Goal: Task Accomplishment & Management: Manage account settings

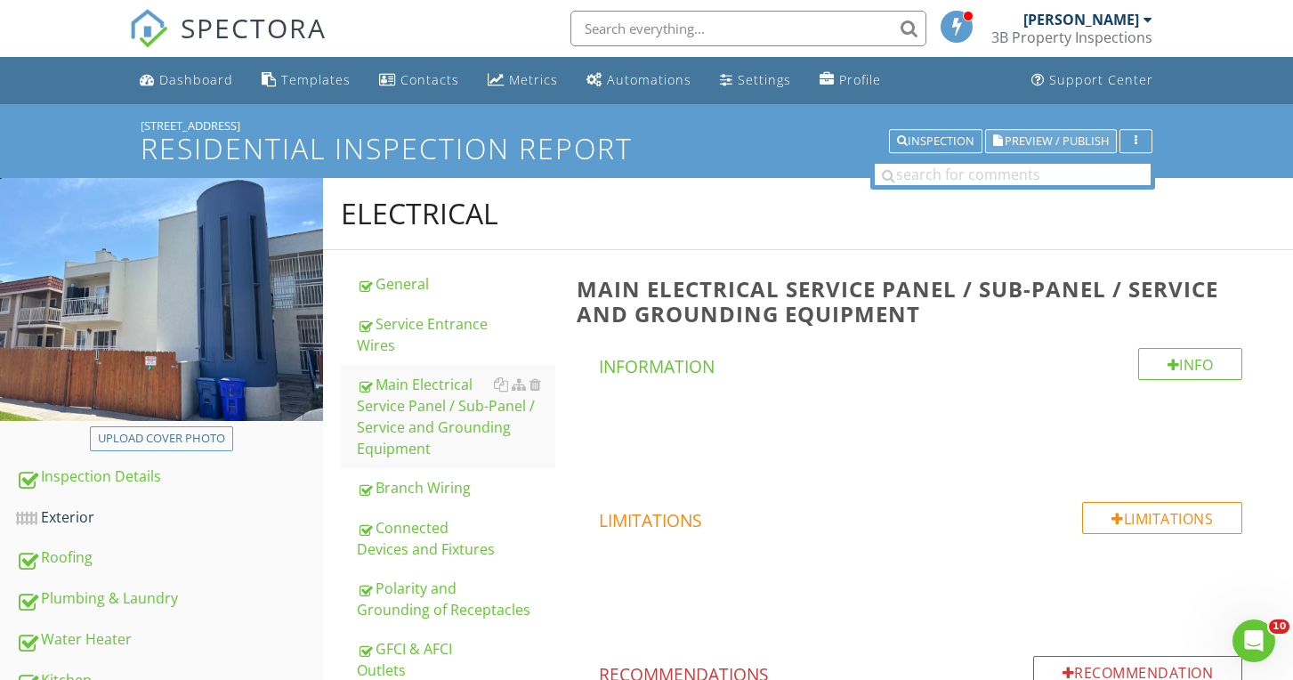
click at [999, 143] on icon "button" at bounding box center [998, 141] width 10 height 12
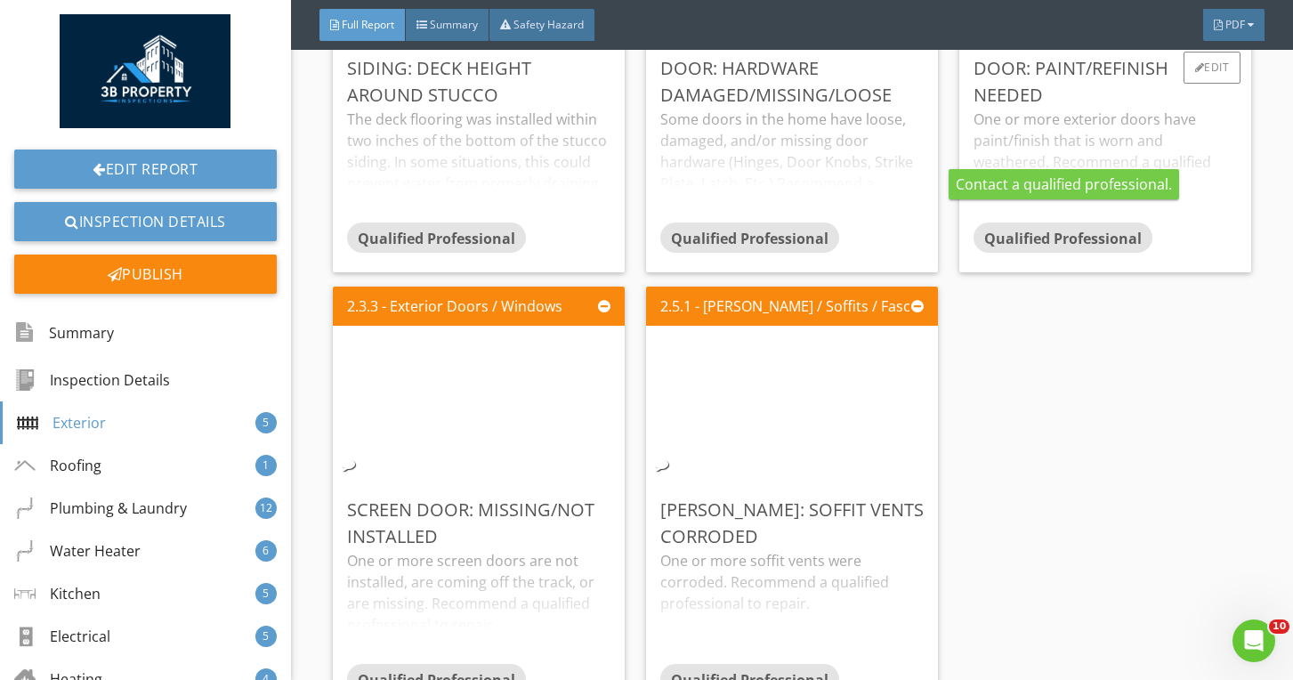
scroll to position [2722, 0]
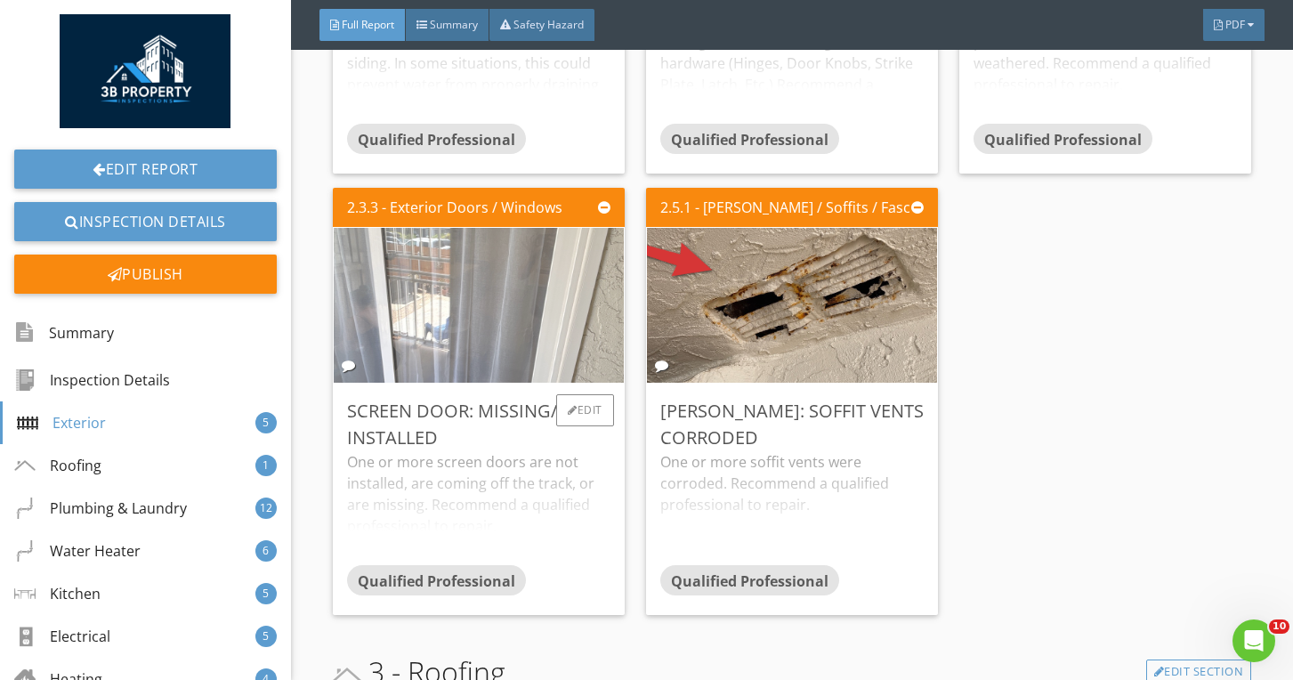
click at [570, 271] on img at bounding box center [479, 304] width 516 height 387
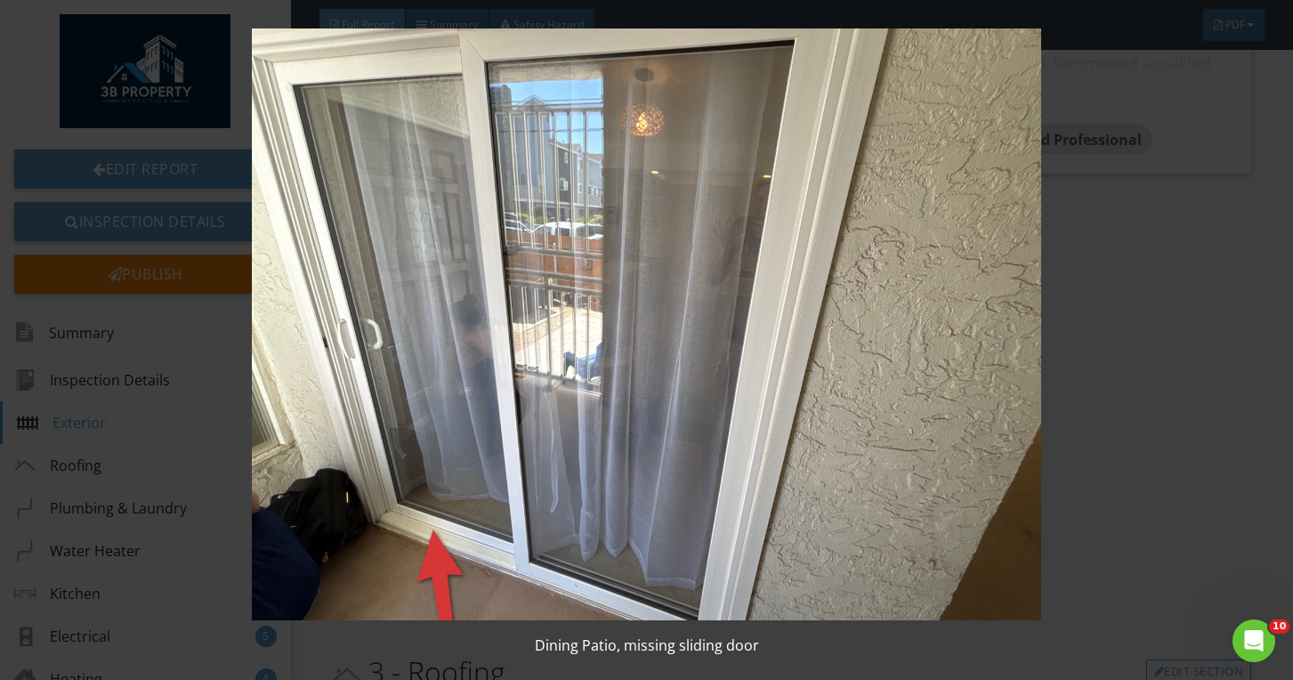
click at [569, 271] on img at bounding box center [647, 324] width 1175 height 592
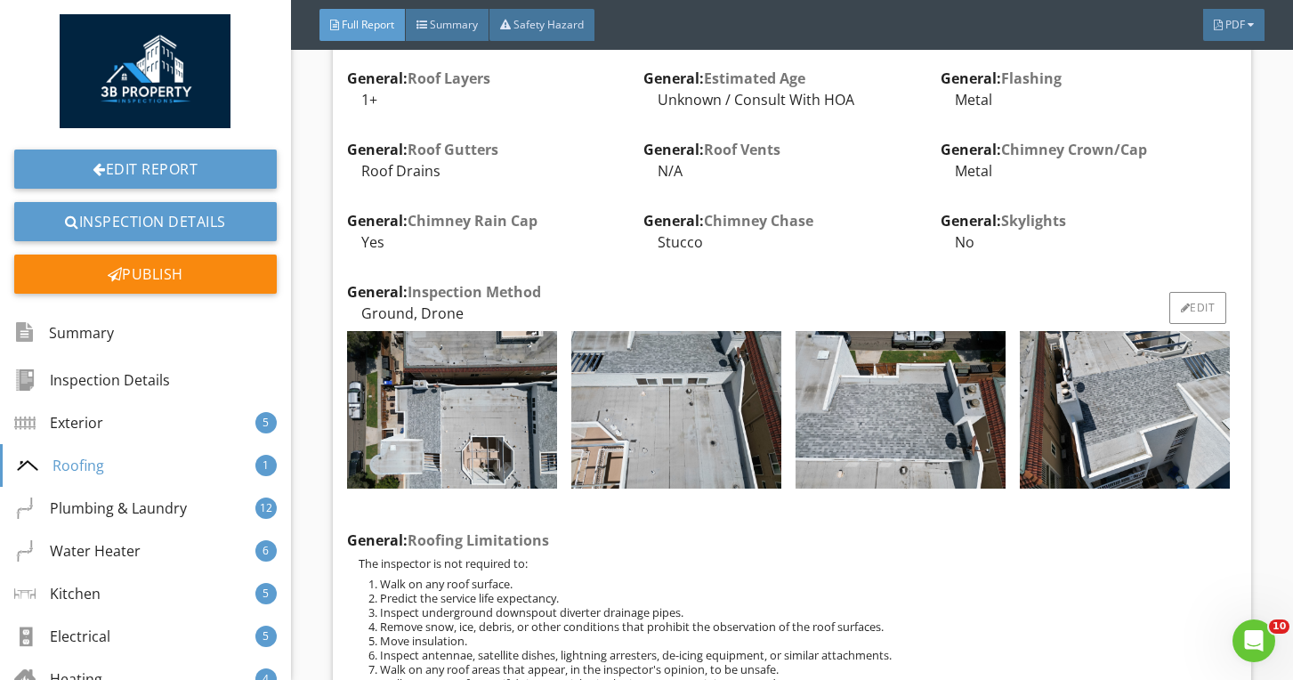
scroll to position [3542, 0]
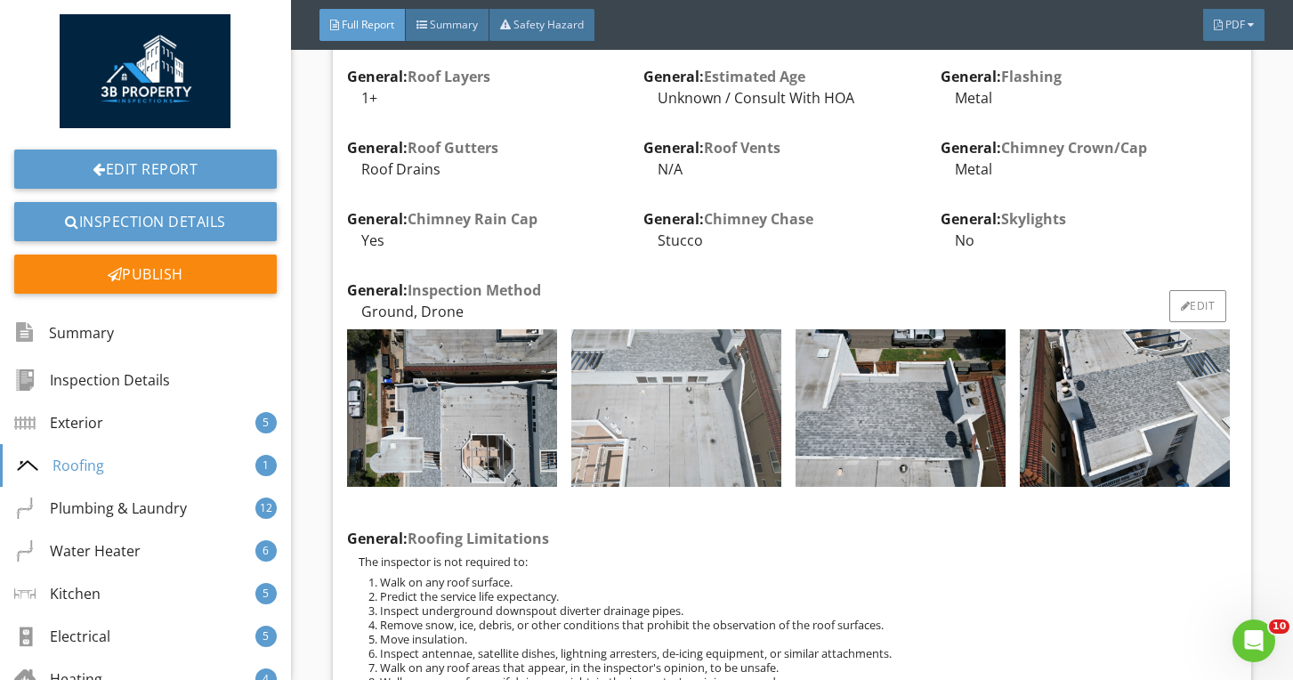
click at [671, 367] on img at bounding box center [676, 408] width 210 height 158
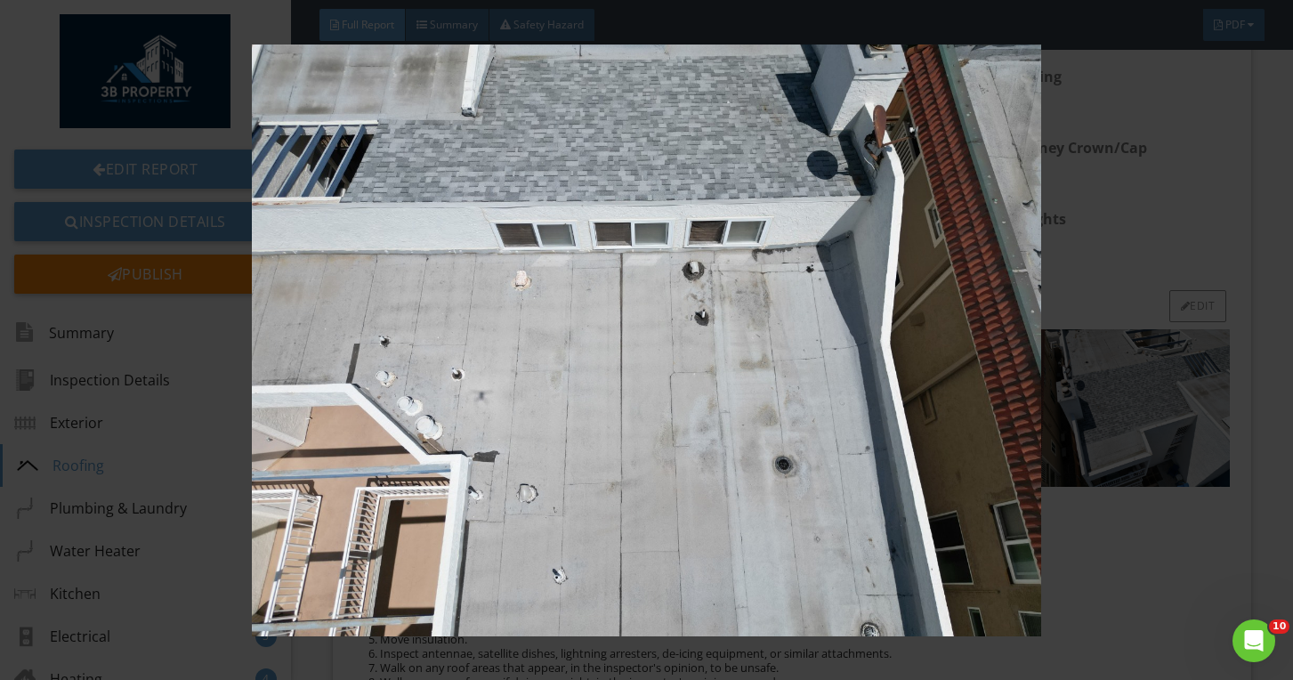
click at [671, 367] on img at bounding box center [647, 340] width 1175 height 592
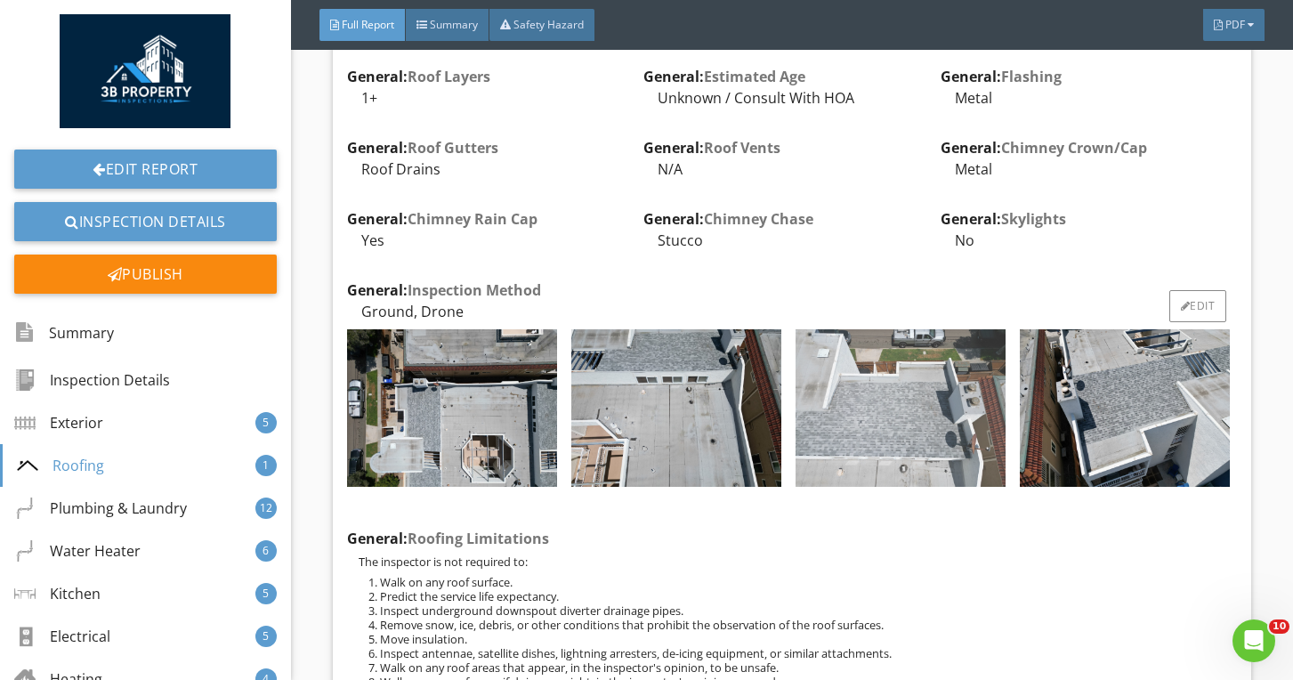
click at [831, 341] on img at bounding box center [901, 408] width 210 height 158
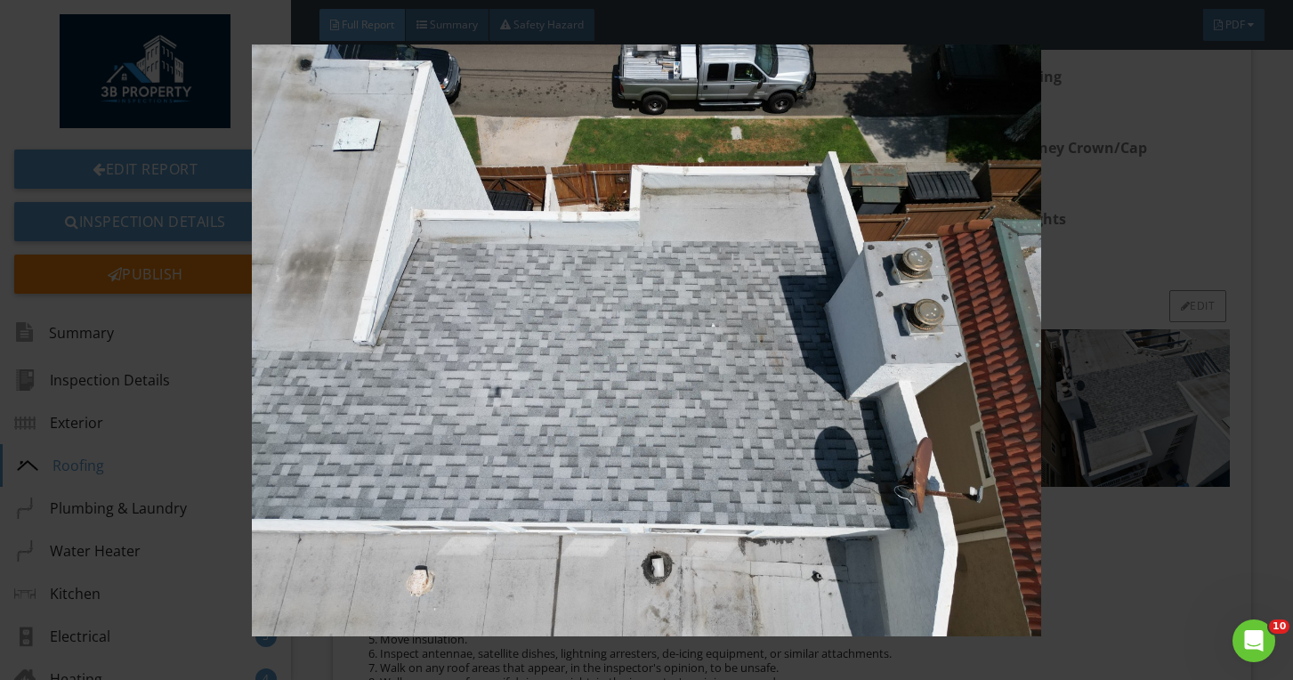
click at [831, 341] on img at bounding box center [647, 340] width 1175 height 592
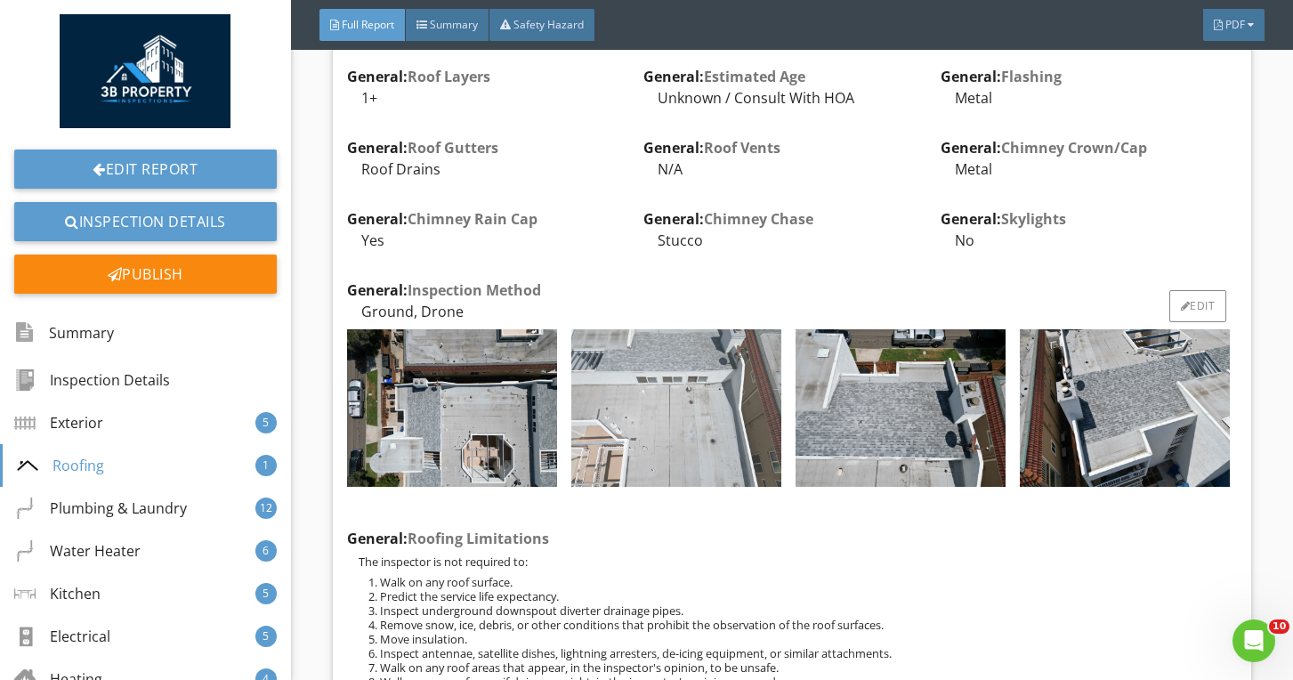
click at [703, 347] on img at bounding box center [676, 408] width 210 height 158
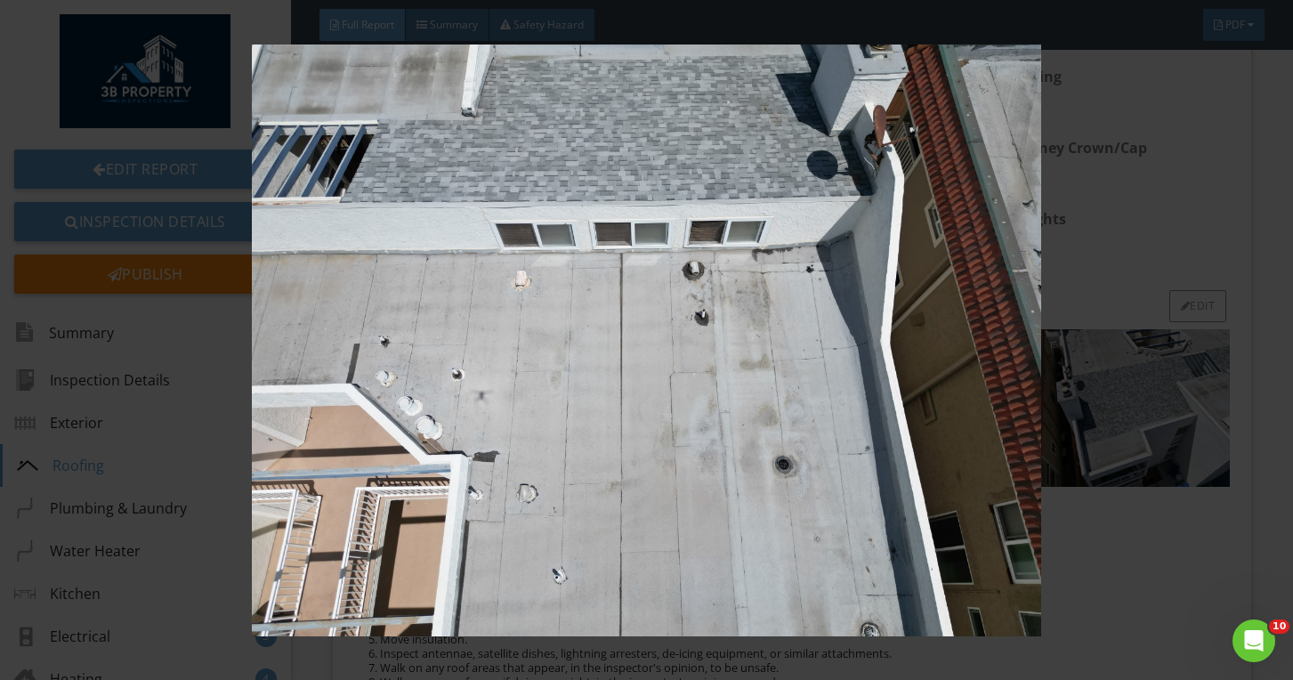
click at [703, 347] on img at bounding box center [647, 340] width 1175 height 592
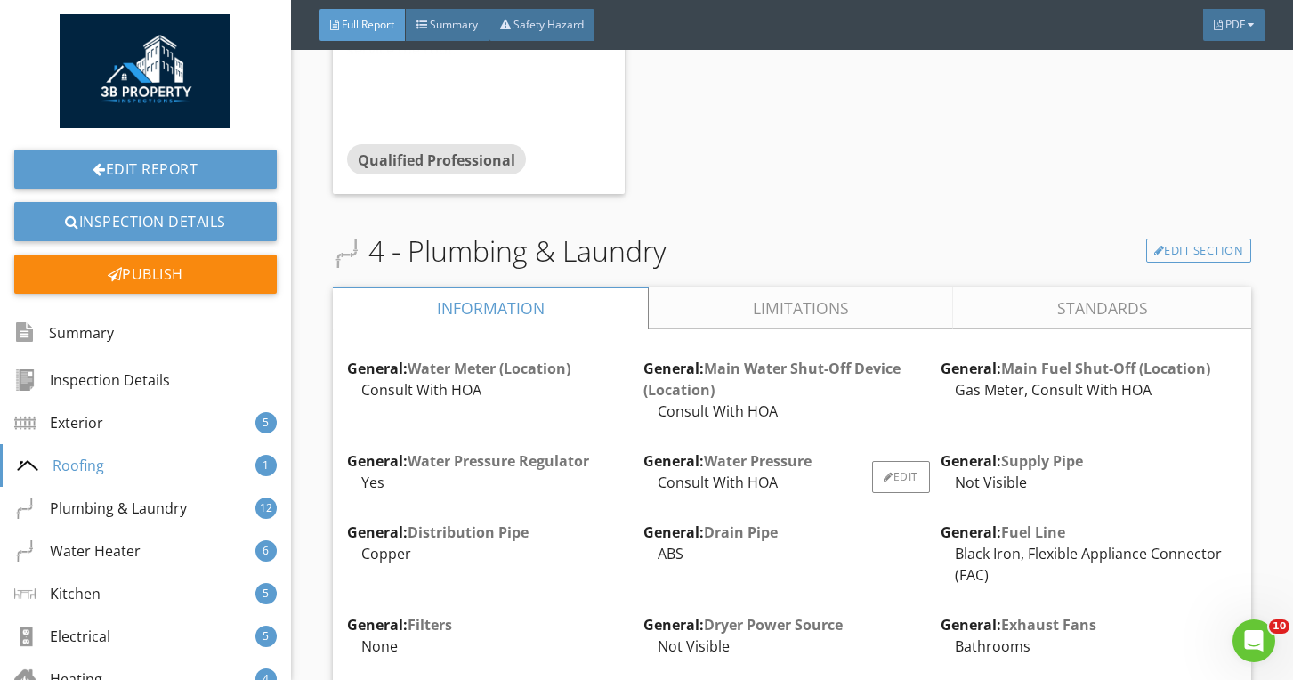
scroll to position [4551, 0]
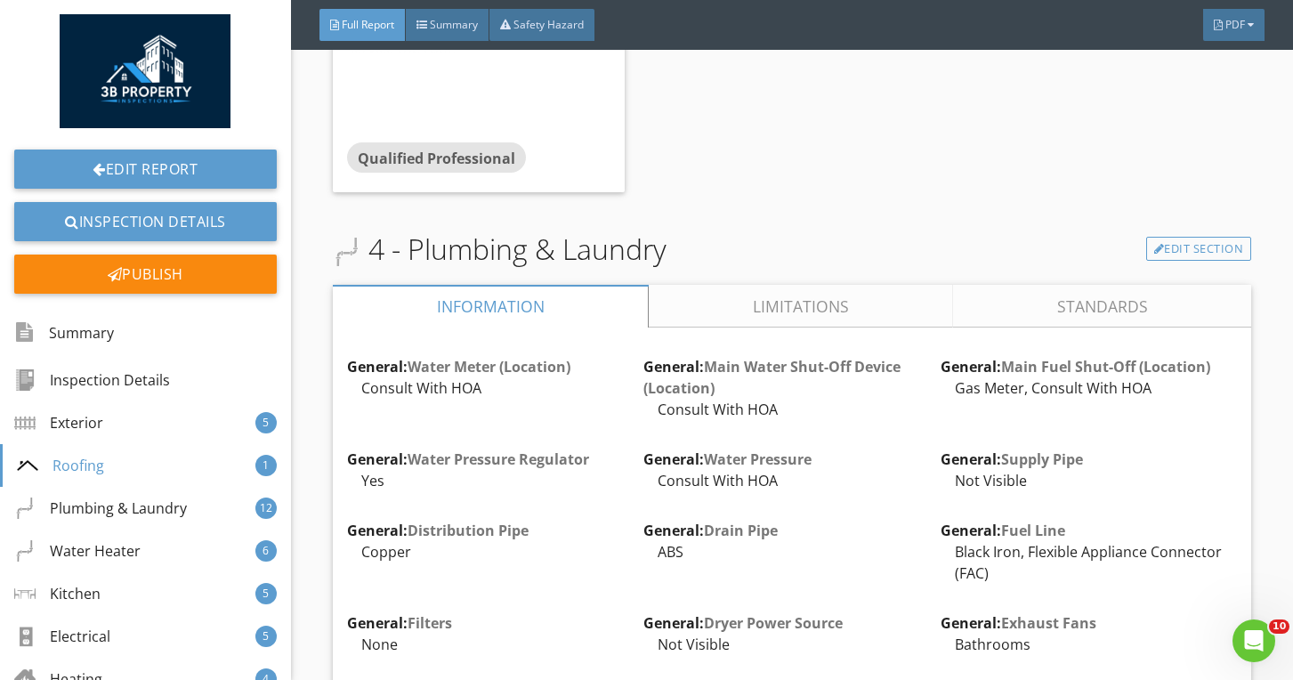
click at [759, 287] on link "Limitations" at bounding box center [801, 306] width 304 height 43
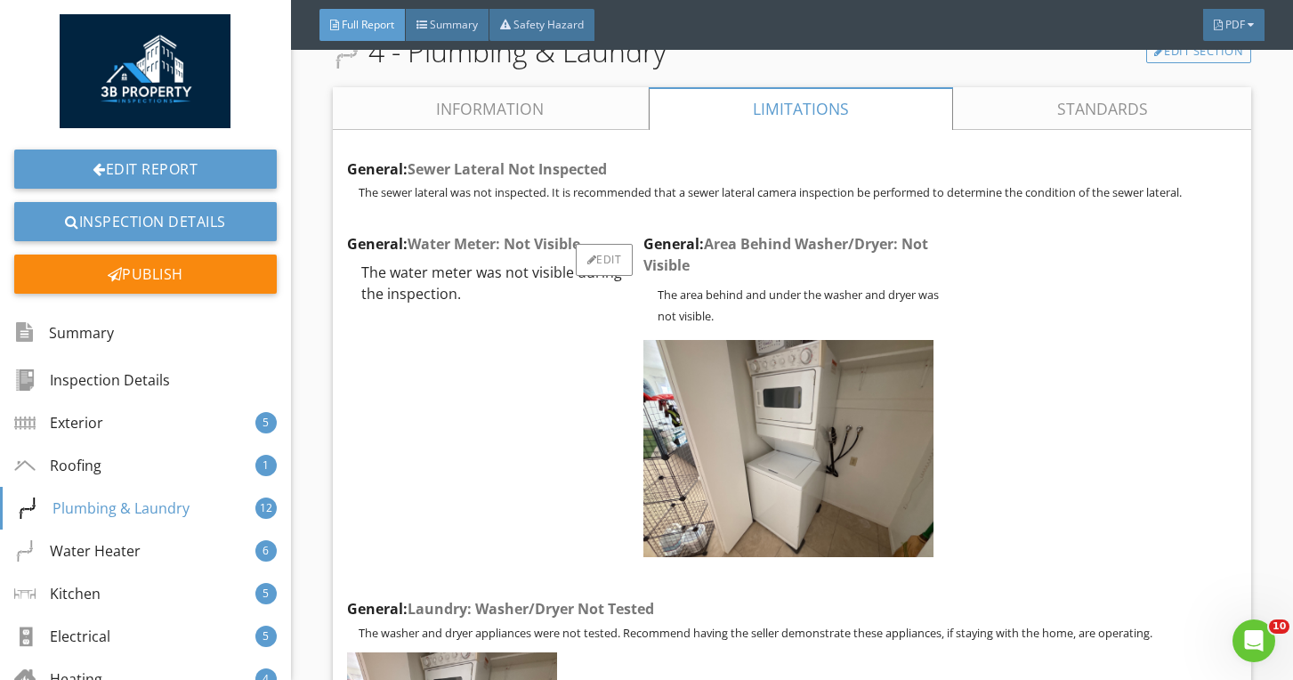
scroll to position [4747, 0]
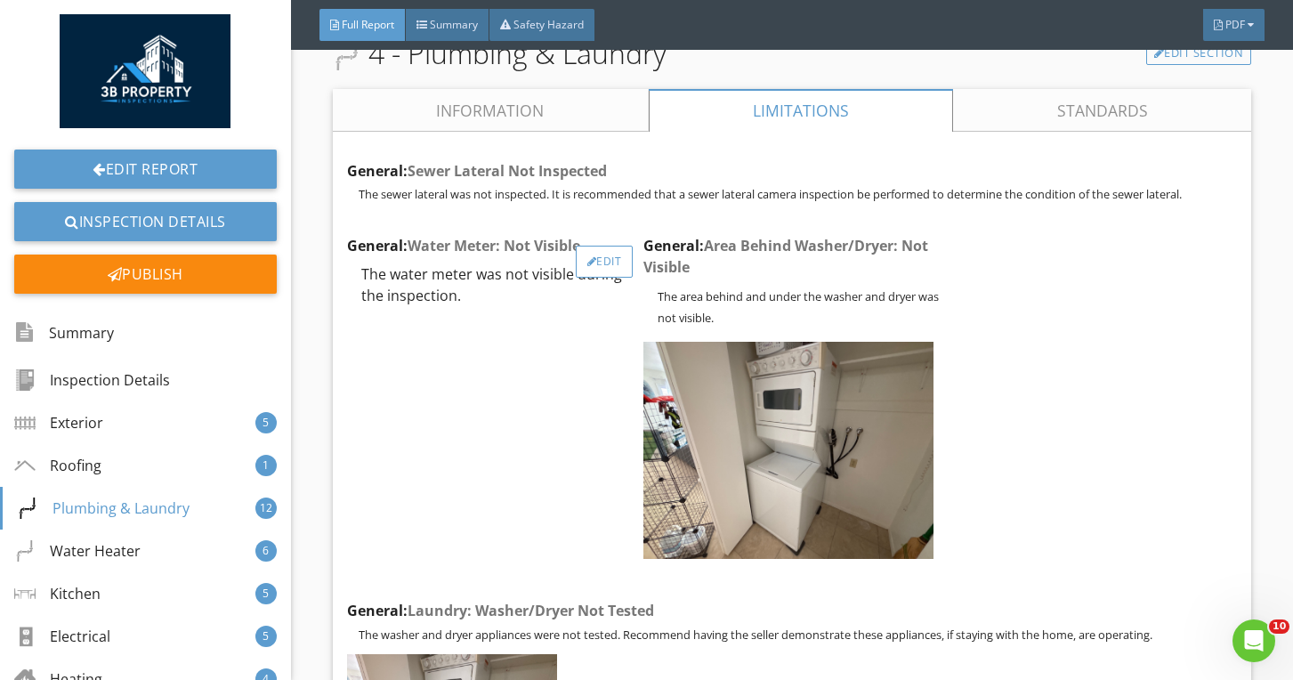
click at [595, 253] on div "Edit" at bounding box center [605, 262] width 58 height 32
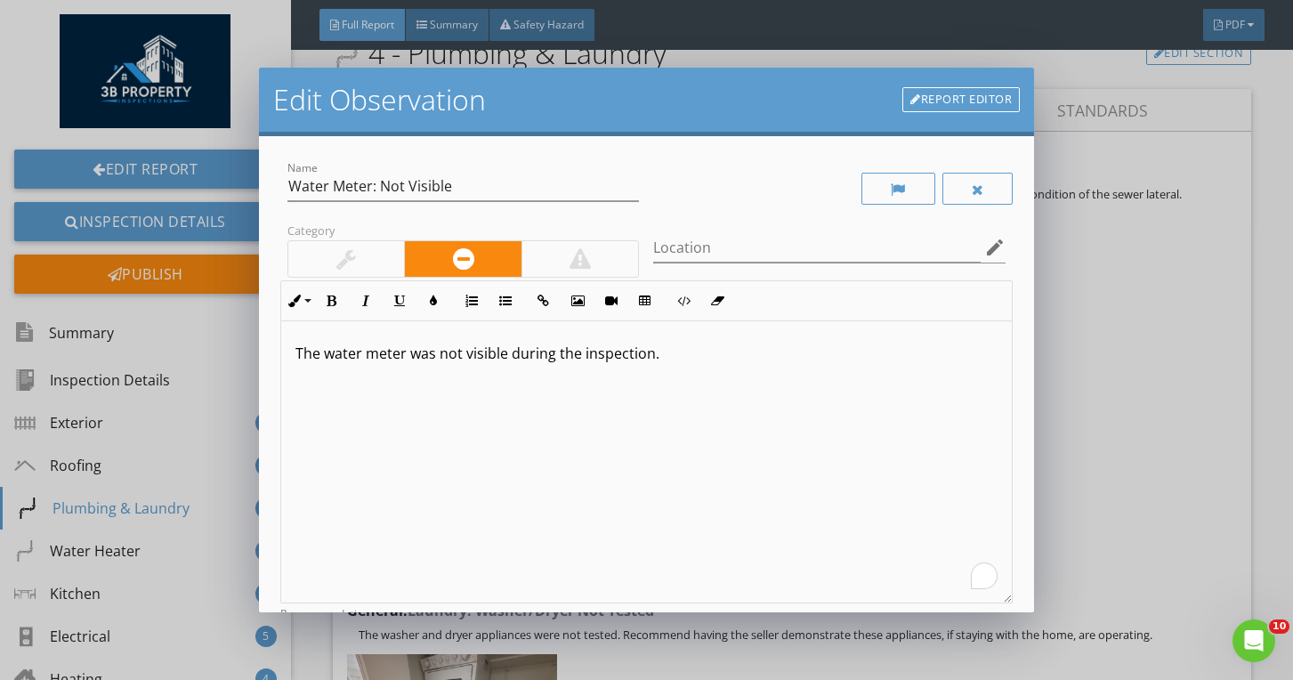
drag, startPoint x: 682, startPoint y: 358, endPoint x: 271, endPoint y: 346, distance: 410.4
click at [271, 346] on div "Name Water Meter: Not Visible Category Location edit Inline Style XLarge Large …" at bounding box center [647, 374] width 776 height 476
click at [300, 303] on icon "button" at bounding box center [294, 301] width 12 height 12
click at [333, 449] on link "Small" at bounding box center [349, 454] width 134 height 23
click at [517, 210] on div at bounding box center [463, 213] width 352 height 11
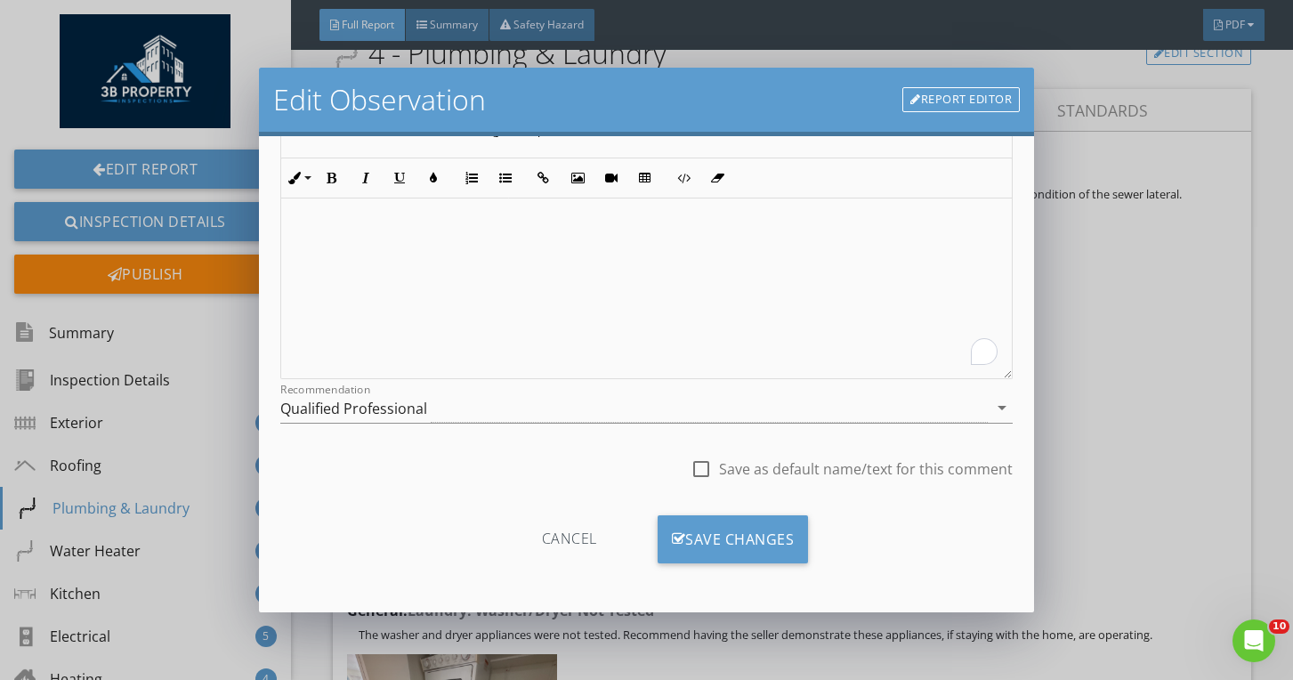
scroll to position [224, 0]
click at [744, 513] on div "Cancel Save Changes" at bounding box center [646, 546] width 733 height 90
click at [747, 524] on div "Save Changes" at bounding box center [733, 539] width 151 height 48
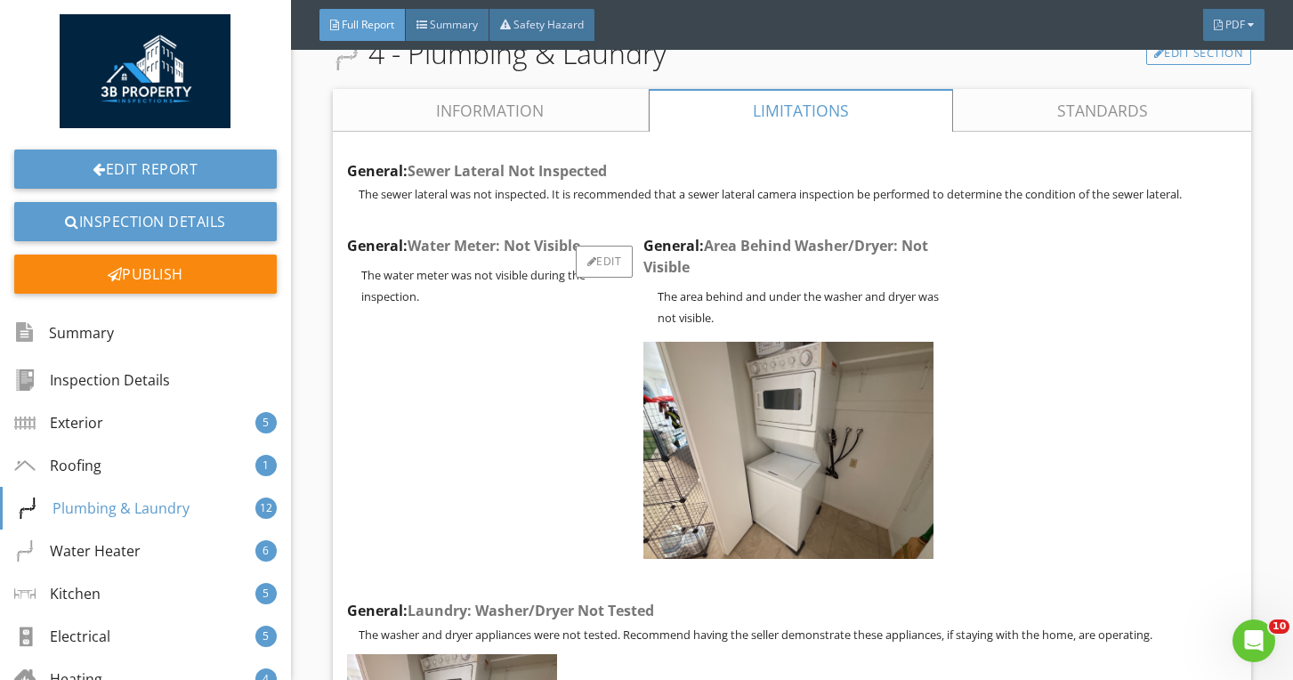
scroll to position [4955, 0]
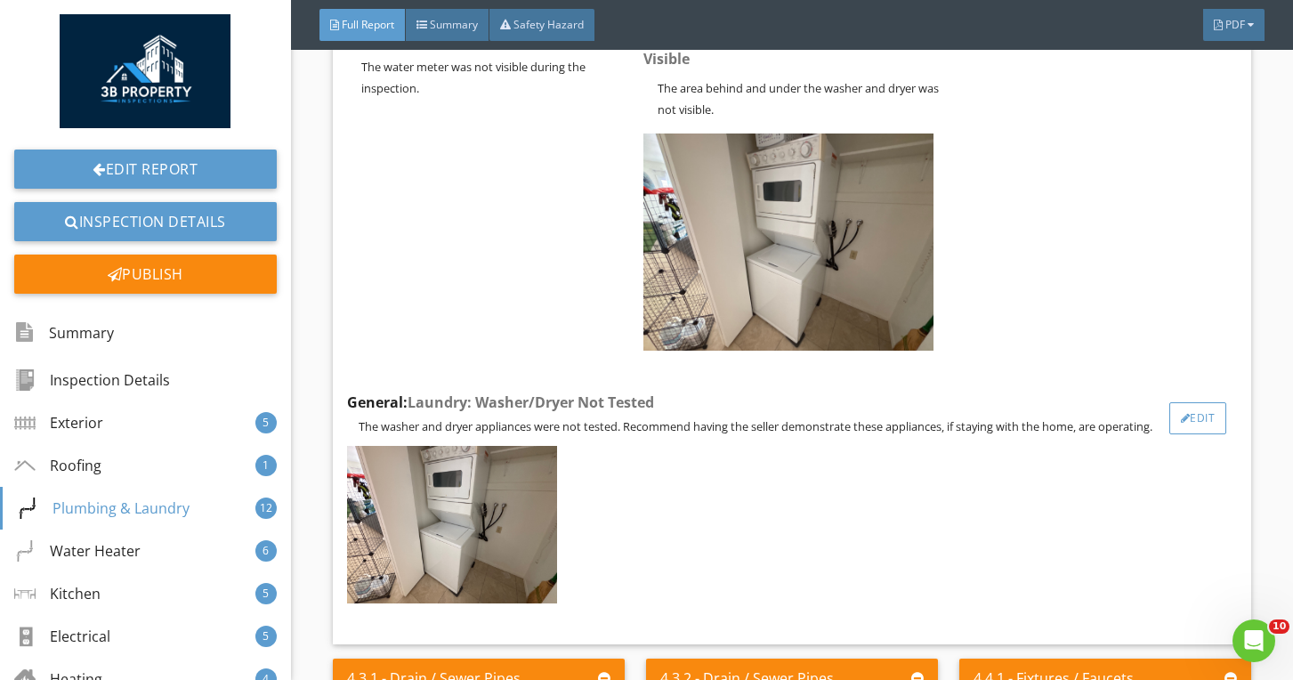
click at [1203, 402] on div "Edit" at bounding box center [1198, 418] width 58 height 32
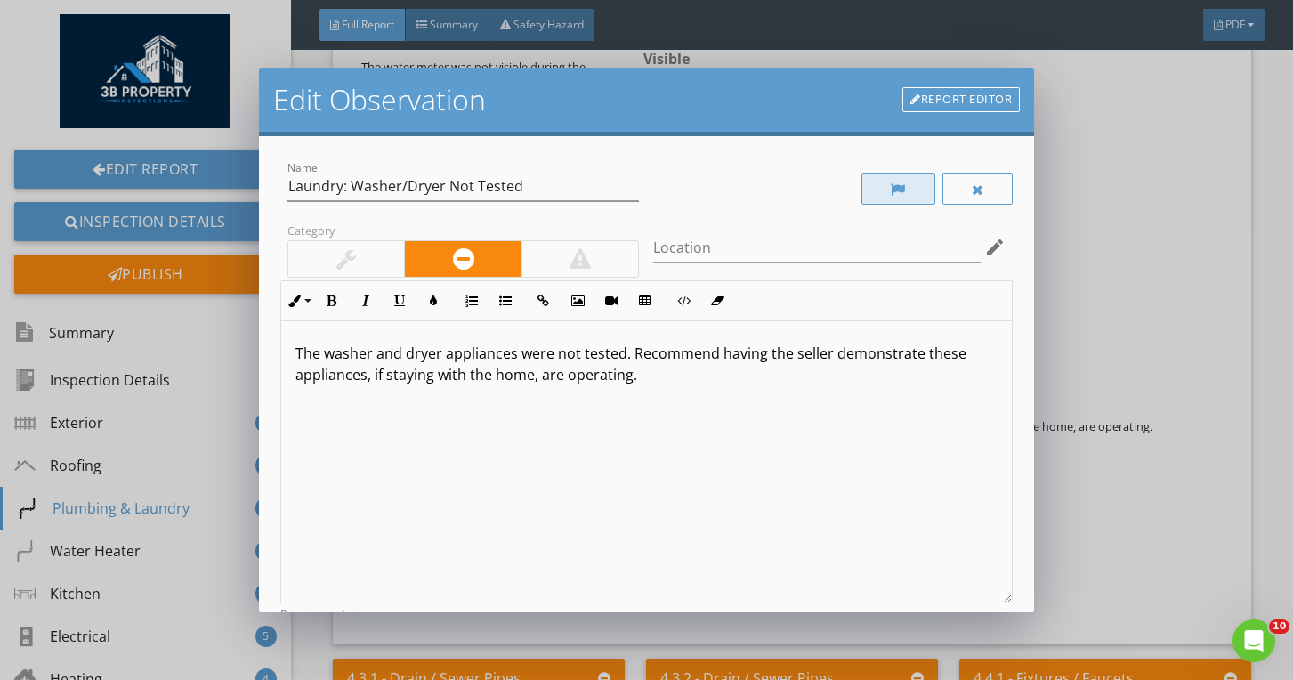
click at [898, 198] on div at bounding box center [898, 189] width 74 height 32
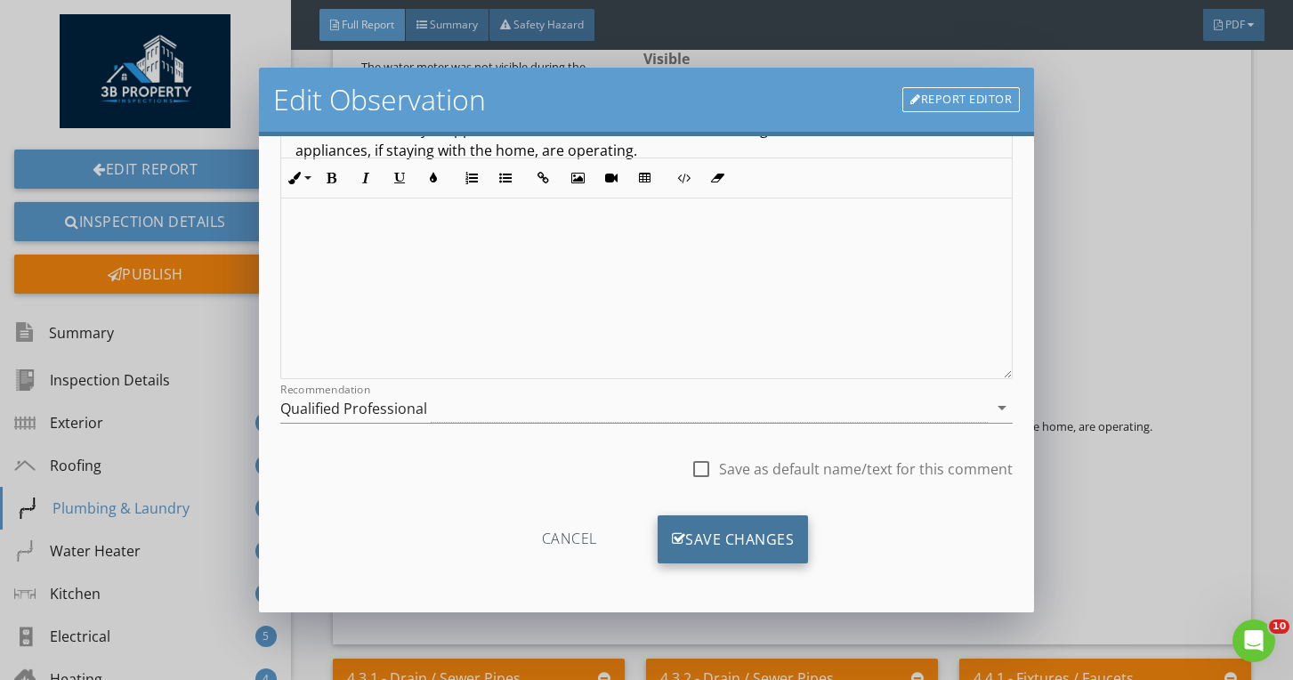
click at [716, 550] on div "Save Changes" at bounding box center [733, 539] width 151 height 48
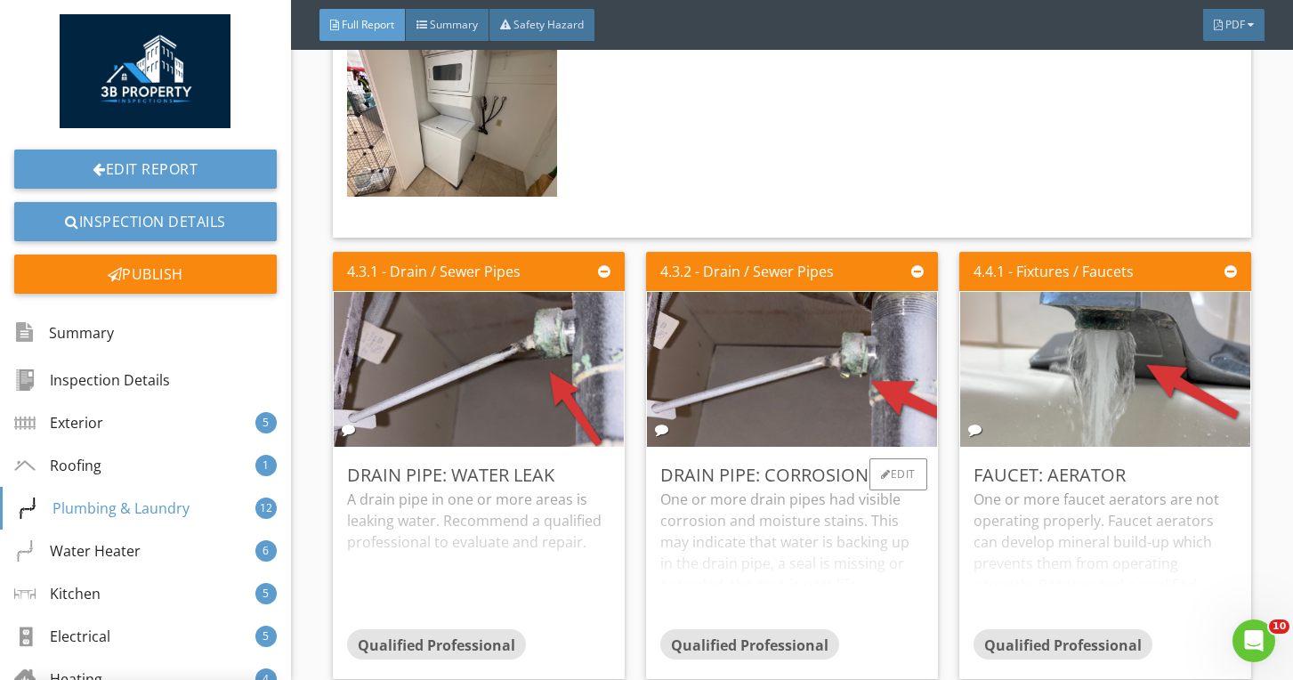
scroll to position [5363, 0]
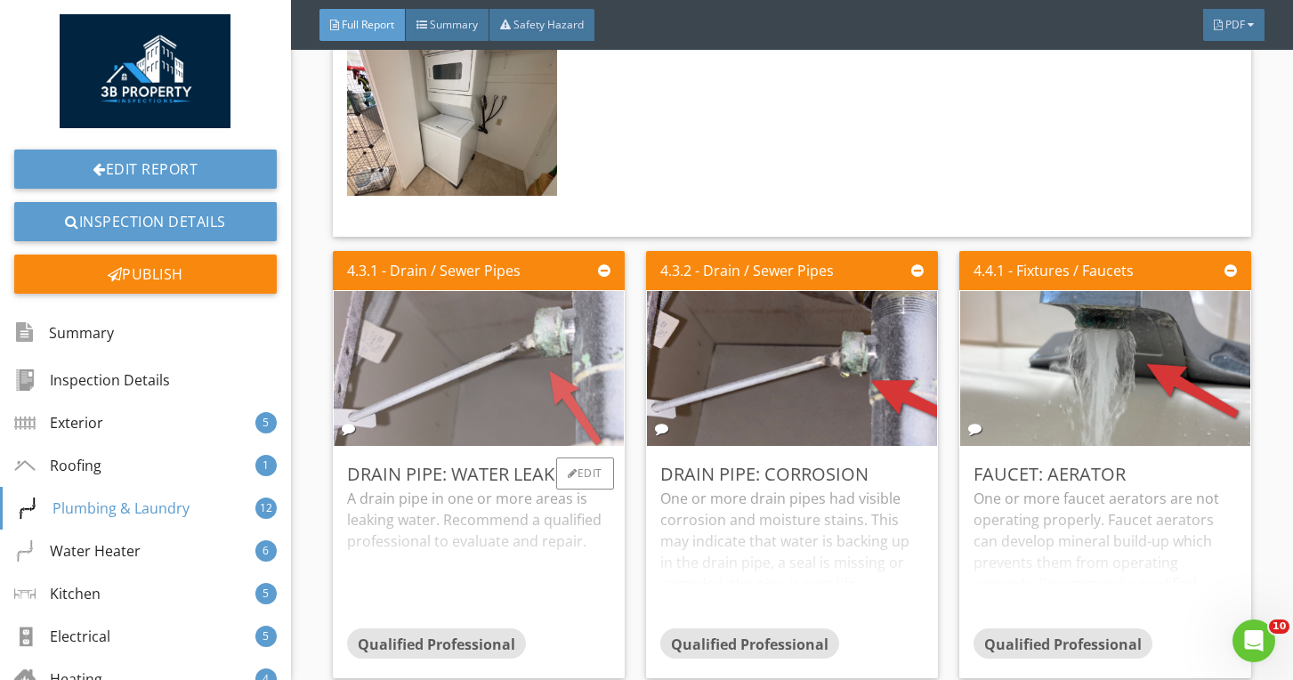
click at [500, 308] on img at bounding box center [479, 368] width 516 height 387
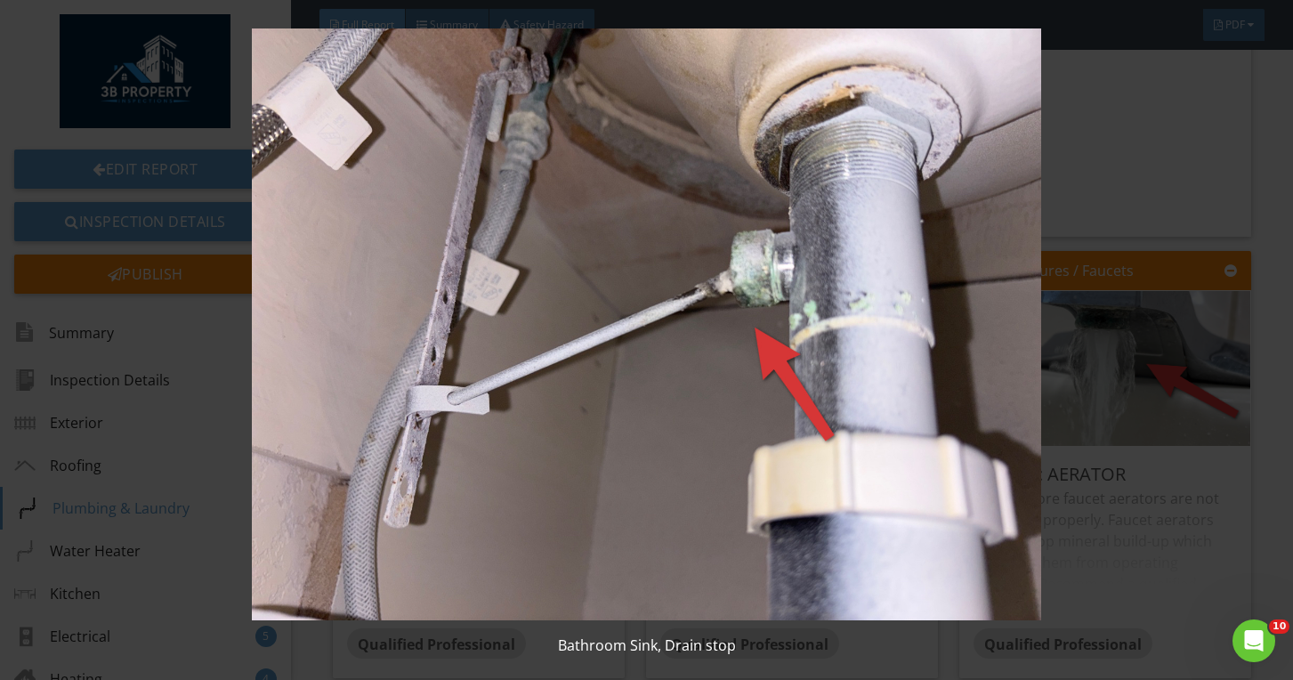
click at [500, 308] on img at bounding box center [647, 324] width 1175 height 592
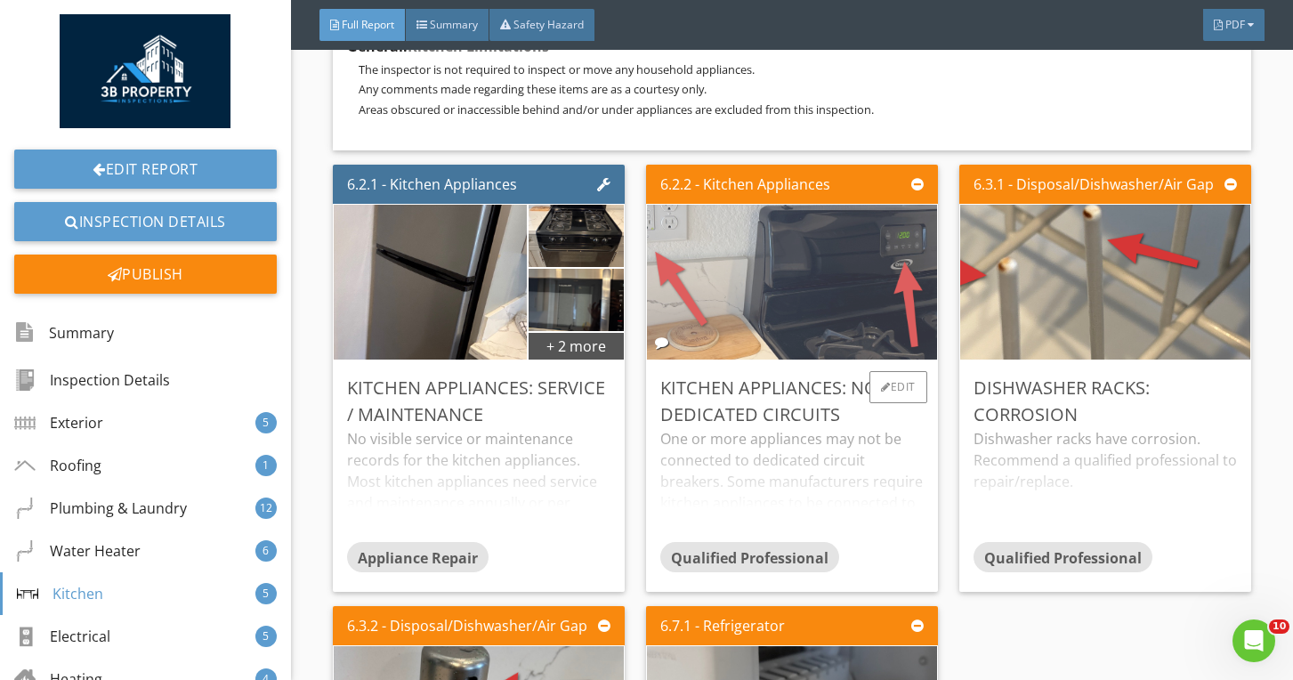
scroll to position [11442, 0]
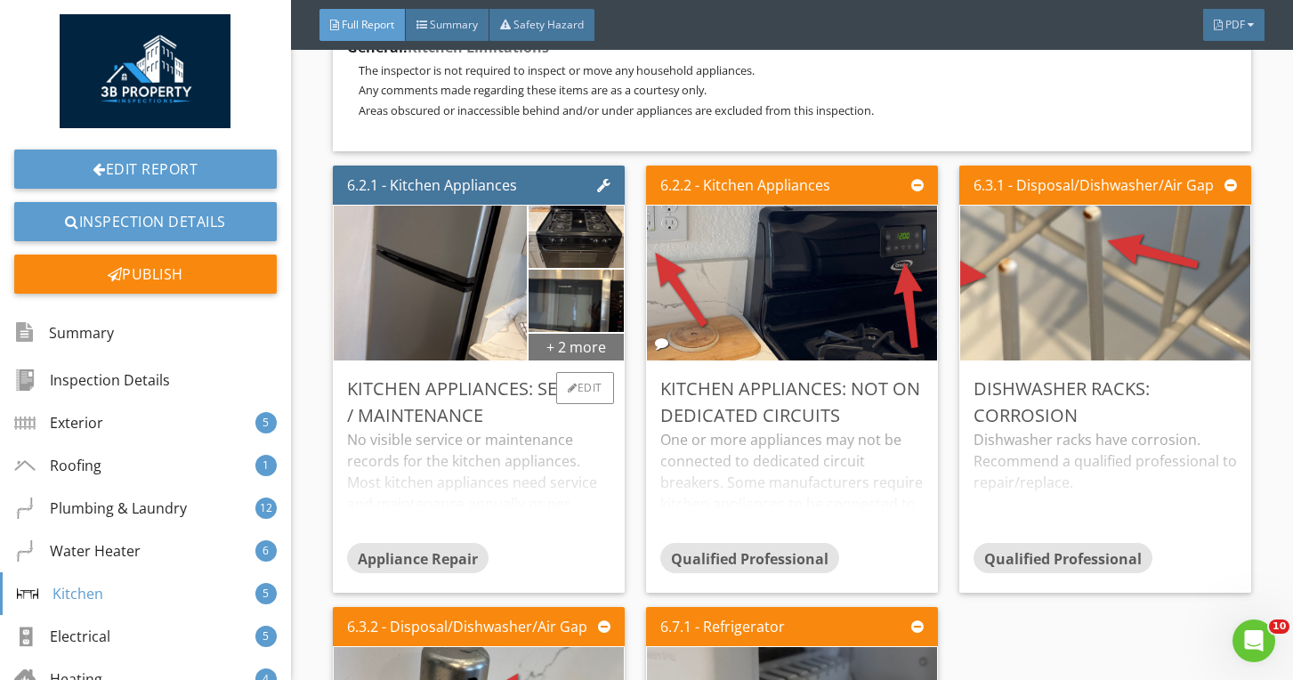
click at [596, 344] on div "+ 2 more" at bounding box center [576, 346] width 95 height 28
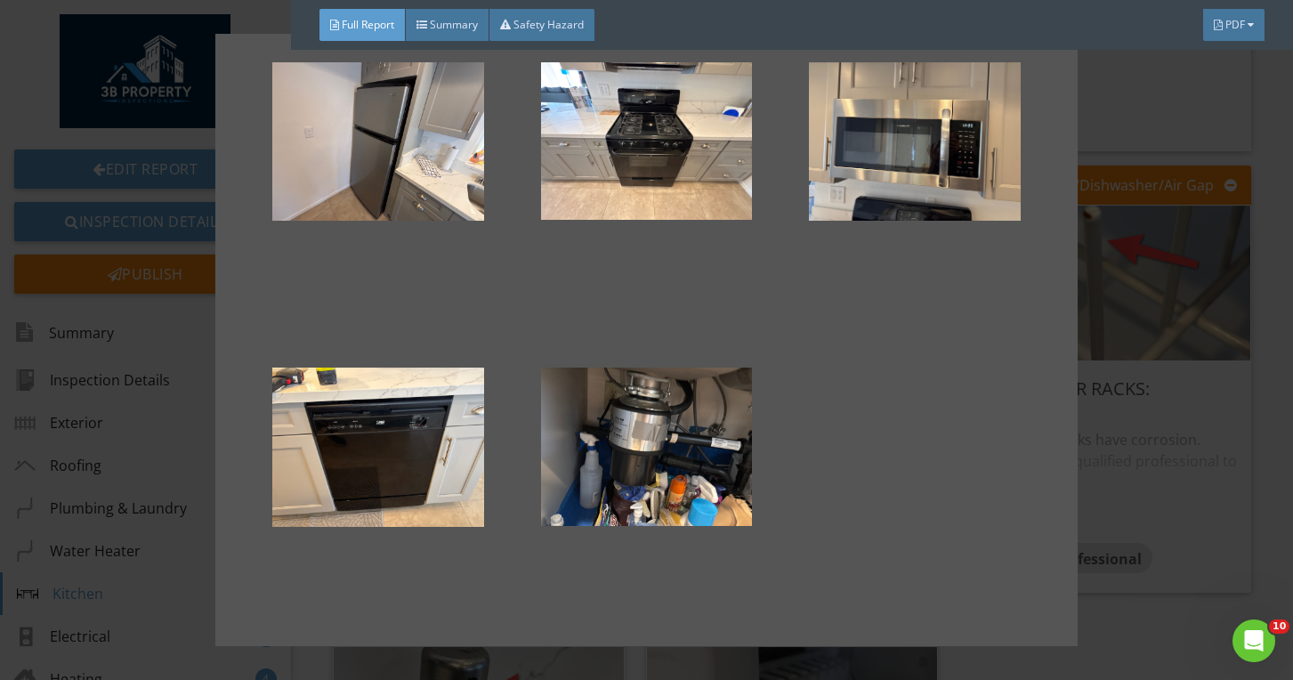
scroll to position [57, 0]
click at [1185, 400] on div at bounding box center [646, 340] width 1293 height 680
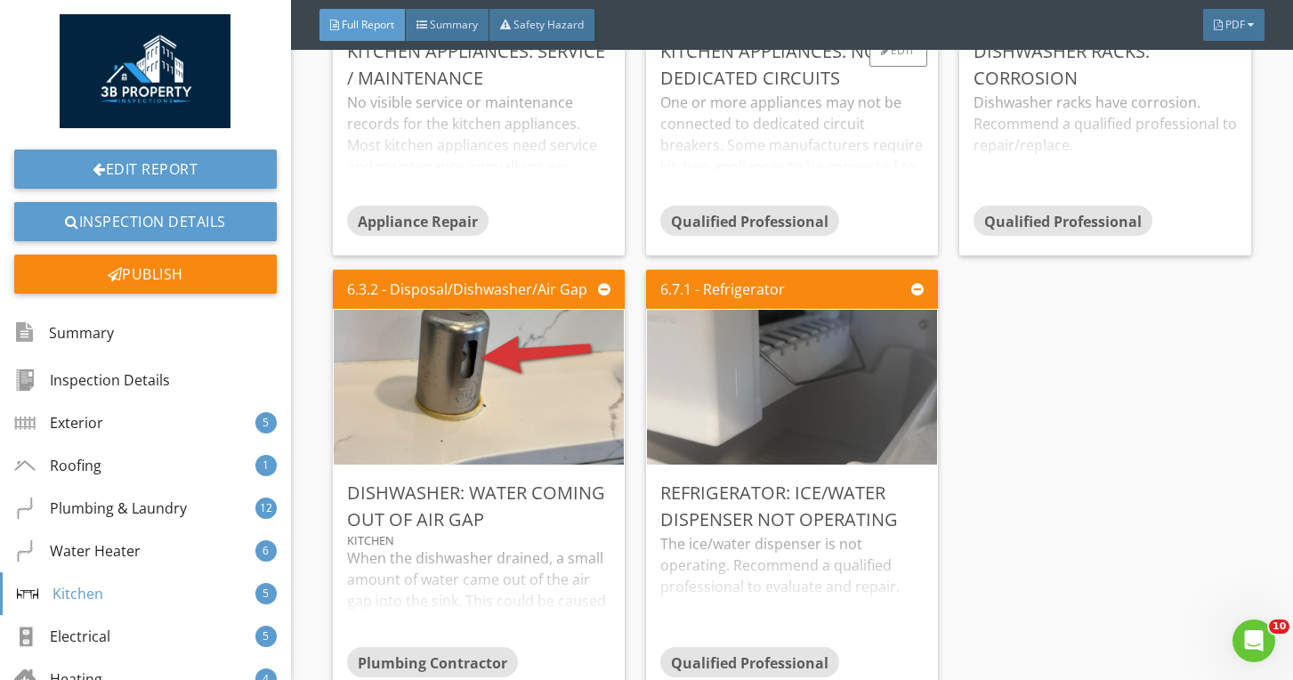
scroll to position [11781, 0]
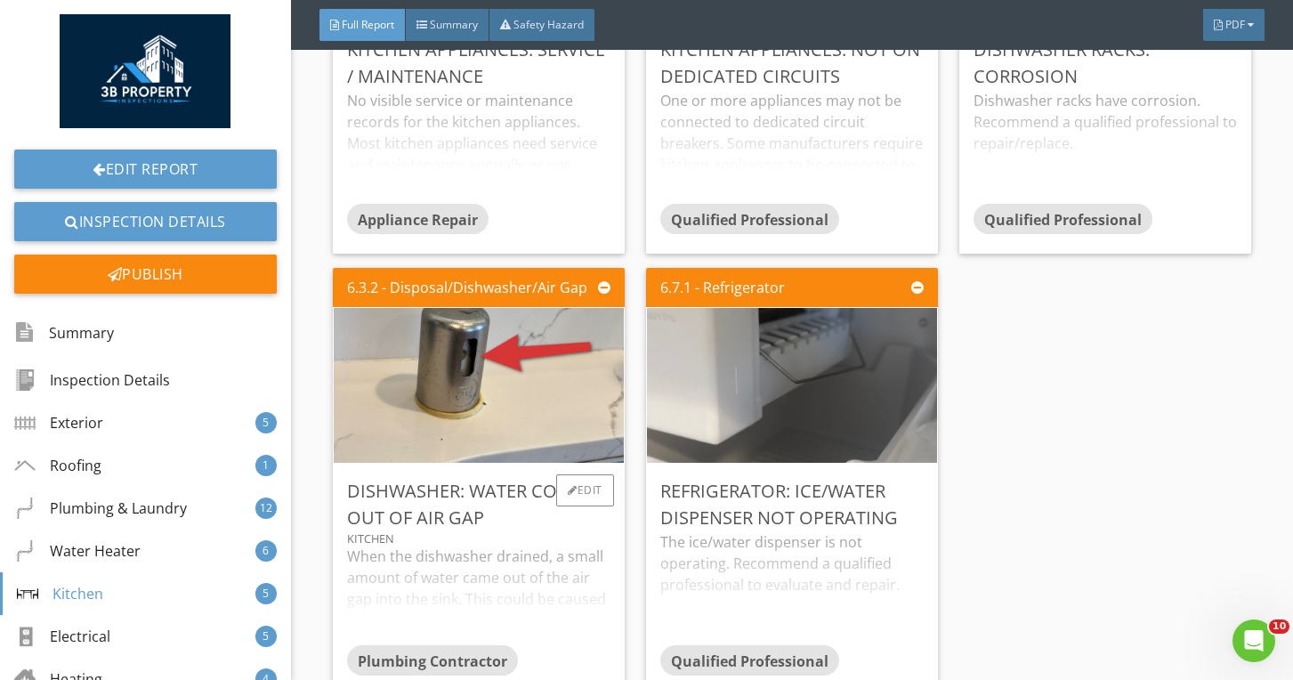
click at [531, 525] on div "Dishwasher: Water Coming Out Of Air Gap" at bounding box center [478, 504] width 263 height 53
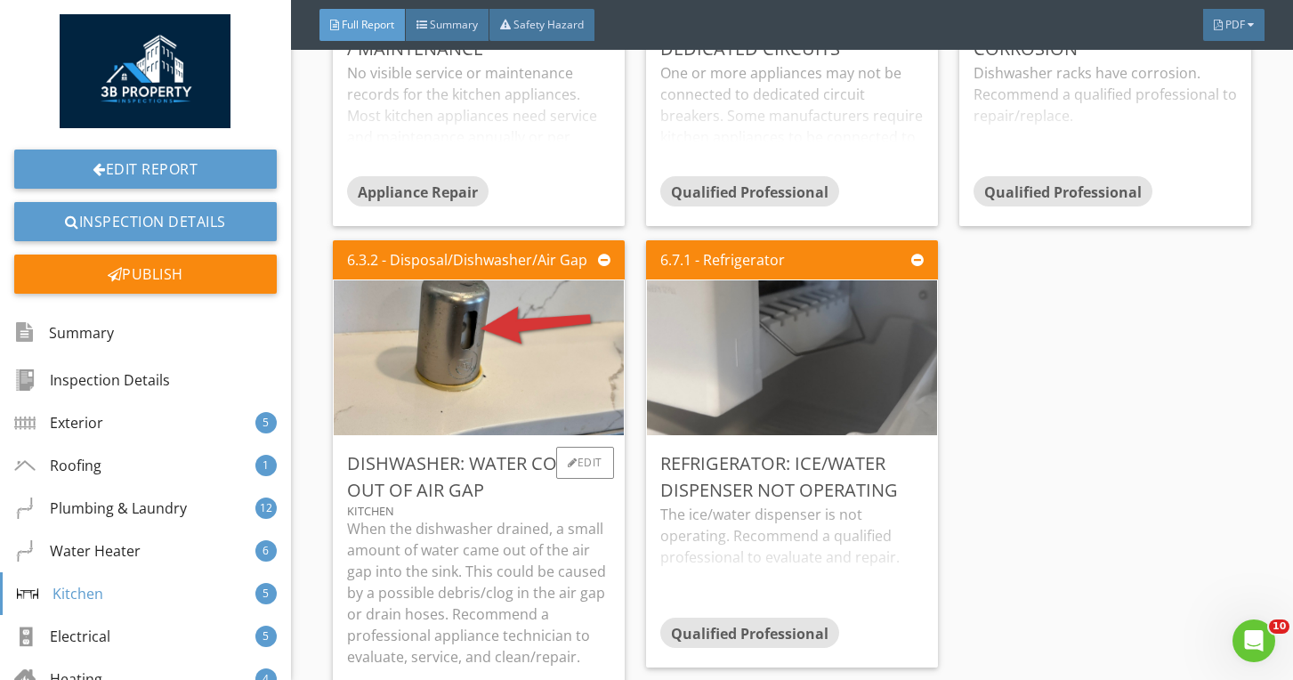
scroll to position [11818, 0]
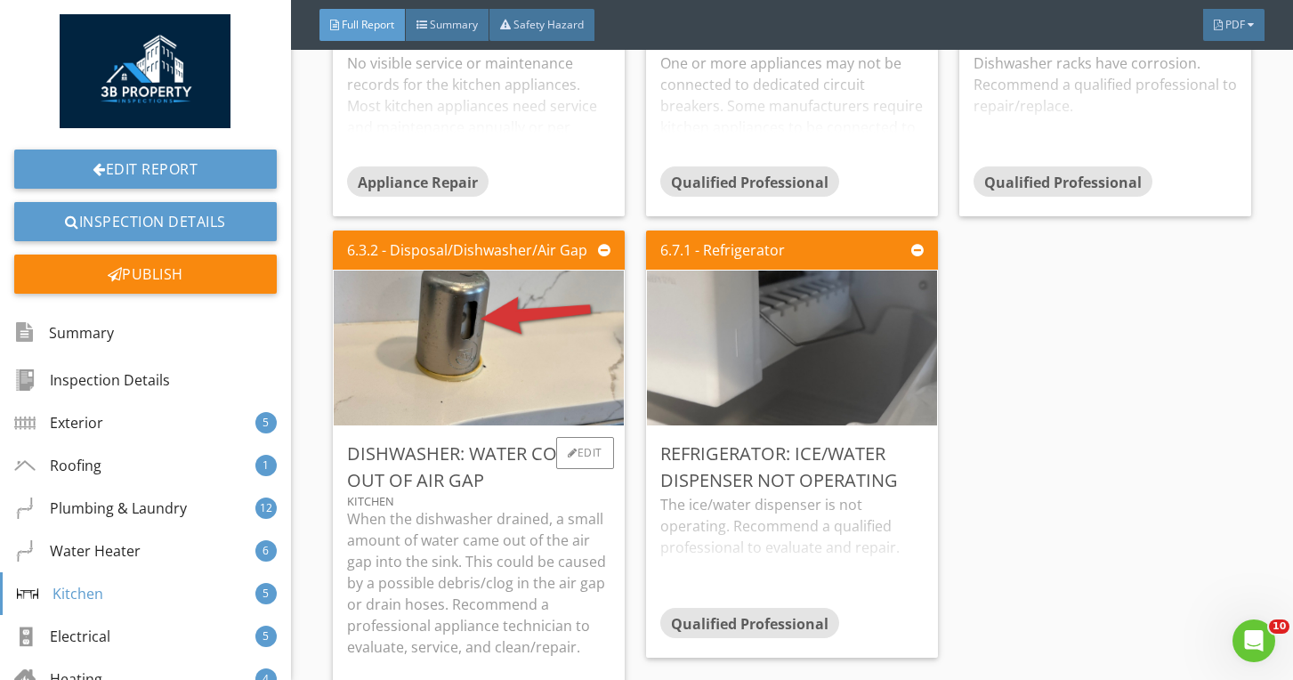
click at [570, 543] on p "When the dishwasher drained, a small amount of water came out of the air gap in…" at bounding box center [478, 583] width 263 height 150
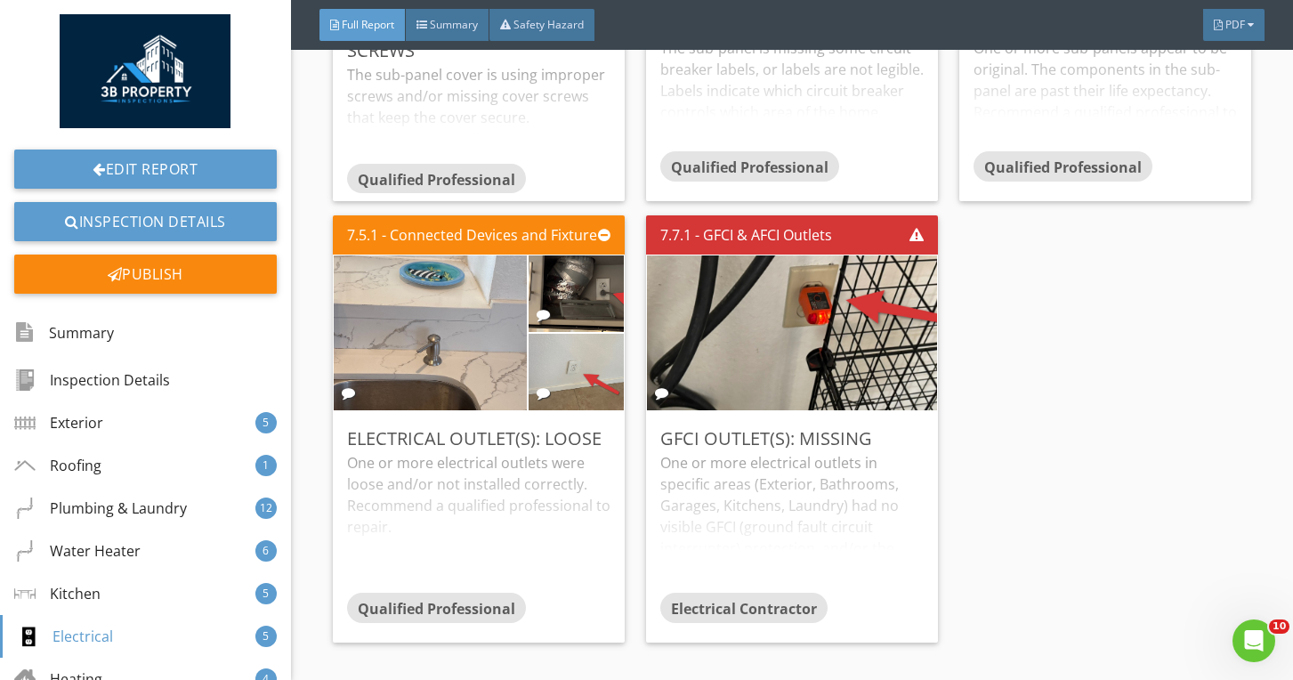
scroll to position [14272, 0]
click at [893, 444] on div "Edit" at bounding box center [898, 439] width 58 height 32
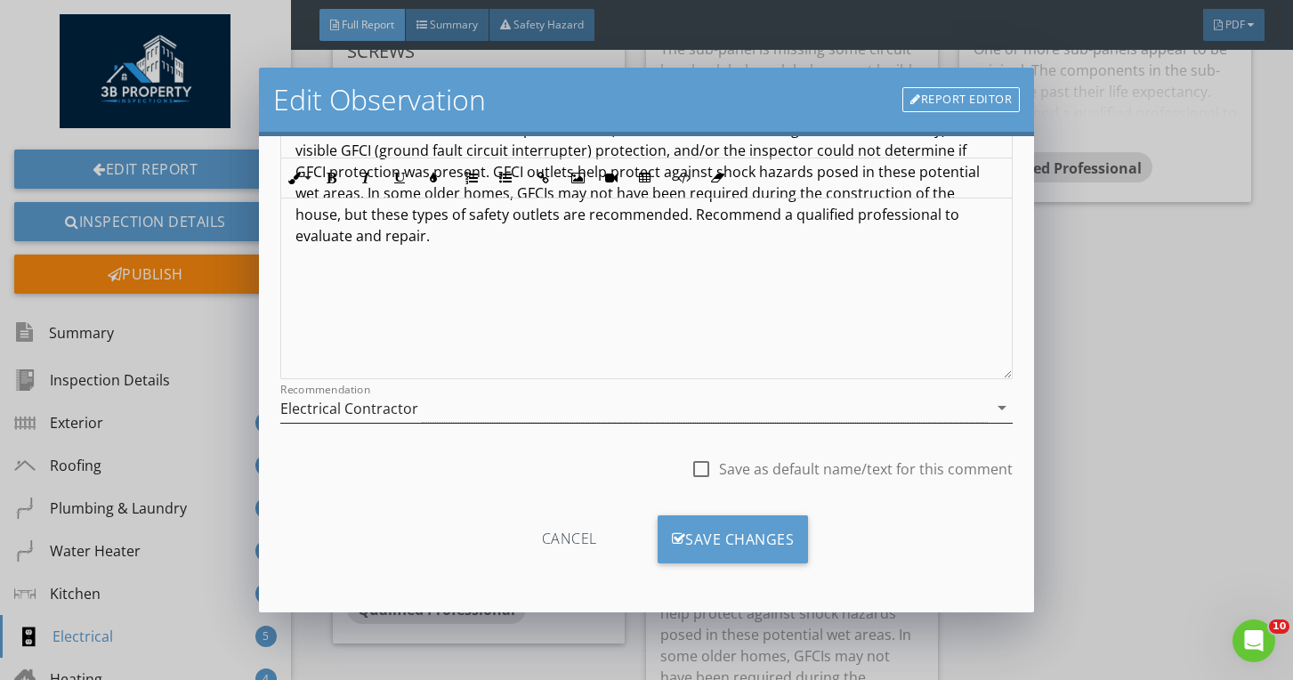
click at [587, 399] on div "Electrical Contractor" at bounding box center [634, 407] width 708 height 29
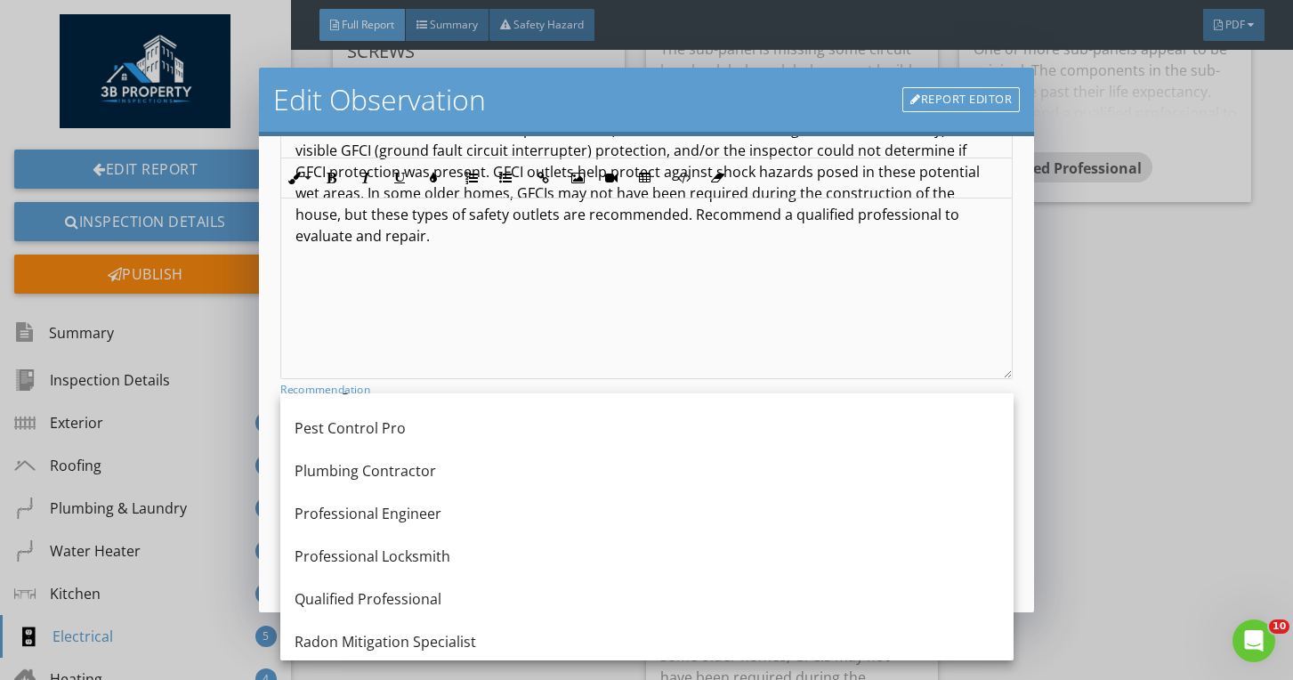
scroll to position [1928, 0]
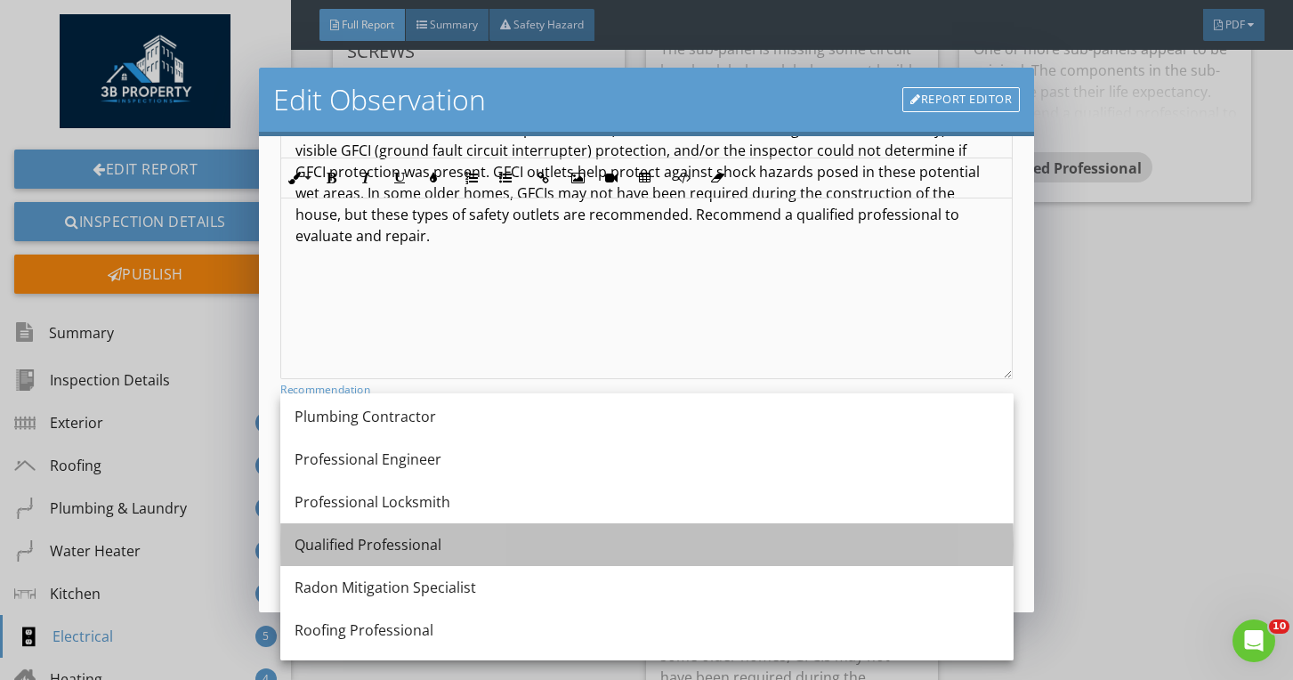
click at [467, 533] on div "Qualified Professional" at bounding box center [647, 544] width 705 height 43
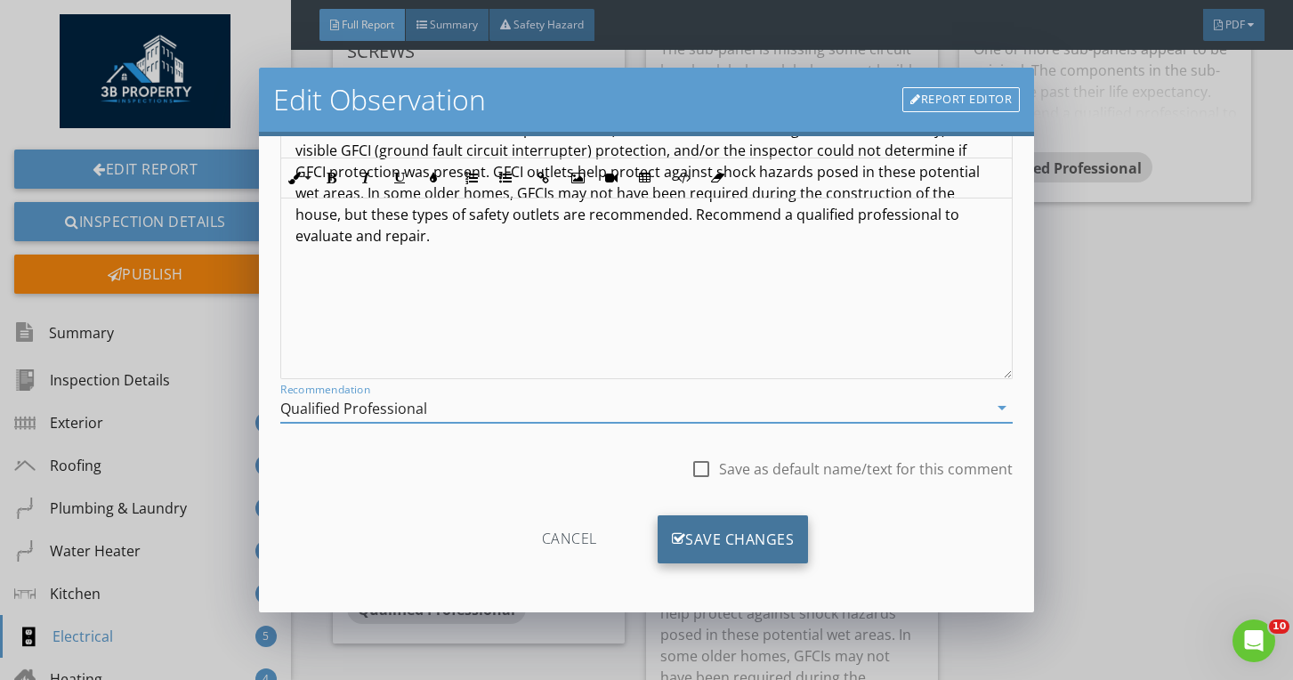
click at [764, 535] on div "Save Changes" at bounding box center [733, 539] width 151 height 48
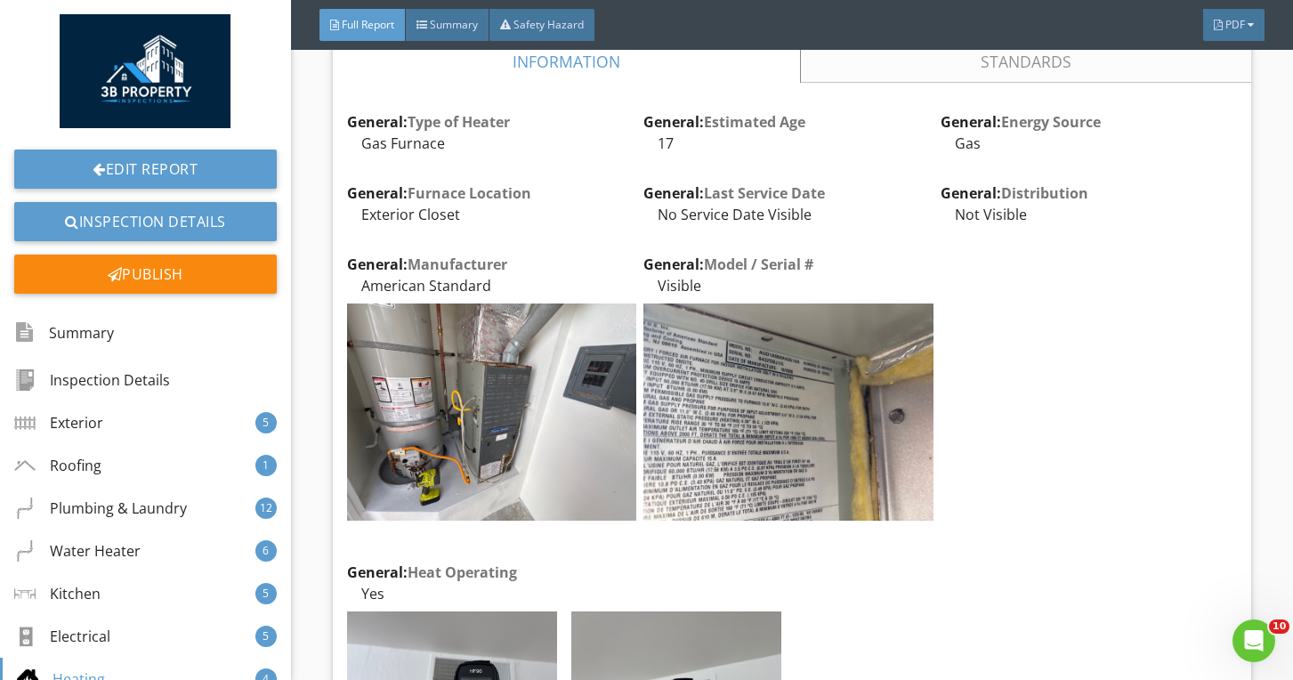
scroll to position [15235, 0]
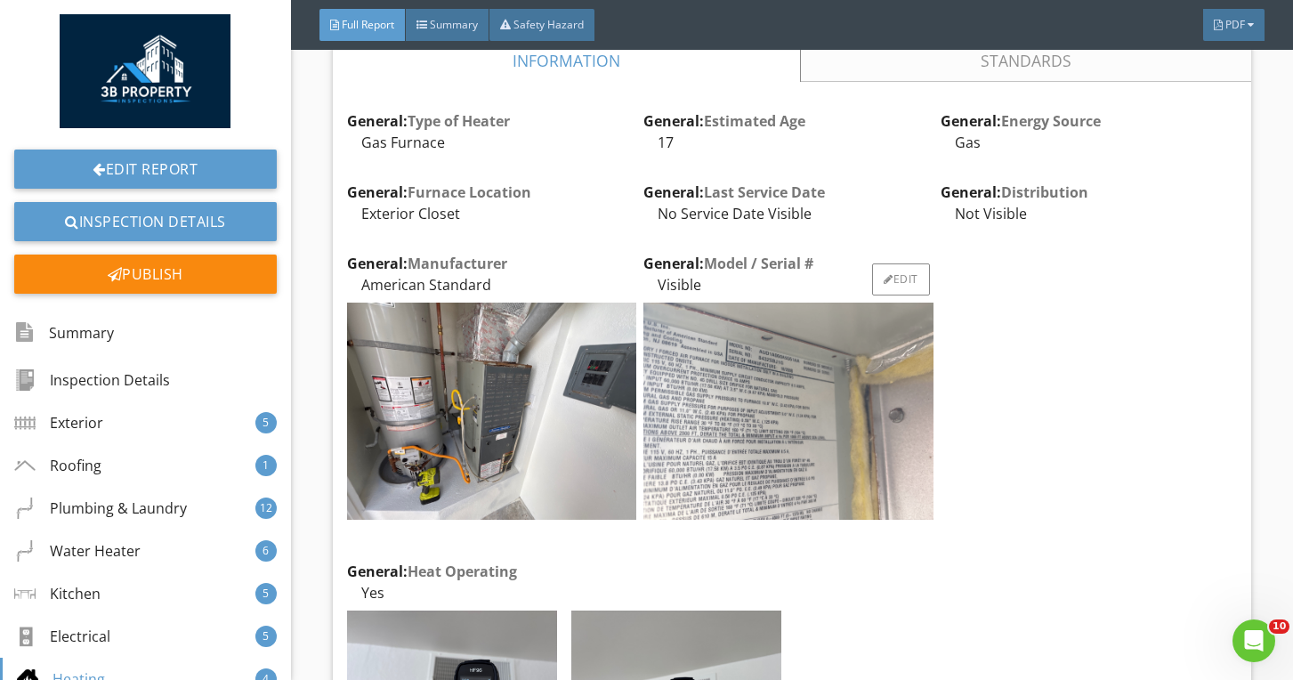
click at [872, 382] on img at bounding box center [787, 411] width 289 height 217
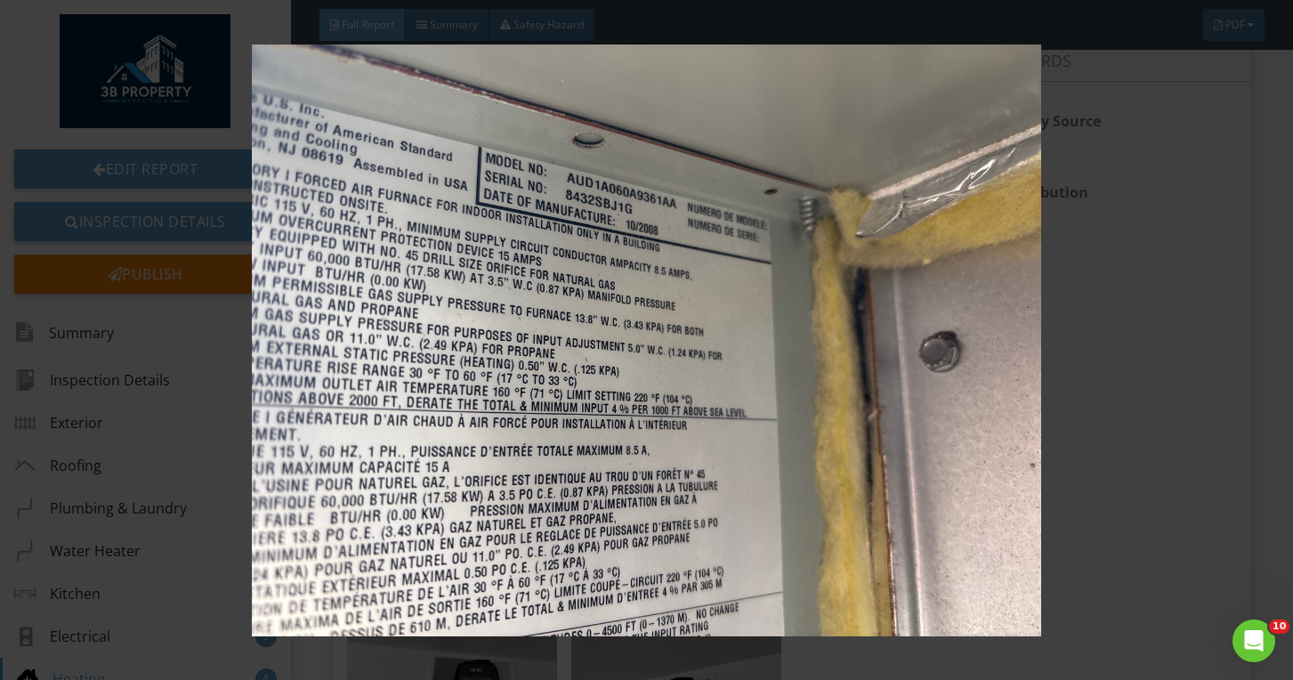
click at [872, 382] on img at bounding box center [647, 340] width 1175 height 592
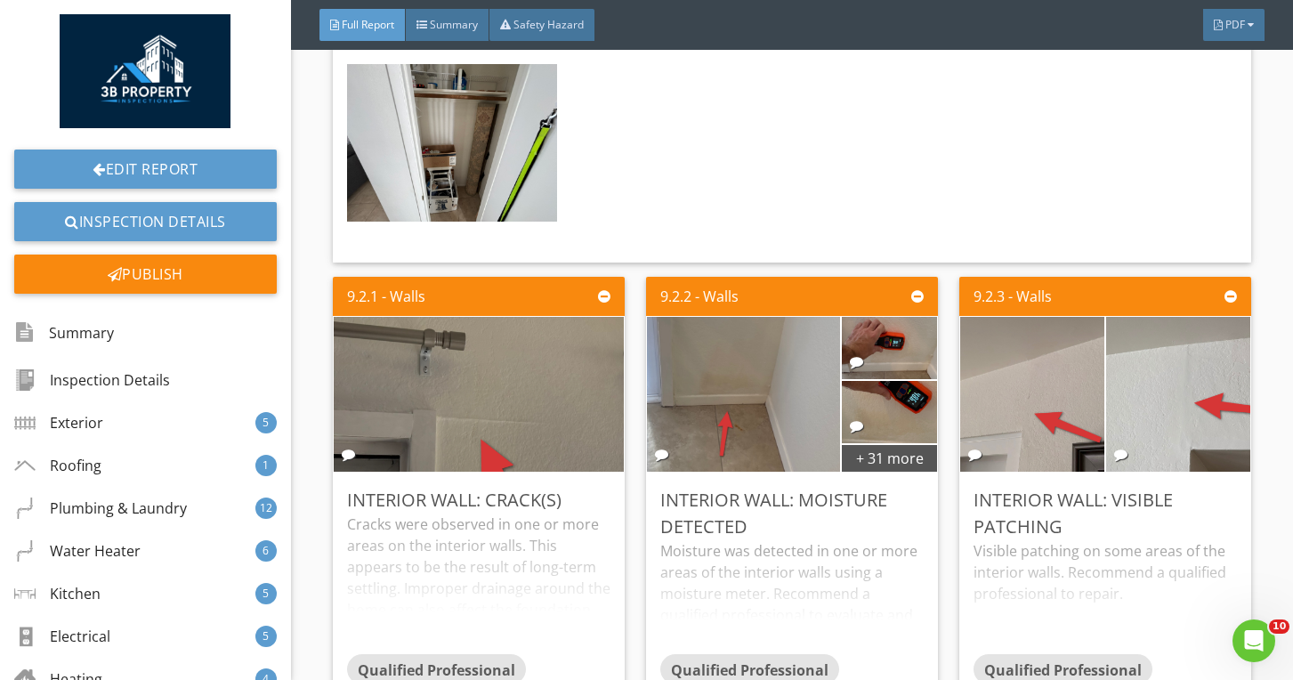
scroll to position [18908, 0]
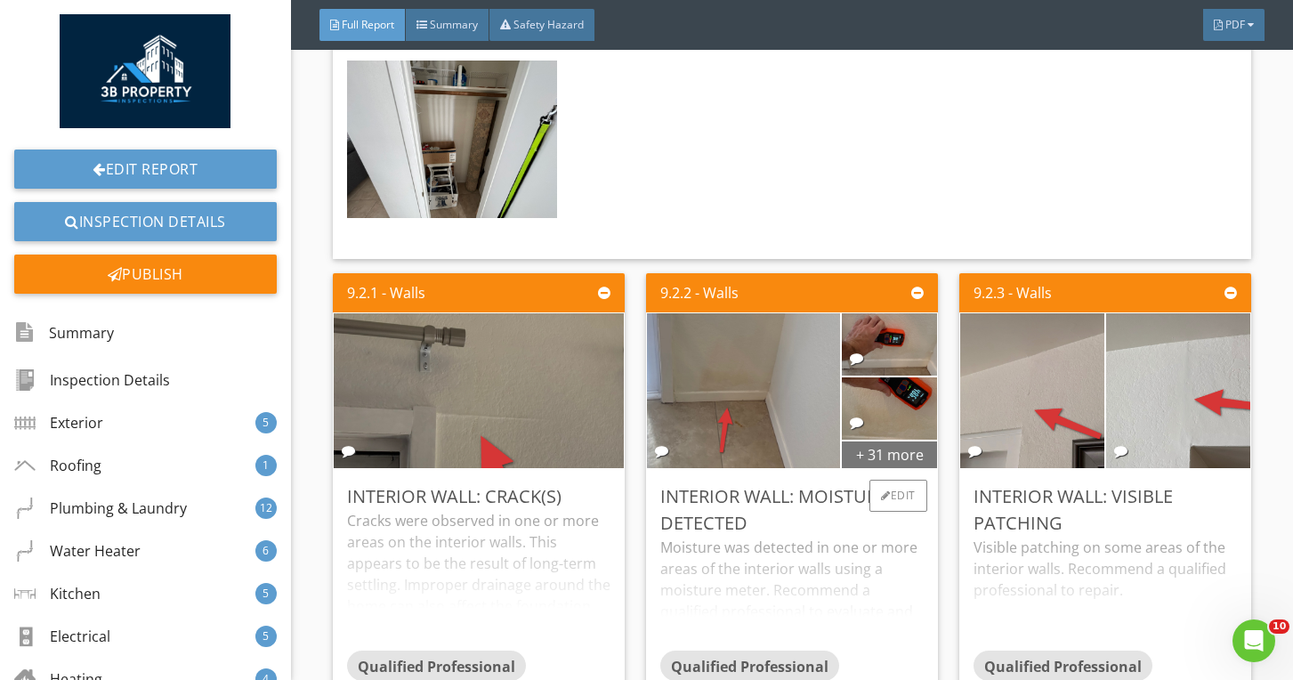
click at [887, 440] on div "+ 31 more" at bounding box center [889, 454] width 95 height 28
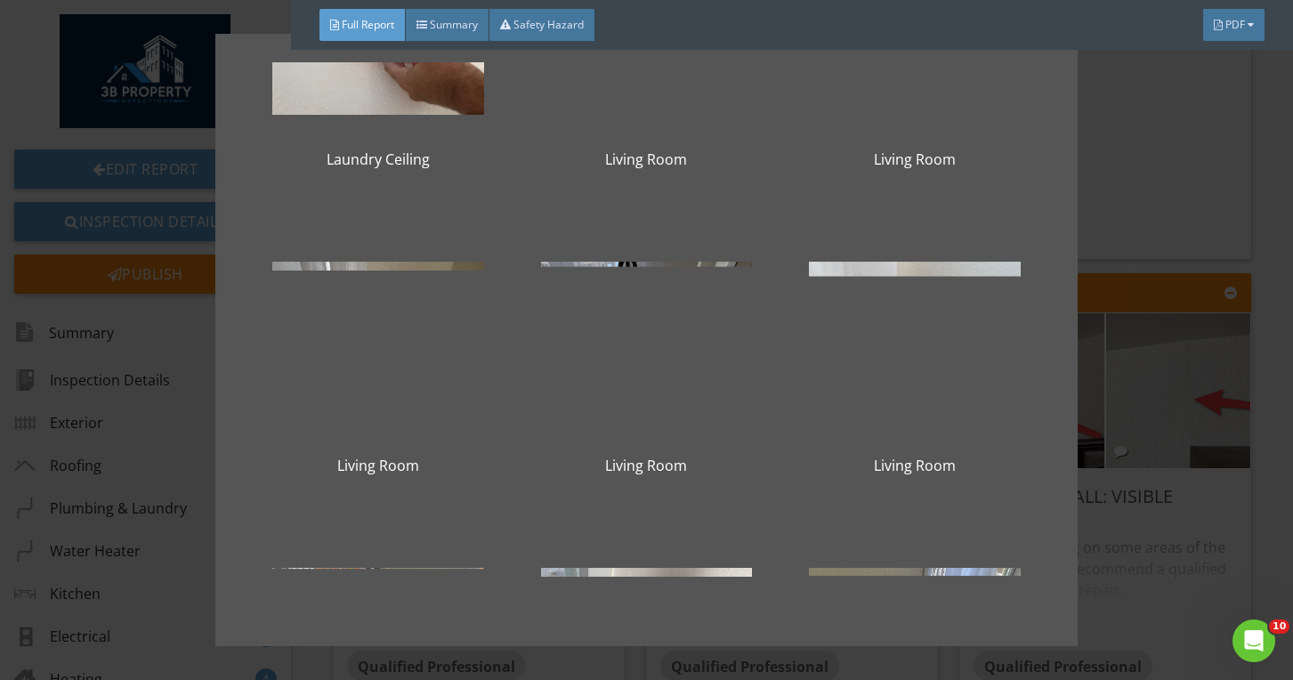
scroll to position [1553, 0]
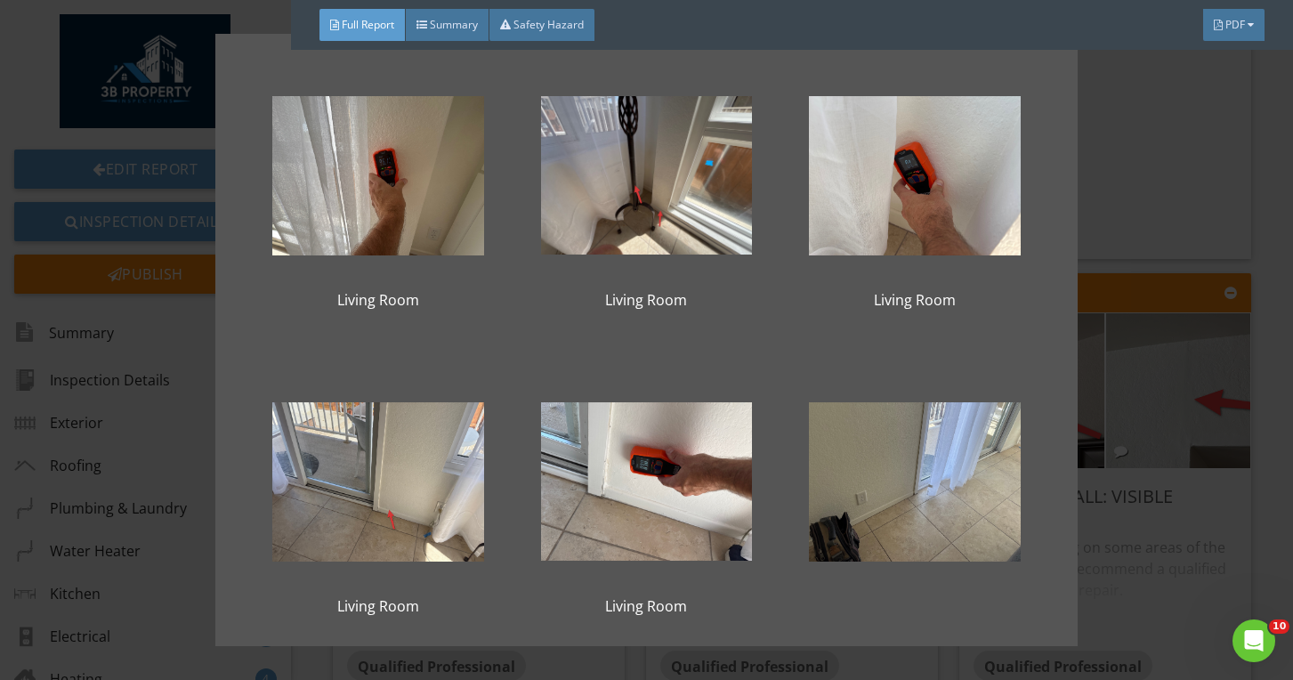
click at [1147, 526] on div "Dining Room Dining Room Dining Room Bedroom Closet Bedroom Closet Bedroom Close…" at bounding box center [646, 340] width 1293 height 680
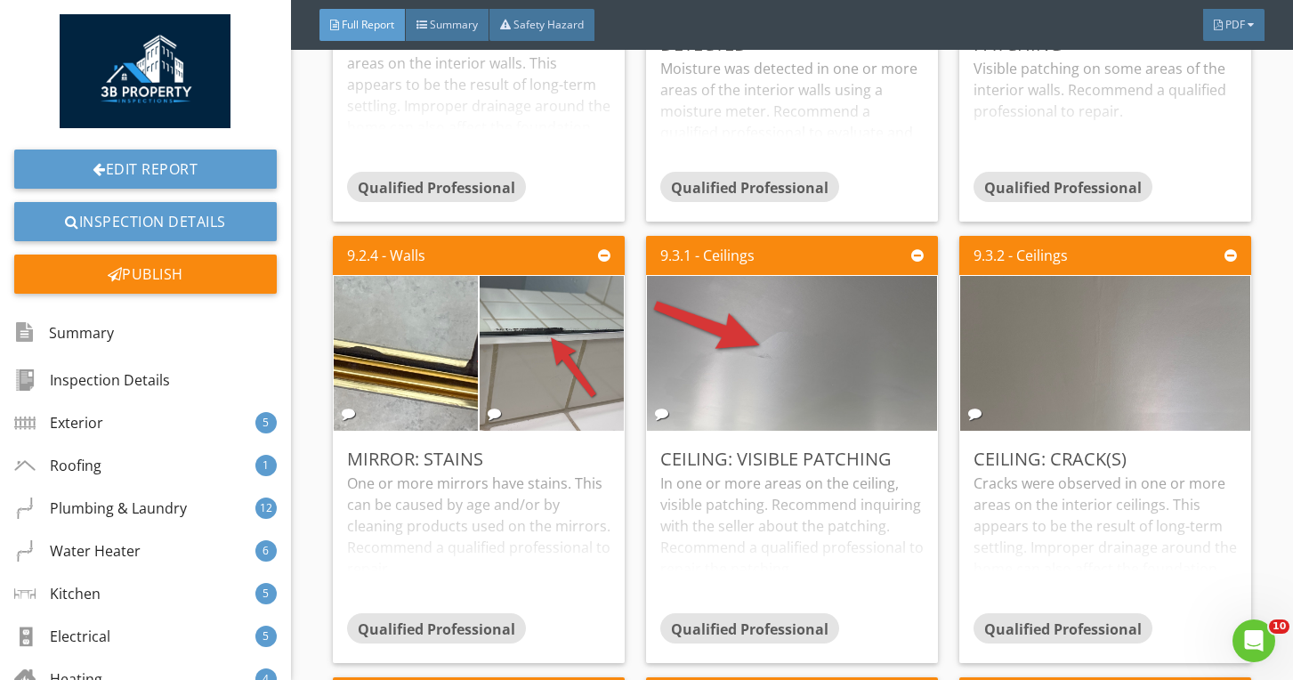
scroll to position [19390, 0]
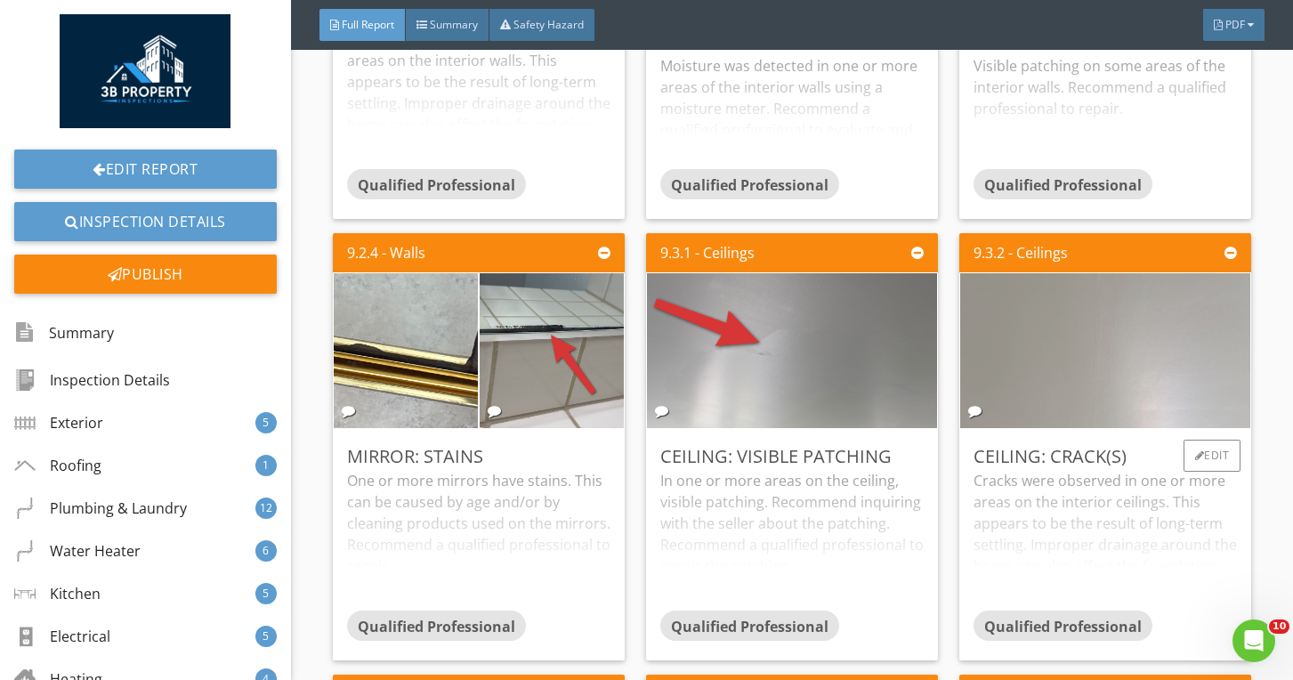
click at [962, 357] on img at bounding box center [1105, 351] width 516 height 387
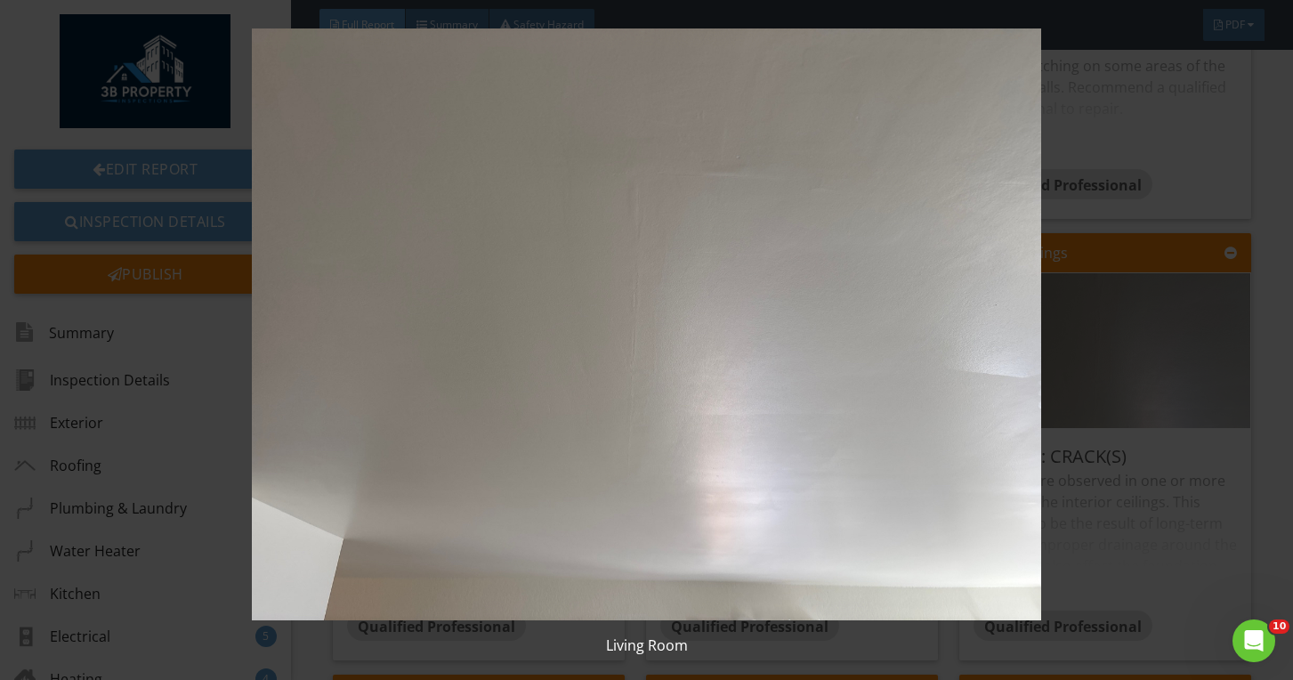
click at [940, 340] on img at bounding box center [647, 324] width 1175 height 592
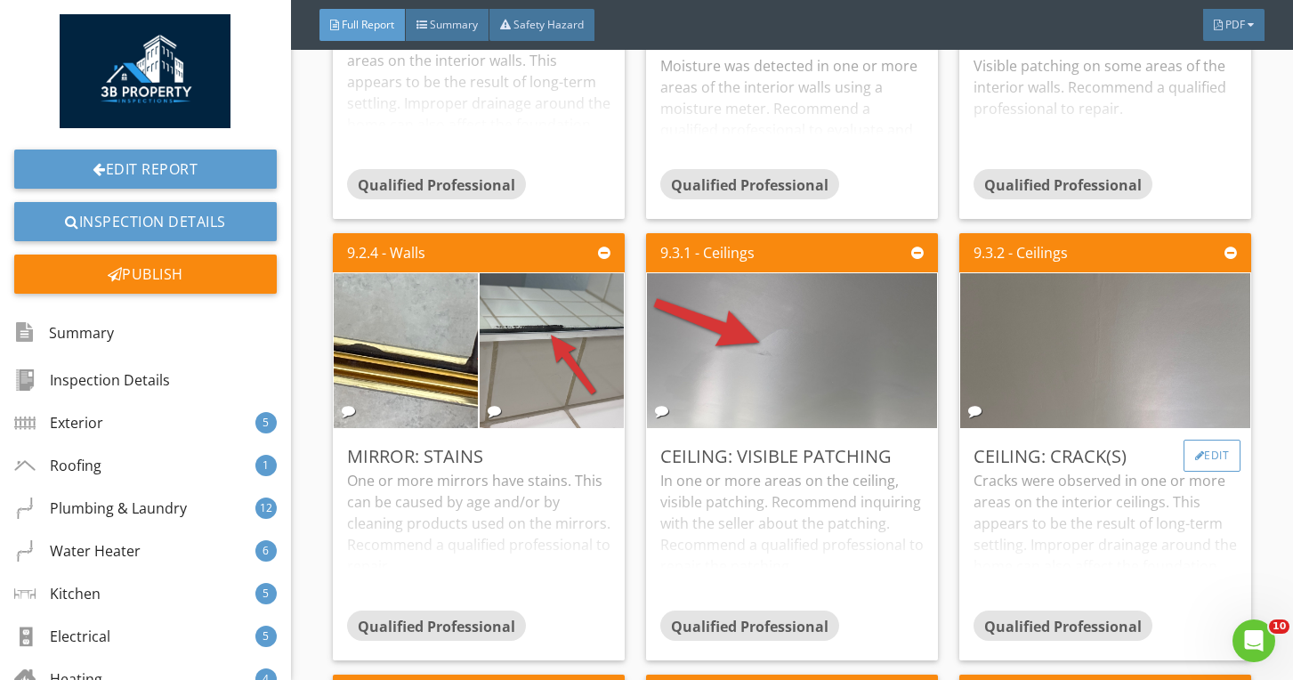
click at [1217, 440] on div "Edit" at bounding box center [1213, 456] width 58 height 32
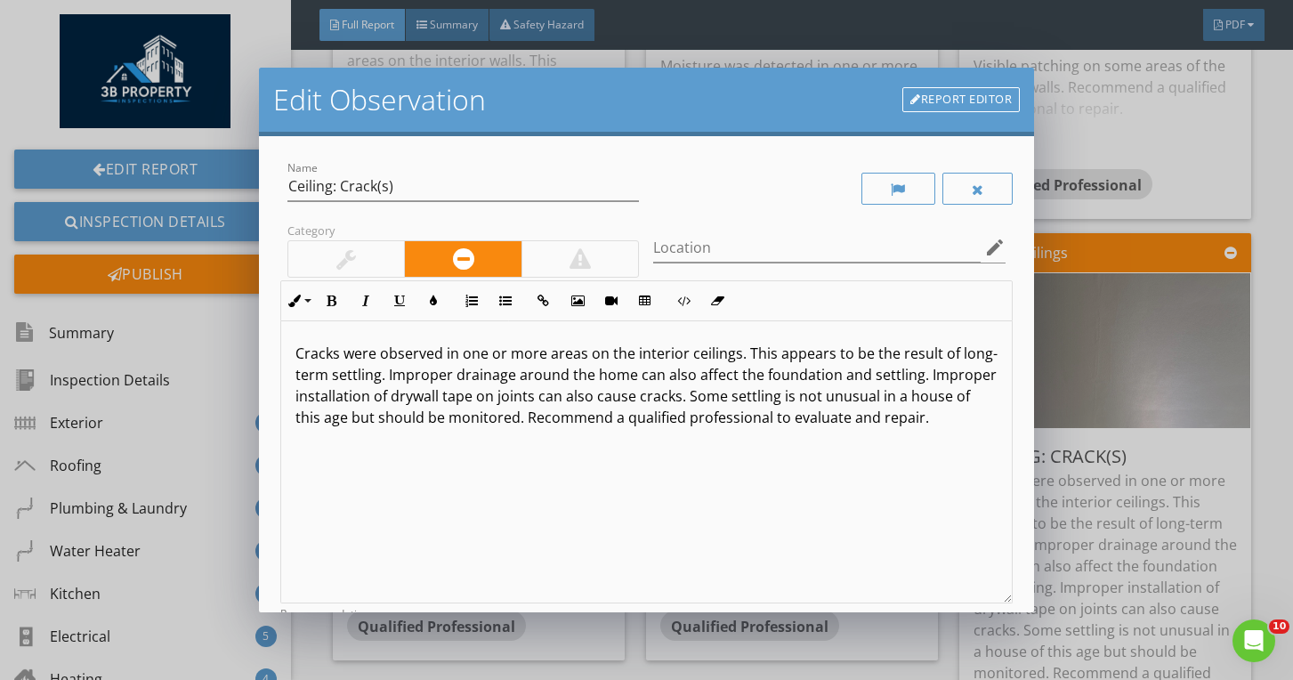
click at [904, 171] on div at bounding box center [829, 188] width 367 height 61
click at [907, 182] on div at bounding box center [898, 189] width 74 height 32
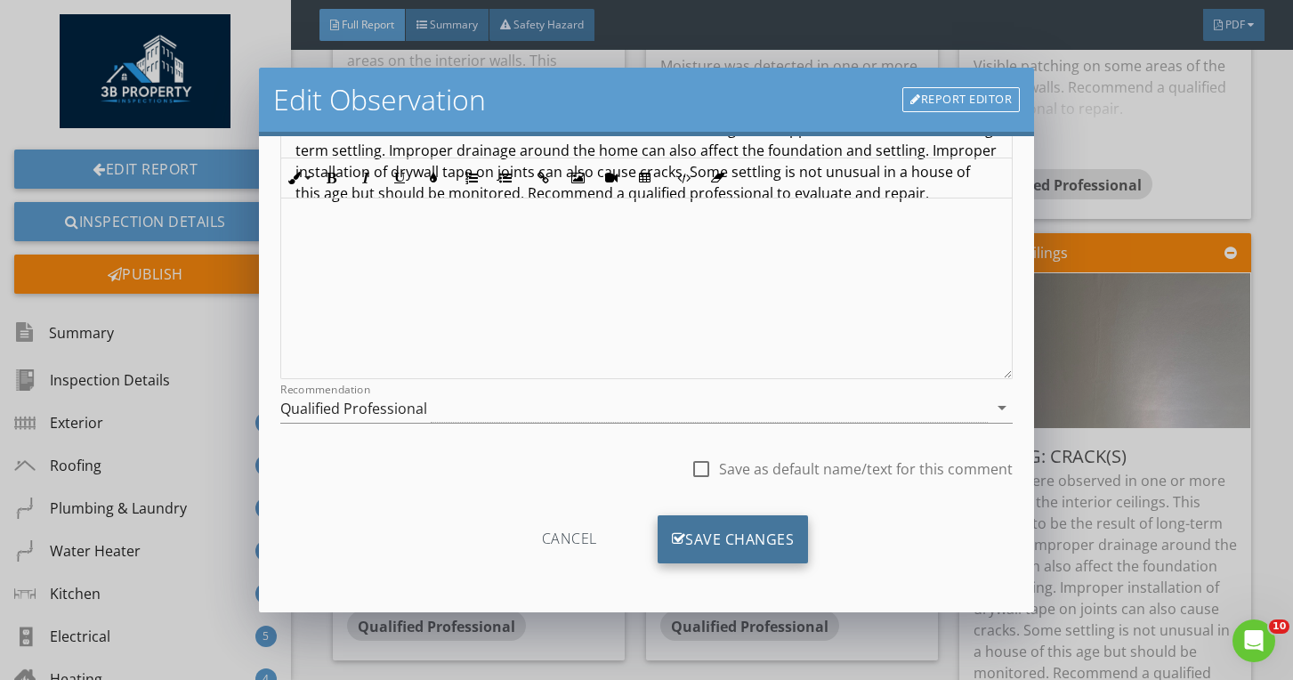
click at [763, 519] on div "Save Changes" at bounding box center [733, 539] width 151 height 48
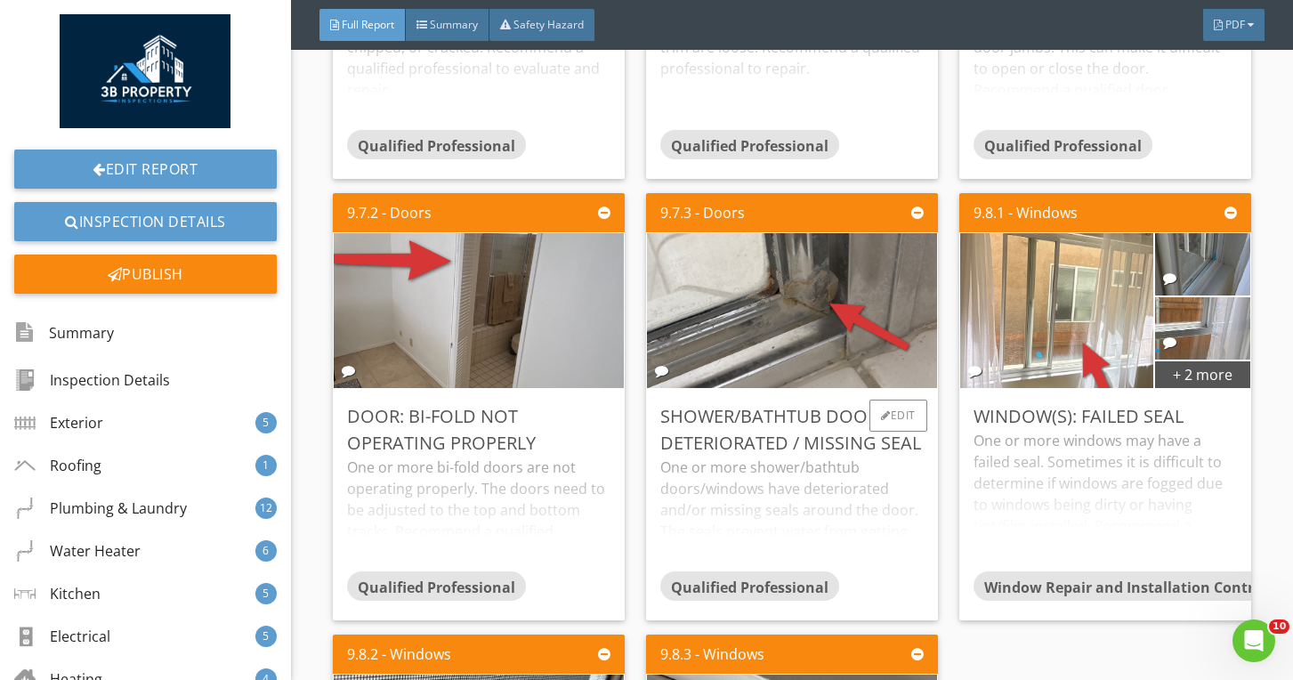
scroll to position [20574, 0]
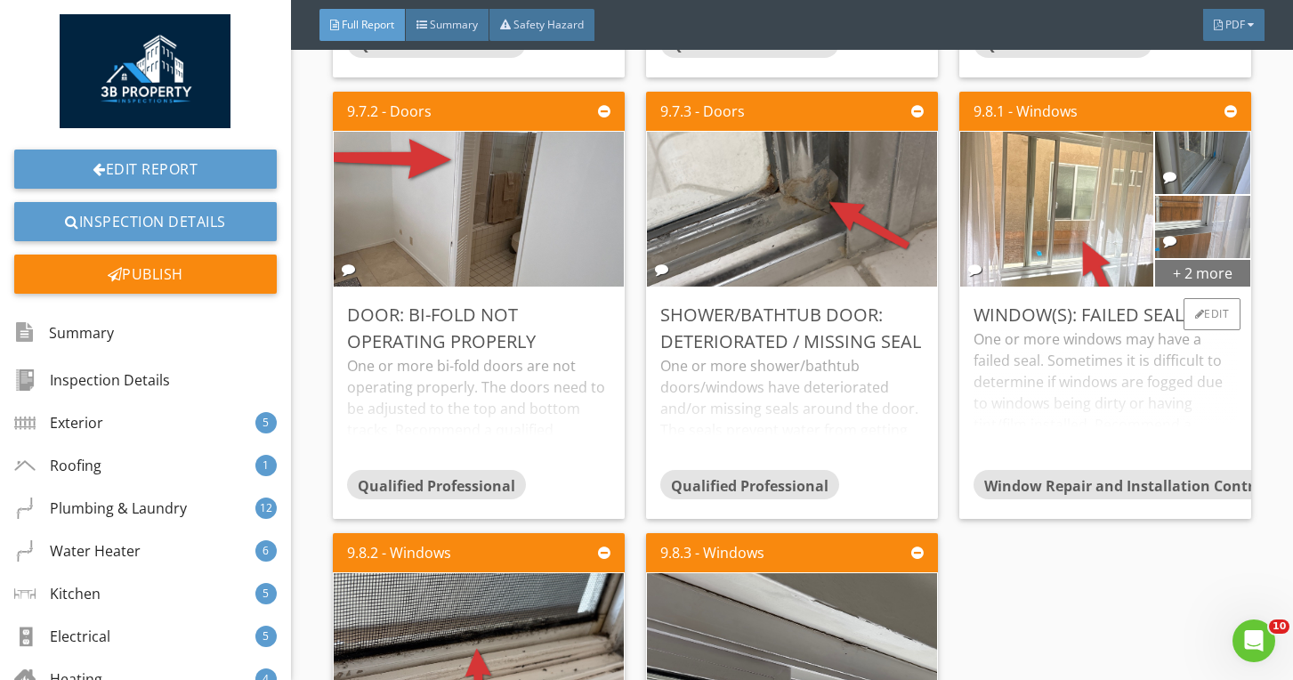
click at [1197, 258] on div "+ 2 more" at bounding box center [1202, 272] width 95 height 28
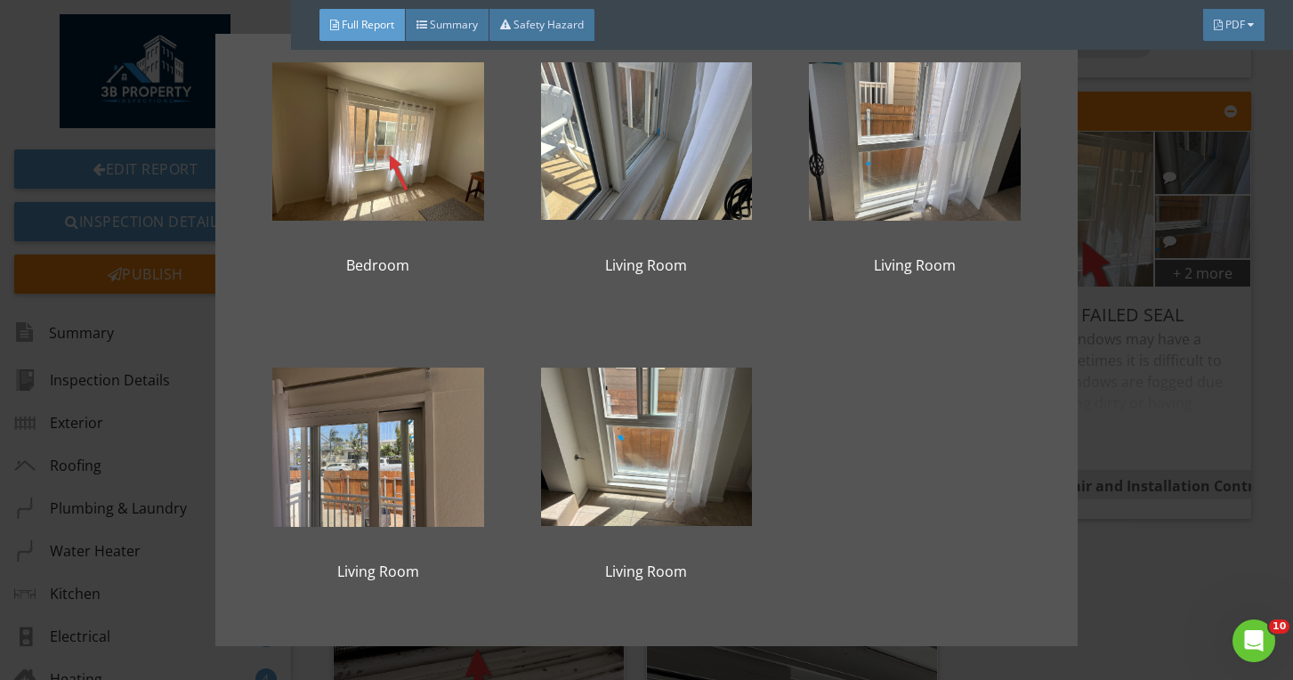
scroll to position [57, 0]
click at [1210, 370] on div "Bedroom Living Room Living Room Living Room Living Room" at bounding box center [646, 340] width 1293 height 680
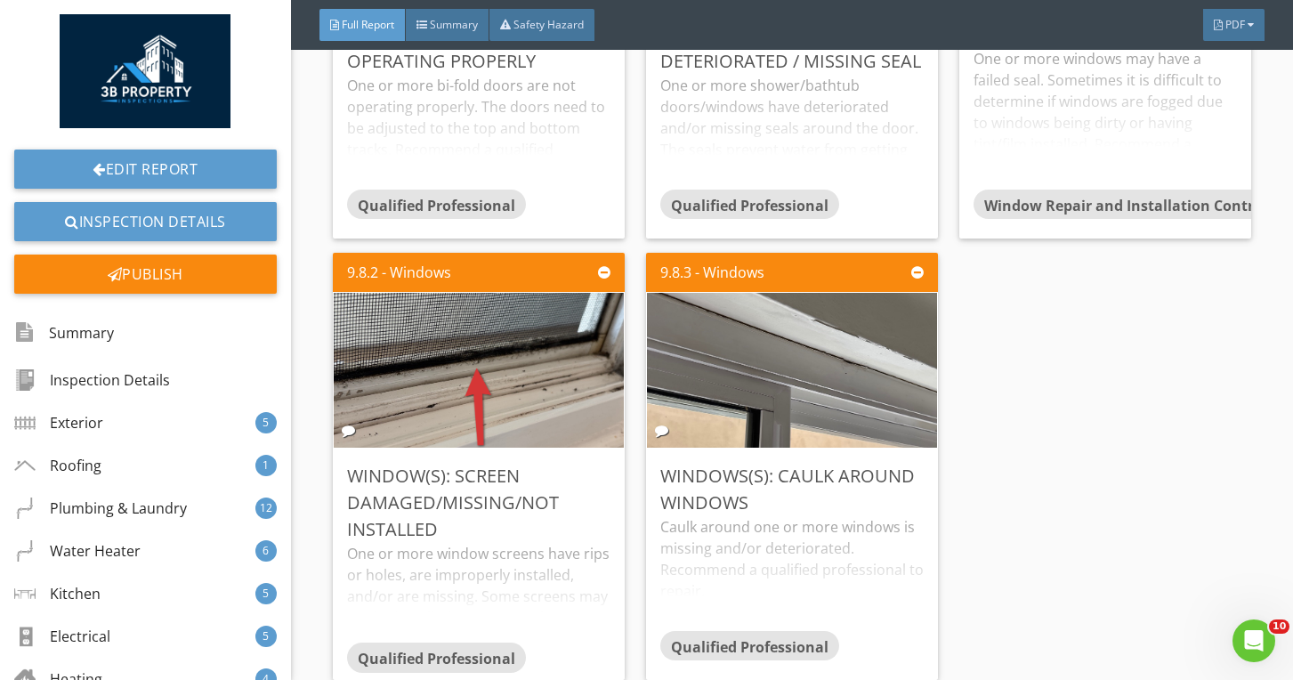
scroll to position [20856, 0]
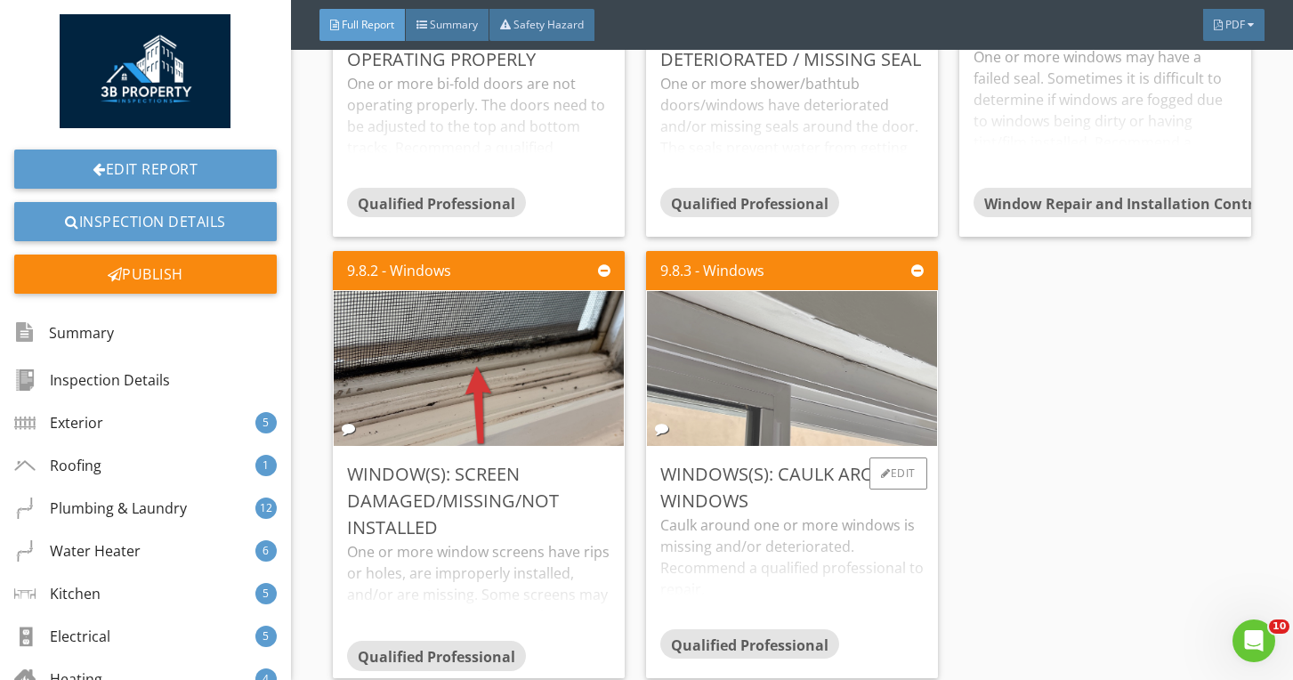
click at [768, 281] on img at bounding box center [792, 368] width 516 height 387
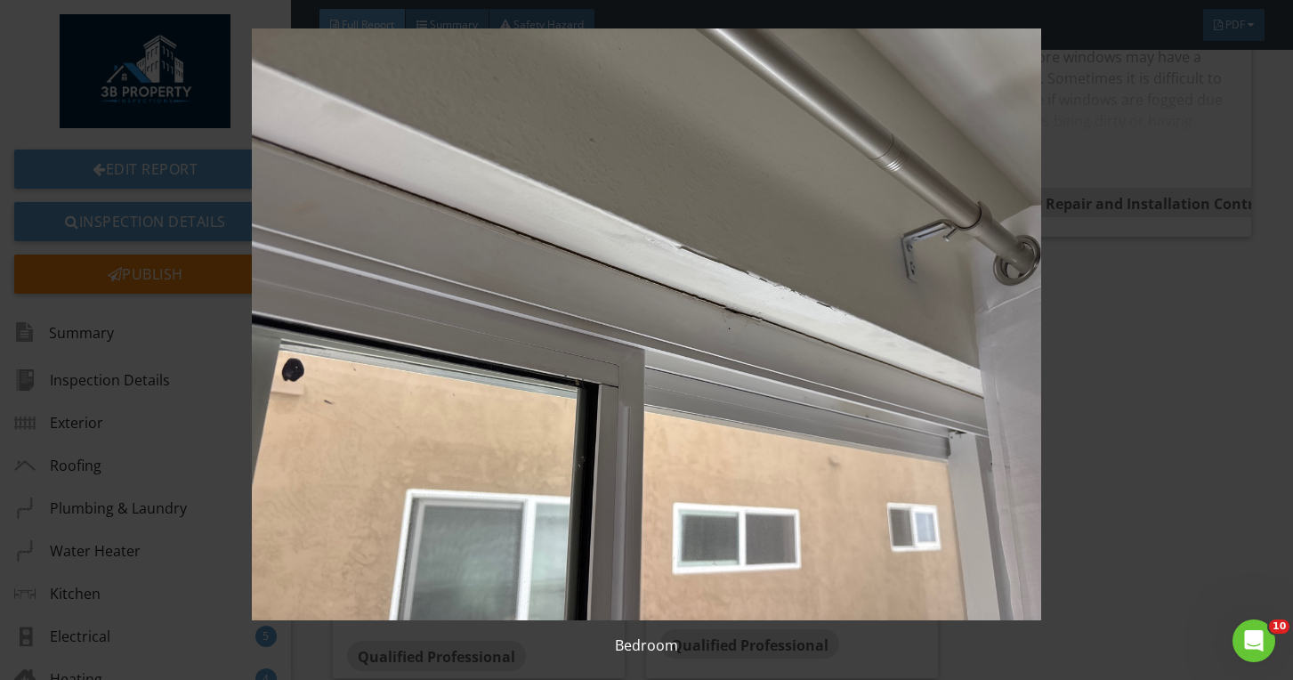
click at [768, 281] on img at bounding box center [647, 324] width 1175 height 592
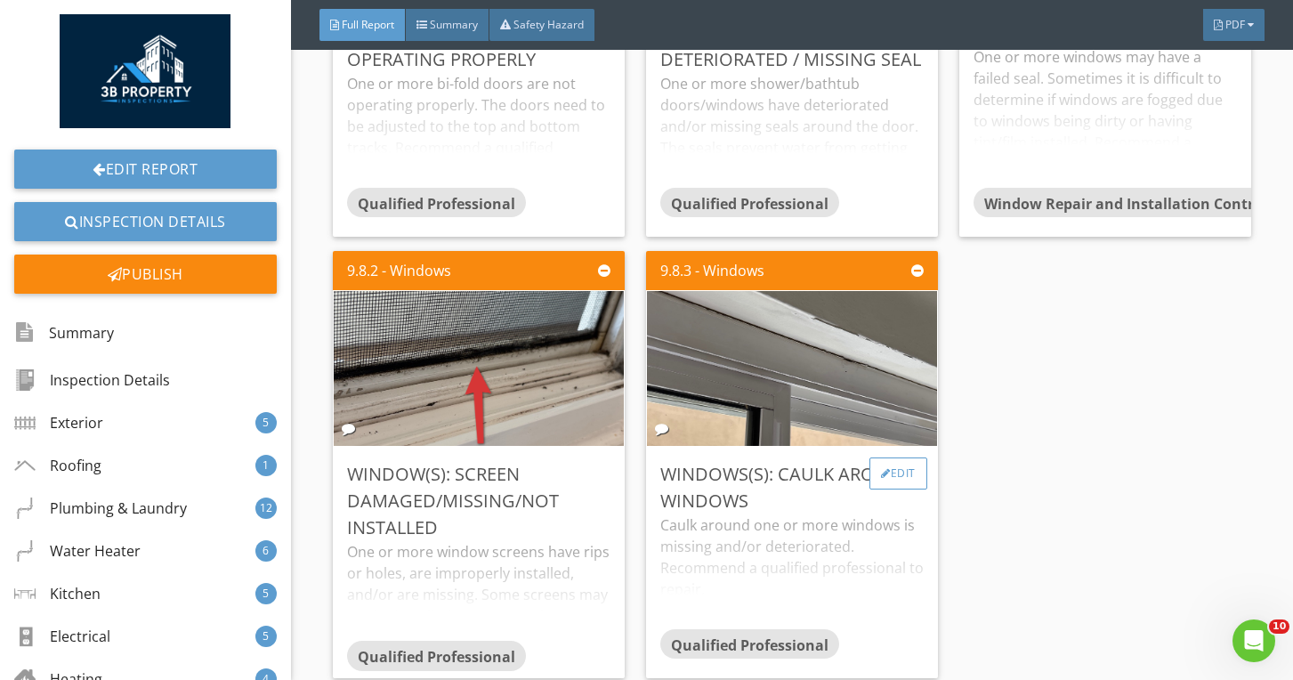
click at [901, 457] on div "Edit" at bounding box center [898, 473] width 58 height 32
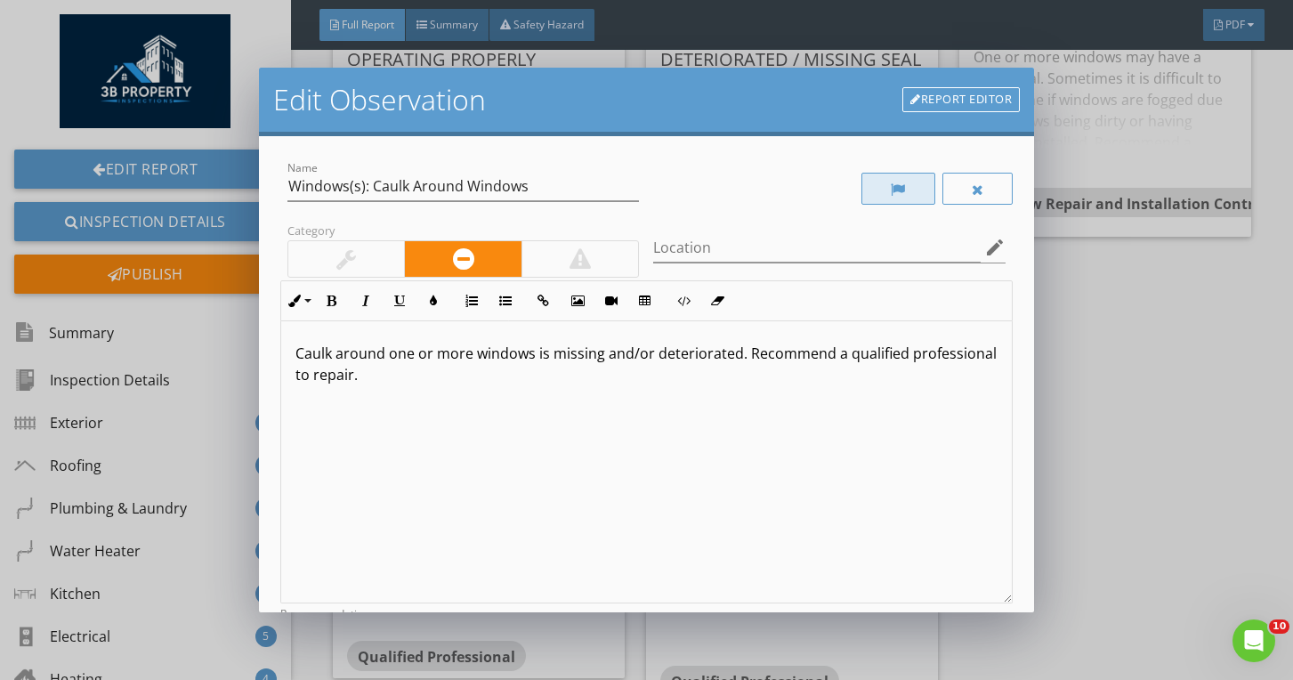
click at [899, 178] on div at bounding box center [898, 189] width 74 height 32
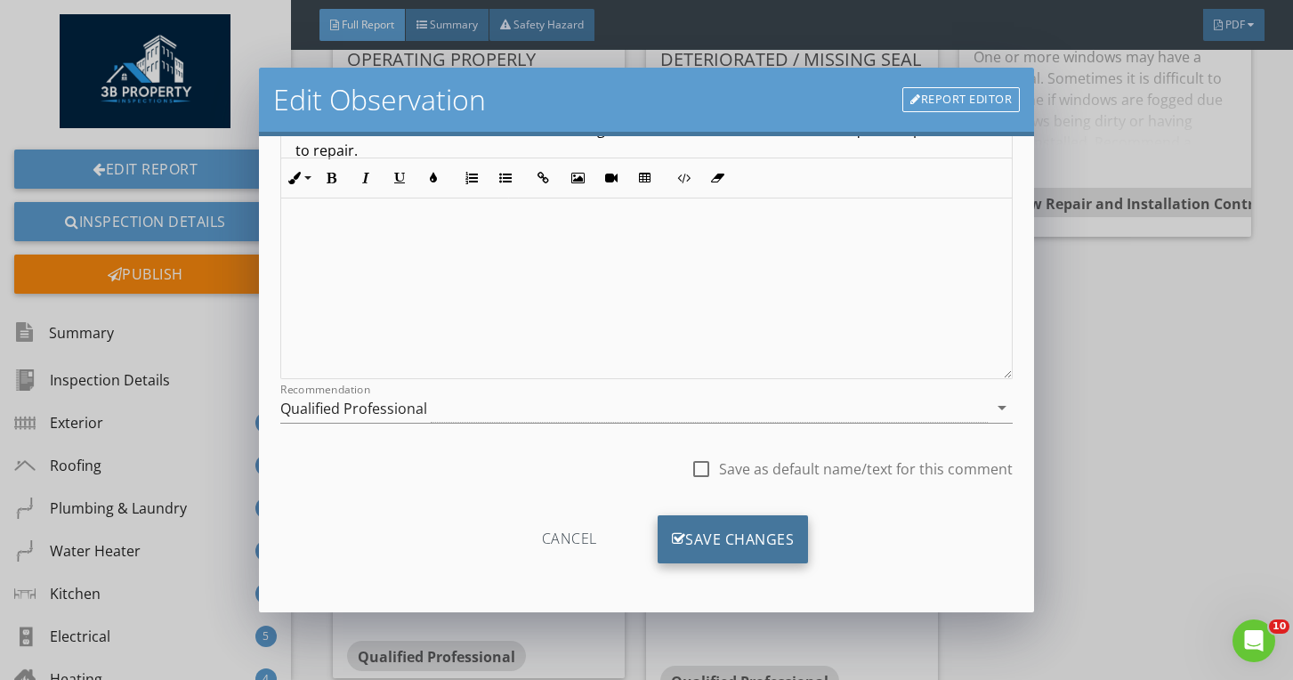
click at [772, 527] on div "Save Changes" at bounding box center [733, 539] width 151 height 48
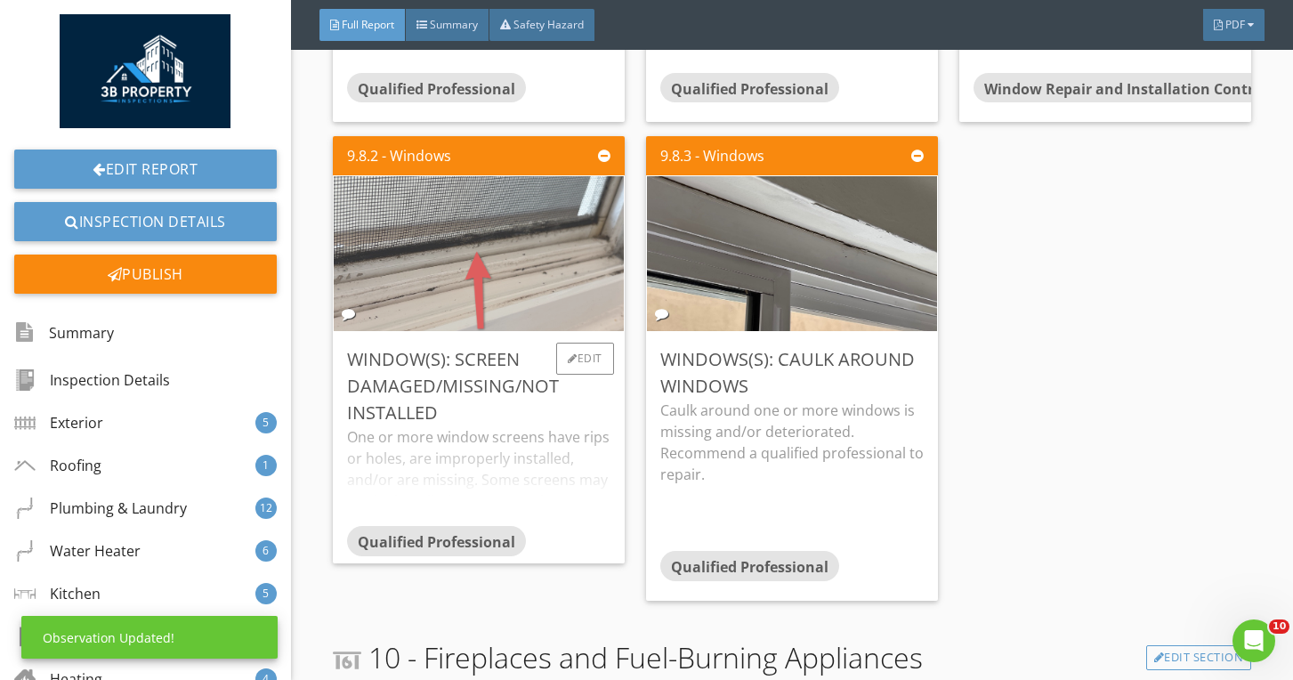
scroll to position [20917, 0]
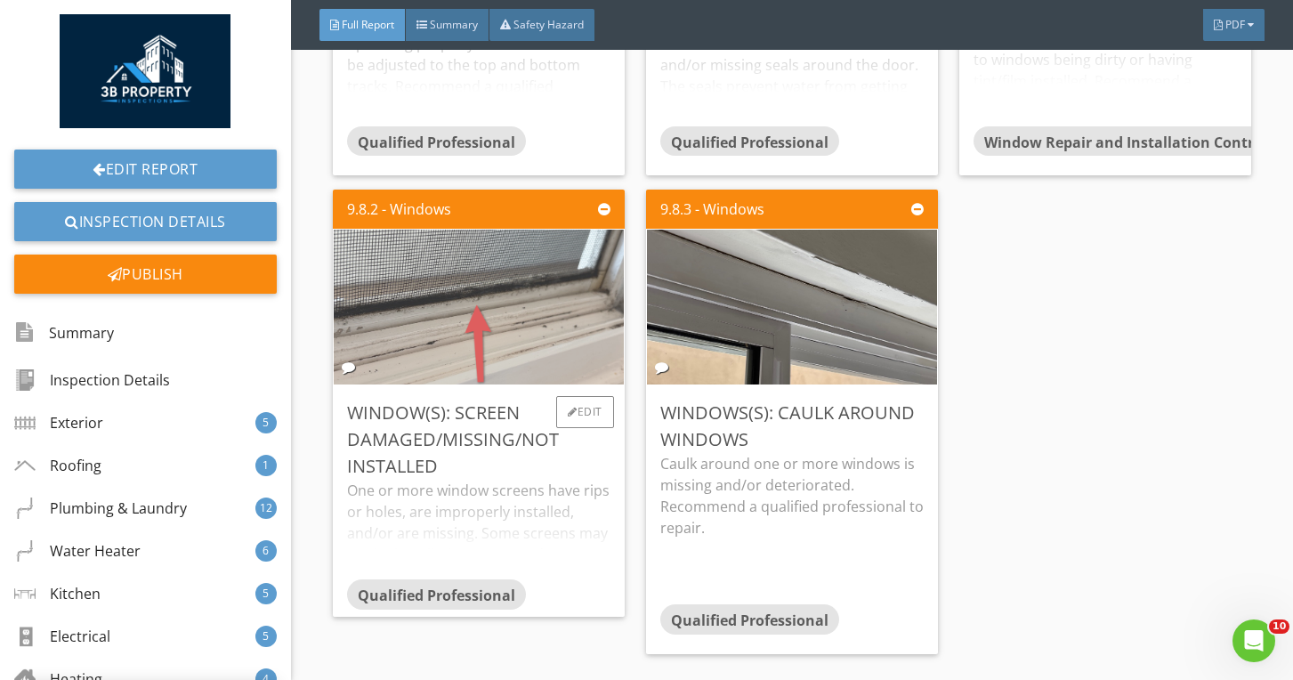
click at [526, 312] on img at bounding box center [479, 307] width 516 height 387
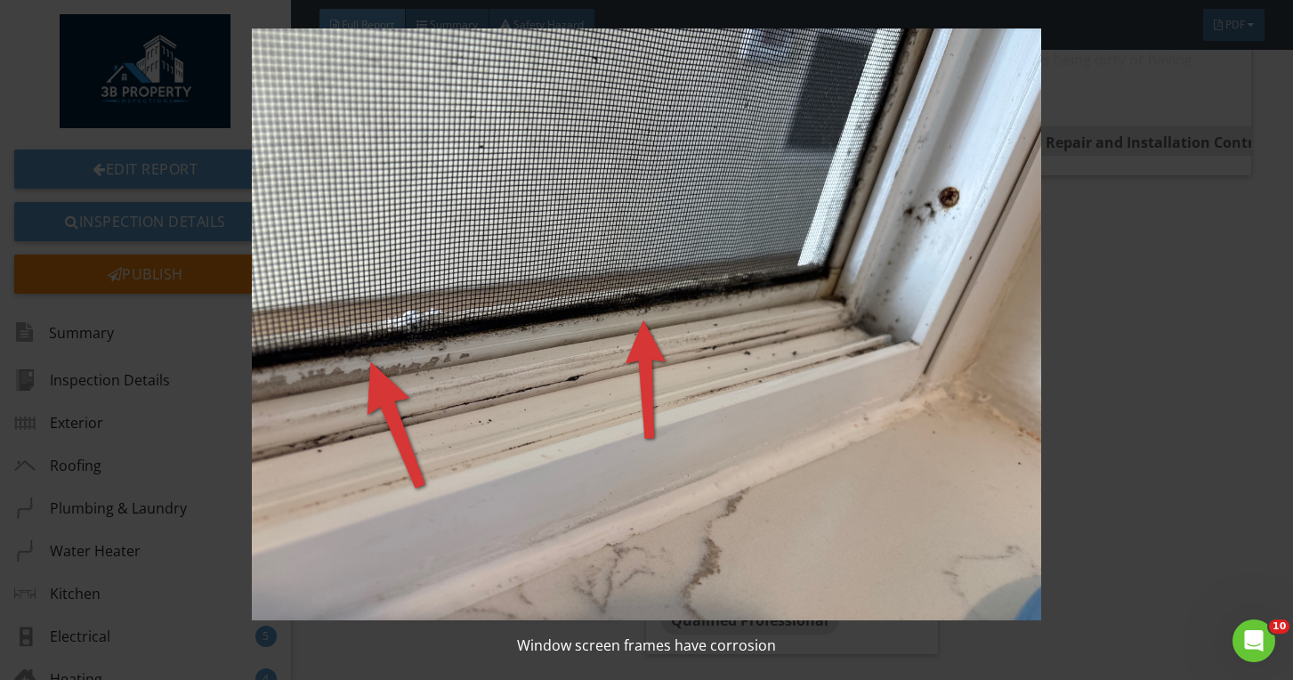
click at [526, 312] on img at bounding box center [647, 324] width 1175 height 592
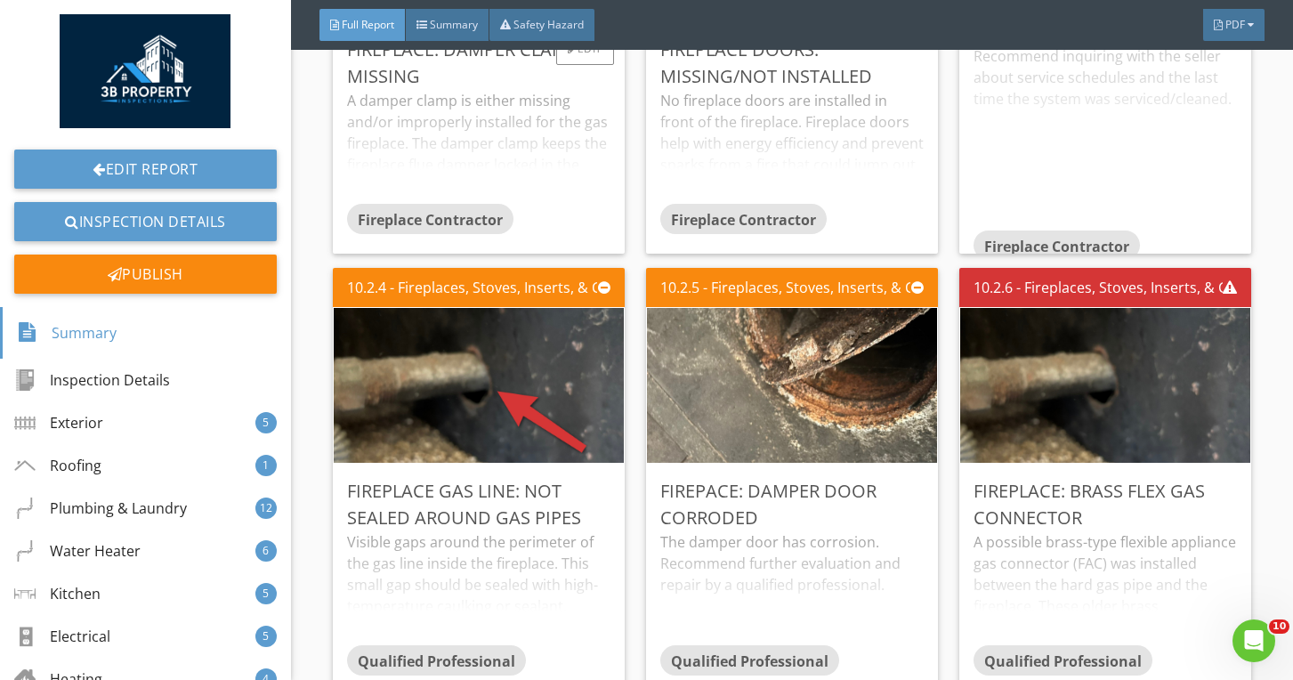
scroll to position [22604, 0]
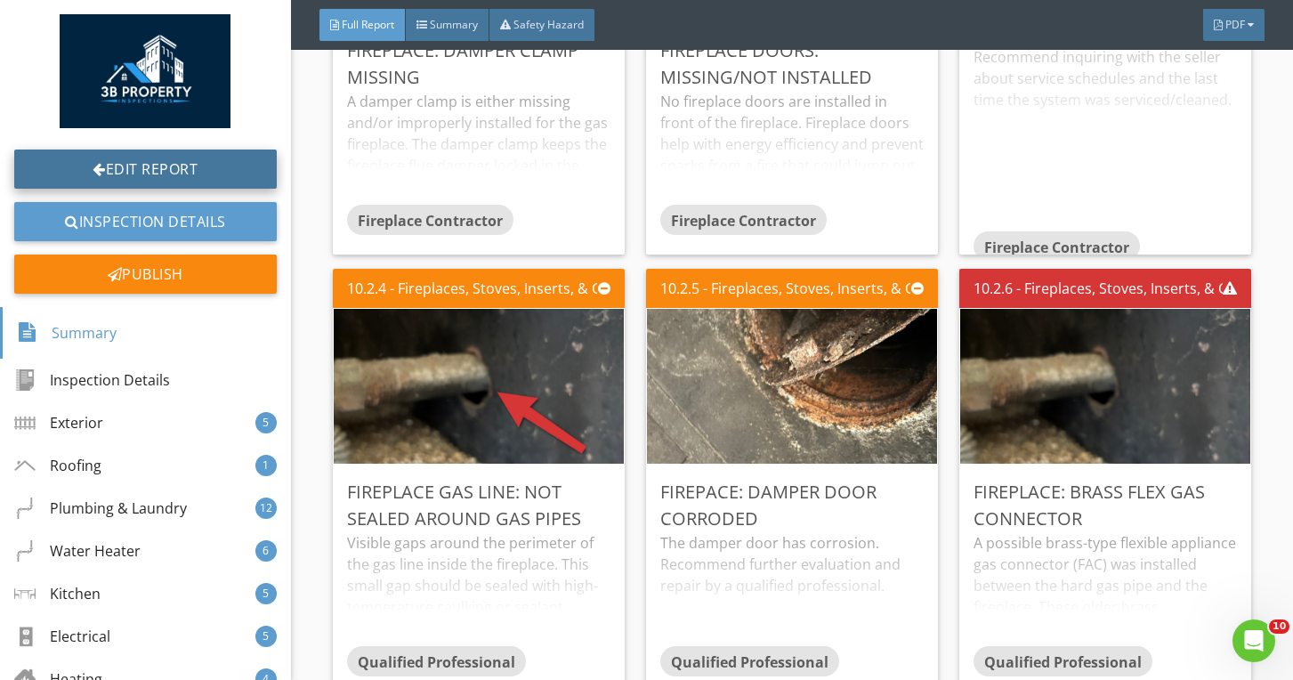
click at [188, 178] on link "Edit Report" at bounding box center [145, 169] width 263 height 39
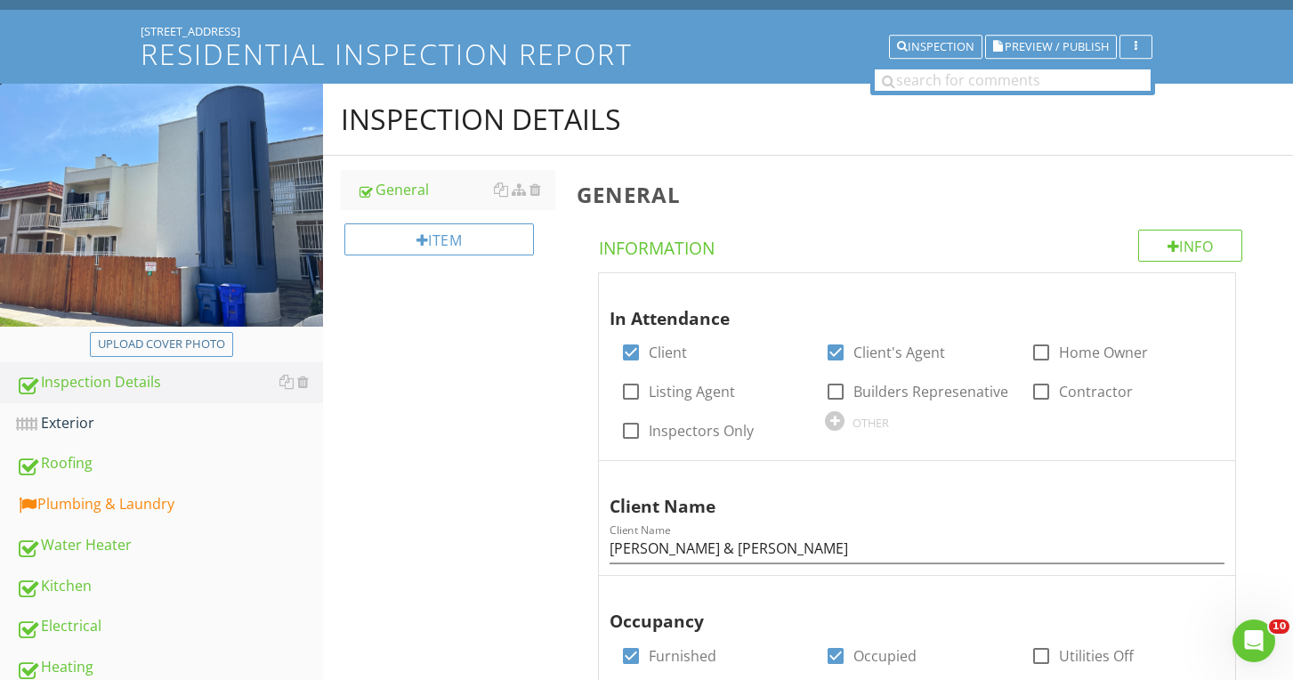
scroll to position [143, 0]
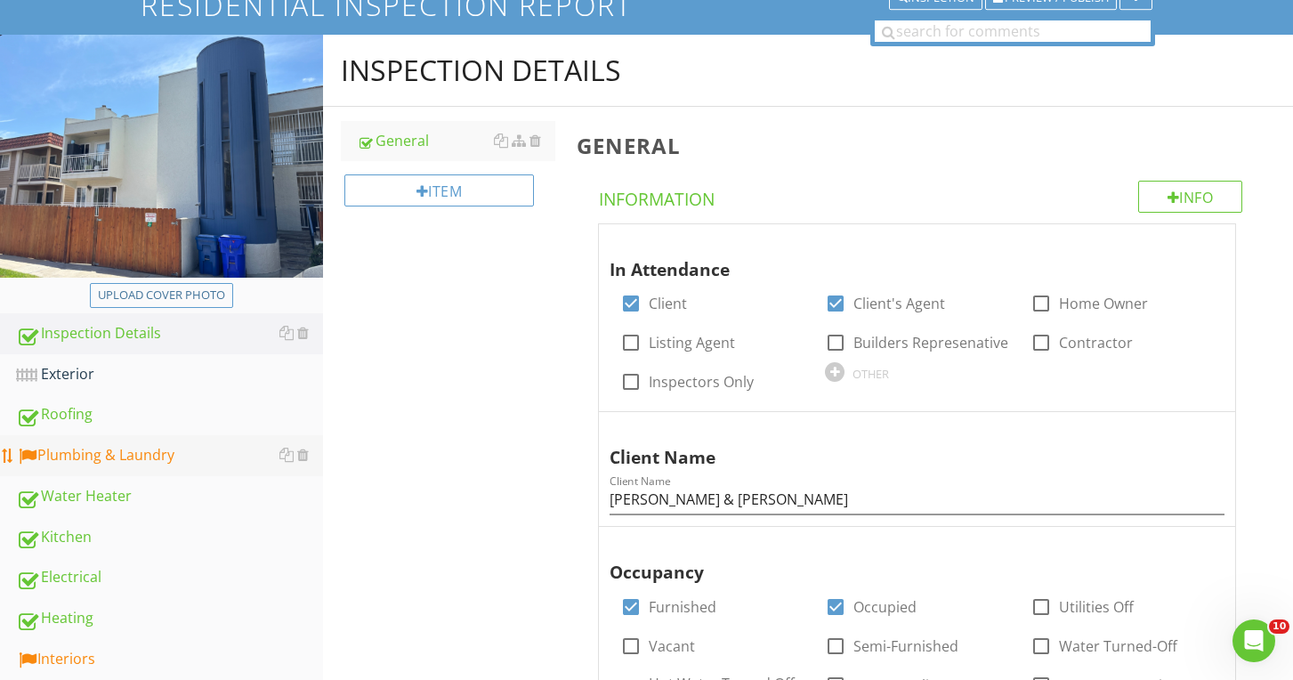
click at [112, 446] on div "Plumbing & Laundry" at bounding box center [169, 455] width 307 height 23
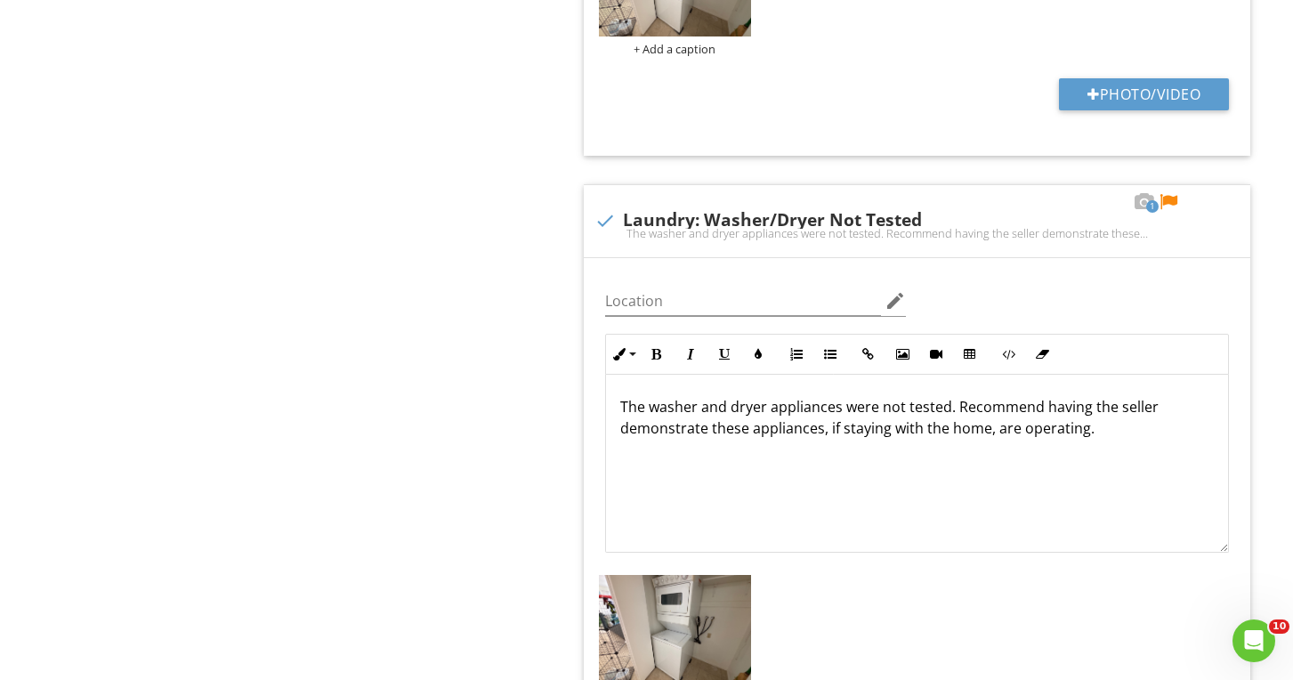
scroll to position [5924, 0]
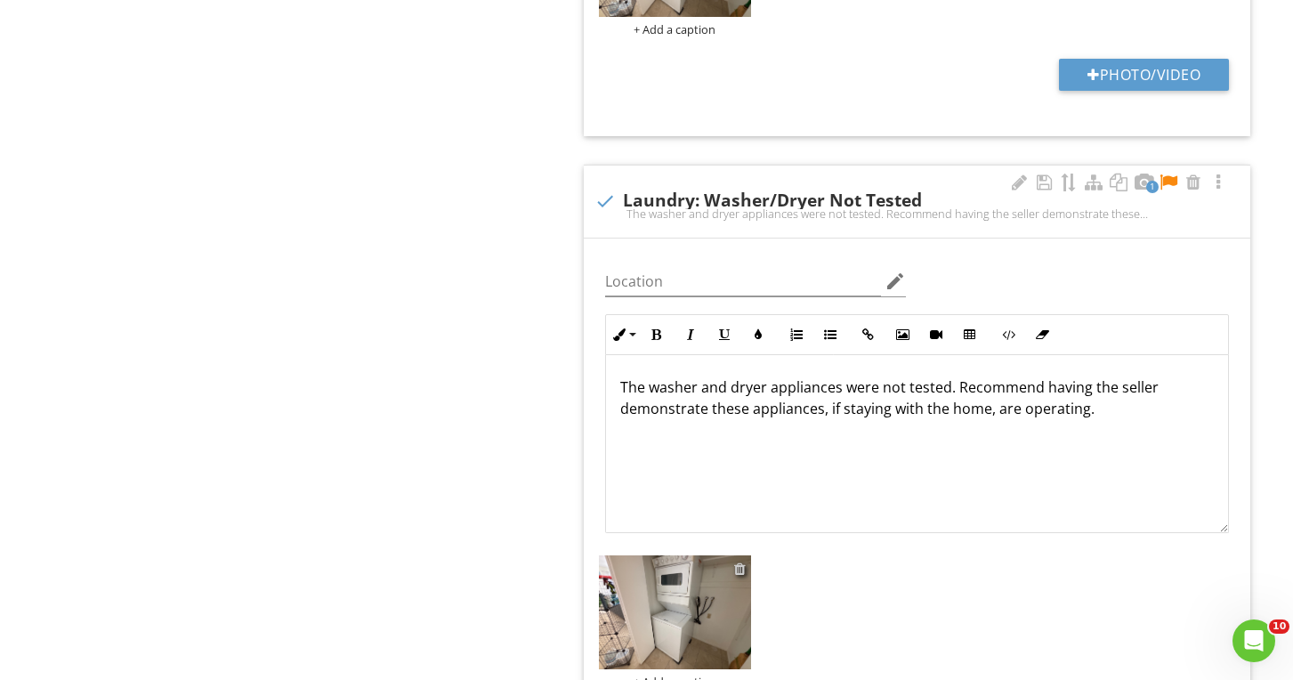
click at [744, 562] on div at bounding box center [740, 569] width 12 height 14
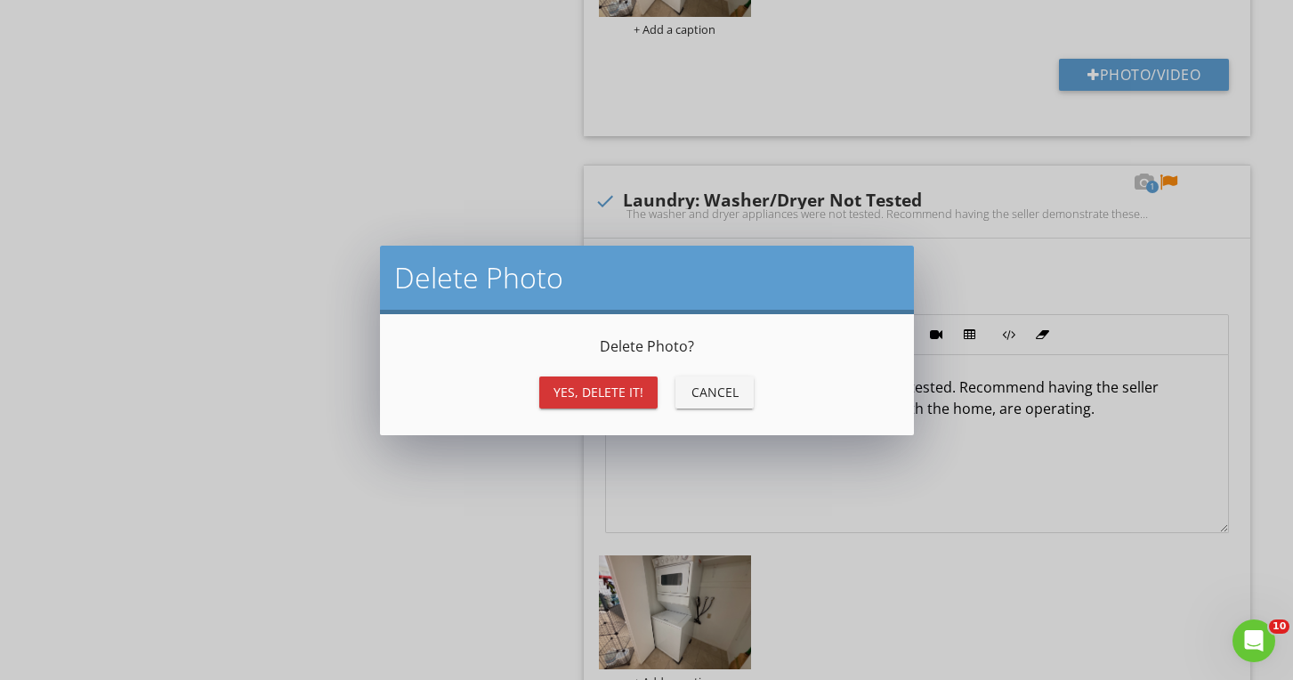
click at [570, 409] on div "Yes, Delete it! Cancel" at bounding box center [646, 392] width 491 height 43
click at [571, 404] on button "Yes, Delete it!" at bounding box center [598, 392] width 118 height 32
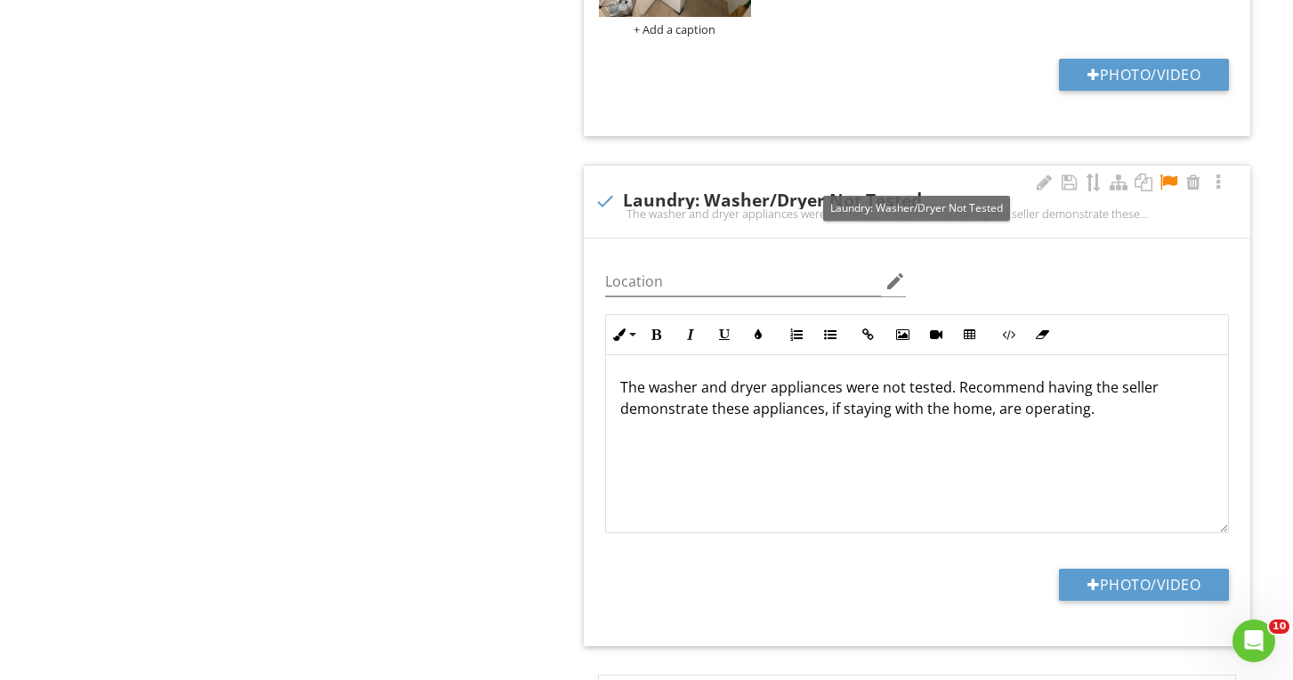
click at [1166, 174] on div at bounding box center [1168, 183] width 21 height 18
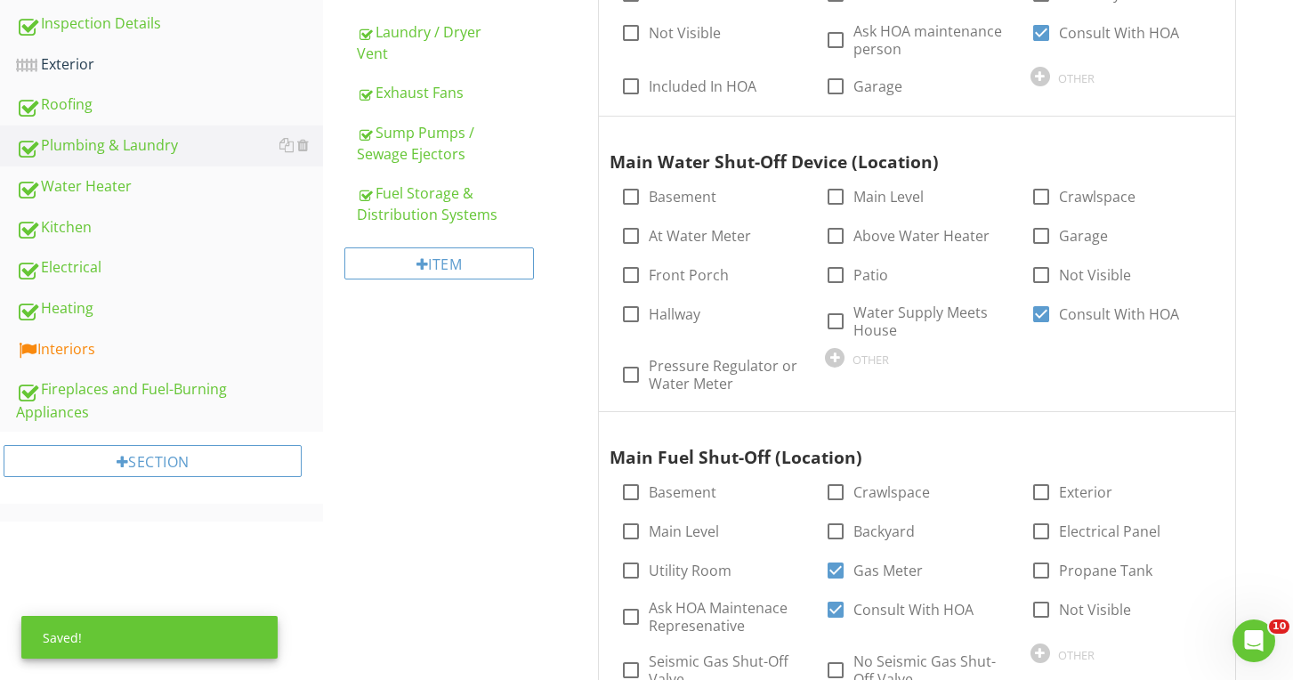
scroll to position [465, 0]
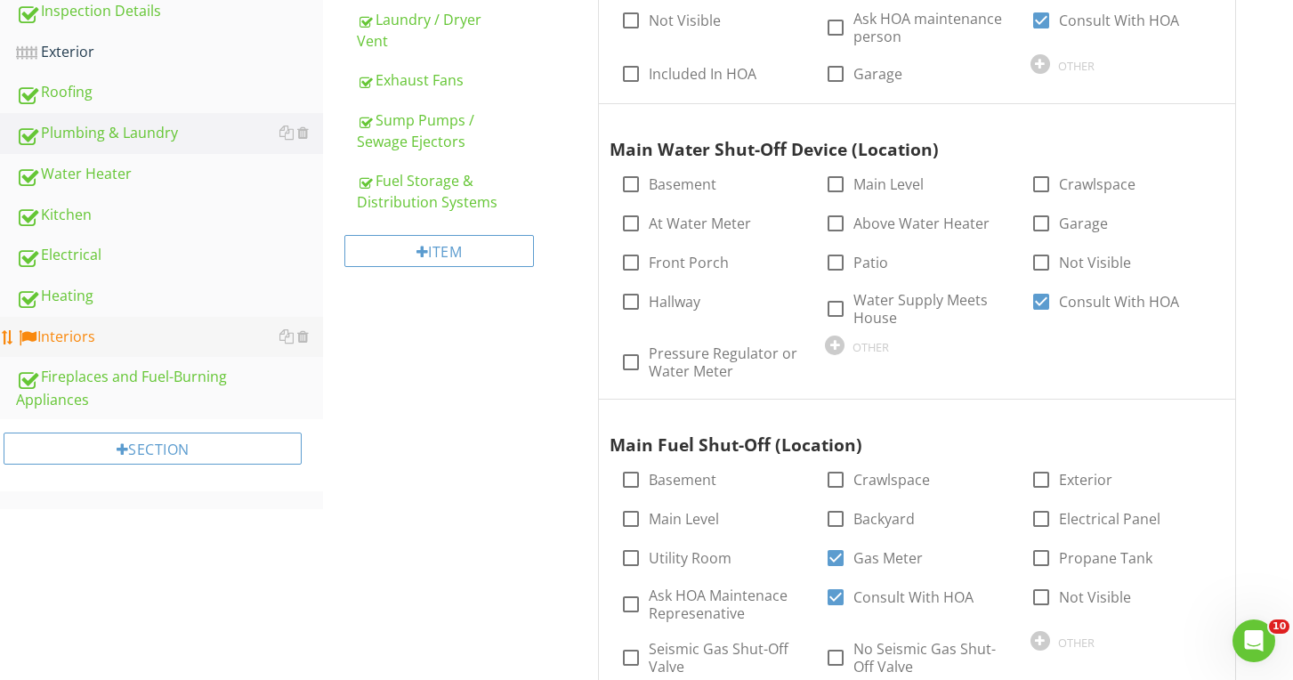
click at [142, 348] on div "Interiors" at bounding box center [169, 337] width 307 height 23
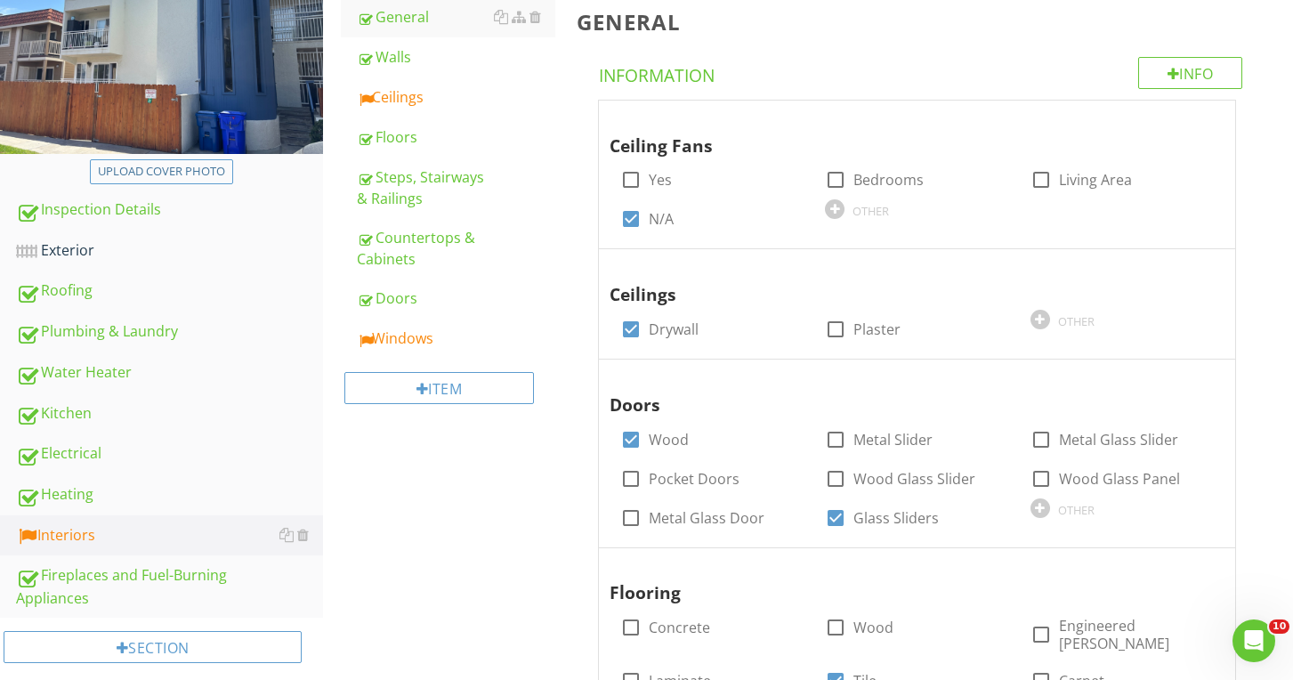
scroll to position [199, 0]
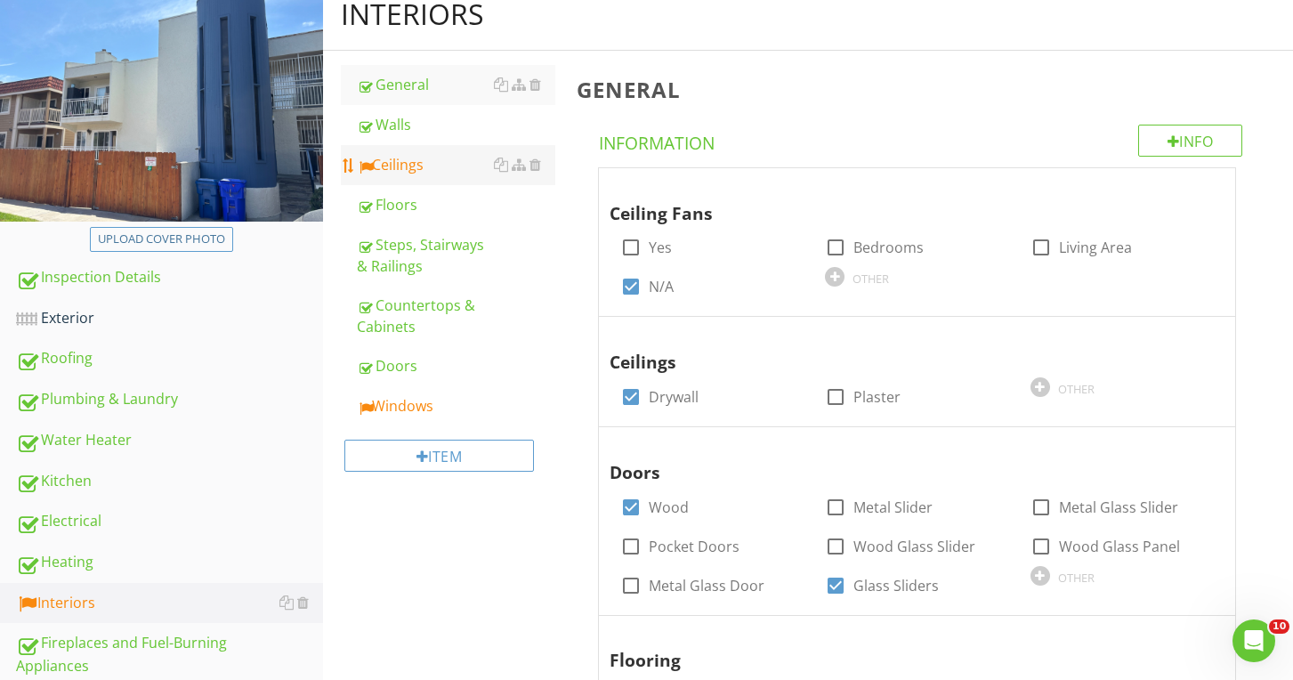
click at [411, 166] on div "Ceilings" at bounding box center [456, 164] width 198 height 21
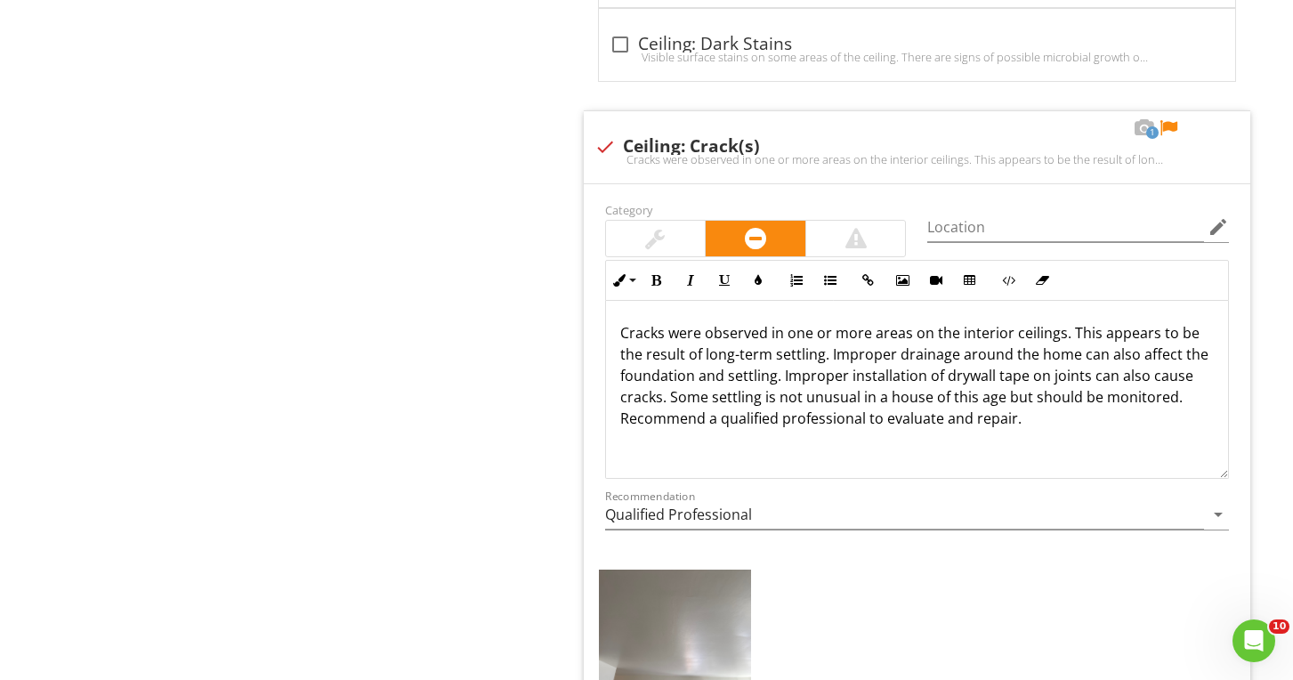
scroll to position [2010, 0]
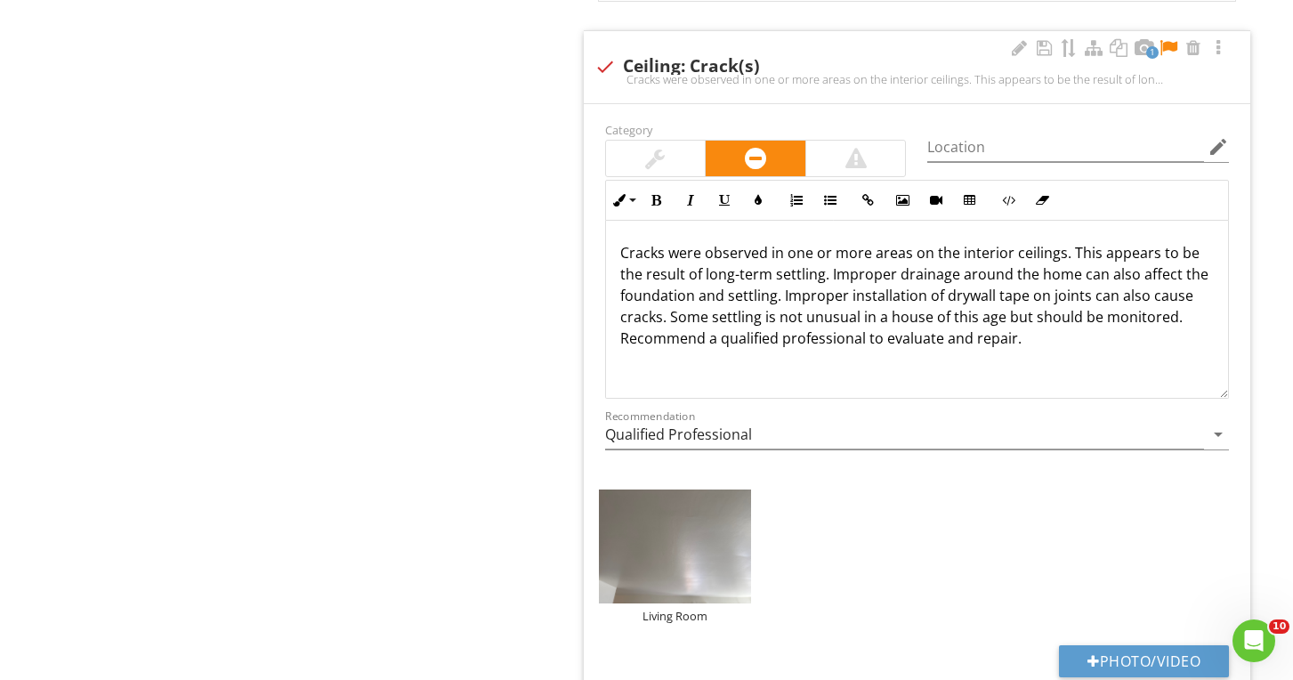
click at [1173, 39] on div at bounding box center [1168, 48] width 21 height 18
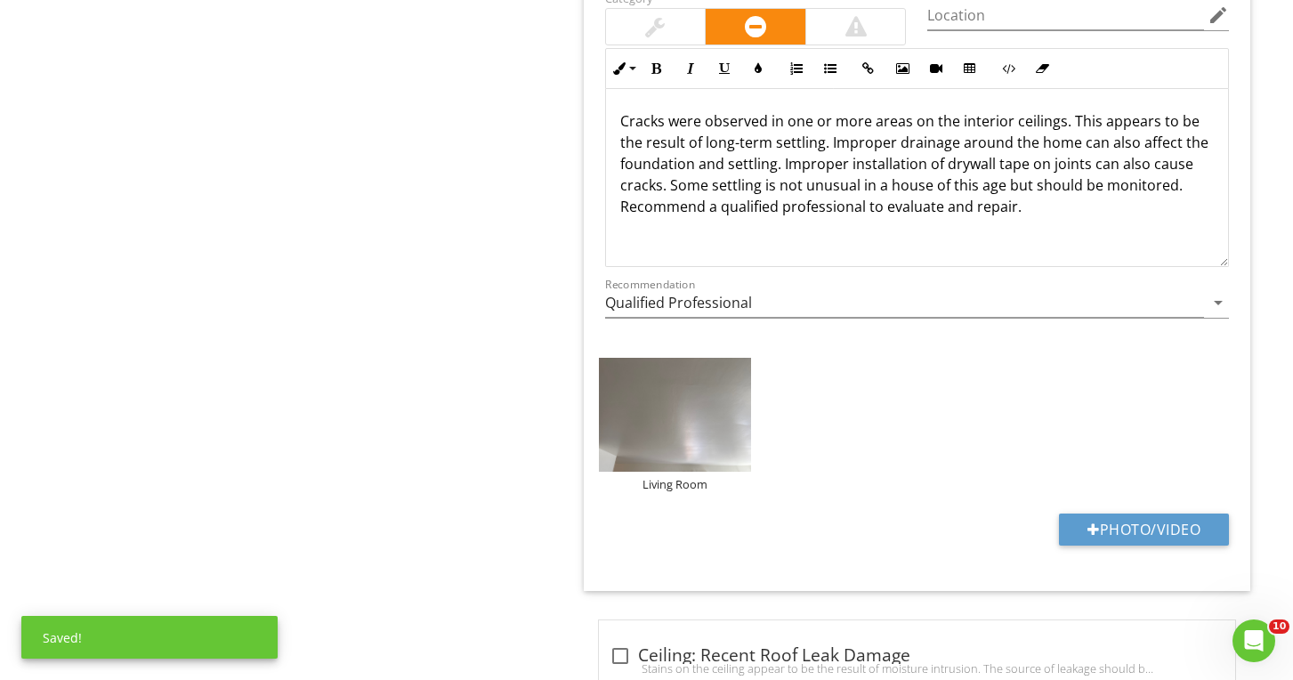
scroll to position [2163, 0]
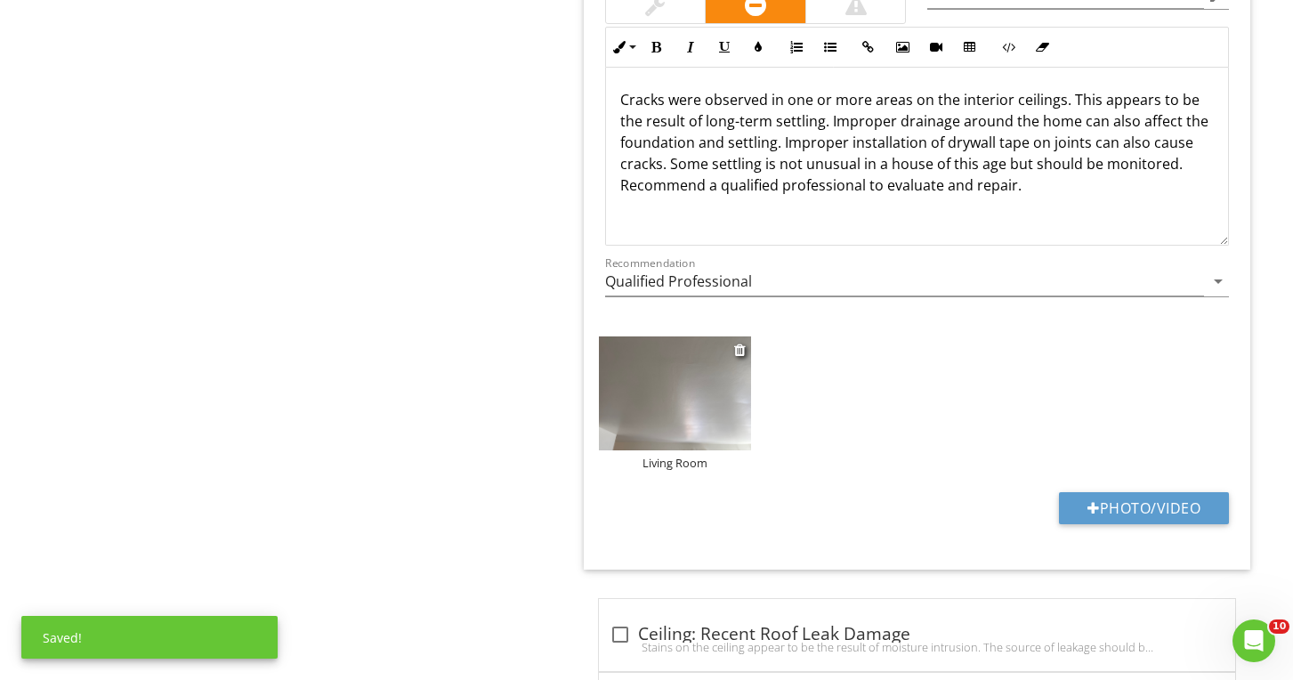
click at [670, 405] on img at bounding box center [675, 393] width 152 height 114
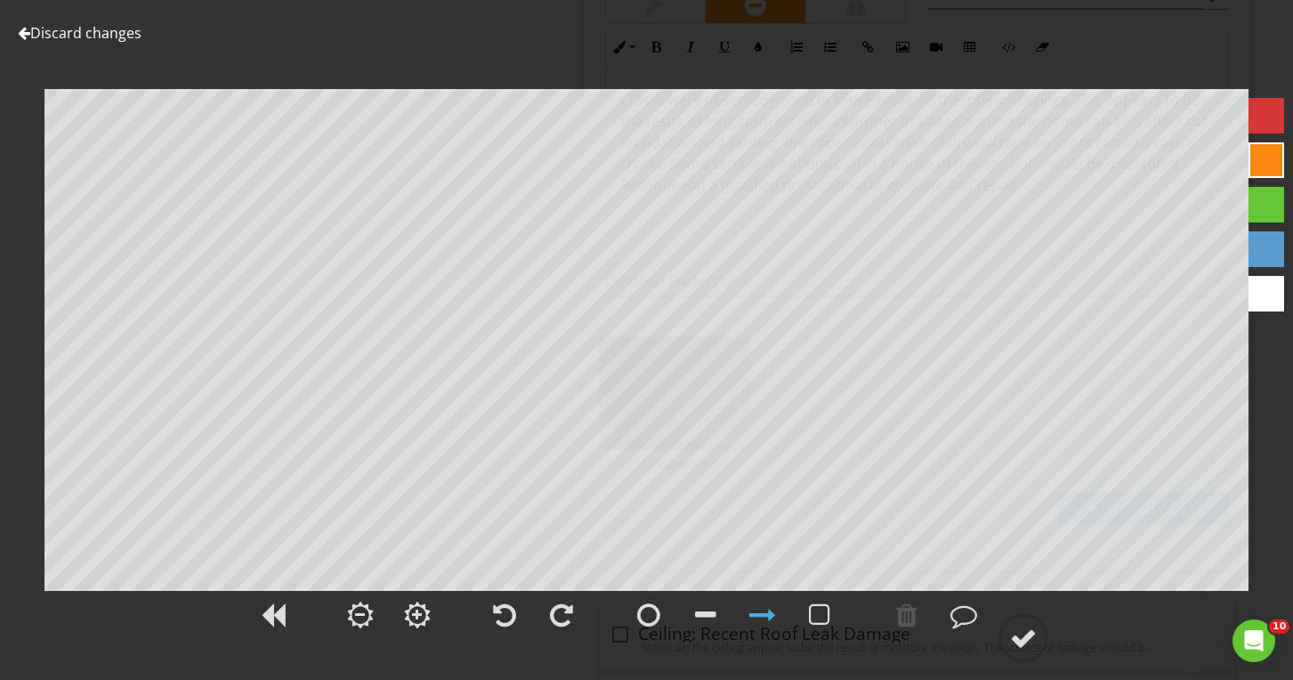
click at [1259, 109] on div at bounding box center [1267, 116] width 36 height 36
click at [1036, 632] on div at bounding box center [1023, 638] width 27 height 27
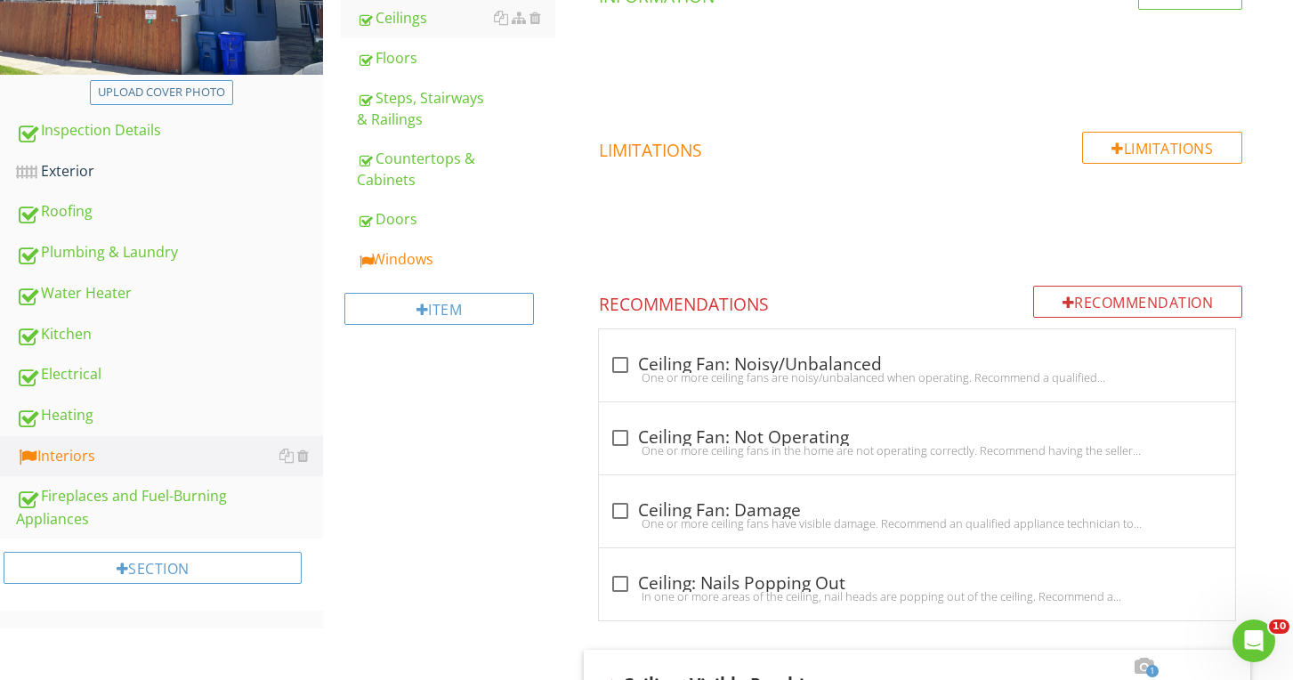
scroll to position [384, 0]
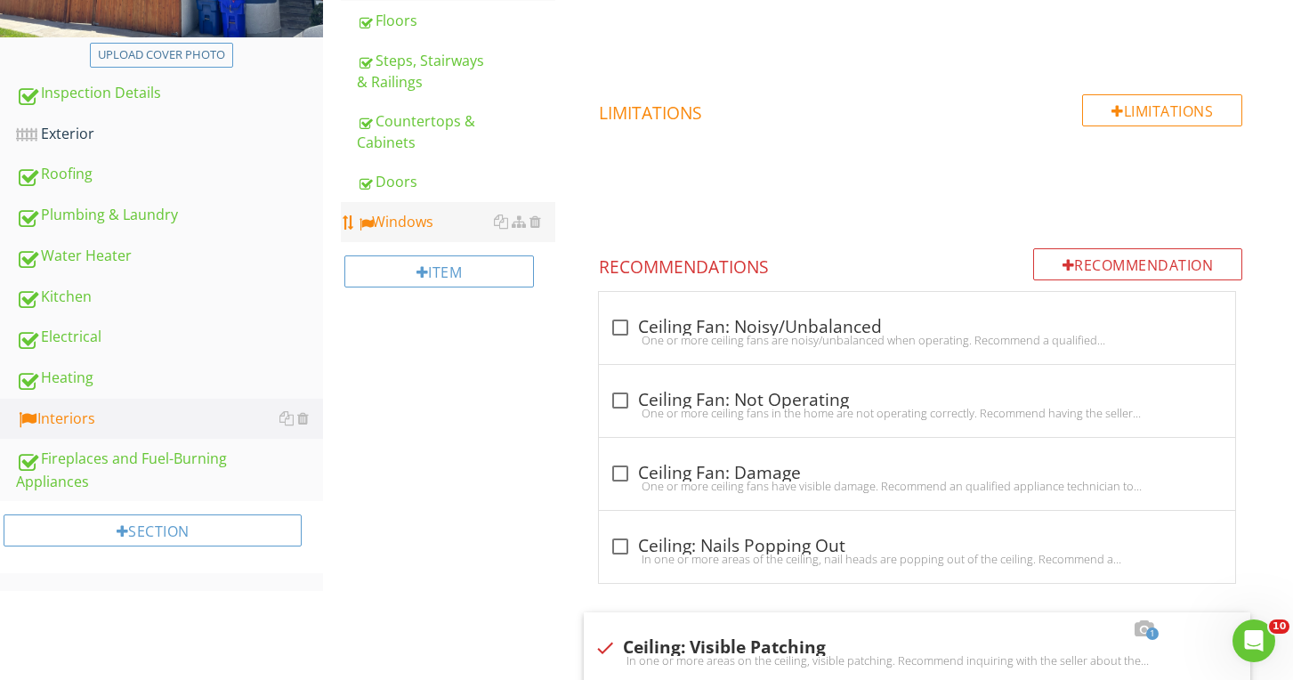
click at [414, 217] on div "Windows" at bounding box center [456, 221] width 198 height 21
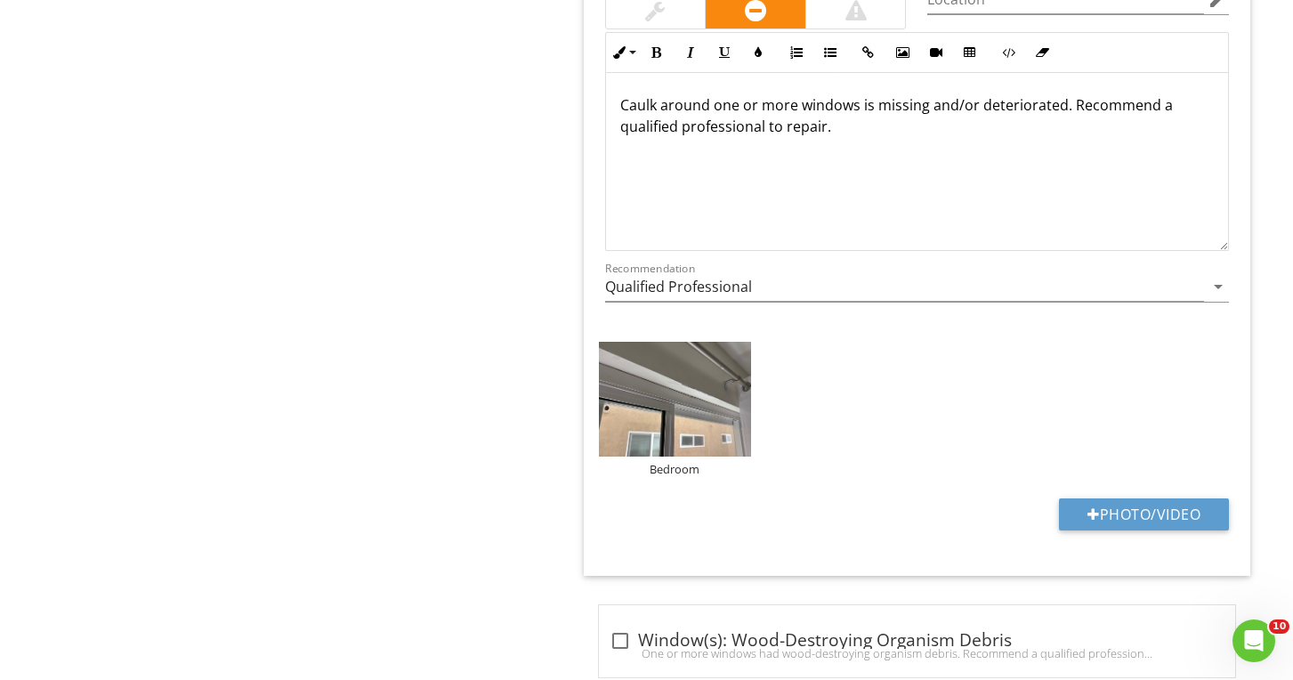
scroll to position [3921, 0]
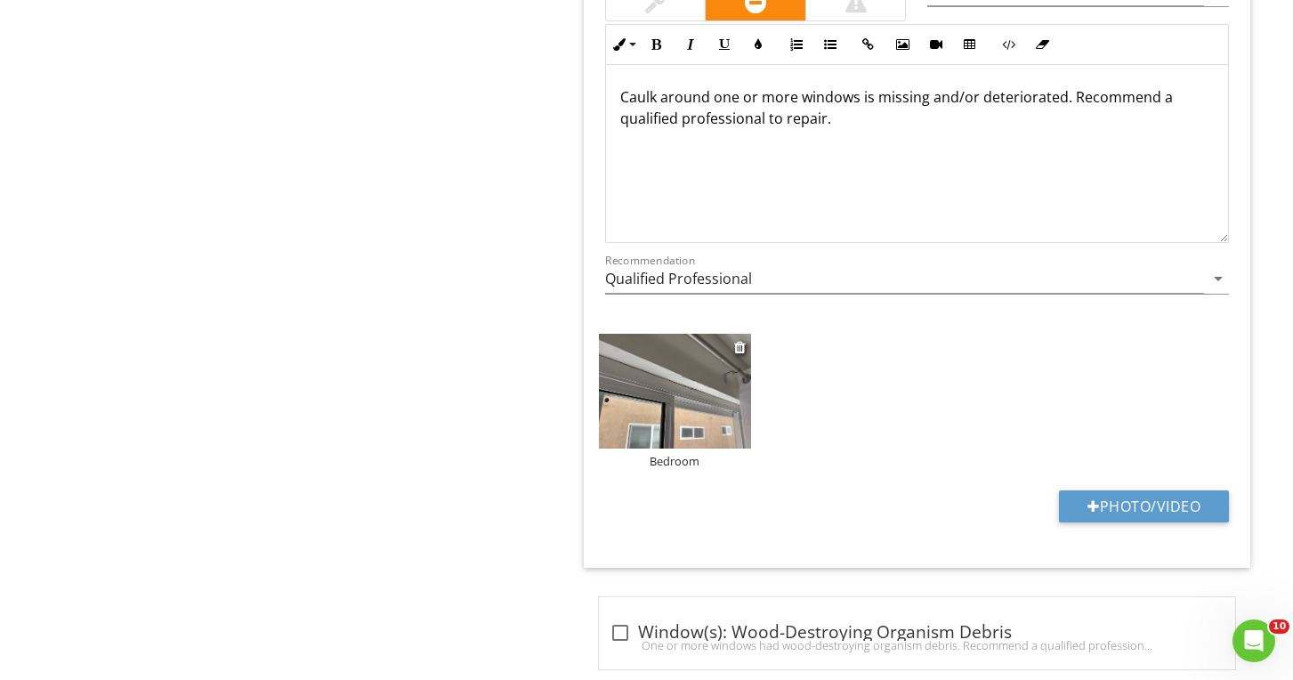
click at [627, 407] on img at bounding box center [675, 391] width 152 height 114
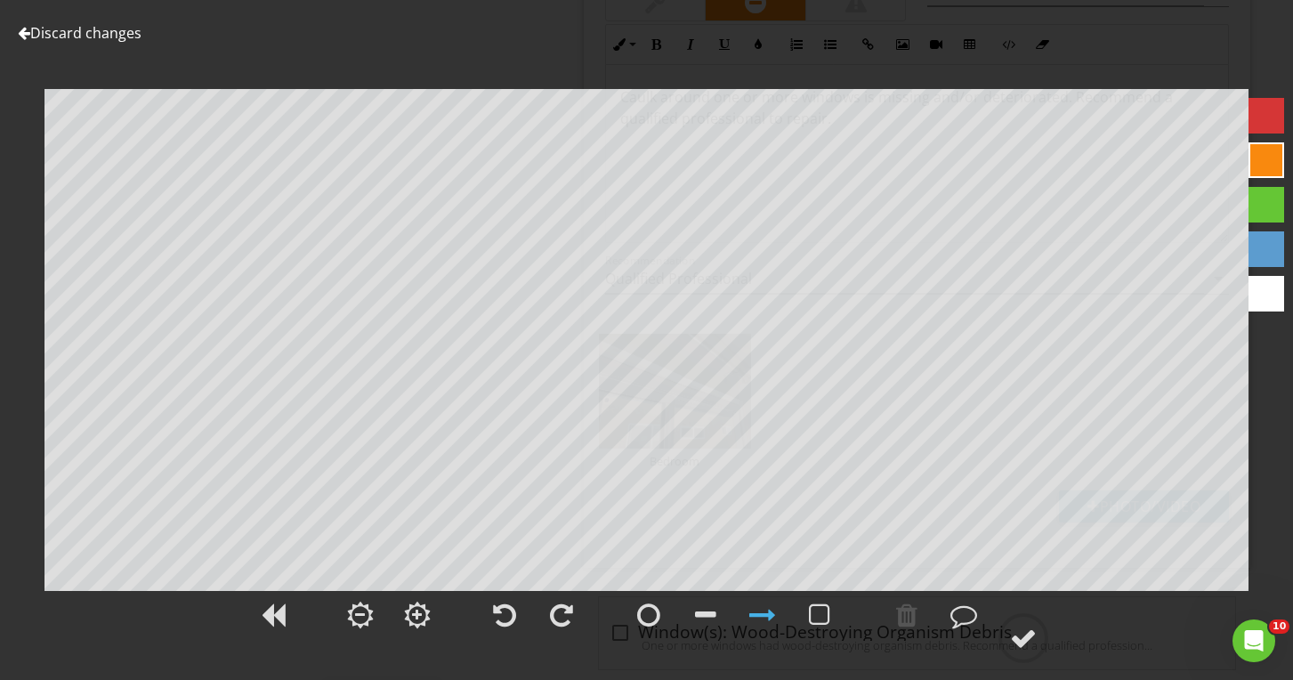
click at [1255, 119] on div at bounding box center [1267, 116] width 36 height 36
click at [1035, 630] on div at bounding box center [1023, 638] width 27 height 27
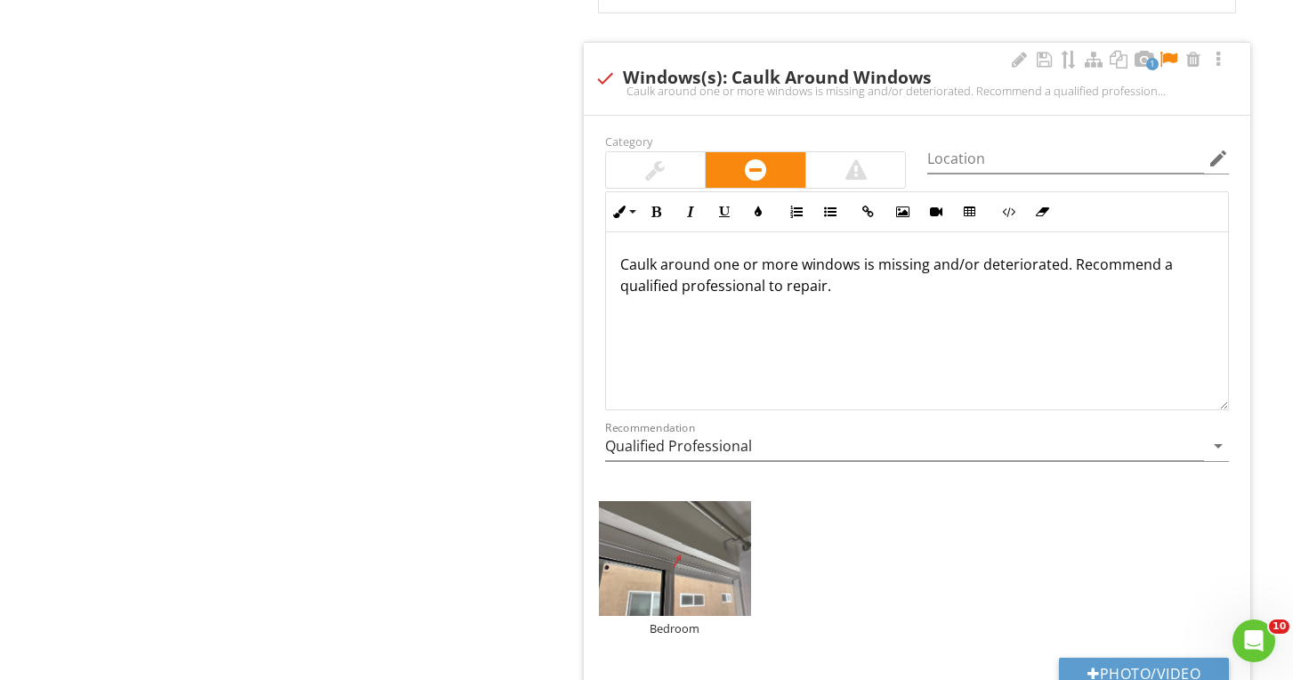
scroll to position [3752, 0]
click at [1168, 59] on div at bounding box center [1168, 62] width 21 height 18
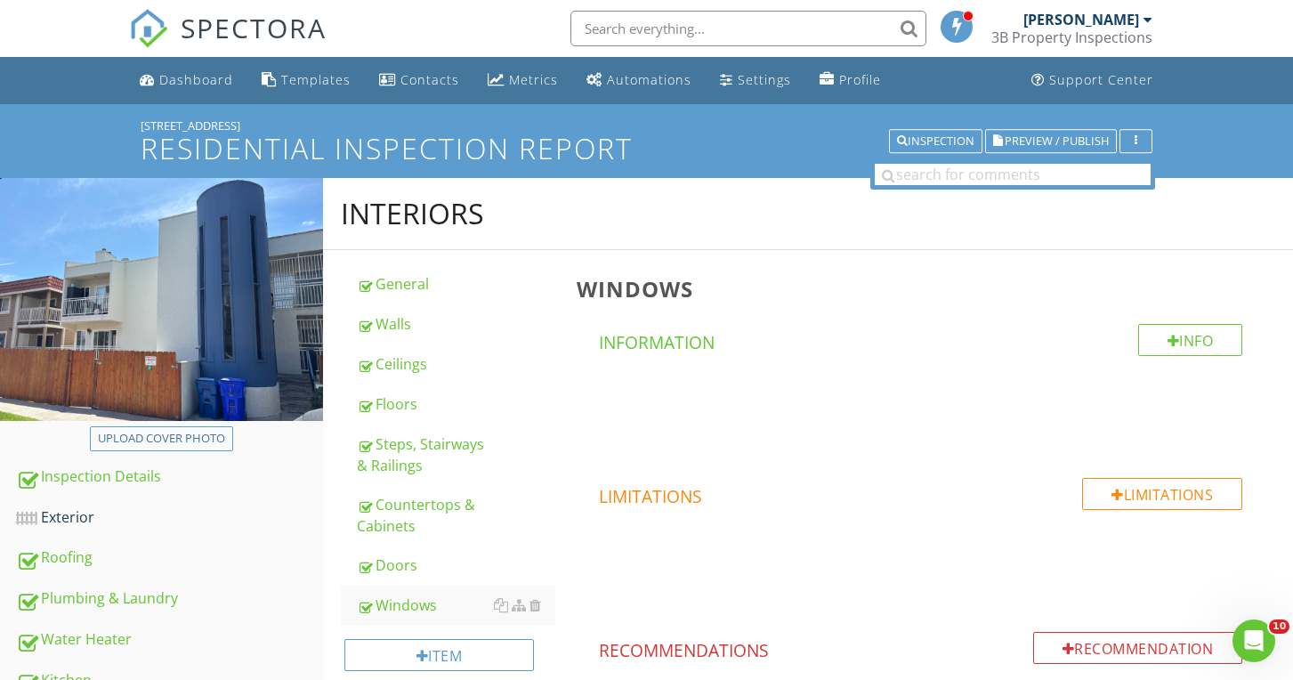
scroll to position [0, 0]
click at [990, 143] on button "Preview / Publish" at bounding box center [1051, 141] width 132 height 25
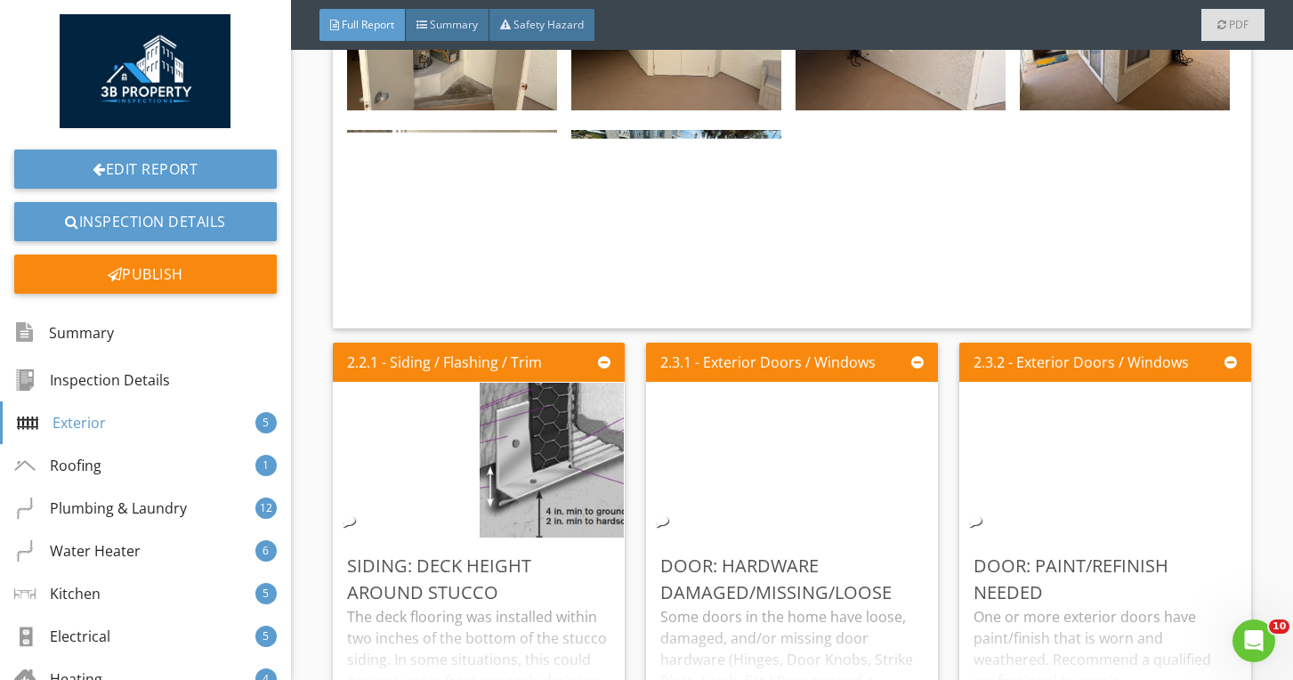
scroll to position [2155, 0]
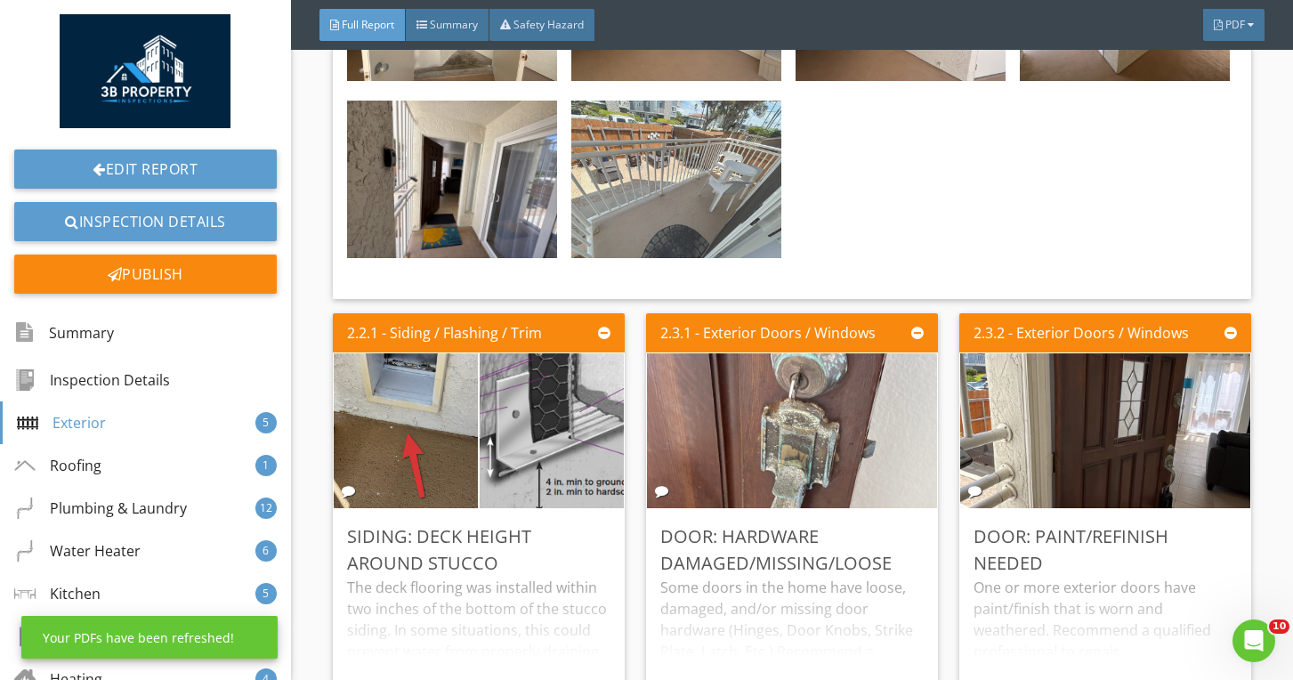
click at [674, 206] on img at bounding box center [676, 180] width 210 height 158
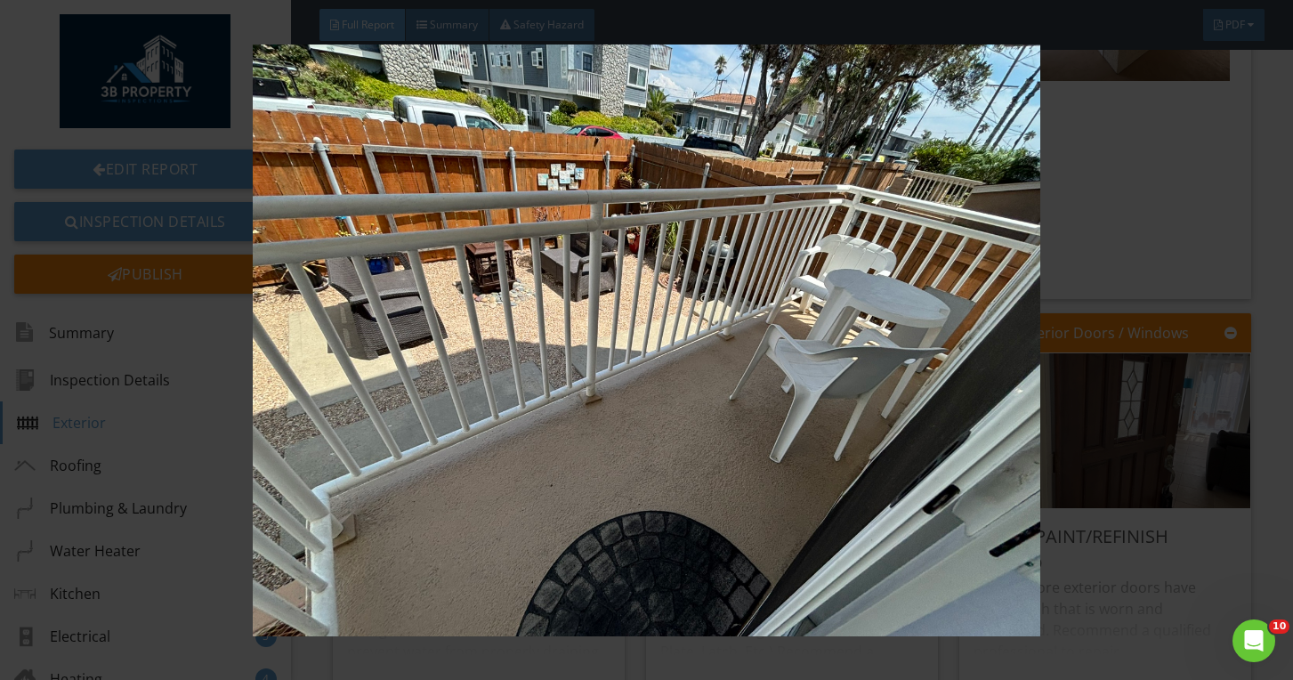
click at [673, 206] on img at bounding box center [647, 340] width 1175 height 592
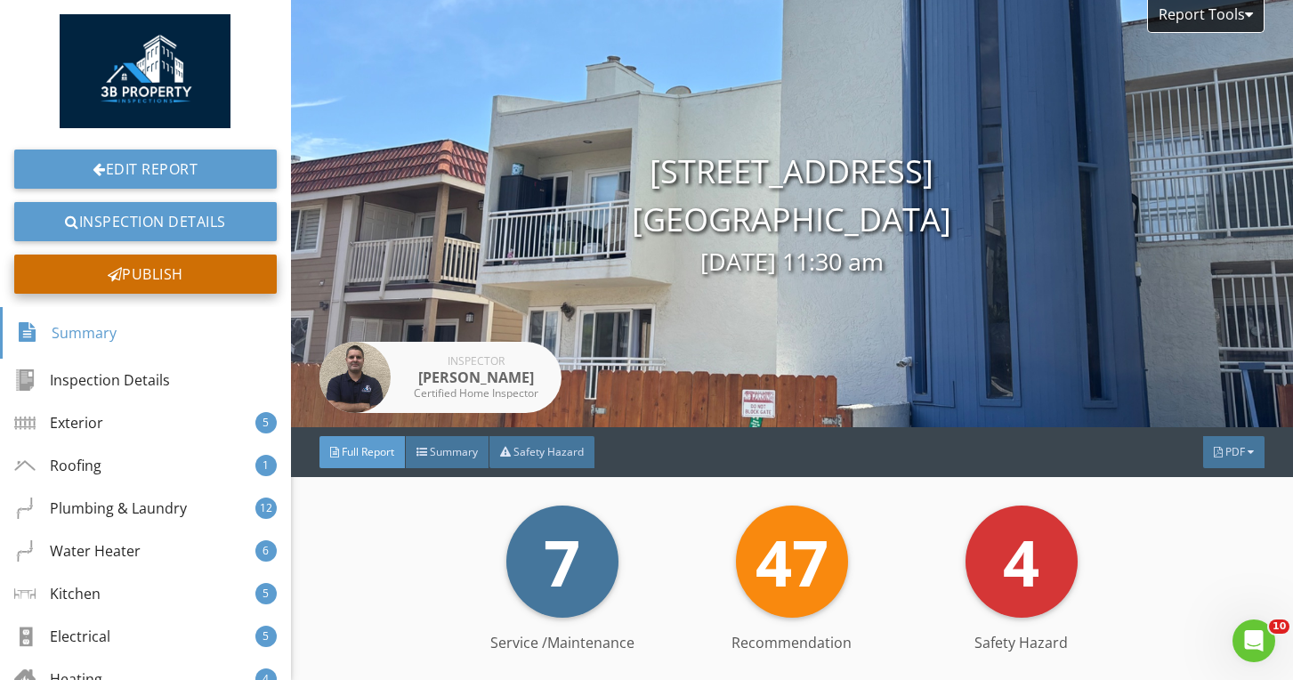
scroll to position [0, 0]
click at [213, 278] on div "Publish" at bounding box center [145, 274] width 263 height 39
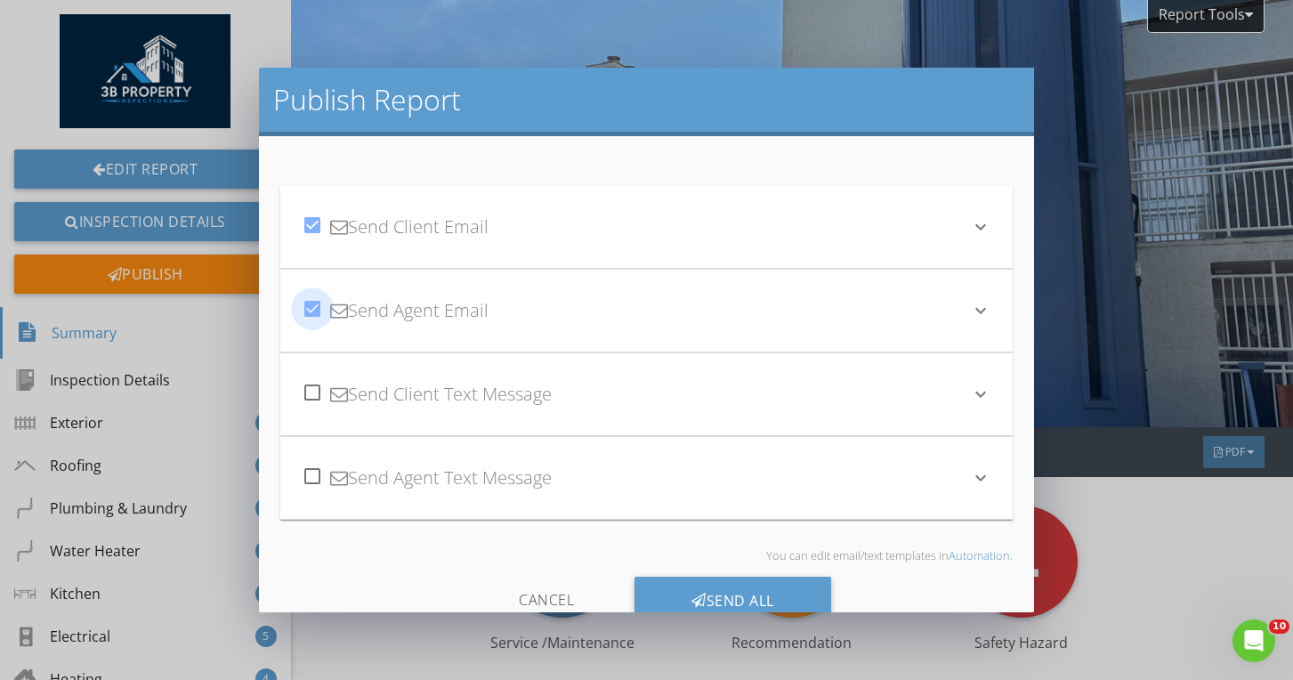
click at [311, 309] on div at bounding box center [312, 309] width 30 height 30
checkbox input "false"
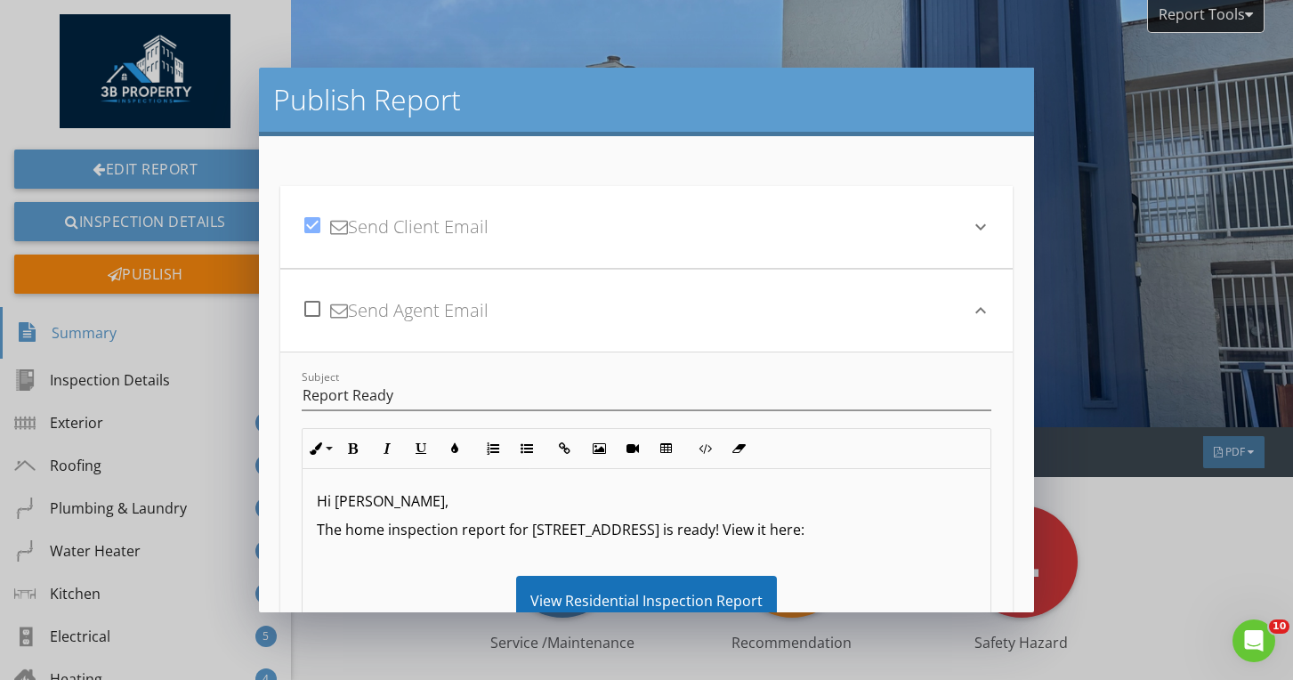
click at [308, 225] on div at bounding box center [312, 225] width 30 height 30
checkbox input "false"
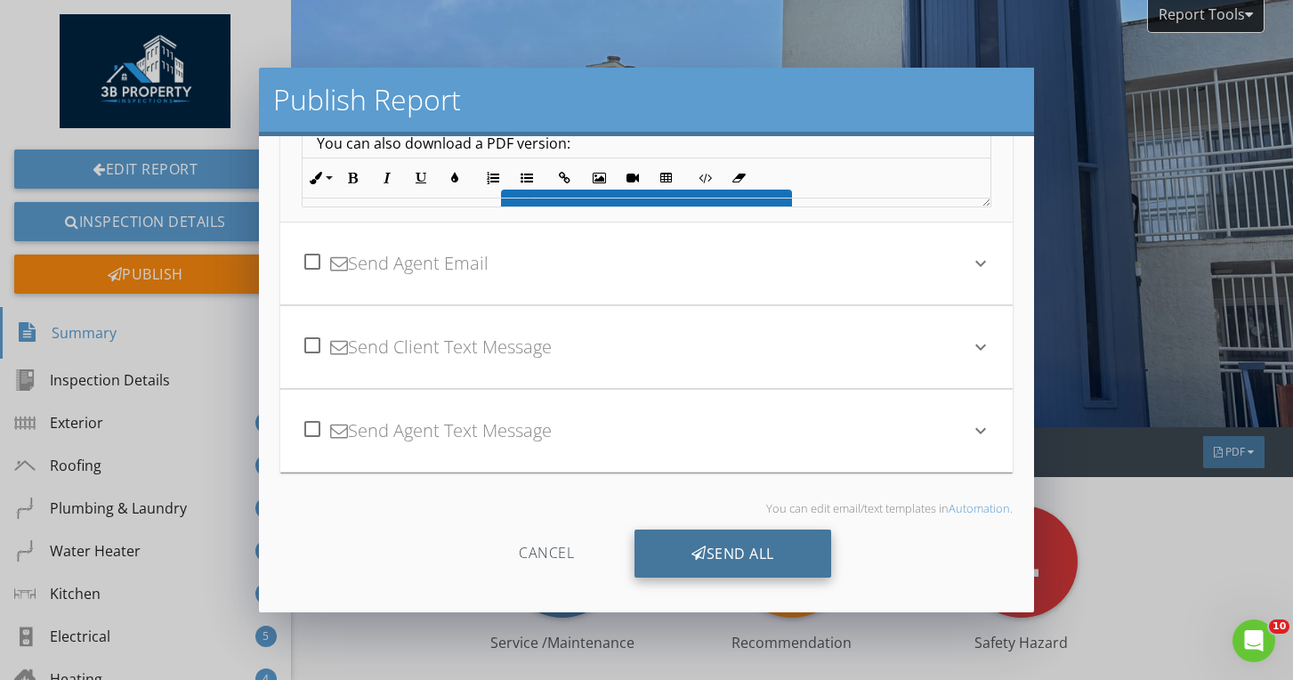
click at [796, 571] on div "Send All" at bounding box center [733, 554] width 197 height 48
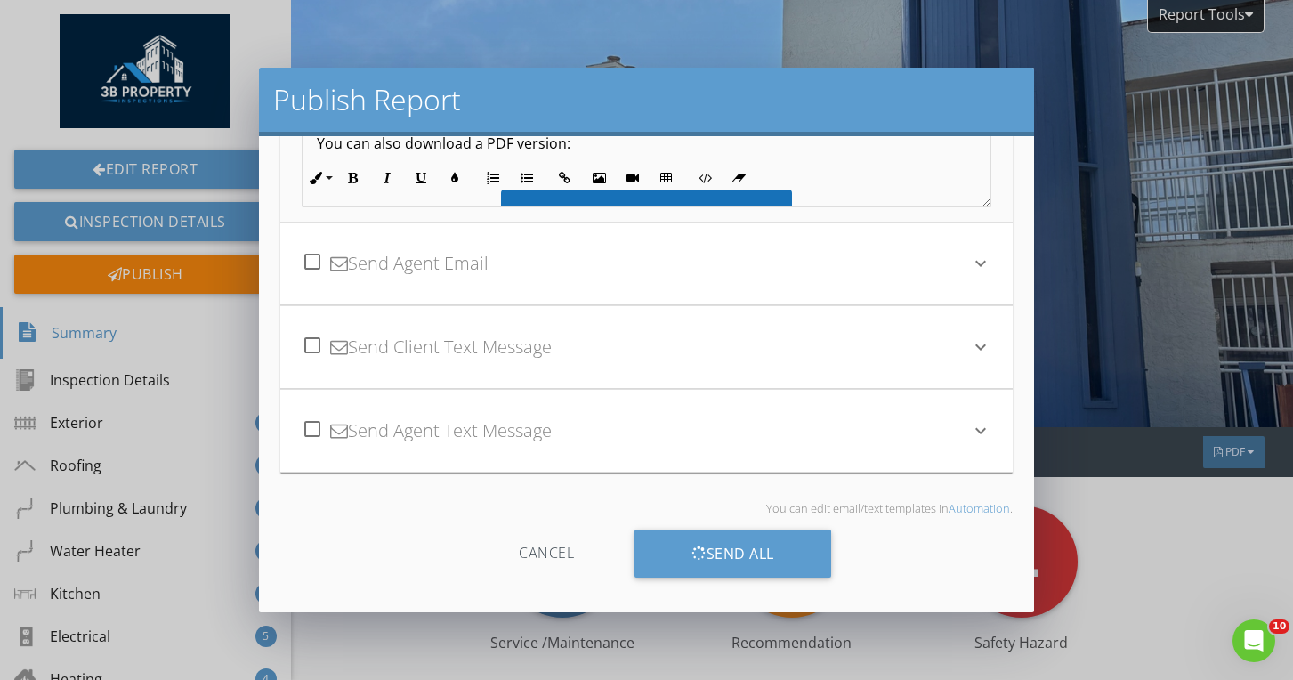
scroll to position [249, 0]
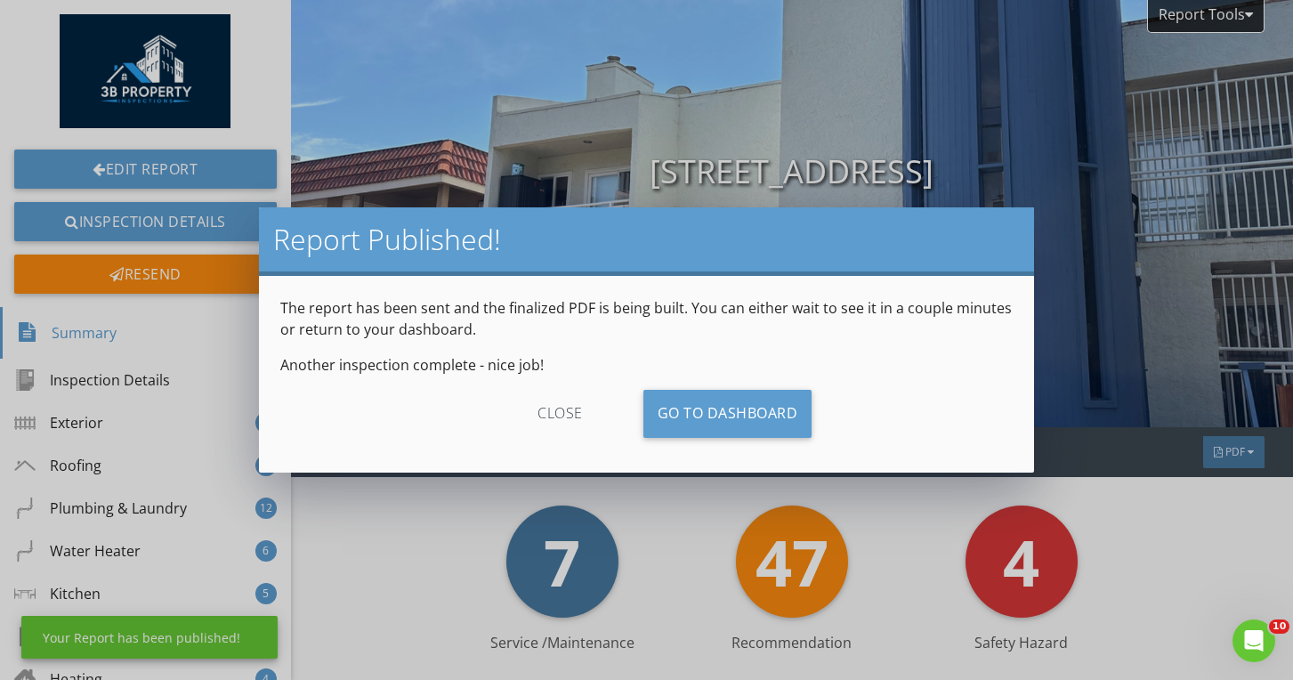
click at [575, 401] on div "close" at bounding box center [560, 414] width 159 height 48
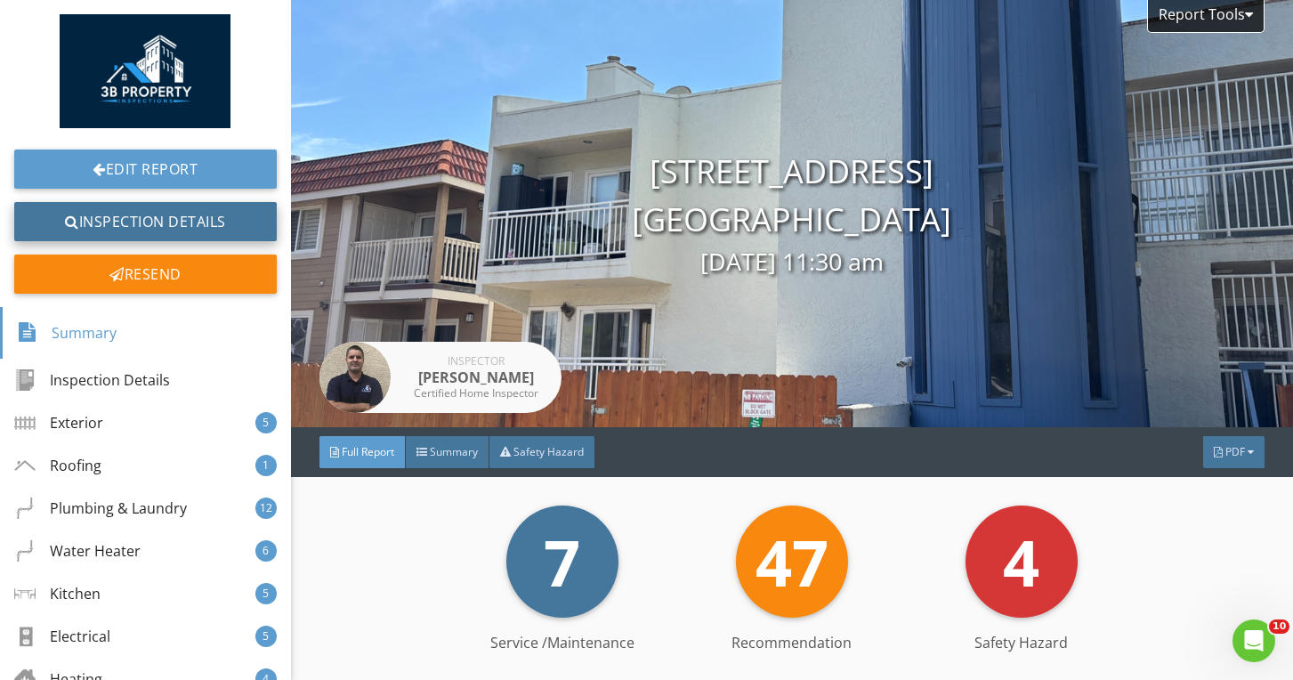
click at [150, 214] on link "Inspection Details" at bounding box center [145, 221] width 263 height 39
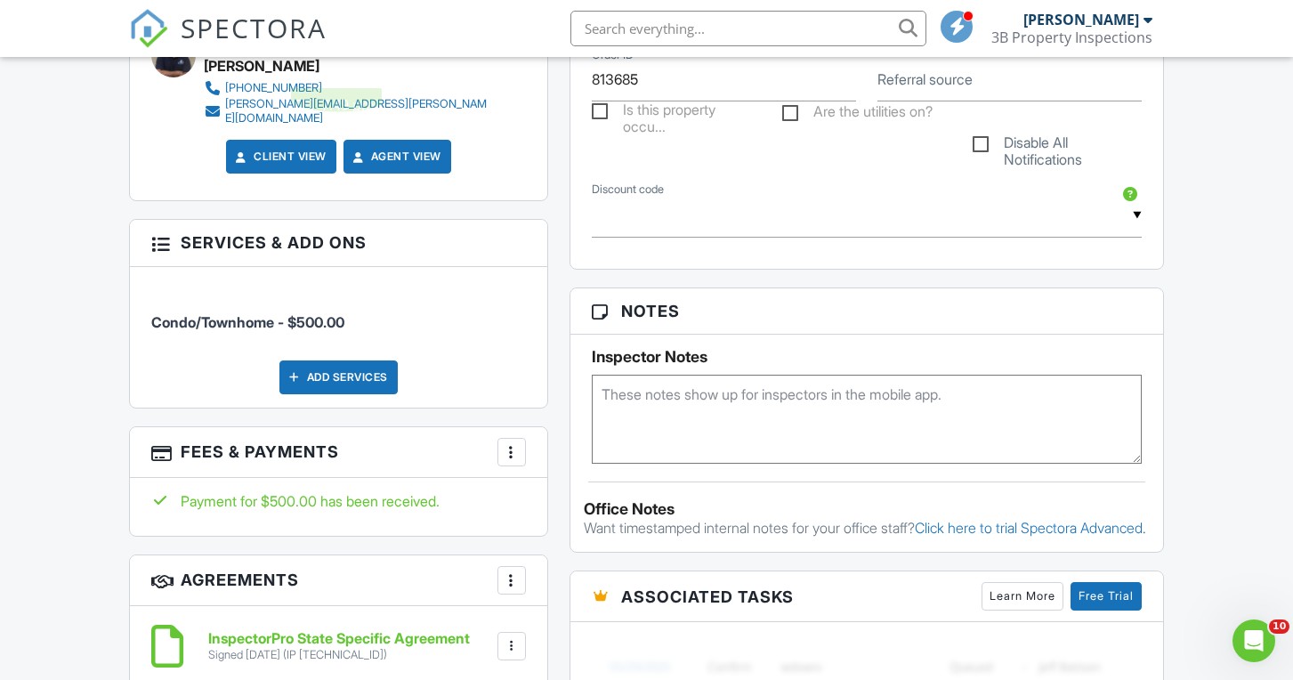
scroll to position [915, 0]
click at [505, 444] on div at bounding box center [512, 453] width 18 height 18
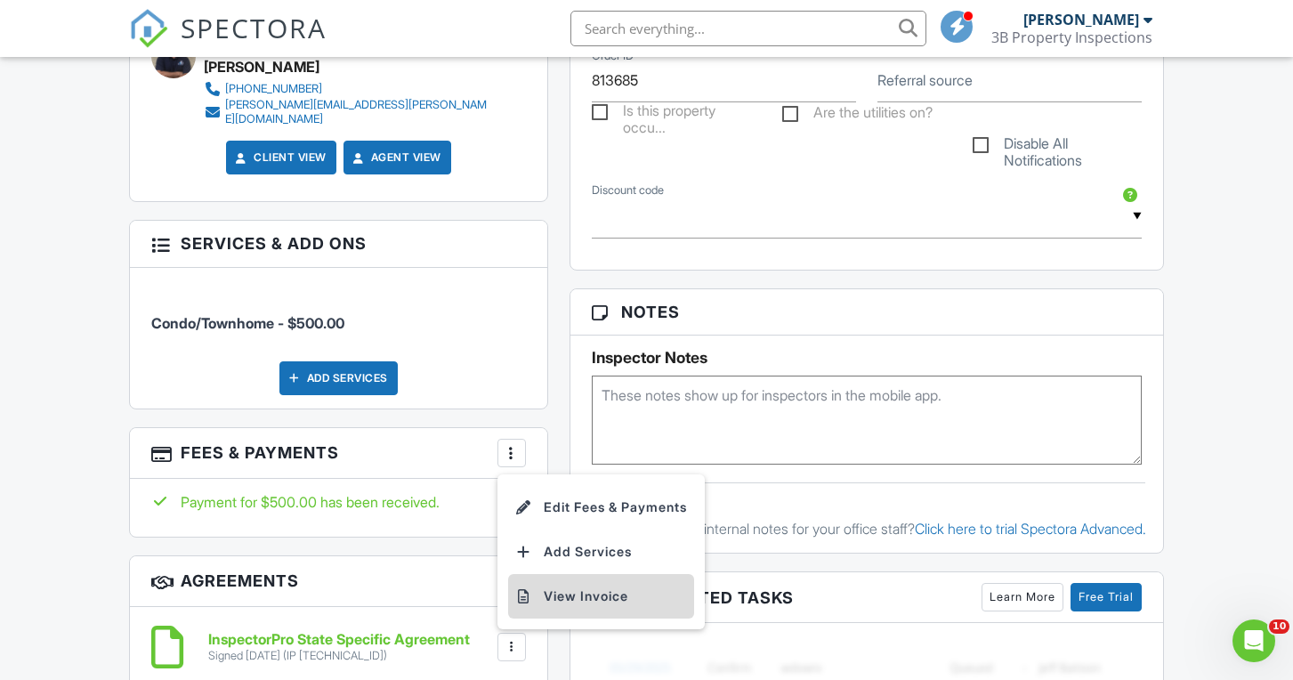
click at [560, 574] on li "View Invoice" at bounding box center [601, 596] width 186 height 44
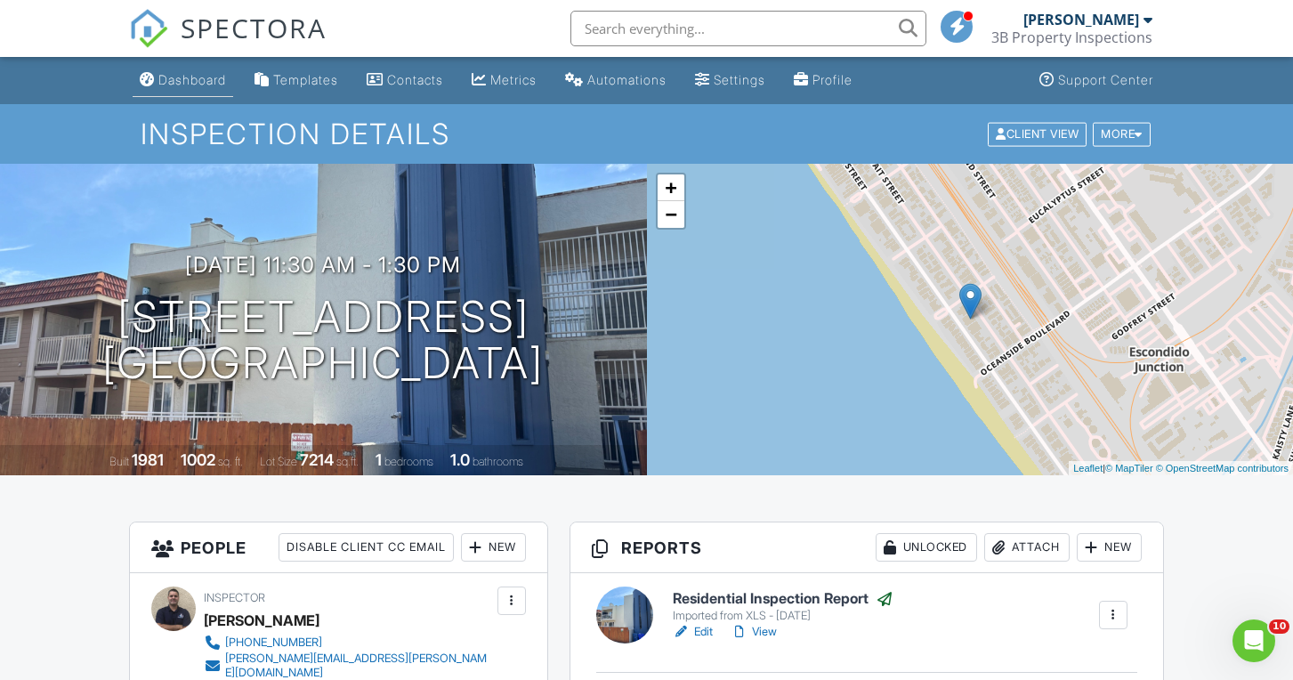
scroll to position [0, 0]
click at [207, 79] on div "Dashboard" at bounding box center [192, 79] width 68 height 15
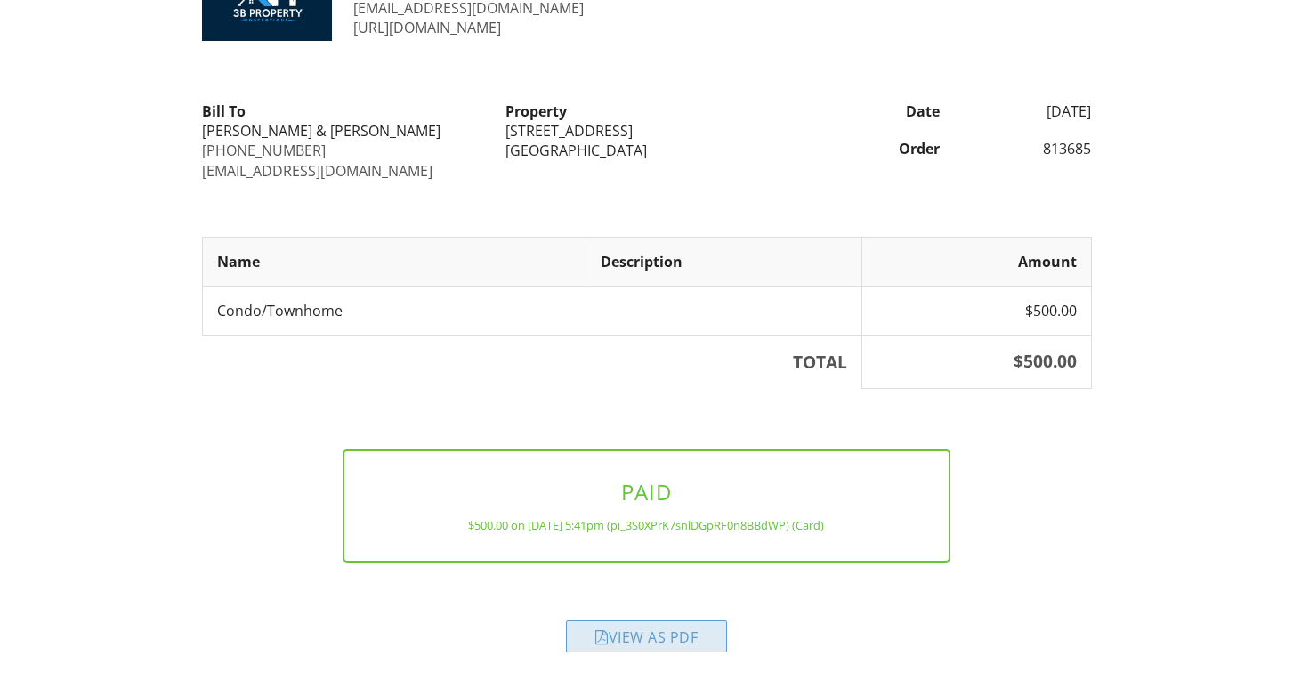
scroll to position [101, 0]
click at [712, 627] on div "View as PDF" at bounding box center [646, 637] width 161 height 32
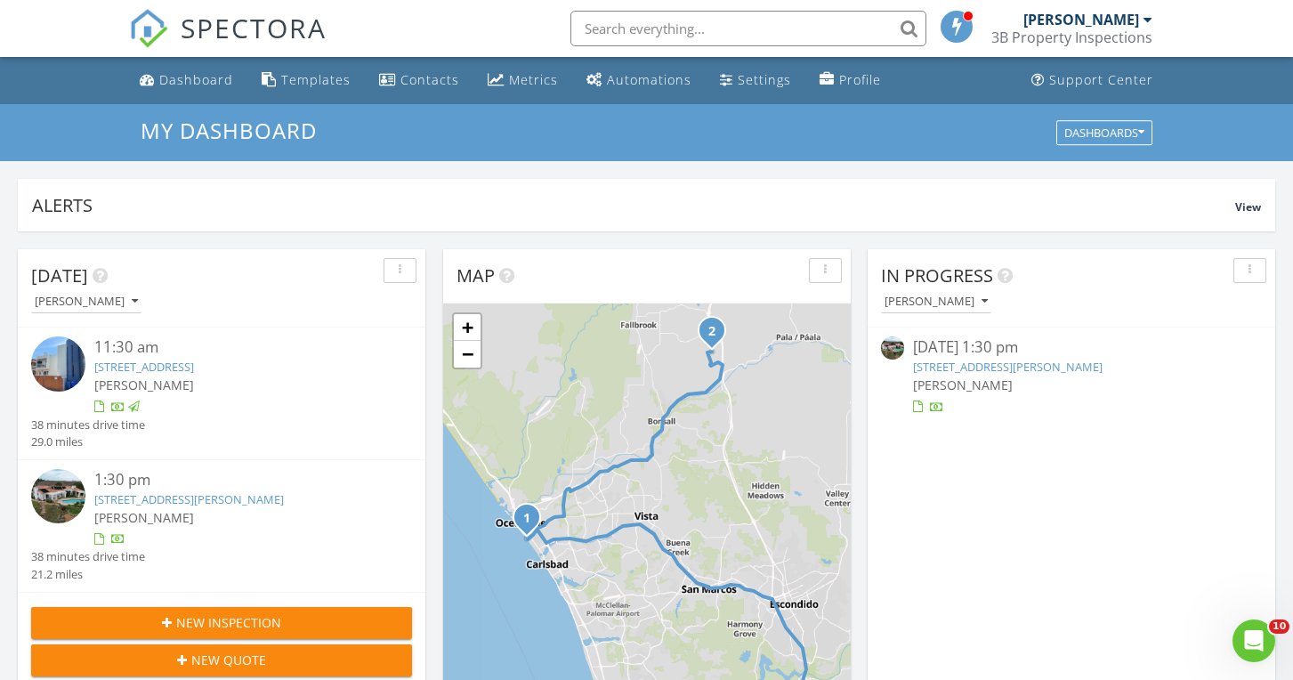
click at [1059, 361] on link "[STREET_ADDRESS][PERSON_NAME]" at bounding box center [1008, 367] width 190 height 16
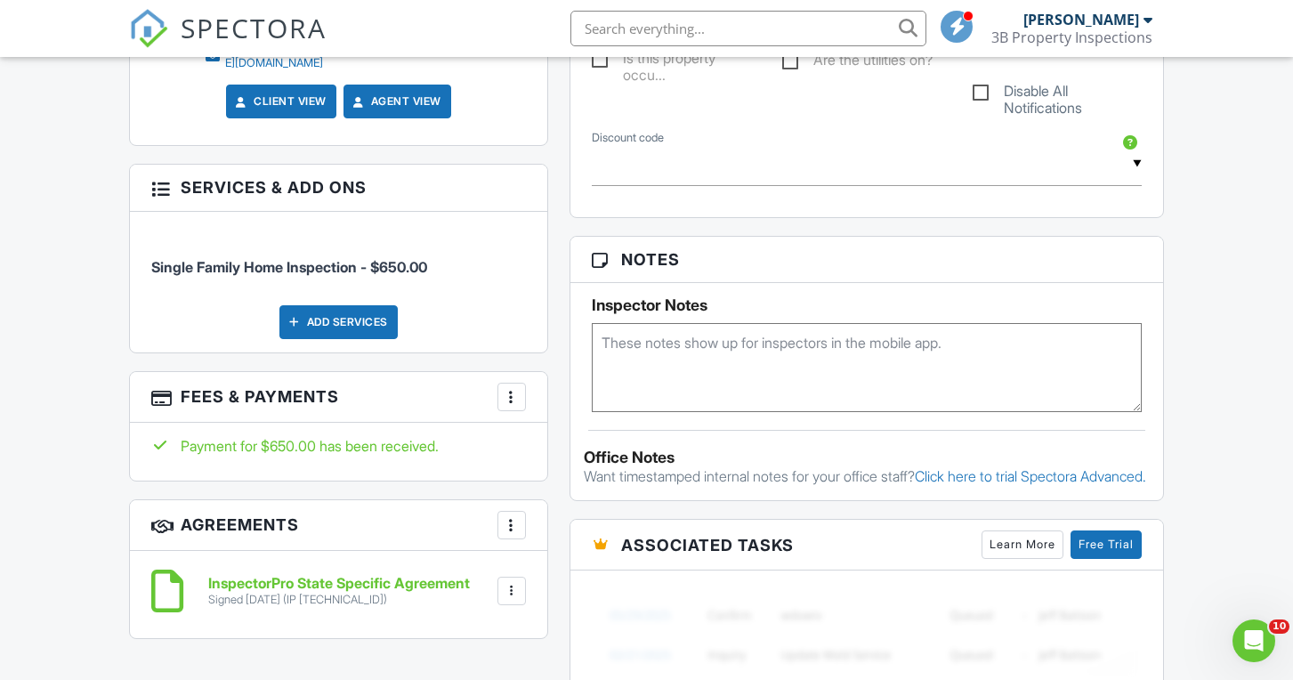
scroll to position [966, 0]
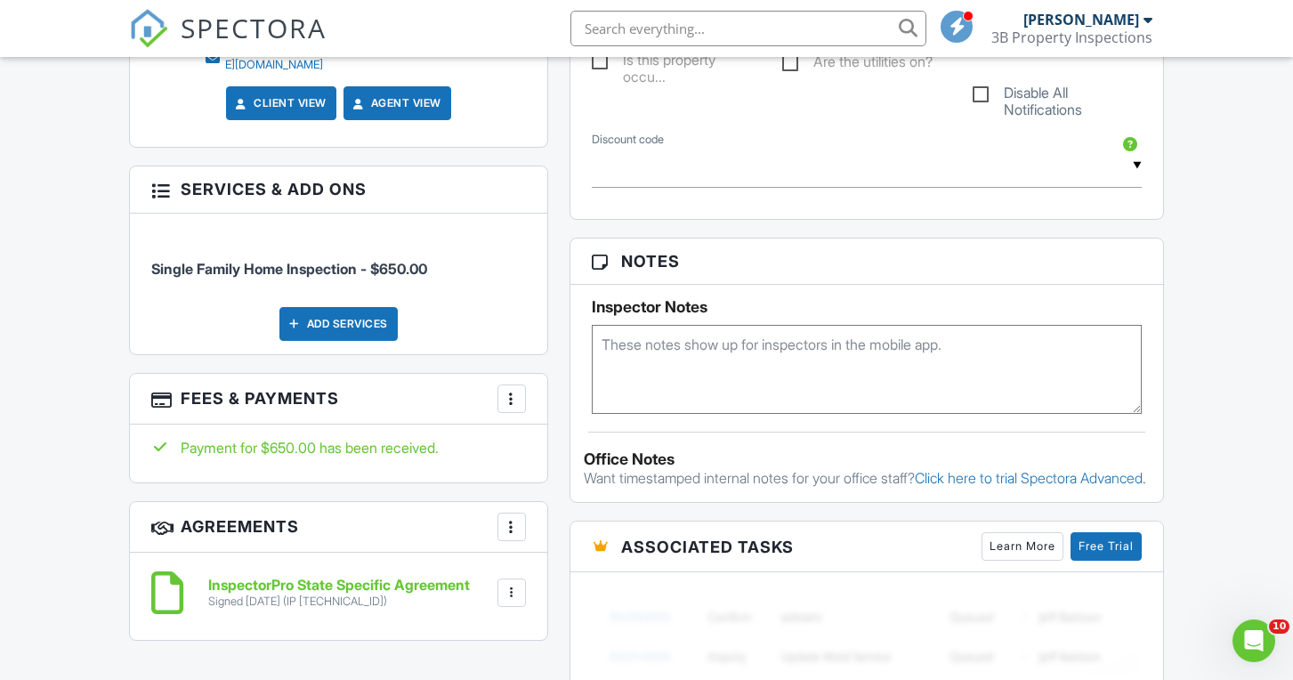
click at [513, 390] on div at bounding box center [512, 399] width 18 height 18
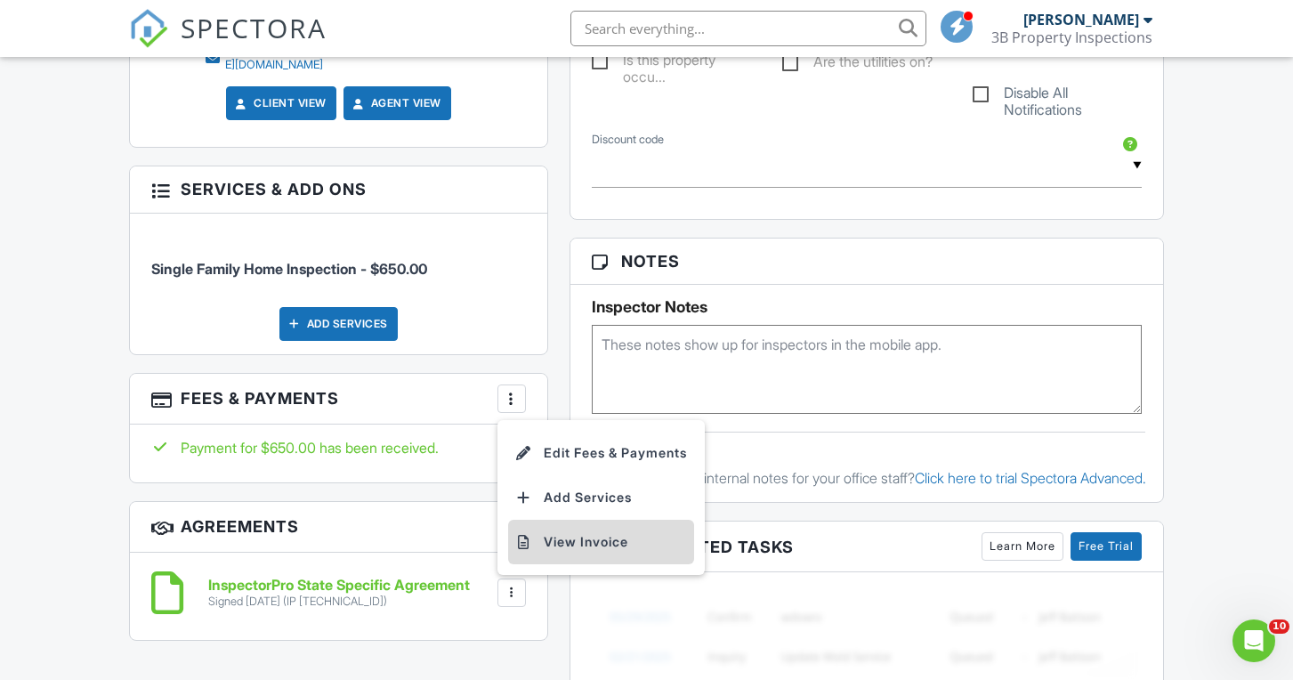
click at [602, 522] on li "View Invoice" at bounding box center [601, 542] width 186 height 44
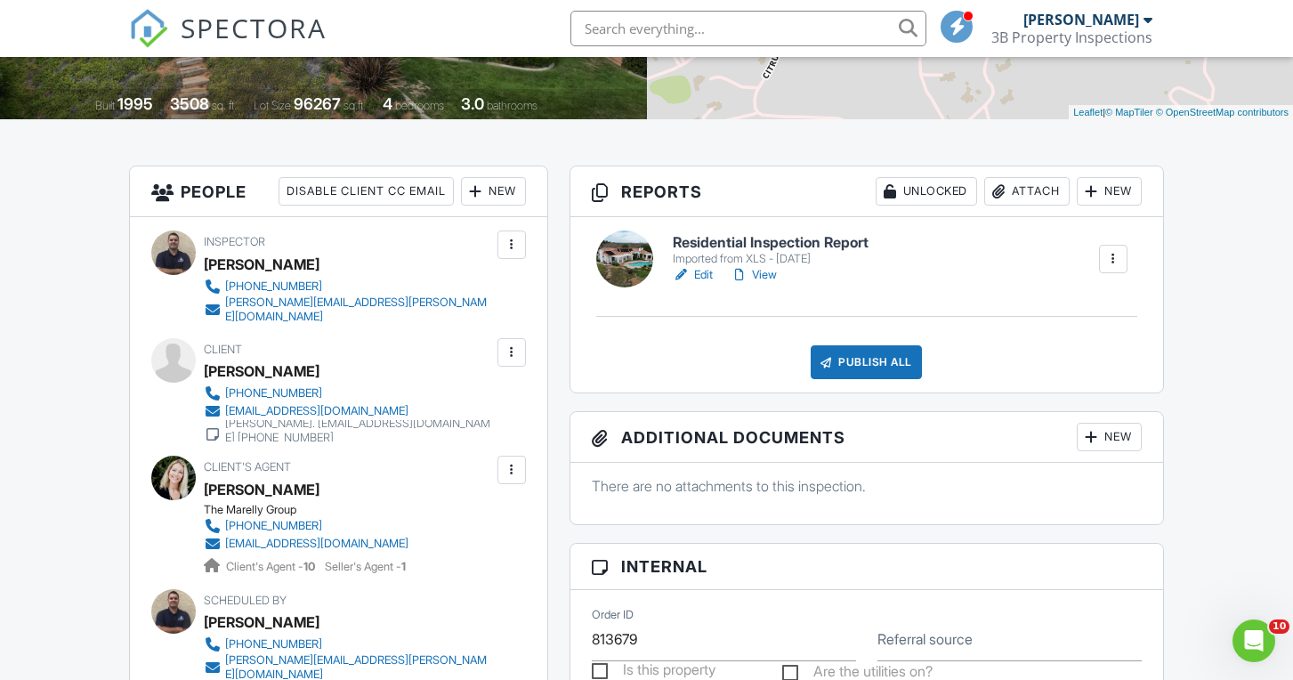
scroll to position [355, 0]
click at [762, 274] on link "View" at bounding box center [754, 276] width 46 height 18
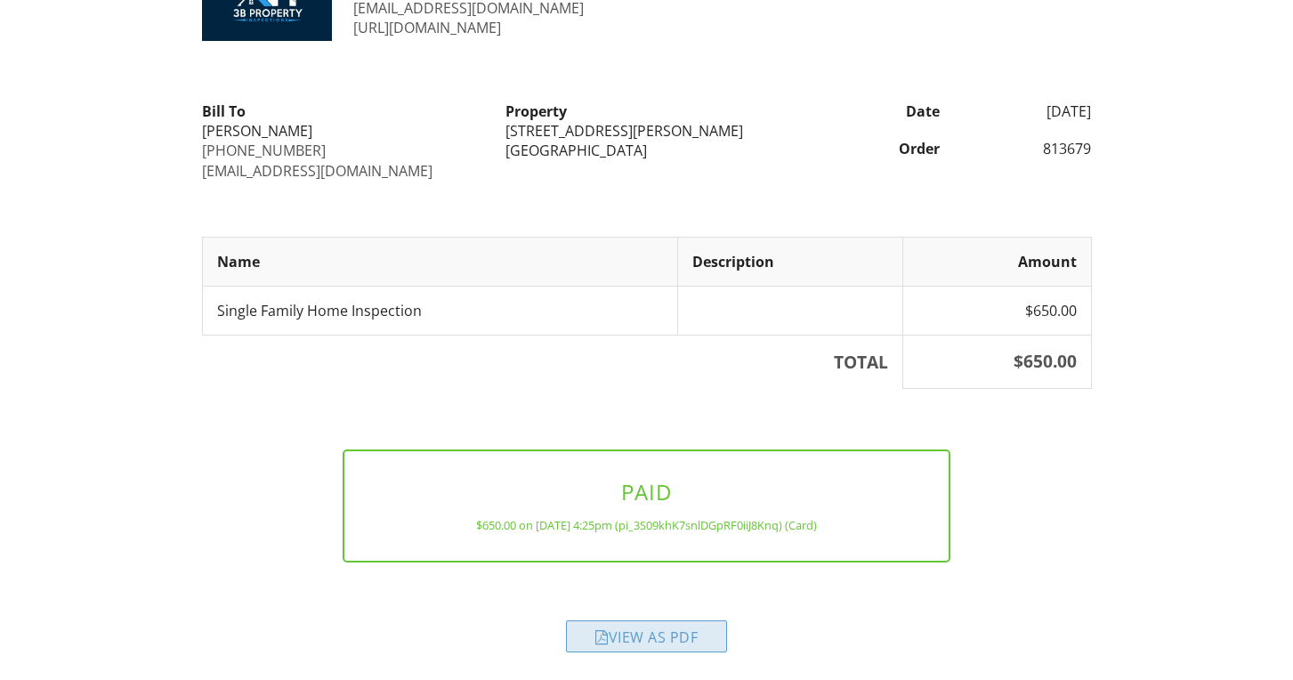
scroll to position [101, 0]
click at [704, 641] on div "View as PDF" at bounding box center [646, 637] width 161 height 32
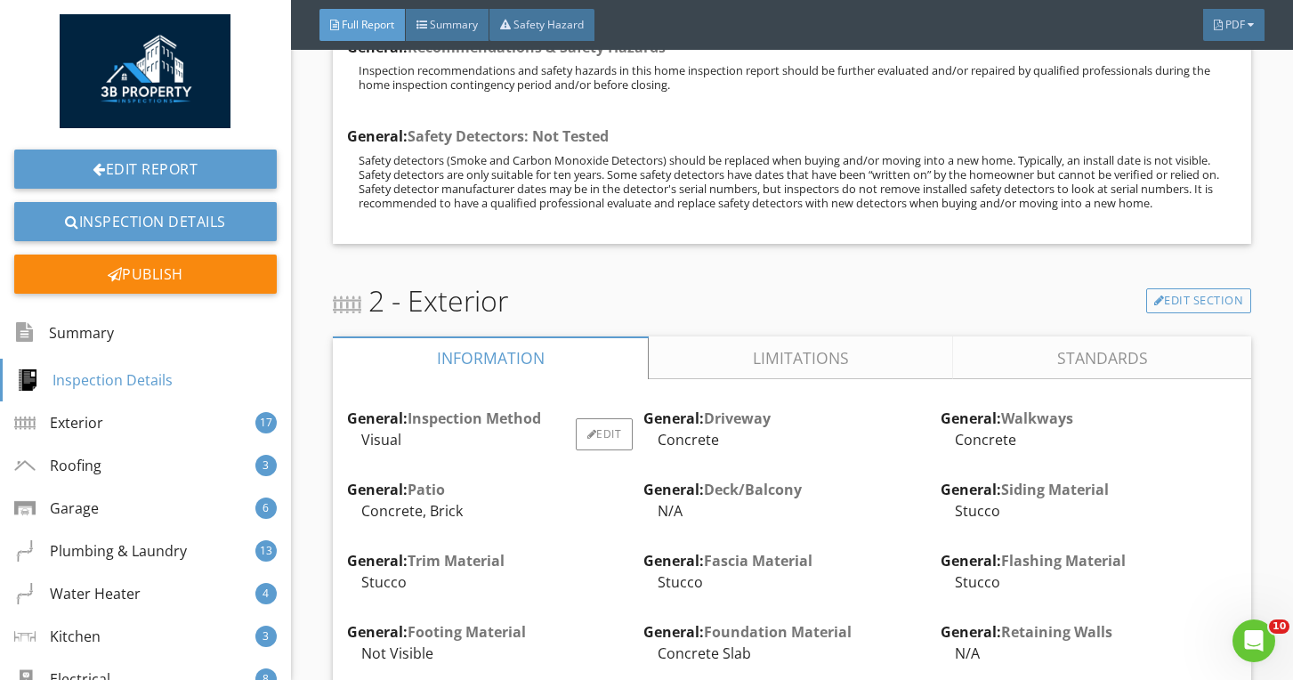
scroll to position [1492, 0]
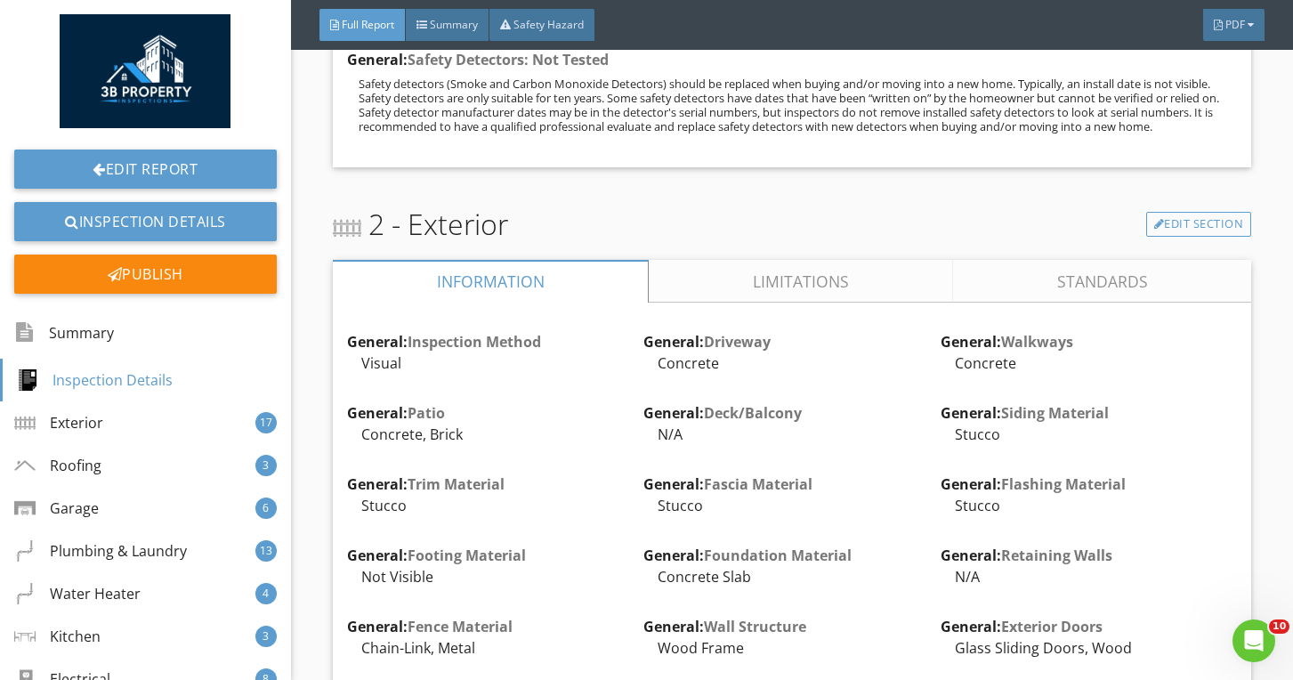
click at [682, 273] on link "Limitations" at bounding box center [801, 281] width 304 height 43
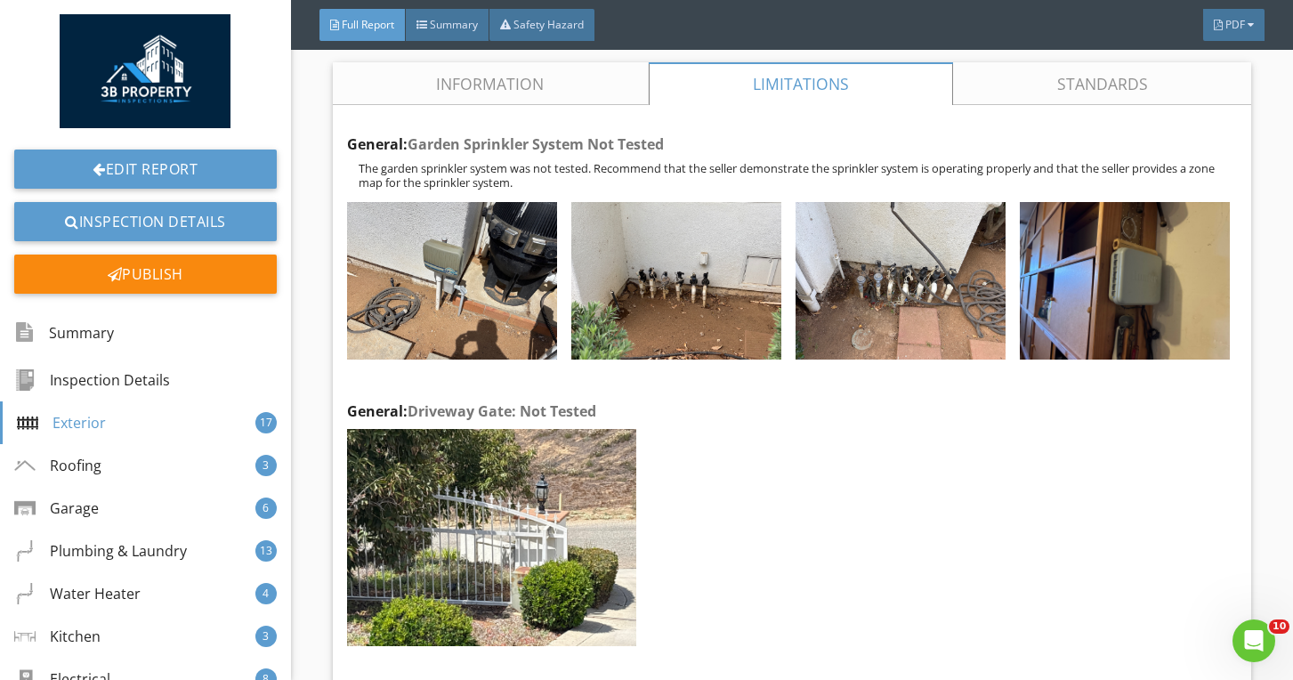
scroll to position [1682, 0]
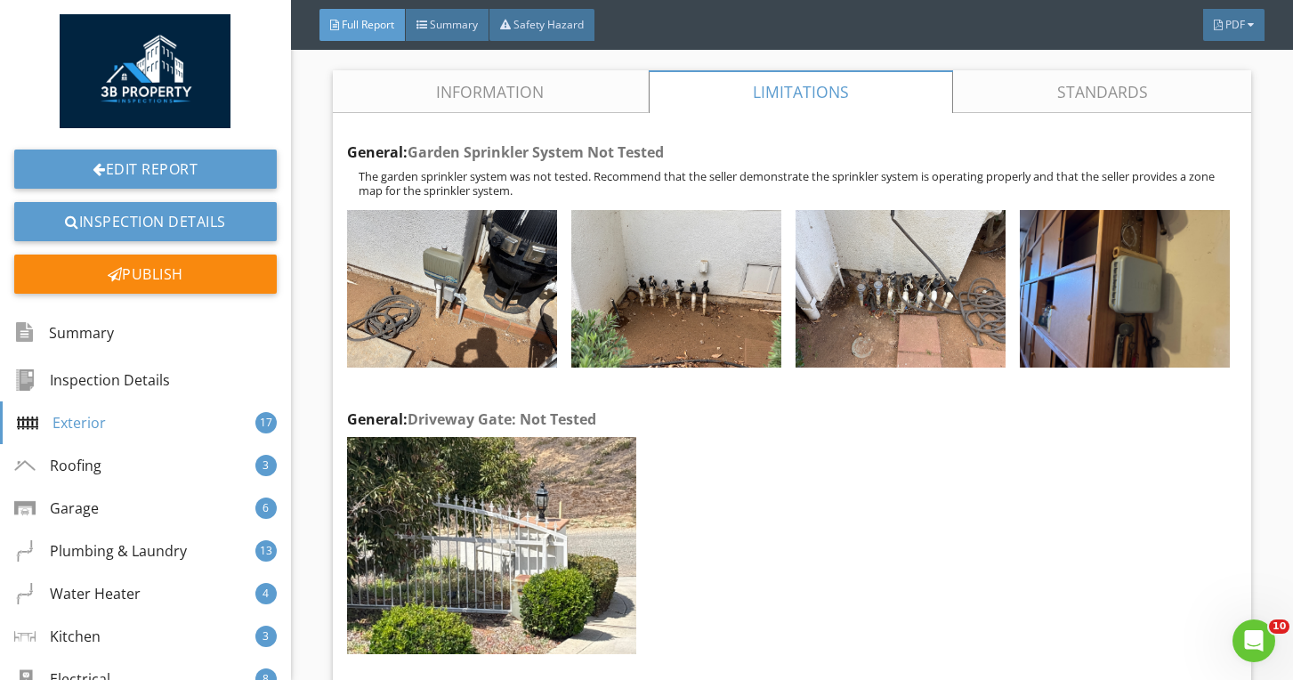
click at [527, 98] on link "Information" at bounding box center [491, 91] width 316 height 43
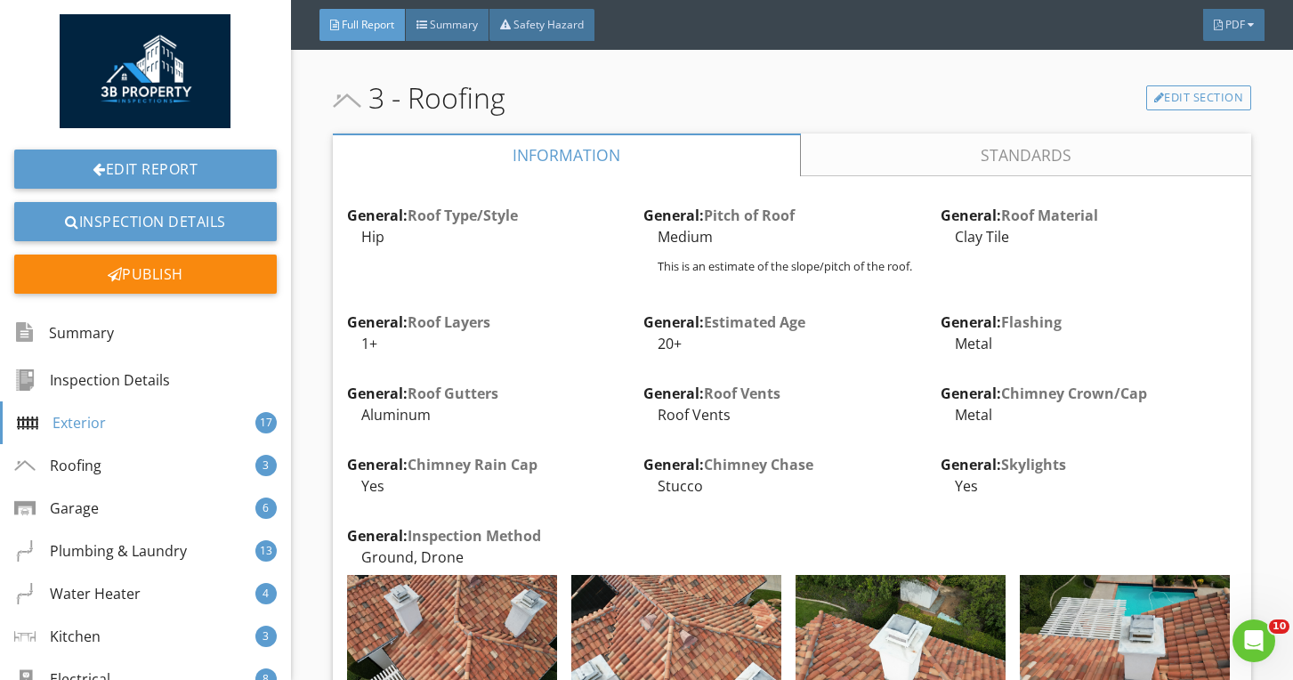
scroll to position [5996, 0]
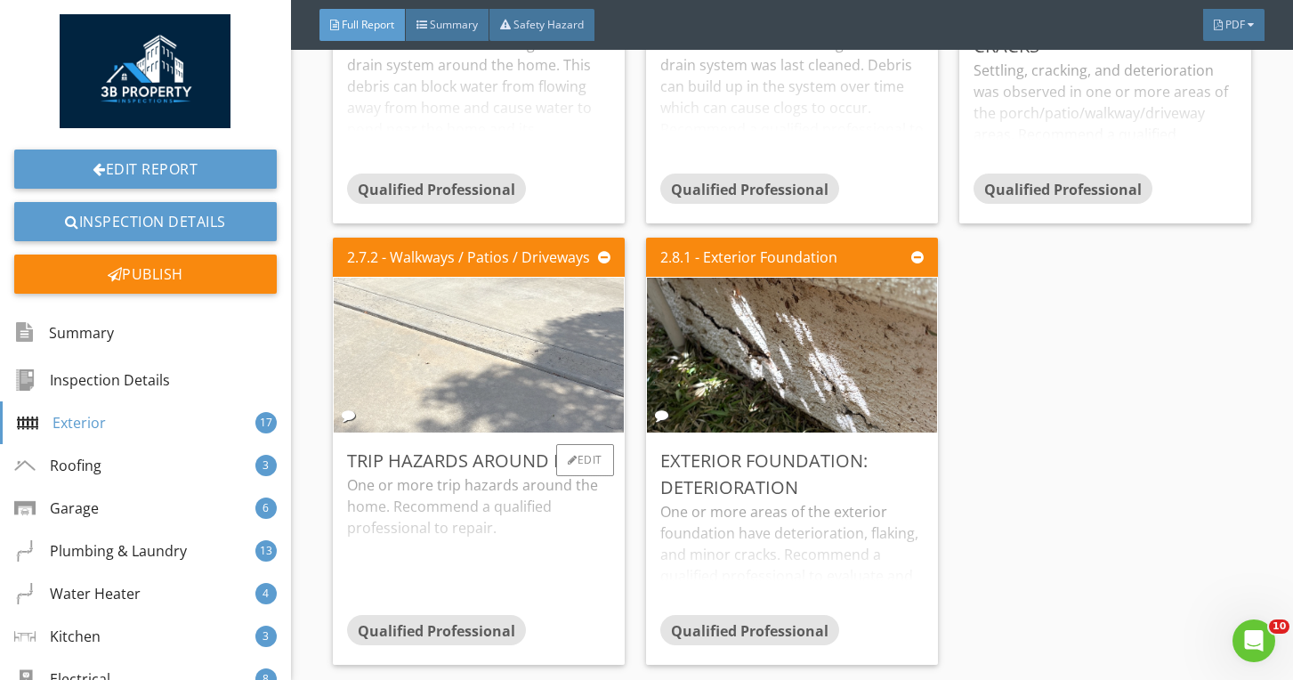
click at [540, 331] on img at bounding box center [479, 354] width 516 height 387
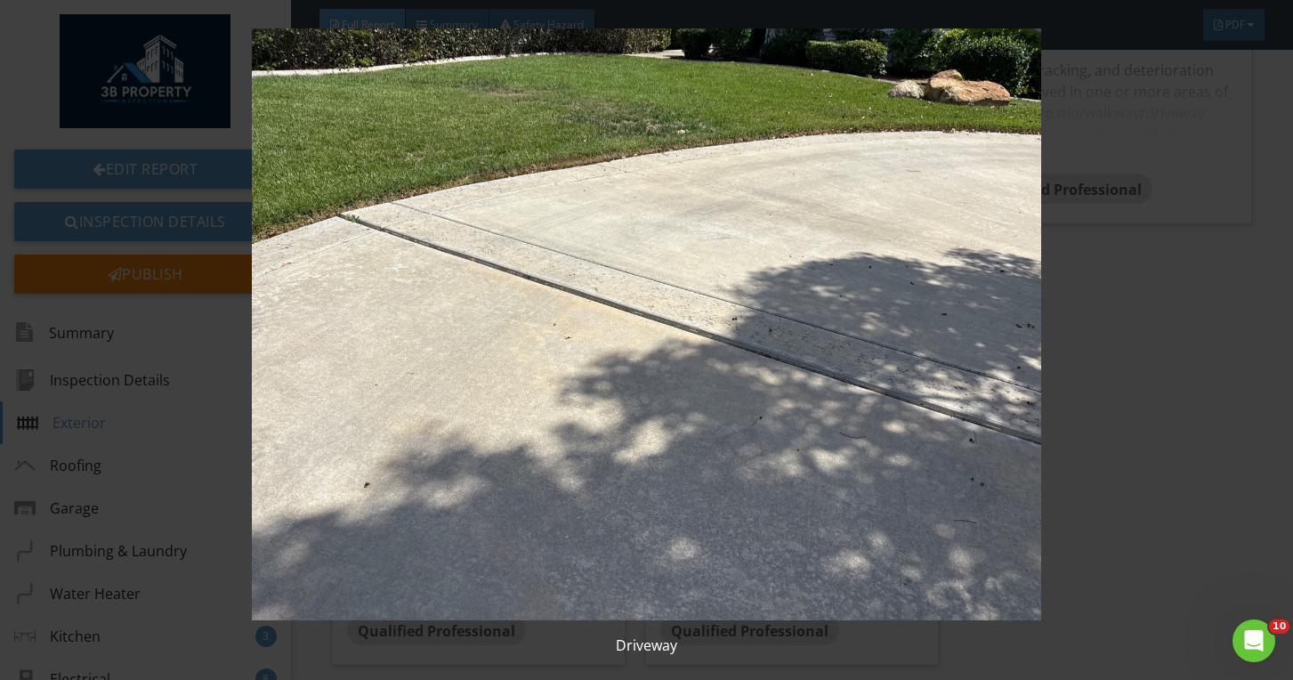
click at [558, 346] on img at bounding box center [647, 324] width 1175 height 592
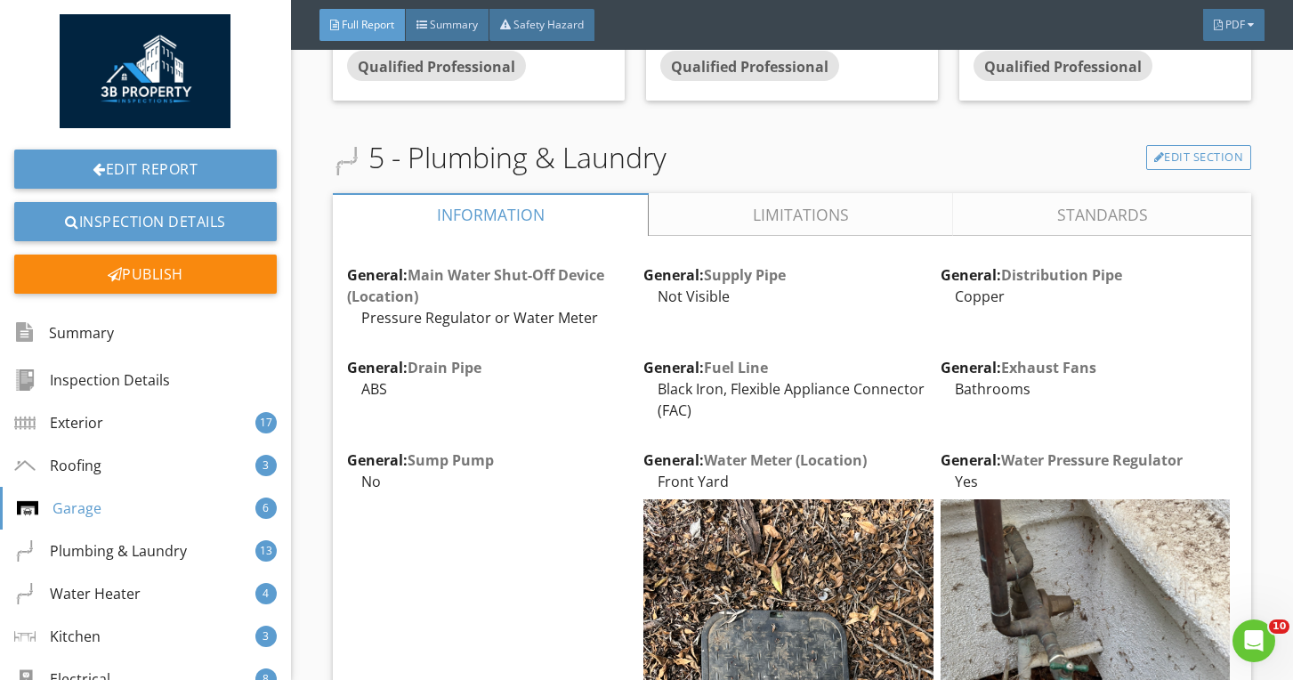
scroll to position [11638, 0]
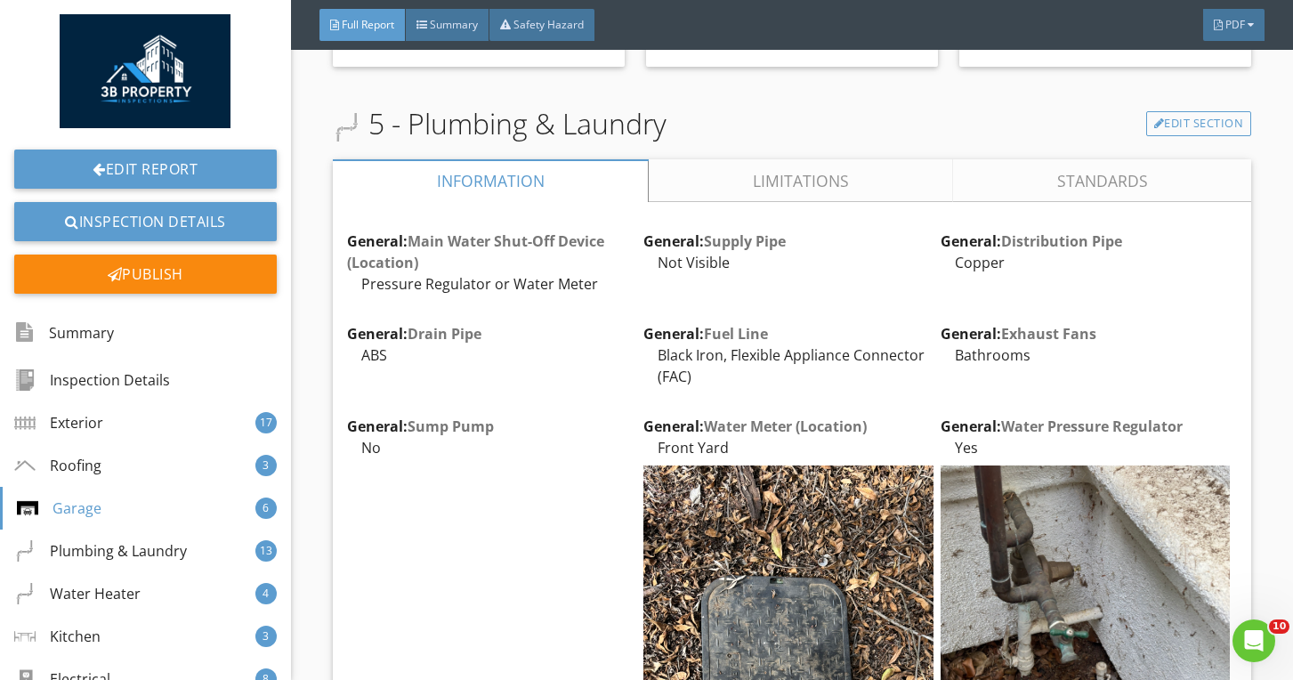
click at [728, 194] on link "Limitations" at bounding box center [801, 180] width 304 height 43
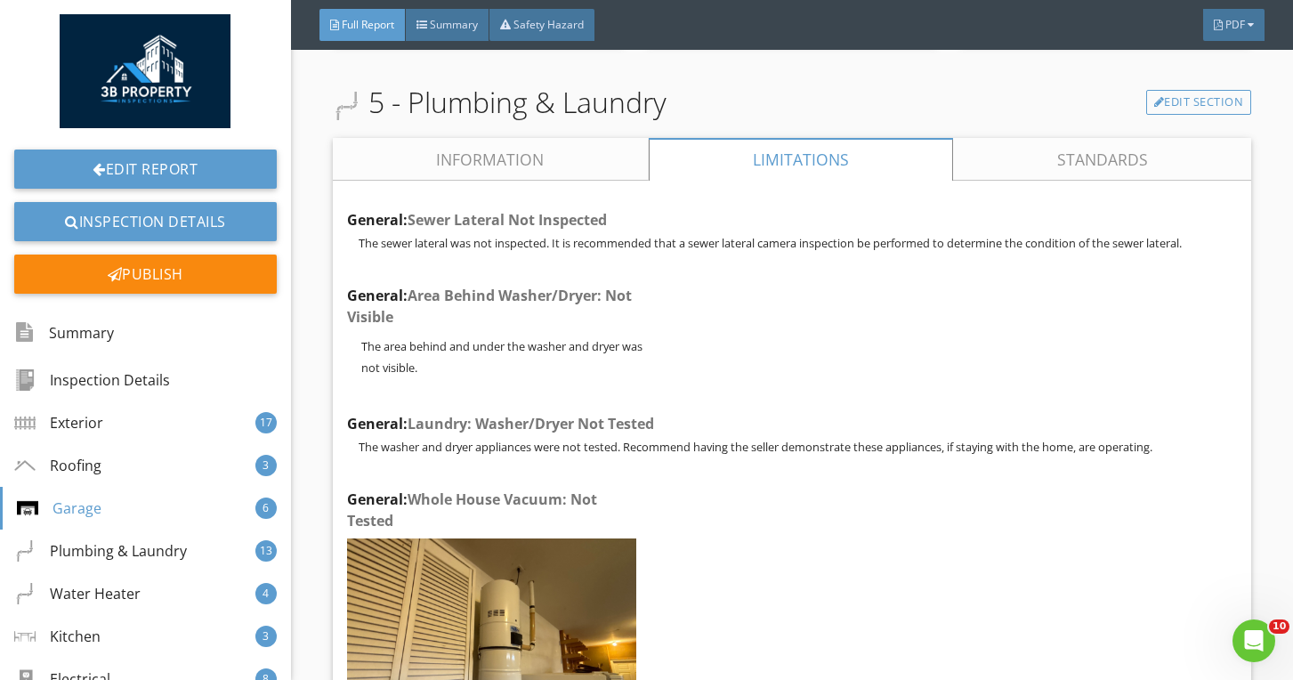
scroll to position [11619, 0]
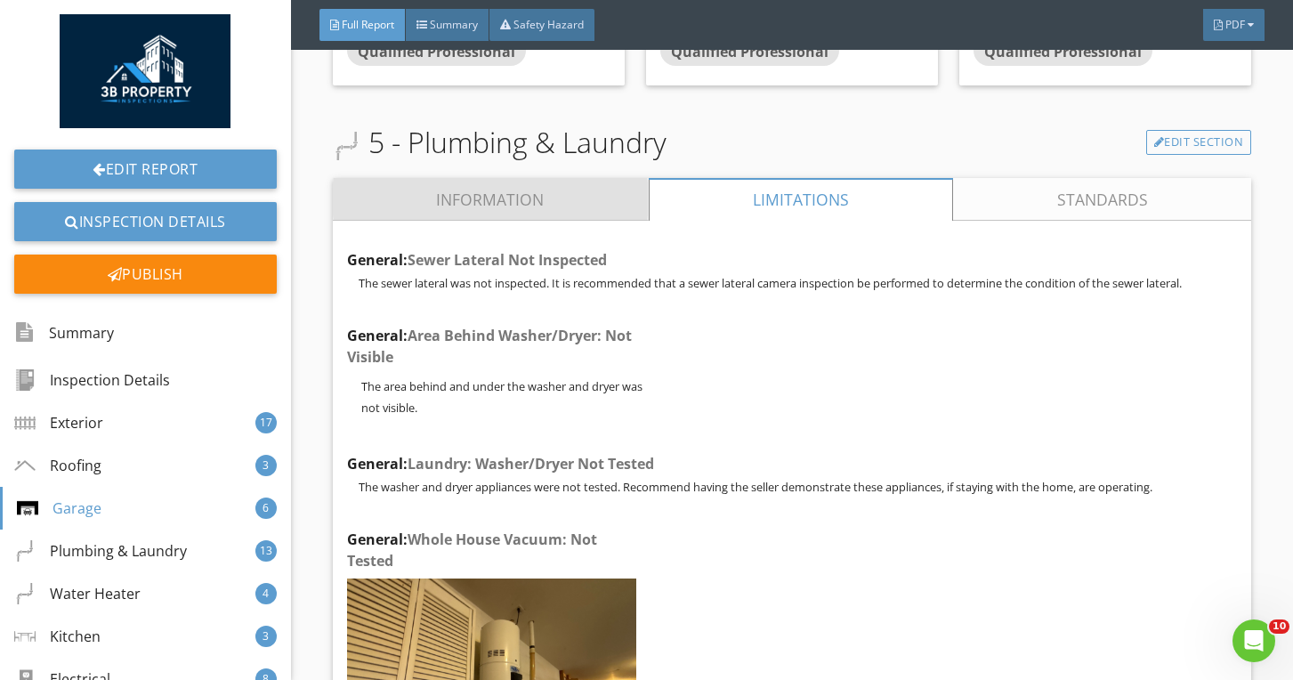
click at [556, 200] on link "Information" at bounding box center [491, 199] width 316 height 43
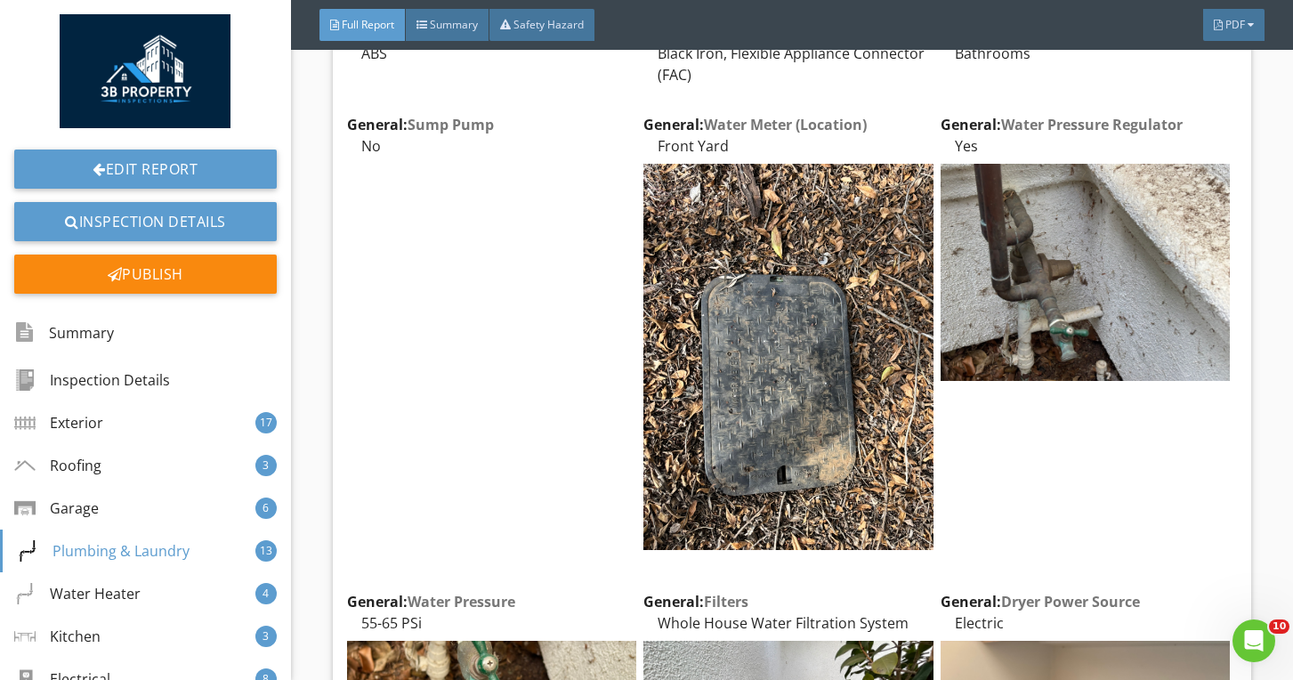
scroll to position [11939, 0]
click at [886, 142] on div at bounding box center [889, 141] width 10 height 11
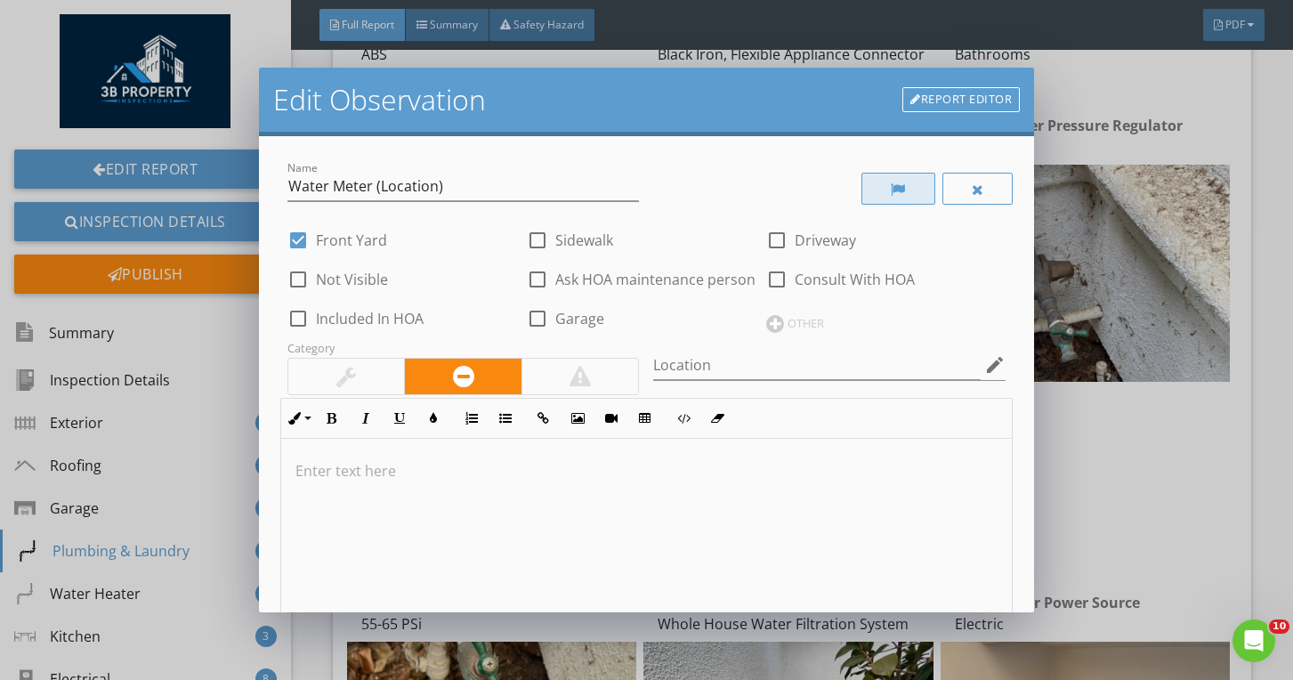
click at [905, 196] on div at bounding box center [898, 189] width 15 height 14
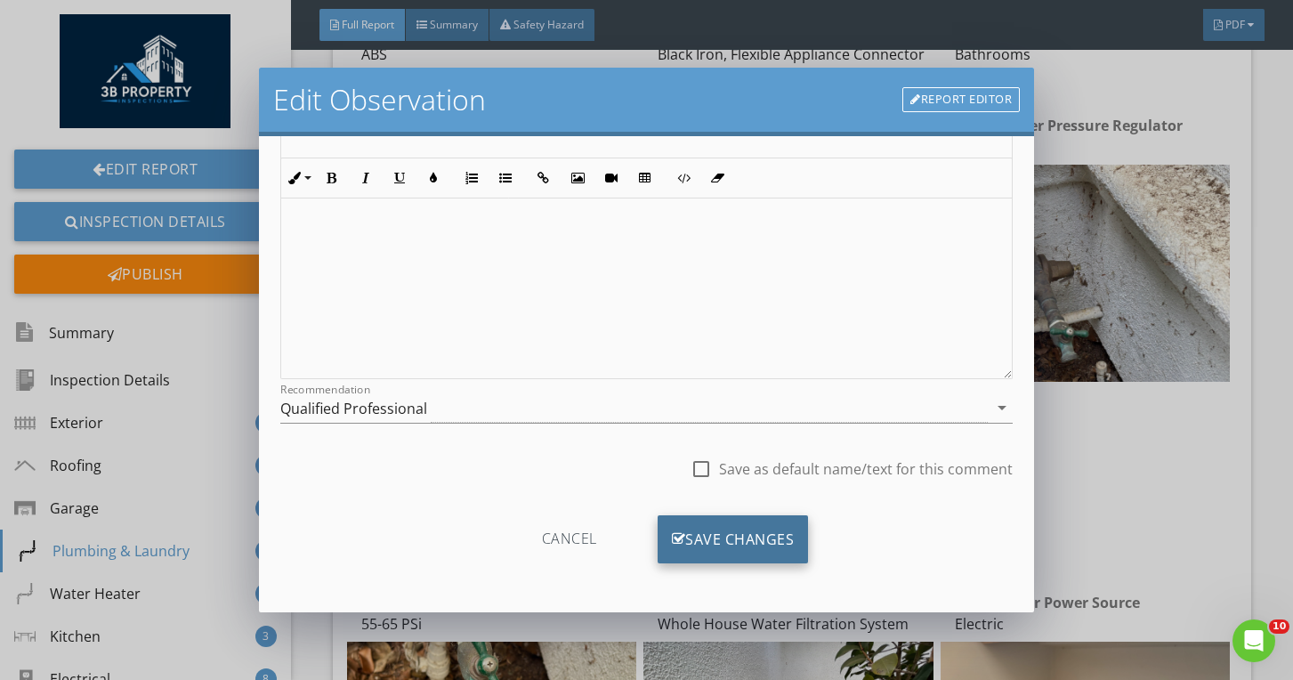
click at [723, 526] on div "Save Changes" at bounding box center [733, 539] width 151 height 48
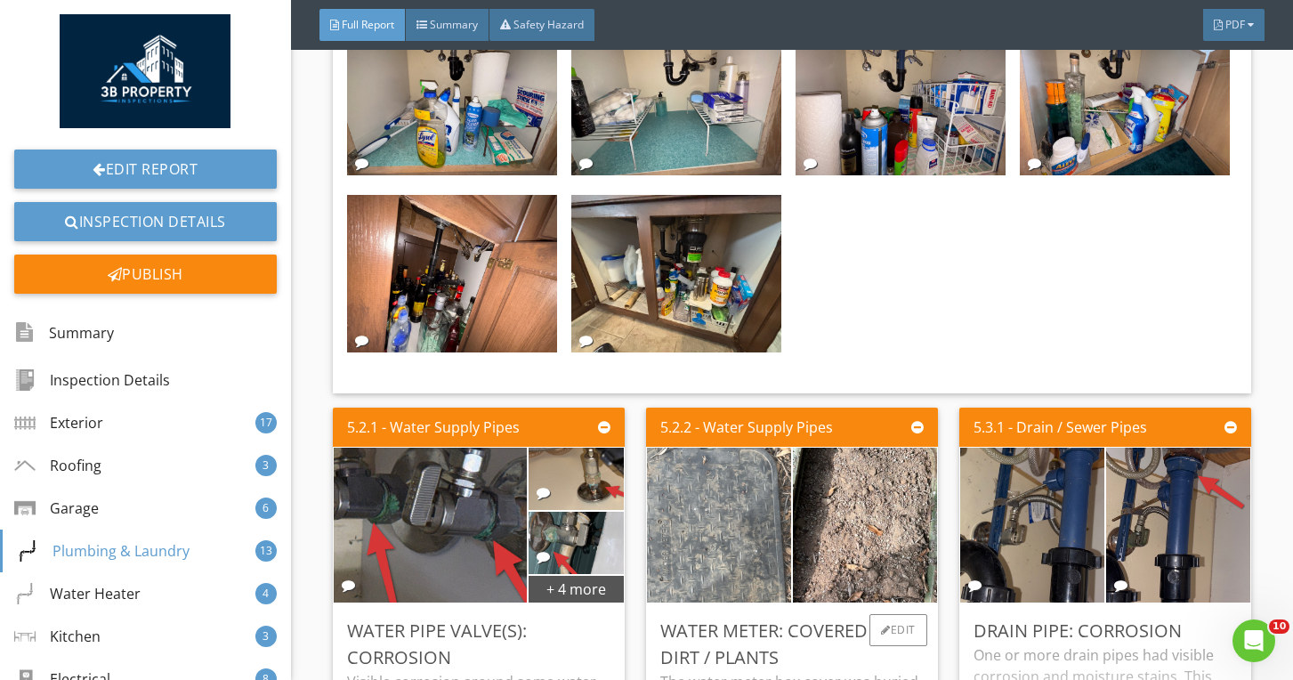
scroll to position [14240, 0]
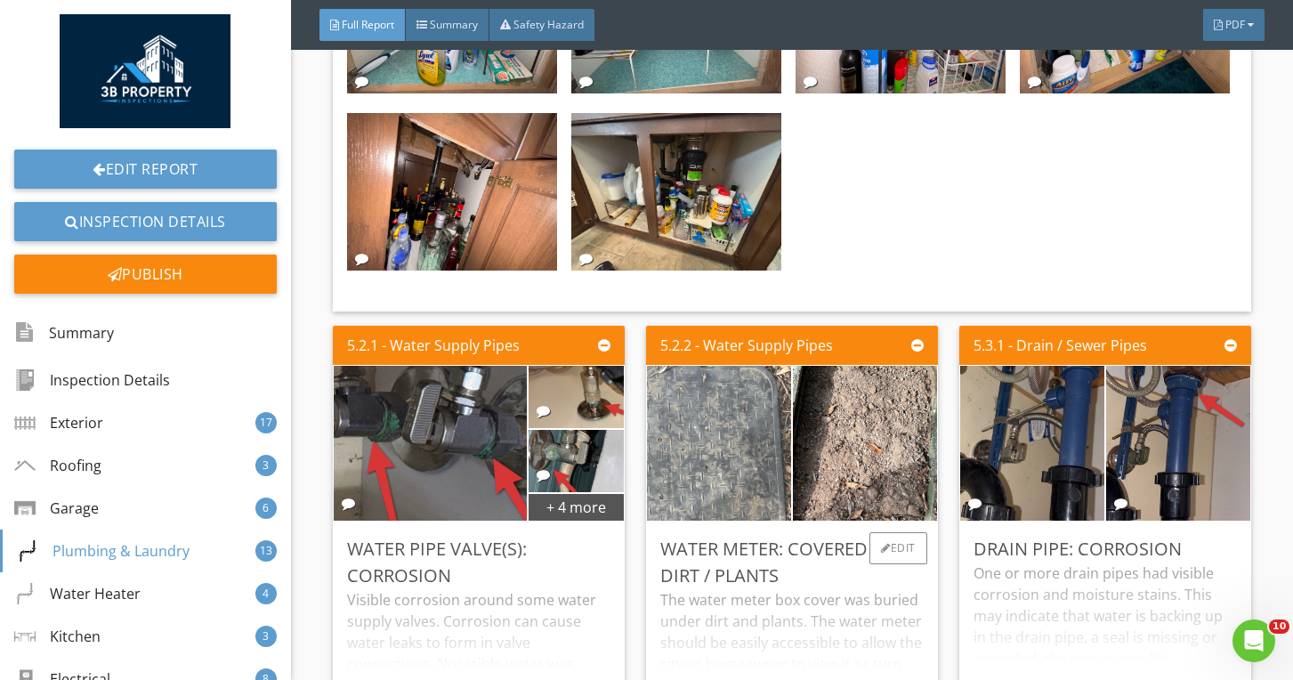
click at [723, 500] on img at bounding box center [719, 442] width 291 height 387
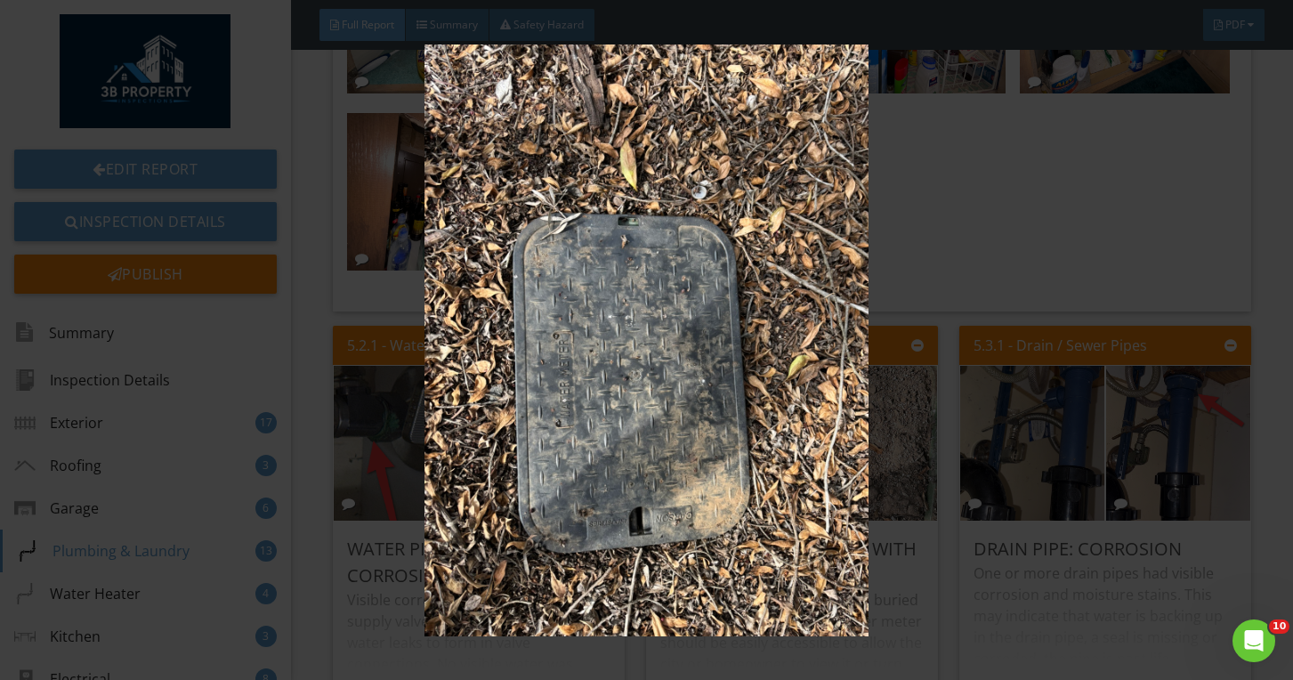
click at [716, 449] on img at bounding box center [647, 340] width 1175 height 592
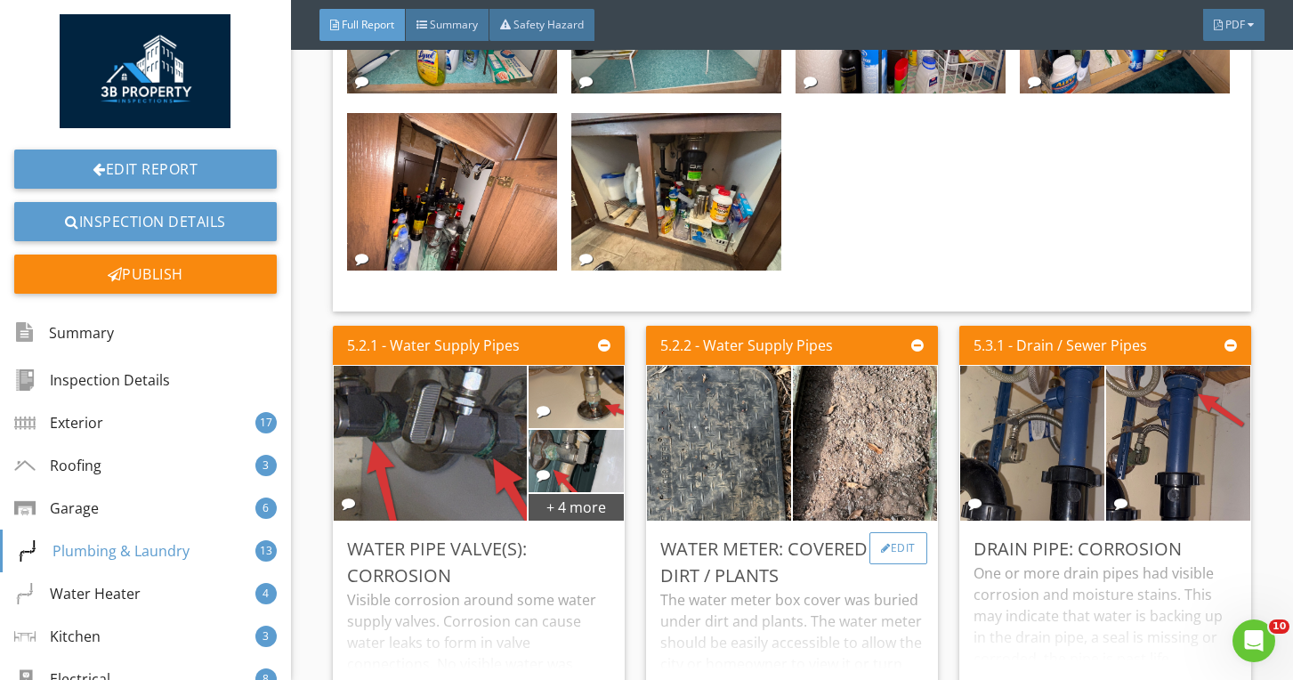
click at [923, 542] on div "Edit" at bounding box center [898, 548] width 58 height 32
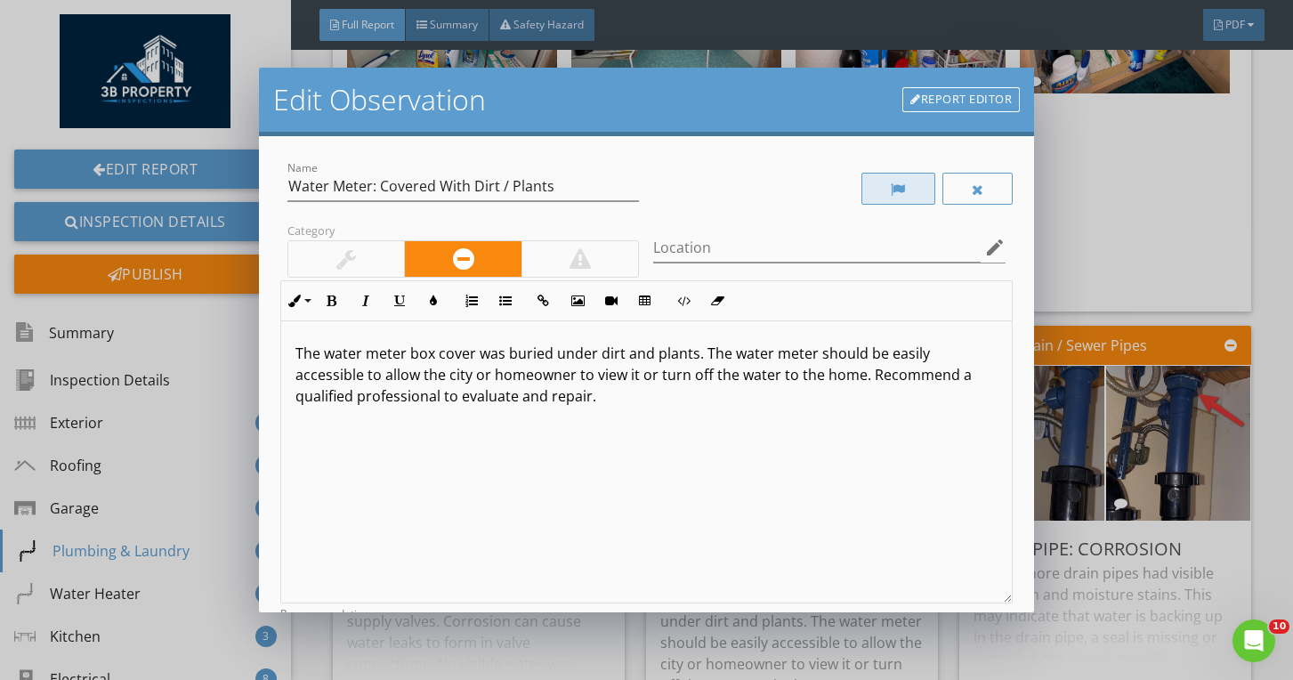
click at [919, 175] on div at bounding box center [898, 189] width 74 height 32
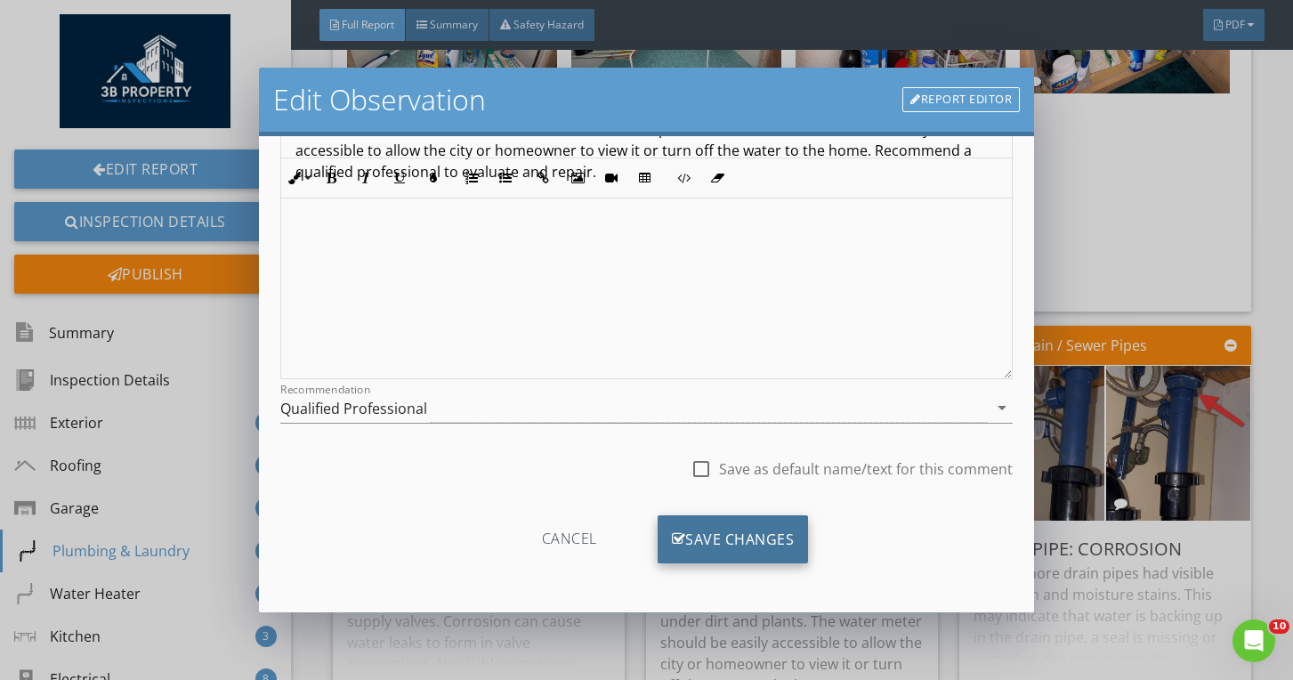
click at [758, 534] on div "Save Changes" at bounding box center [733, 539] width 151 height 48
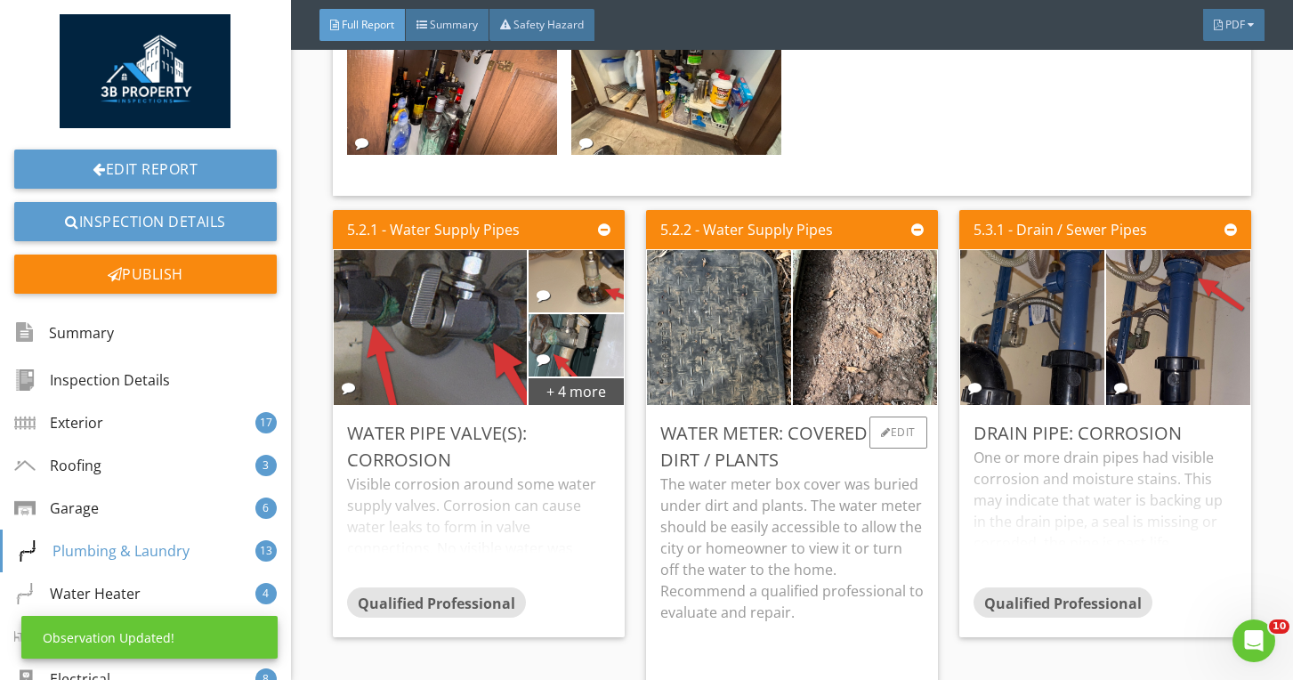
scroll to position [14359, 0]
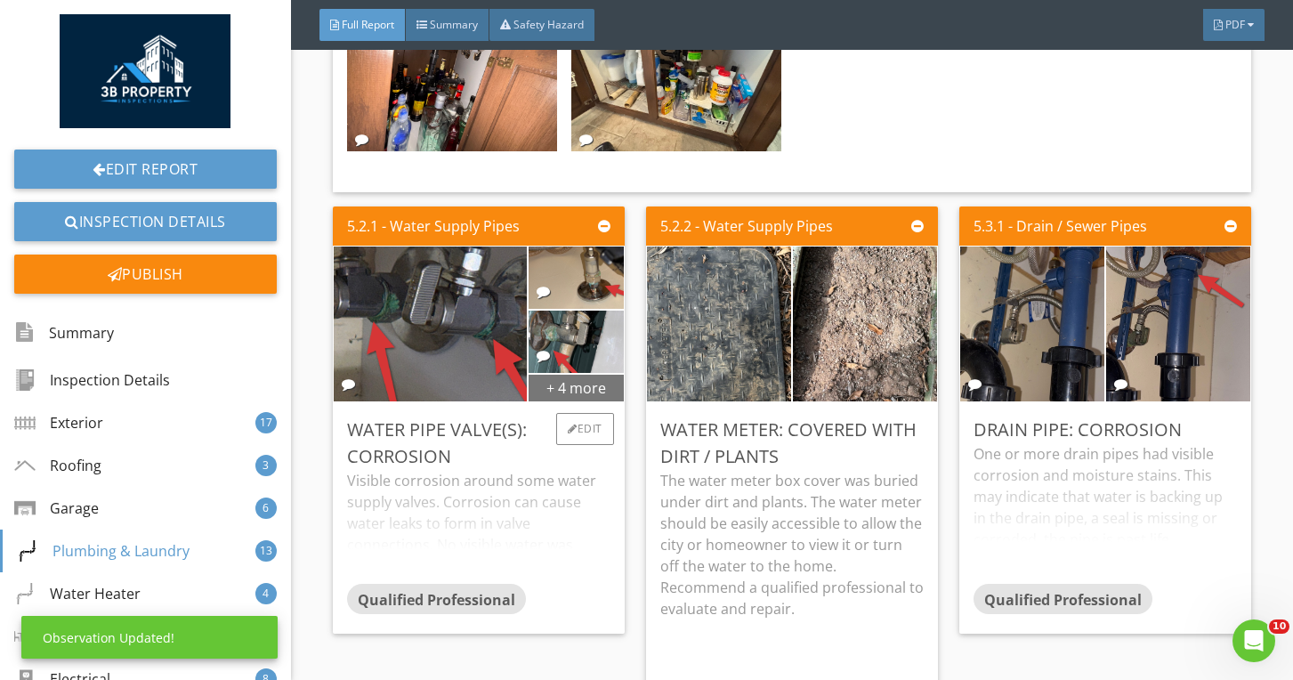
click at [579, 381] on div "+ 4 more" at bounding box center [576, 387] width 95 height 28
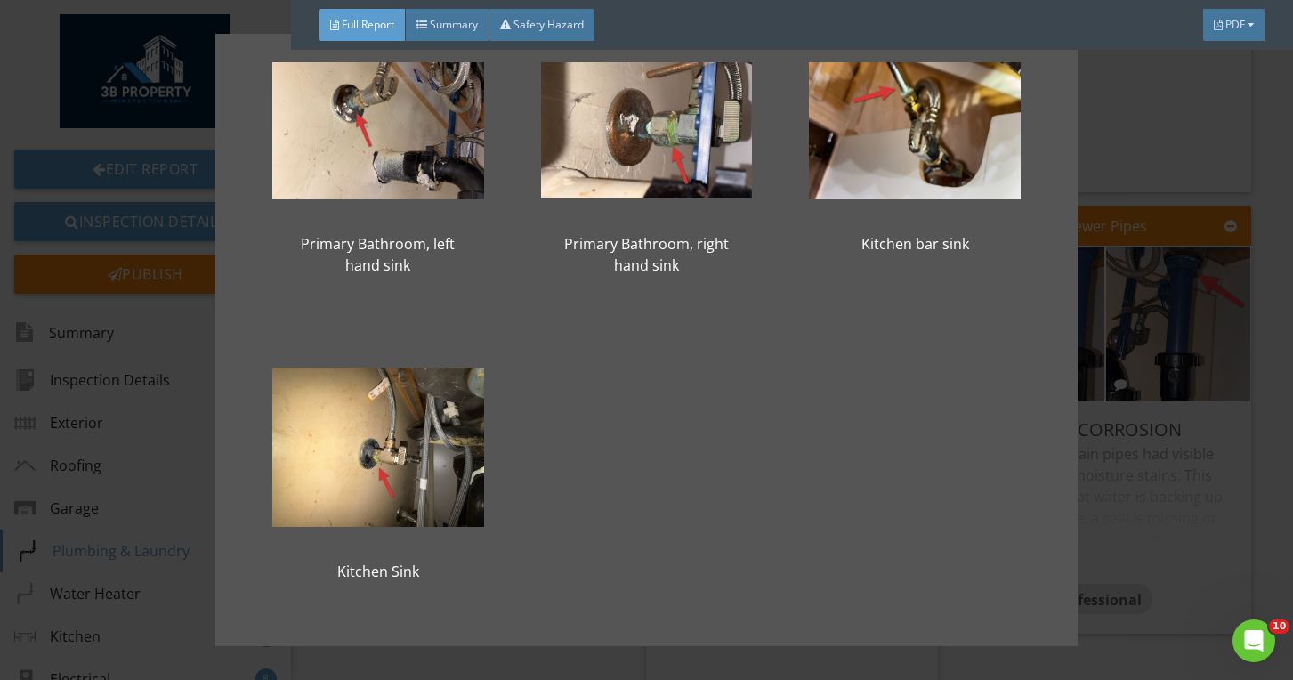
scroll to position [406, 0]
click at [1121, 475] on div "Laundry Sink West Hallway Bathroom North Office Bathroom Sink Primary Bathroom,…" at bounding box center [646, 340] width 1293 height 680
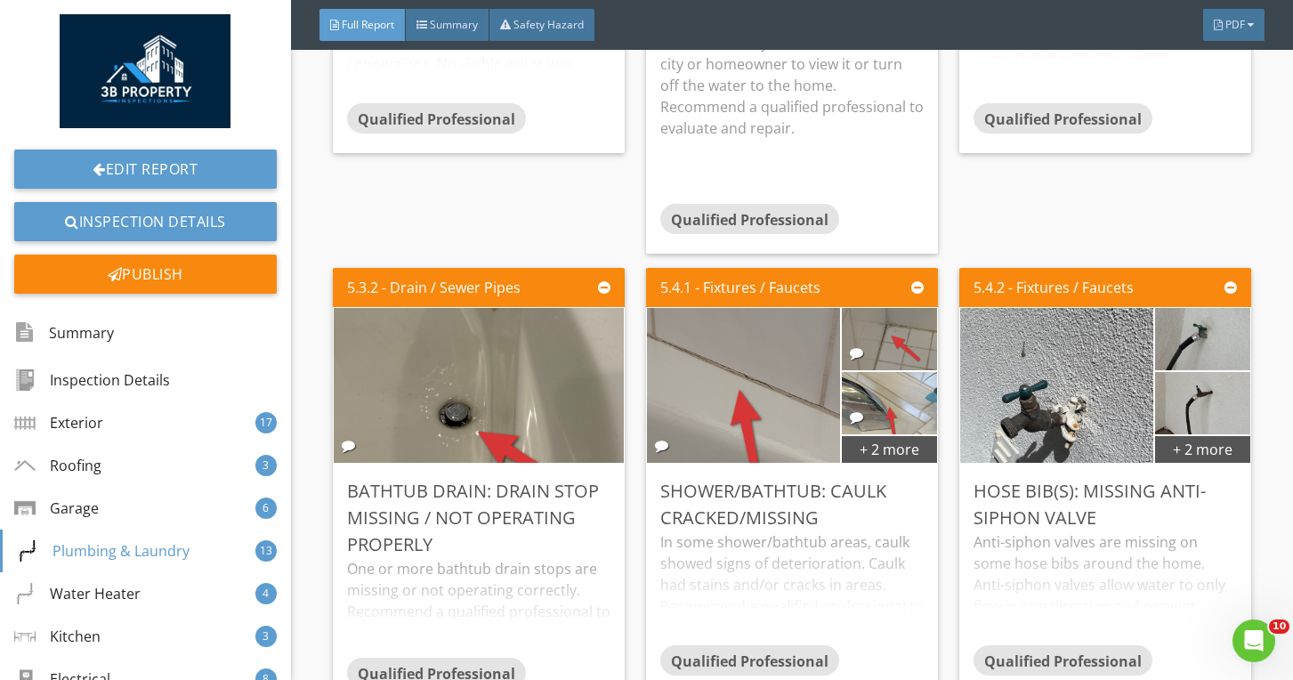
scroll to position [14872, 0]
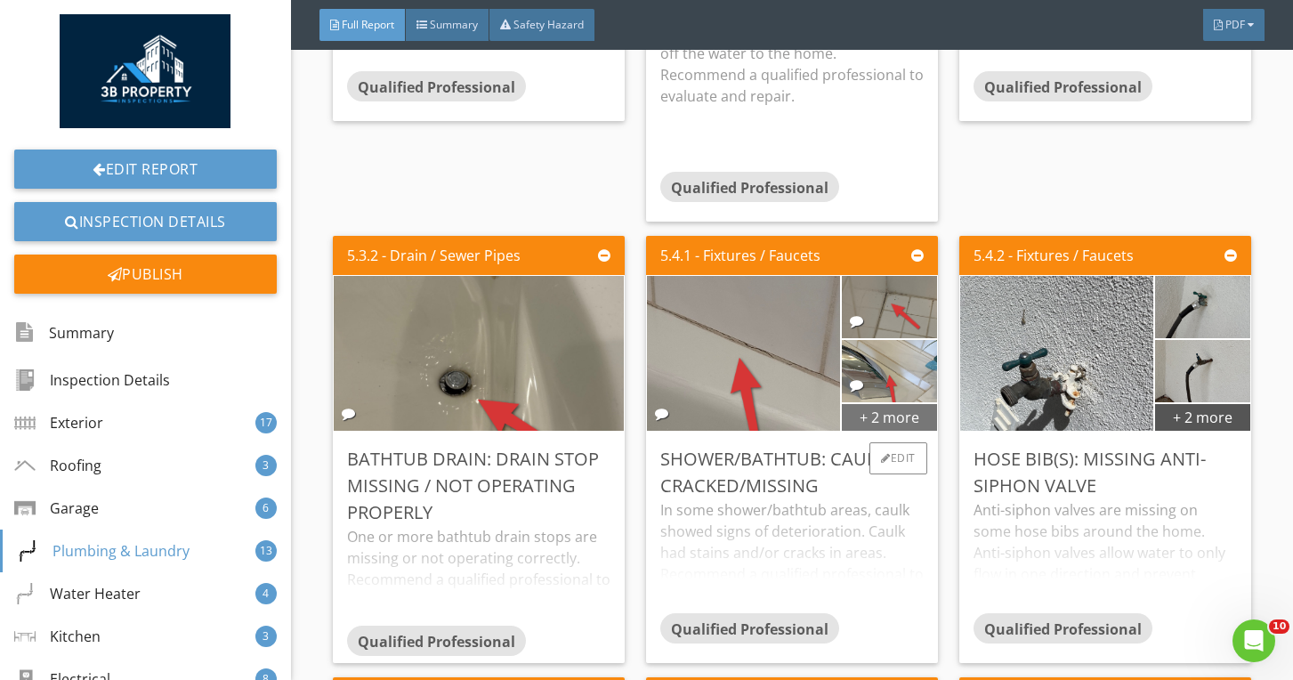
click at [868, 420] on div "+ 2 more" at bounding box center [889, 416] width 95 height 28
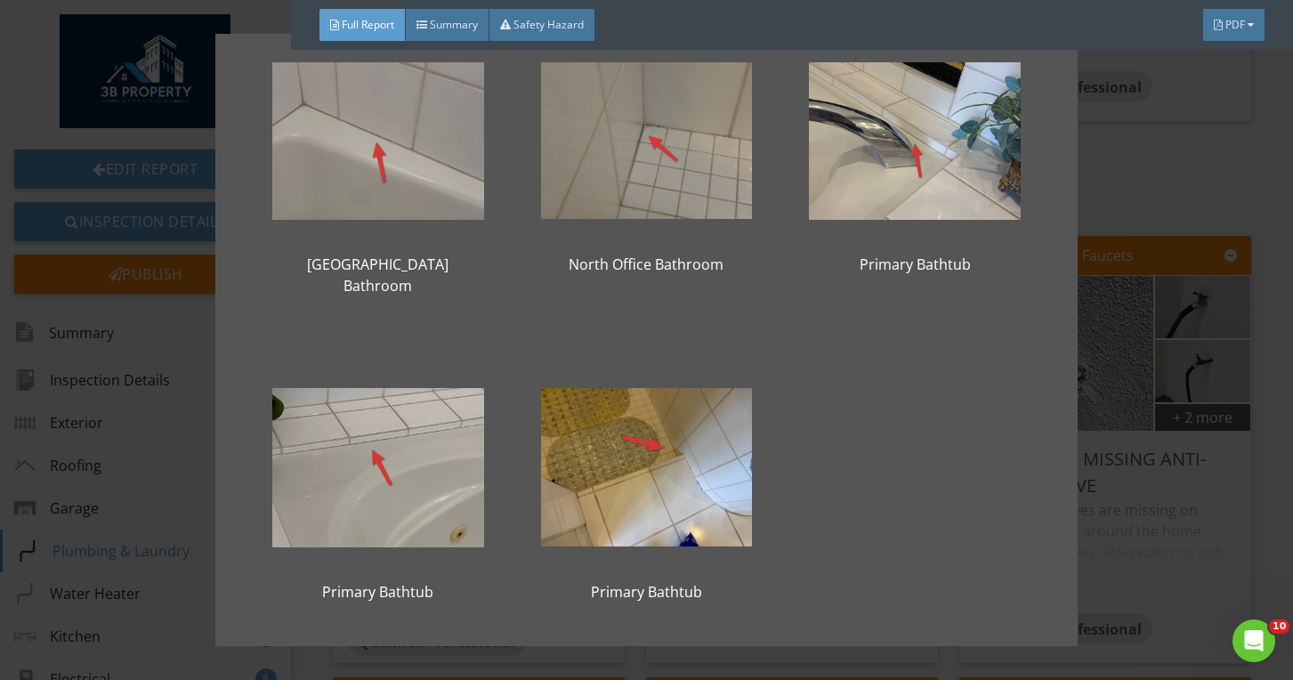
scroll to position [57, 0]
click at [1088, 565] on div "West Hallway Bathroom North Office Bathroom Primary Bathtub Primary Bathtub Pri…" at bounding box center [646, 340] width 1293 height 680
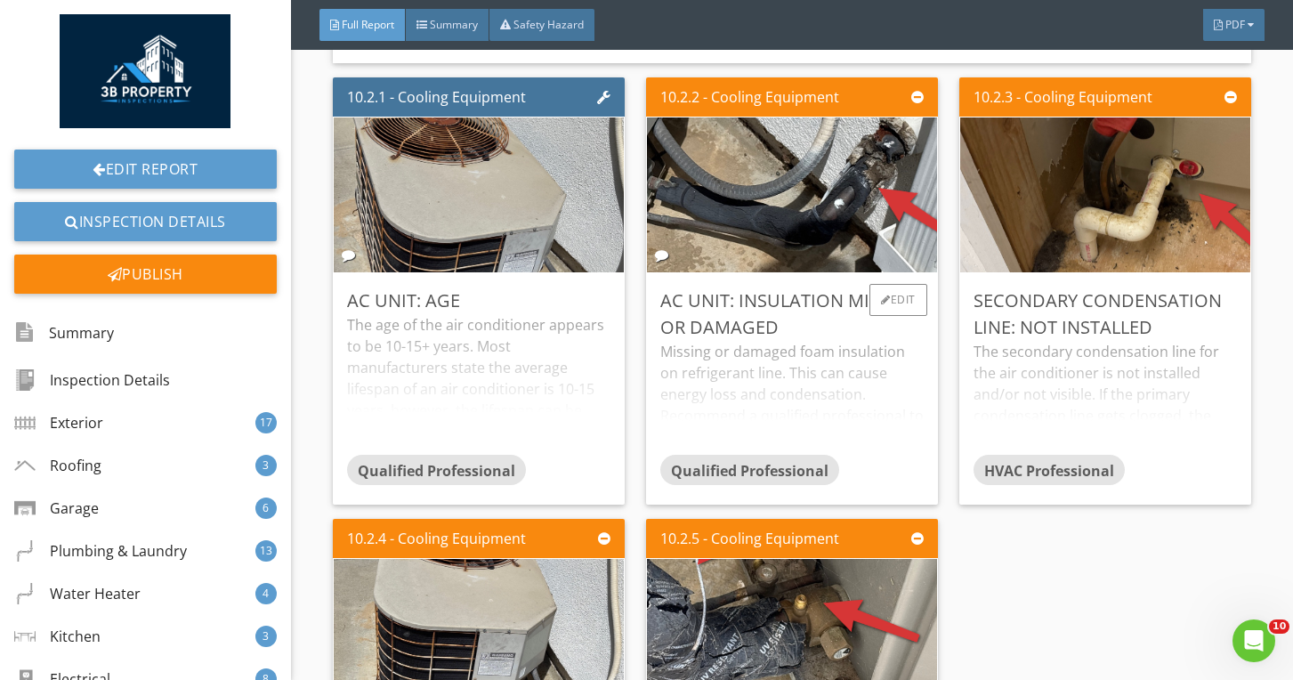
scroll to position [29882, 0]
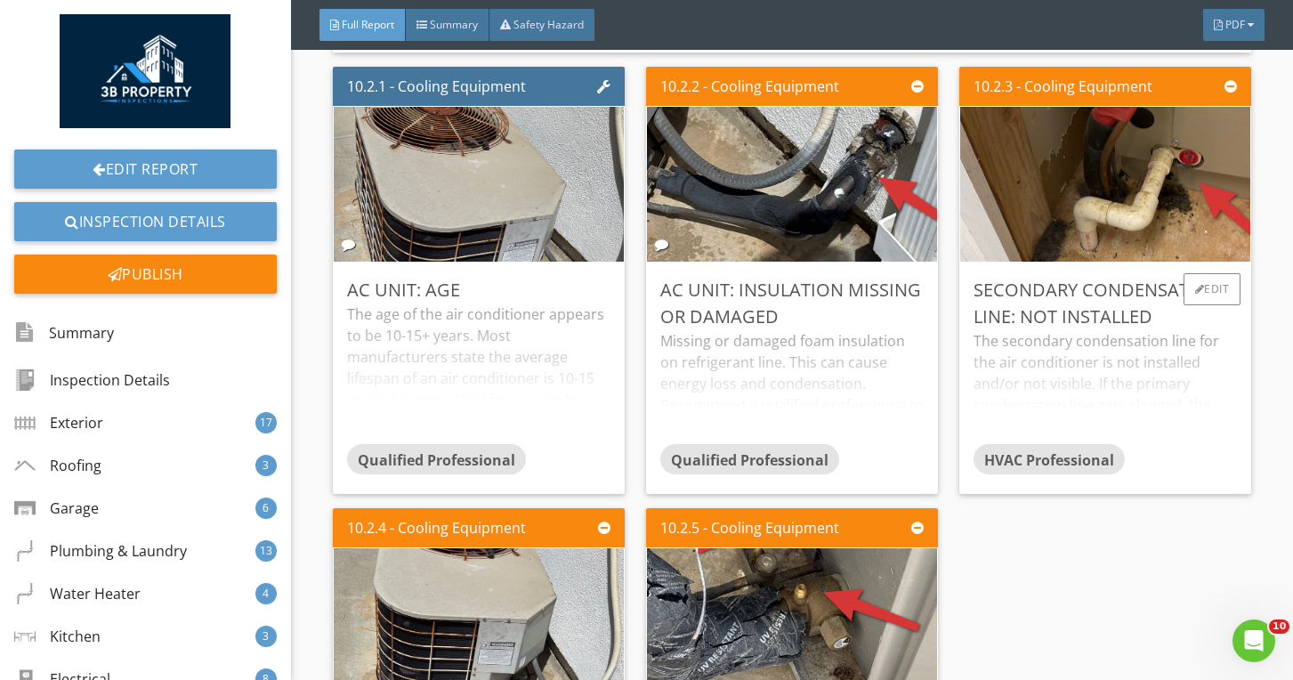
click at [1012, 282] on div "Secondary Condensation Line: Not Installed The secondary condensation line for …" at bounding box center [1105, 378] width 292 height 231
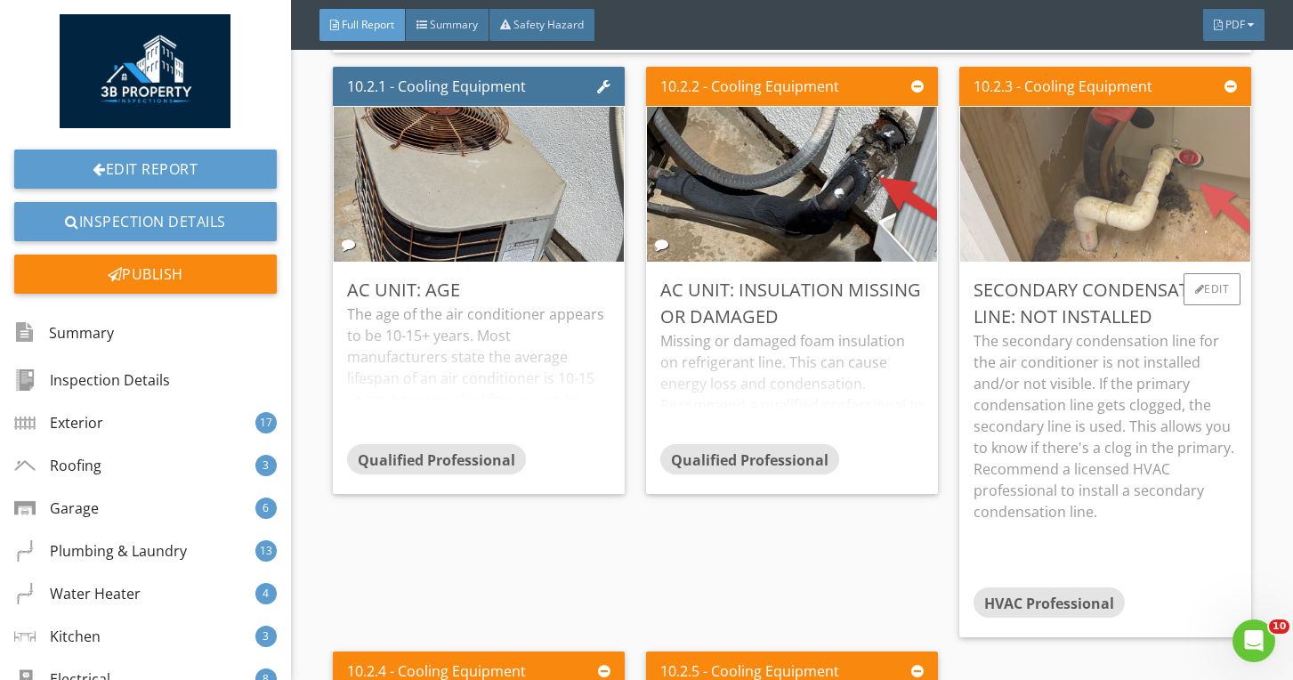
click at [1011, 247] on img at bounding box center [1105, 183] width 516 height 387
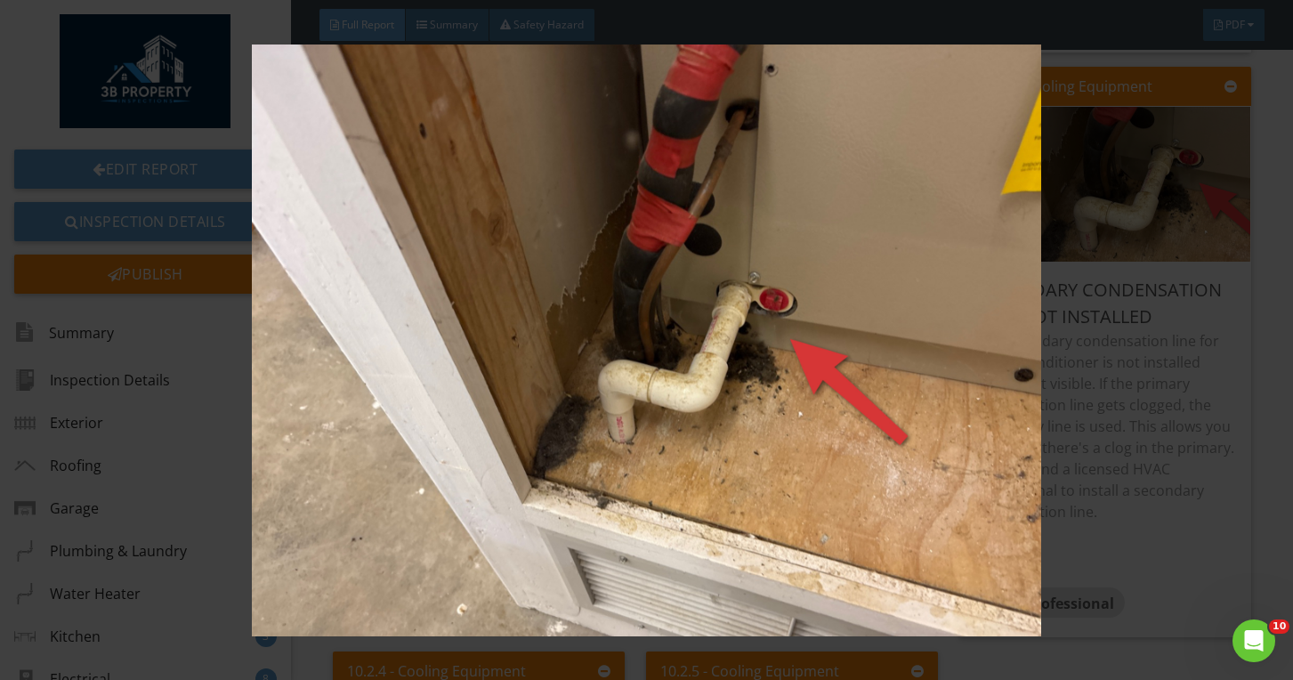
click at [890, 253] on img at bounding box center [647, 340] width 1175 height 592
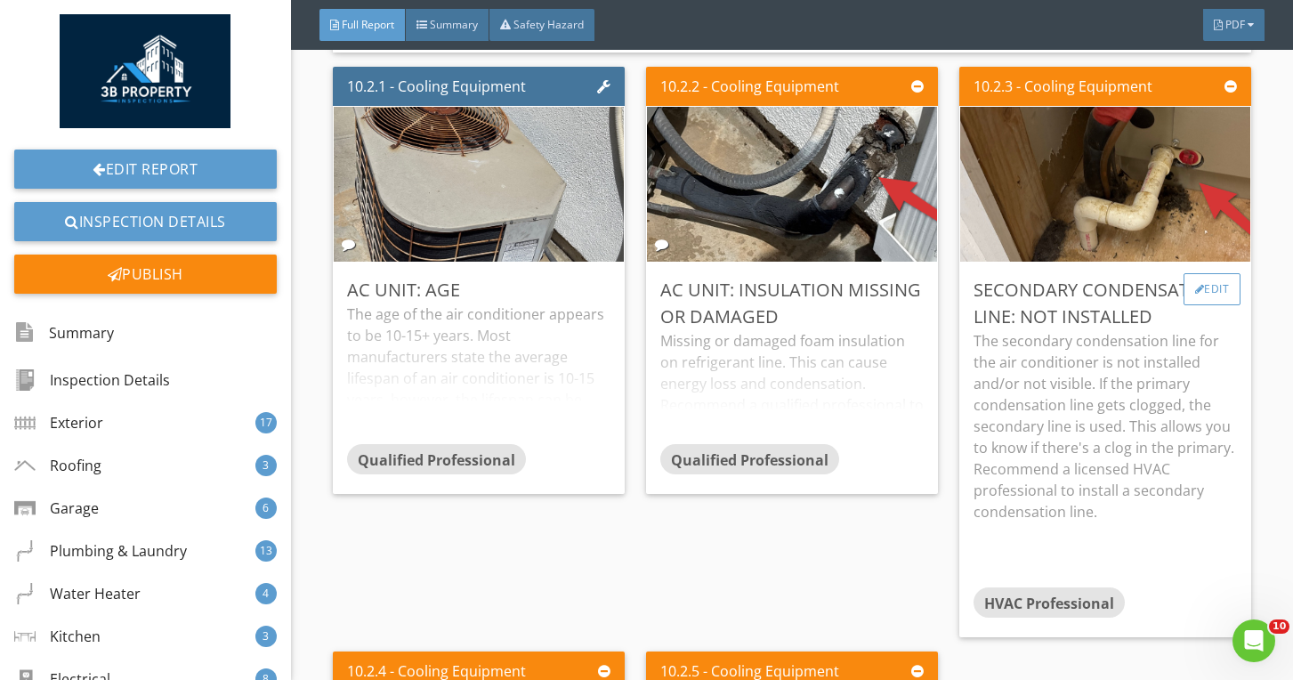
click at [1197, 295] on div at bounding box center [1200, 289] width 10 height 11
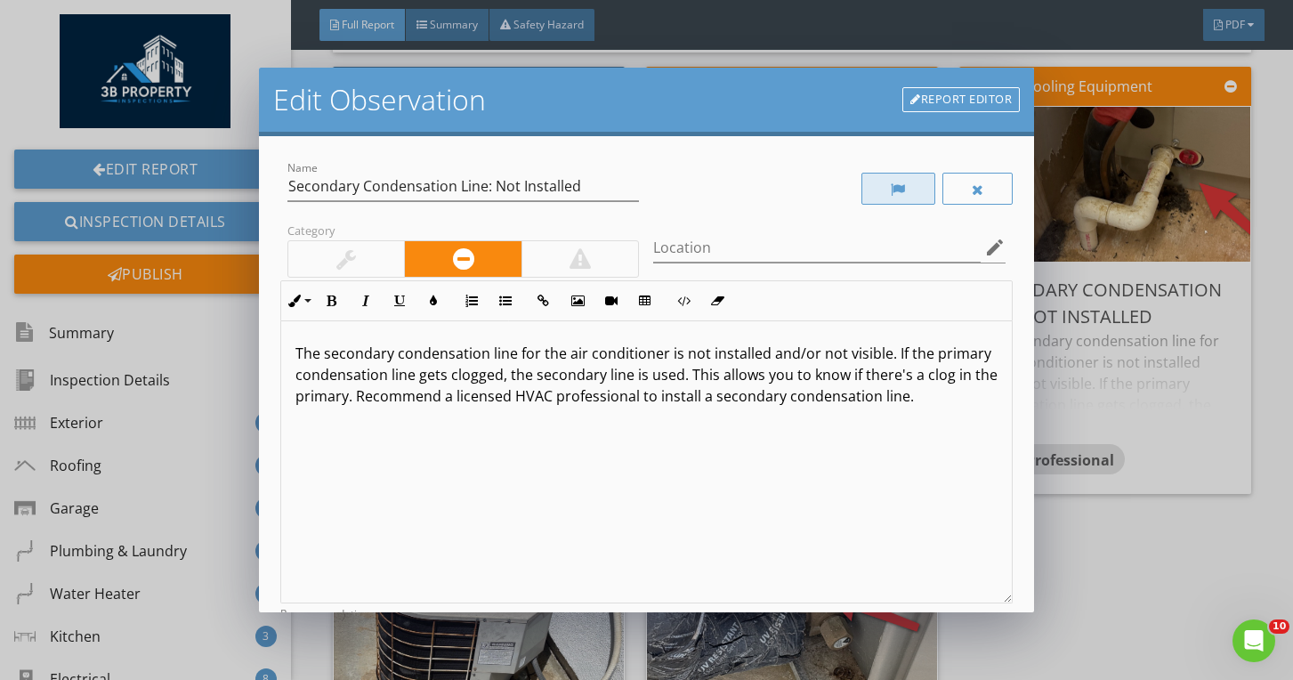
click at [896, 192] on div at bounding box center [898, 189] width 15 height 14
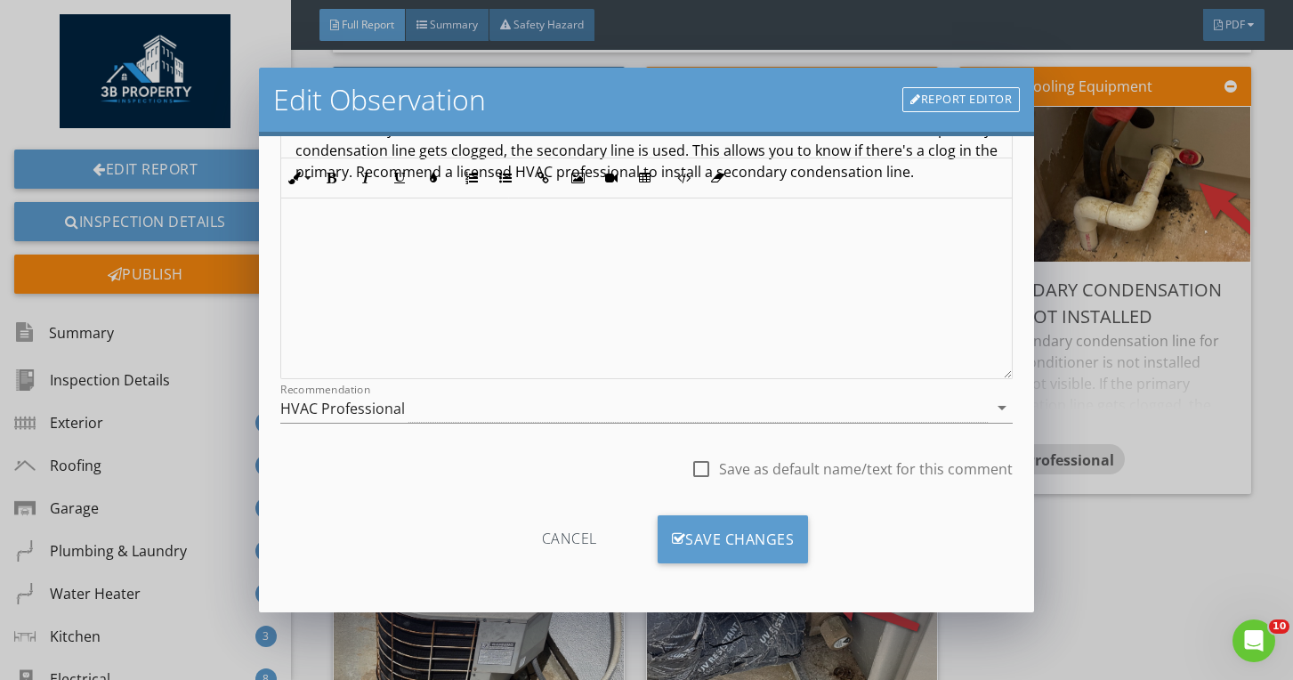
scroll to position [224, 0]
click at [770, 546] on div "Save Changes" at bounding box center [733, 539] width 151 height 48
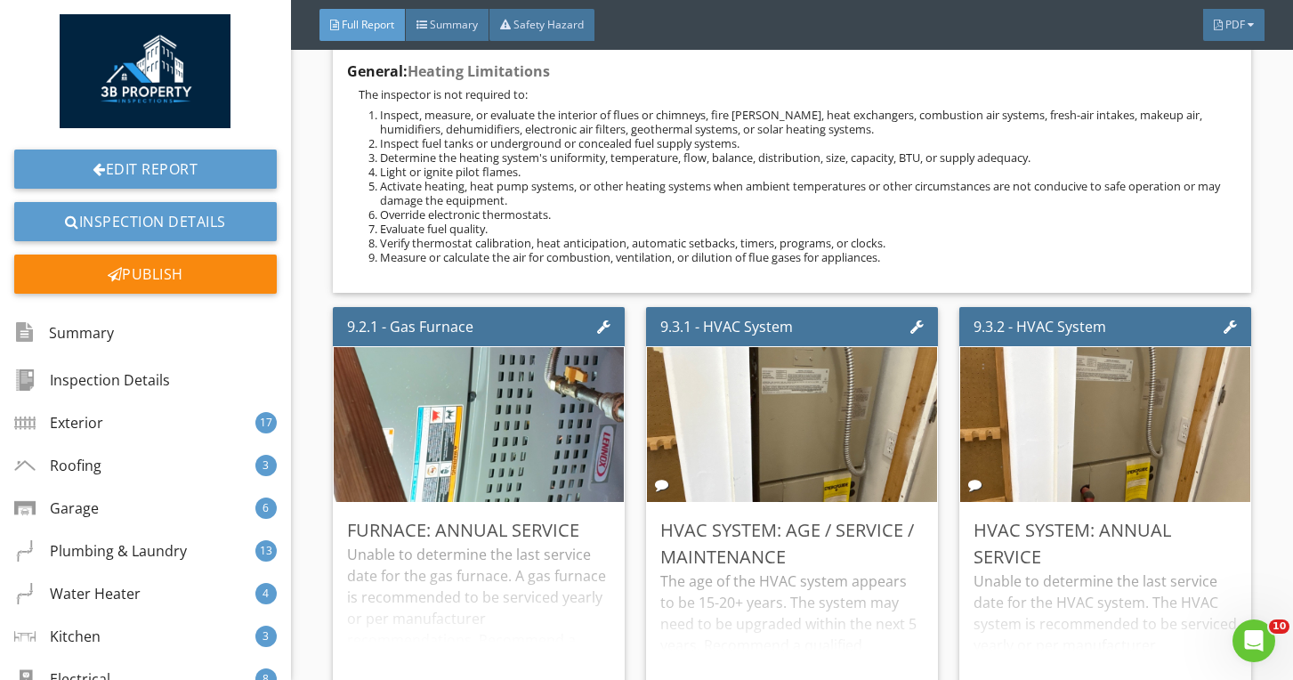
scroll to position [26614, 0]
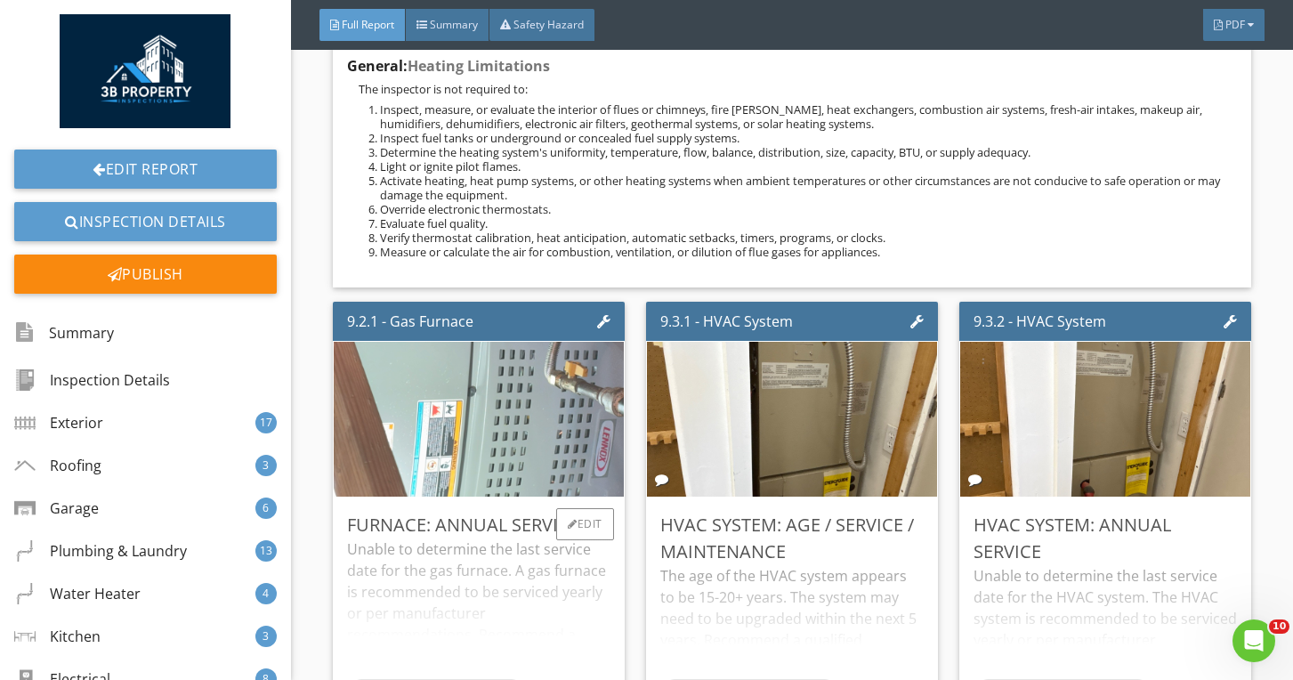
click at [550, 441] on img at bounding box center [478, 418] width 515 height 387
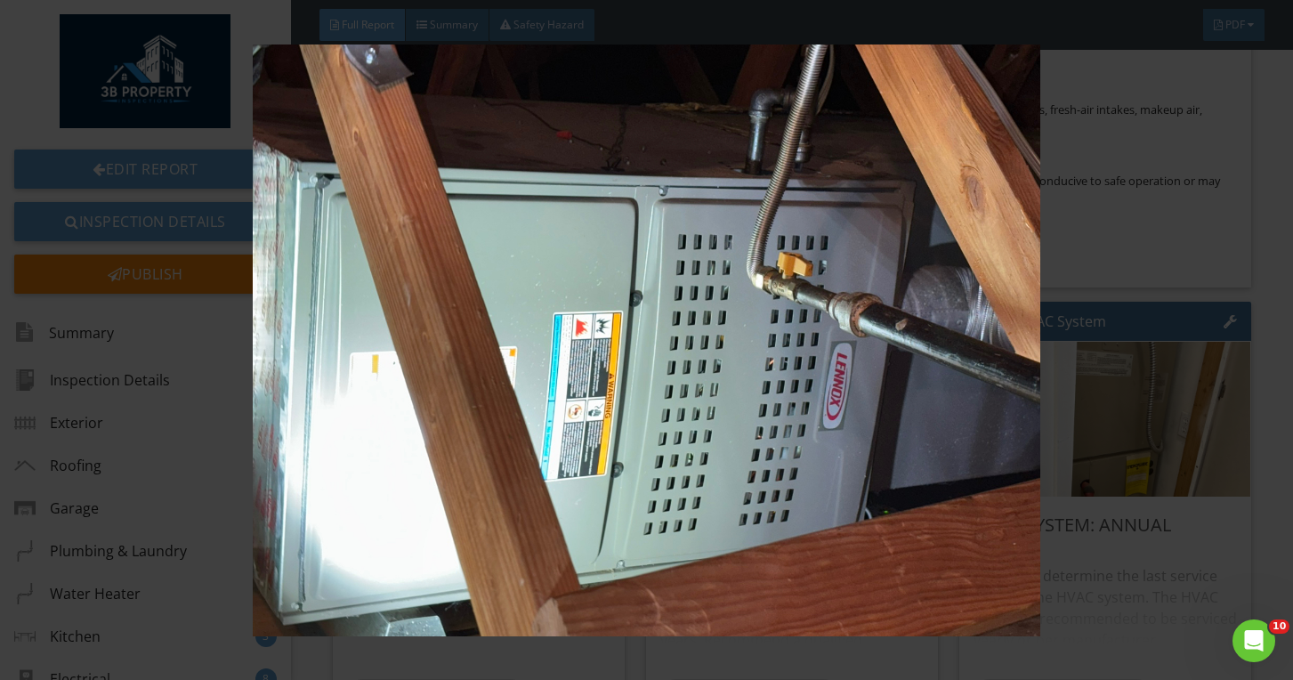
click at [550, 441] on img at bounding box center [647, 340] width 1175 height 592
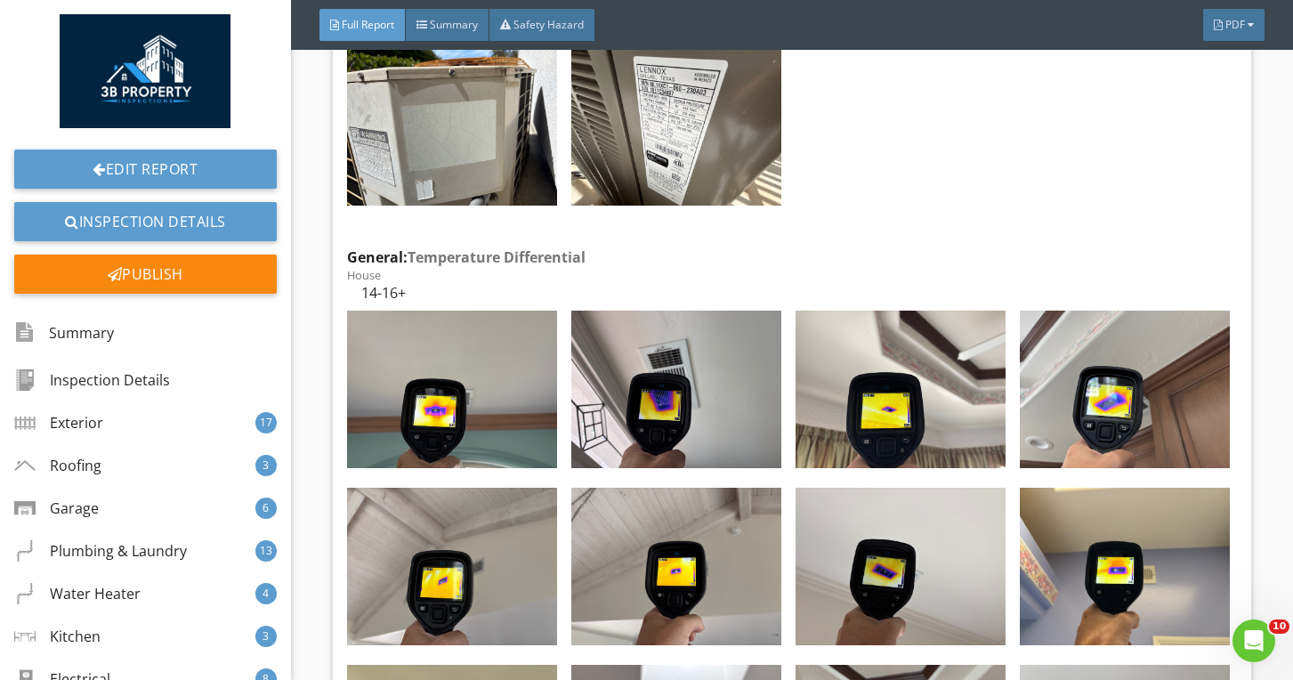
scroll to position [28722, 0]
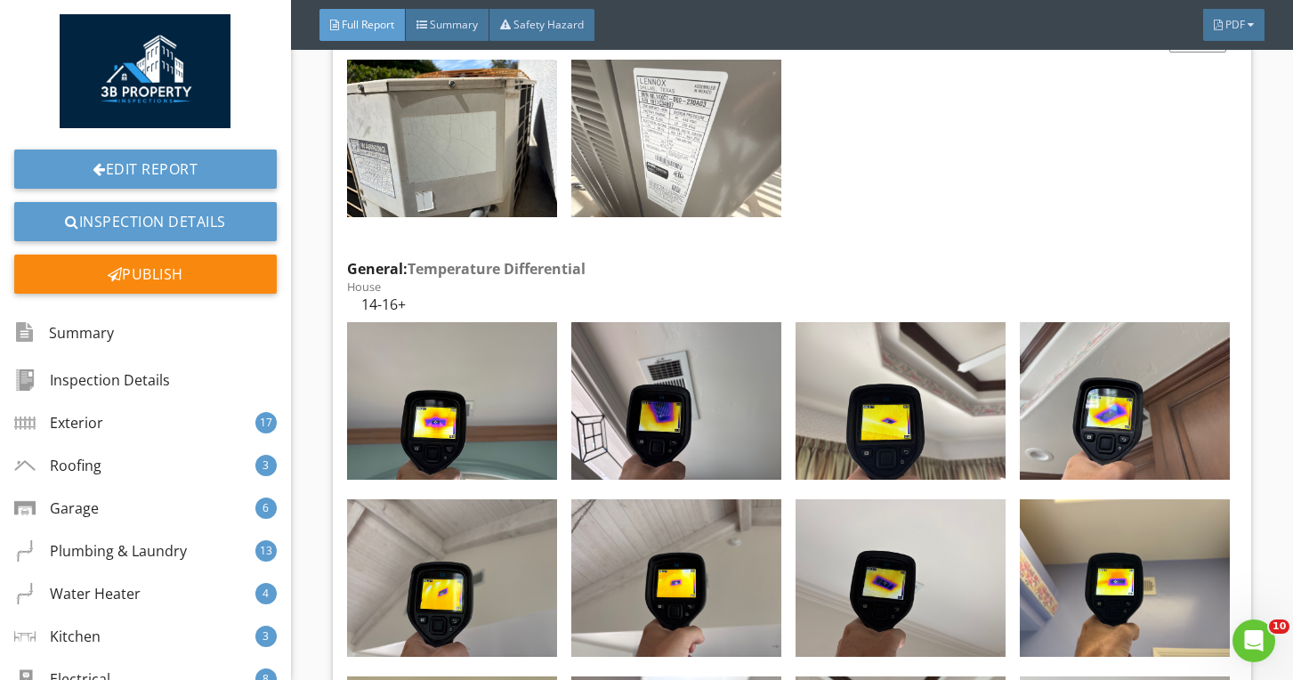
click at [691, 138] on img at bounding box center [676, 139] width 210 height 158
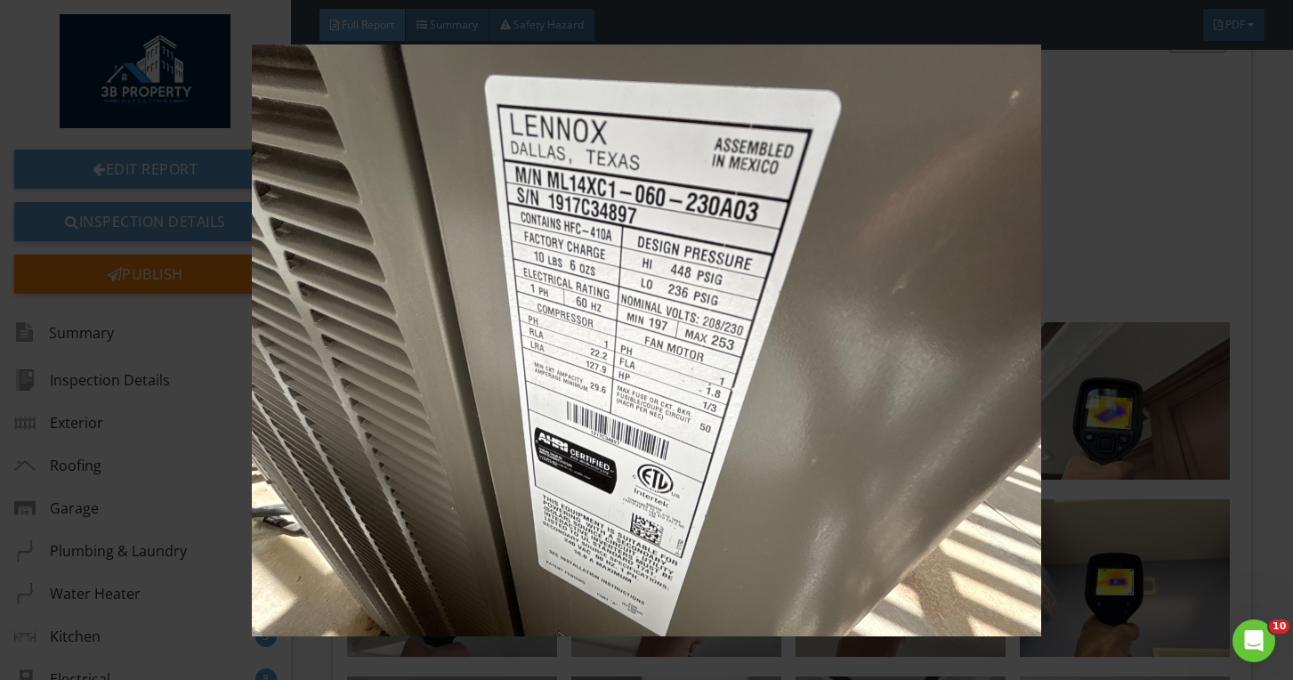
click at [691, 138] on img at bounding box center [647, 340] width 1175 height 592
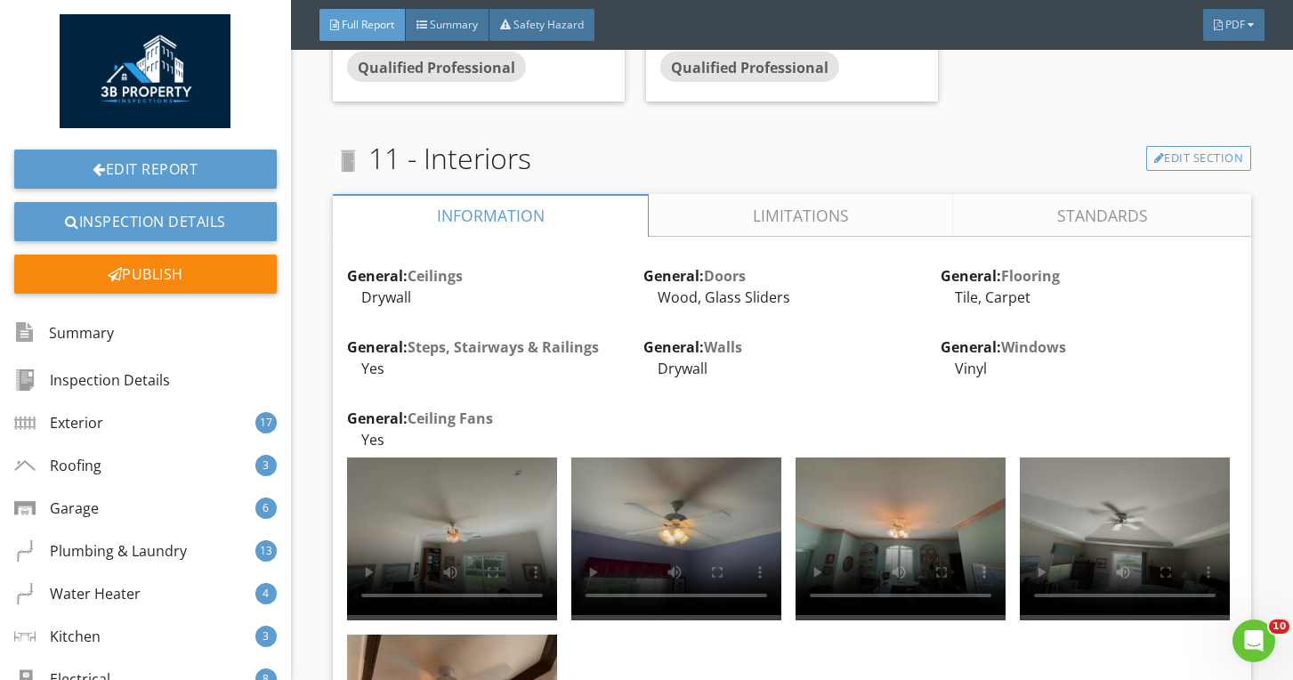
scroll to position [30672, 0]
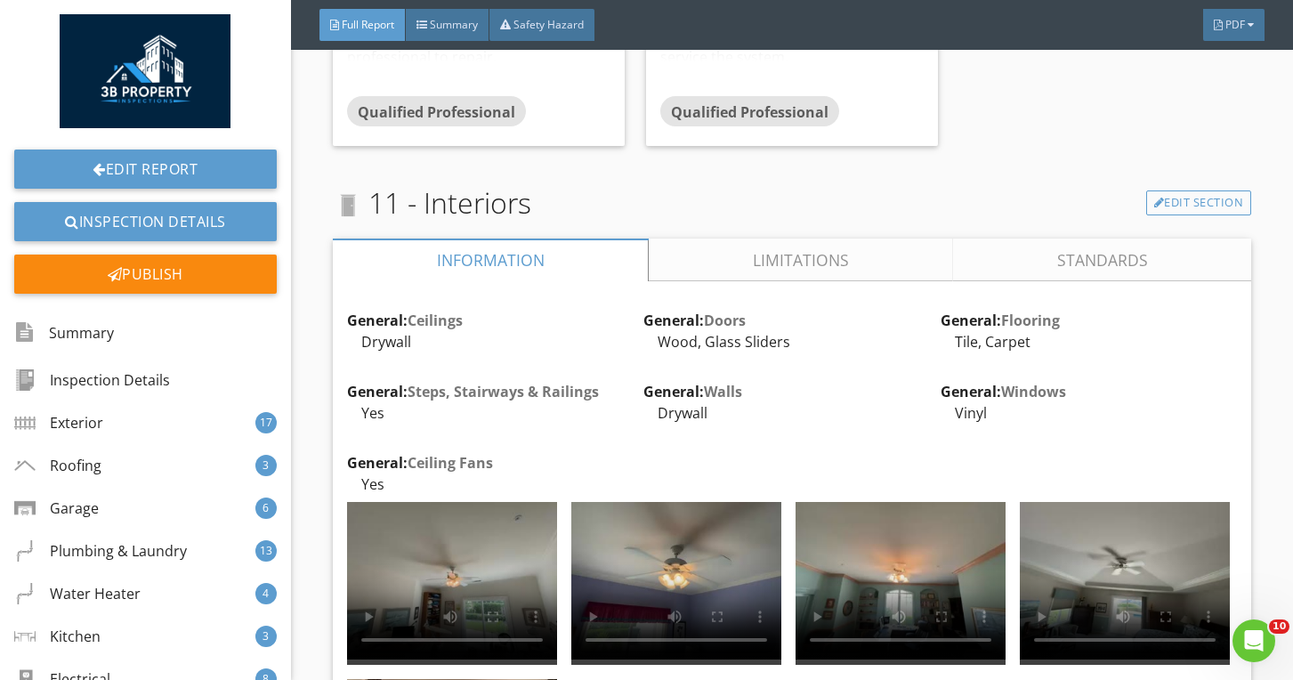
click at [690, 261] on link "Limitations" at bounding box center [801, 260] width 304 height 43
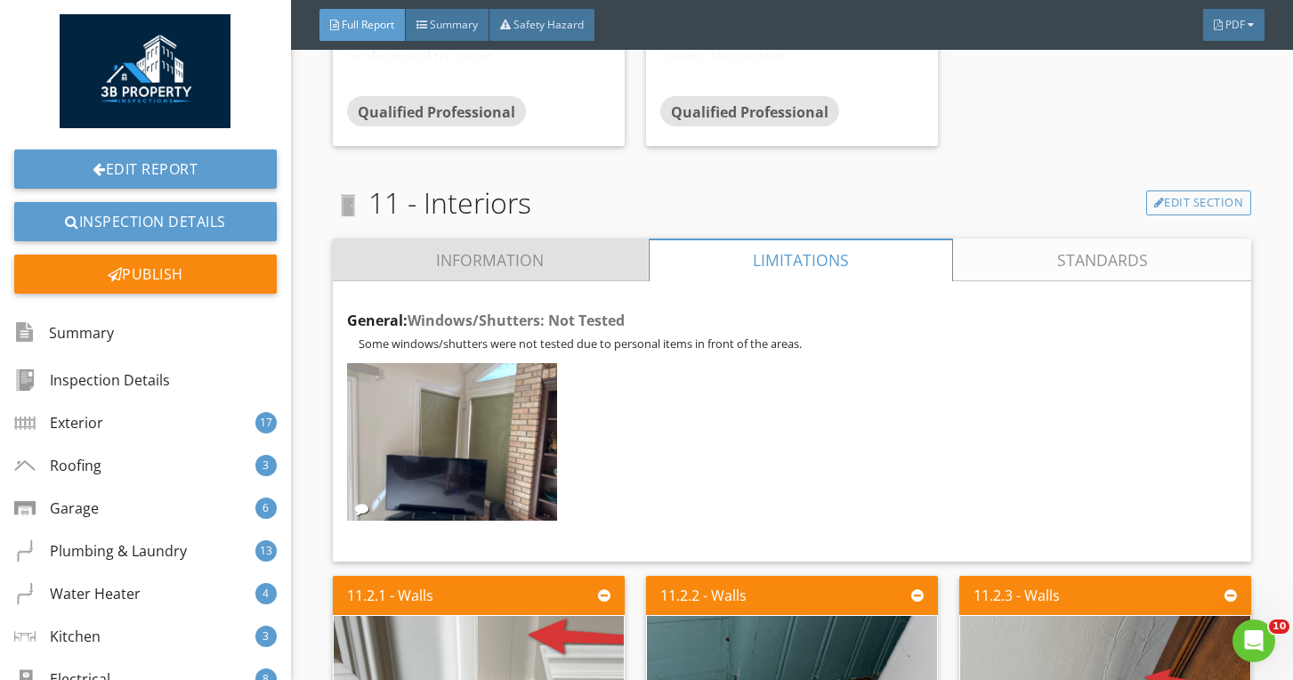
click at [583, 265] on link "Information" at bounding box center [491, 260] width 316 height 43
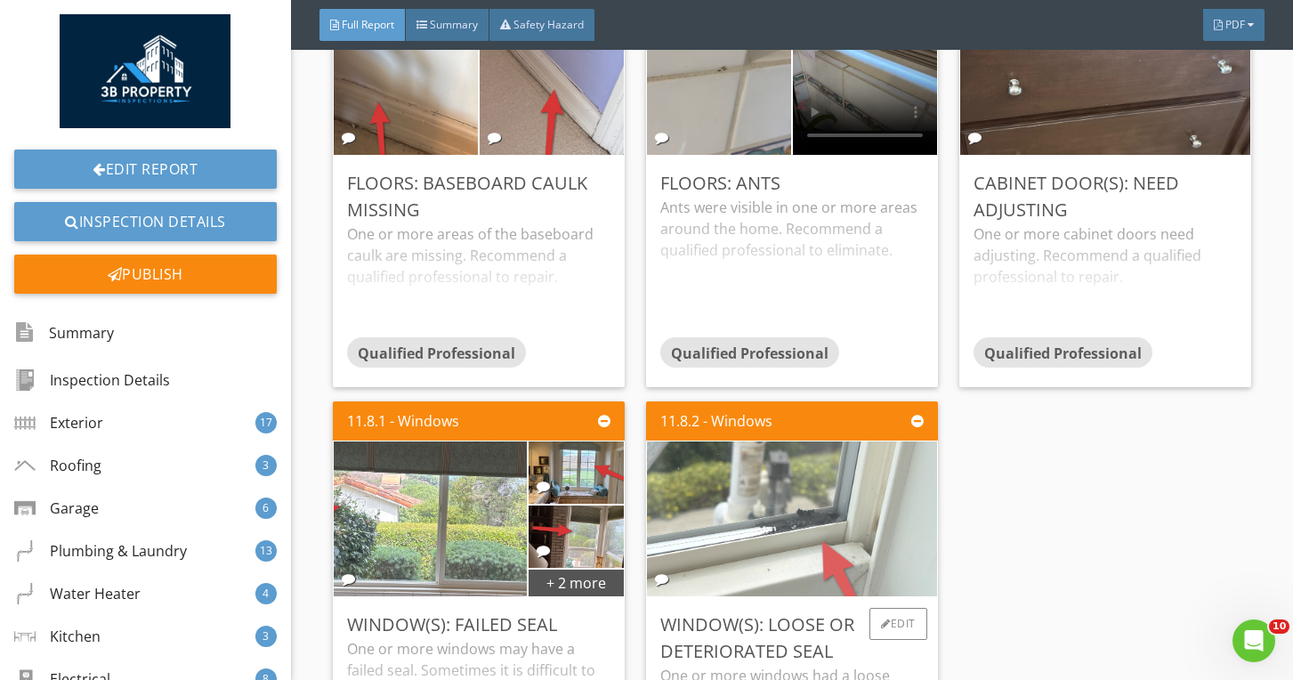
scroll to position [35172, 0]
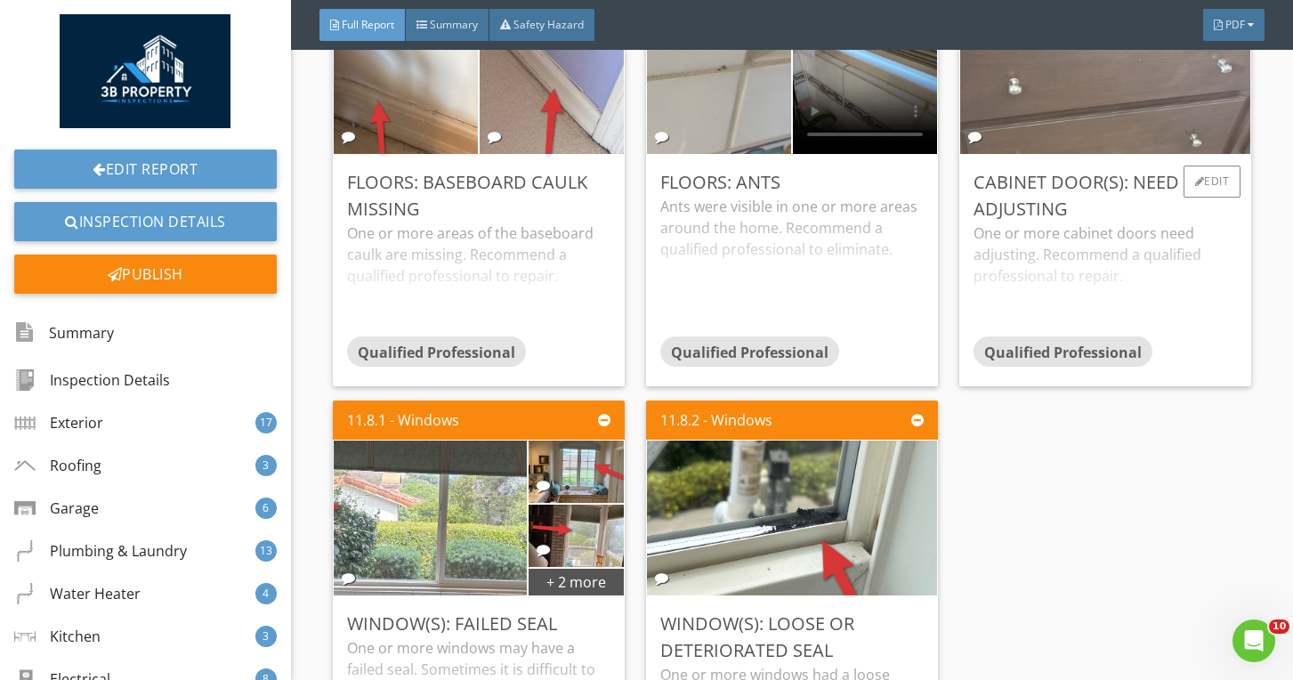
click at [1084, 127] on img at bounding box center [1105, 76] width 516 height 387
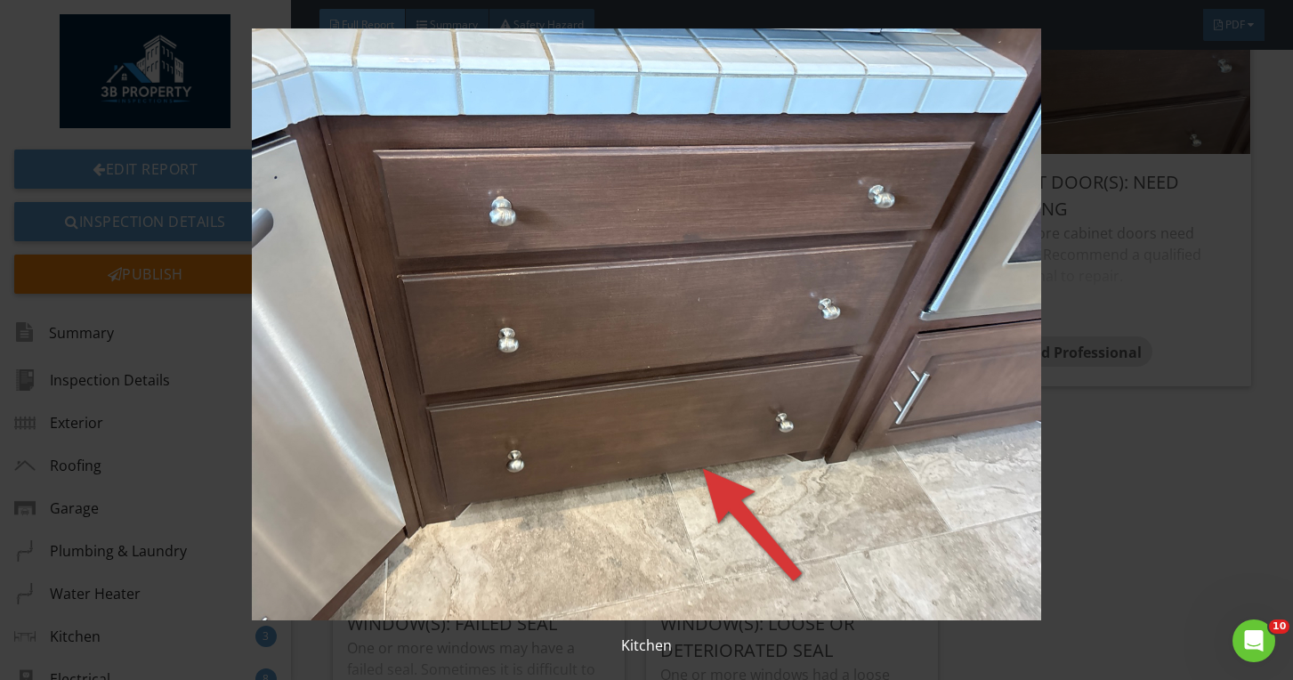
click at [942, 154] on img at bounding box center [647, 324] width 1175 height 592
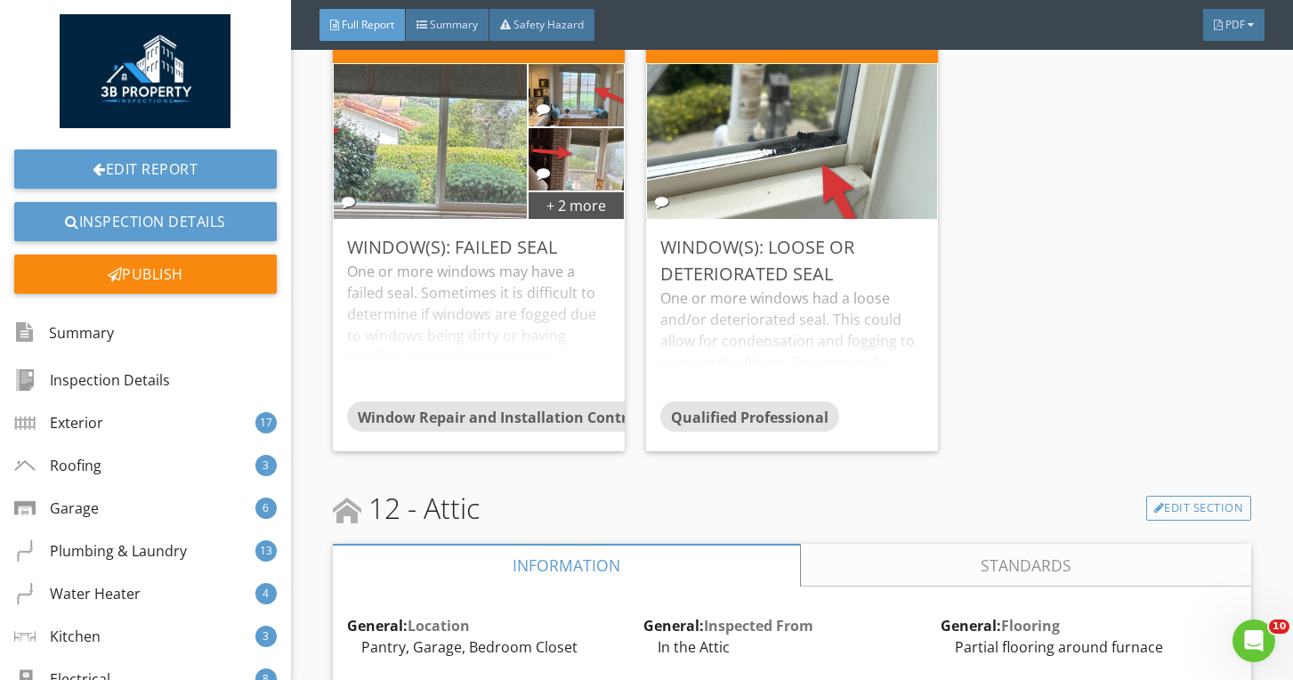
scroll to position [35519, 0]
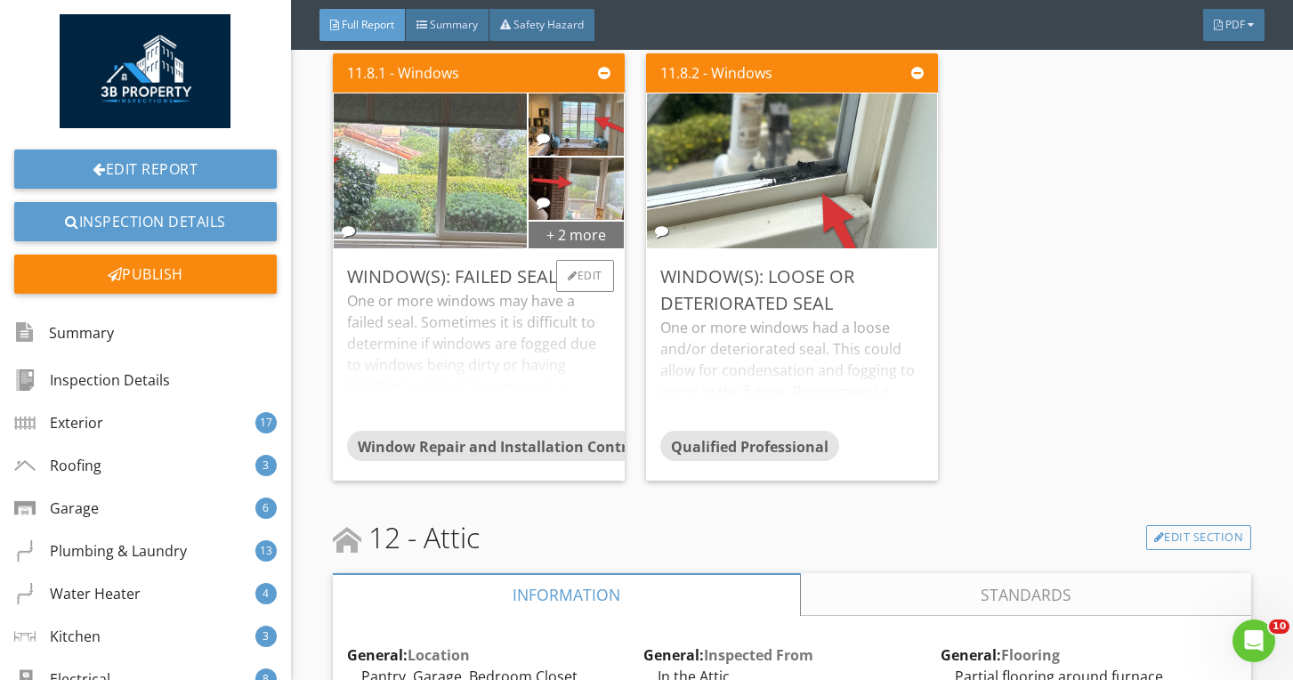
click at [592, 233] on div "+ 2 more" at bounding box center [576, 234] width 95 height 28
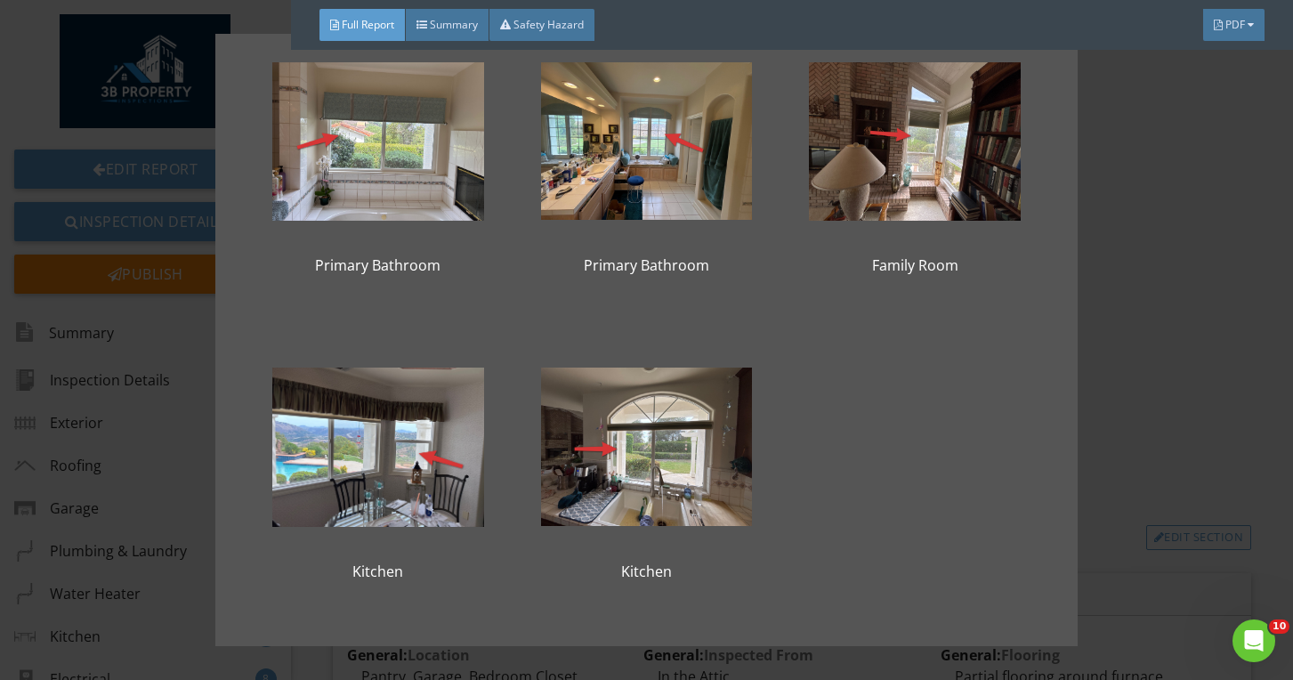
scroll to position [57, 0]
click at [1139, 362] on div "Primary Bathroom Primary Bathroom Family Room Kitchen Kitchen" at bounding box center [646, 340] width 1293 height 680
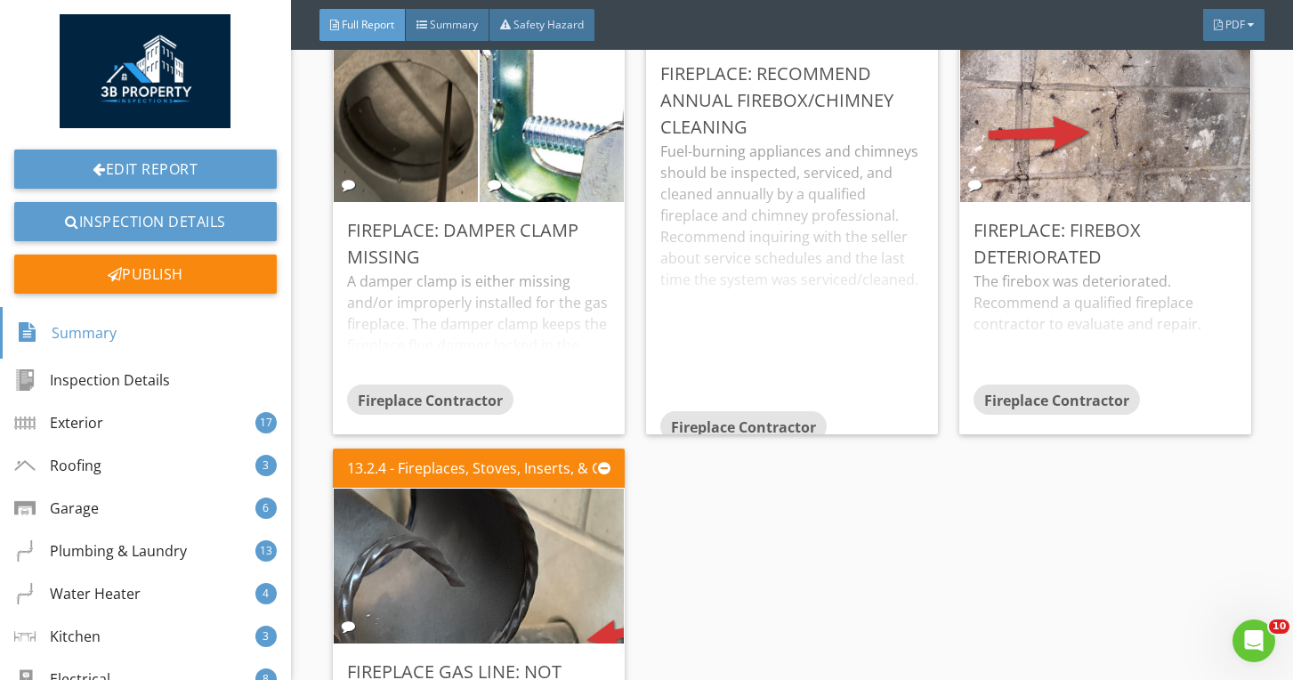
scroll to position [38758, 0]
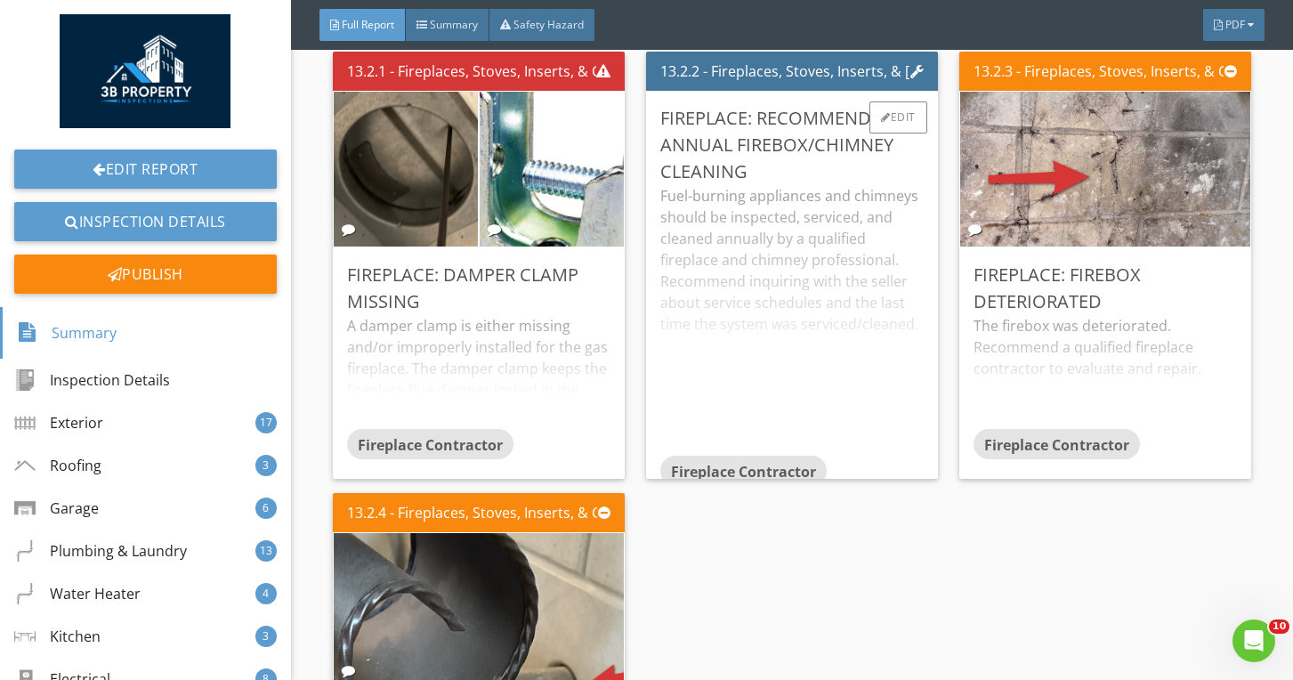
click at [805, 320] on div "Fuel-burning appliances and chimneys should be inspected, serviced, and cleaned…" at bounding box center [791, 320] width 263 height 271
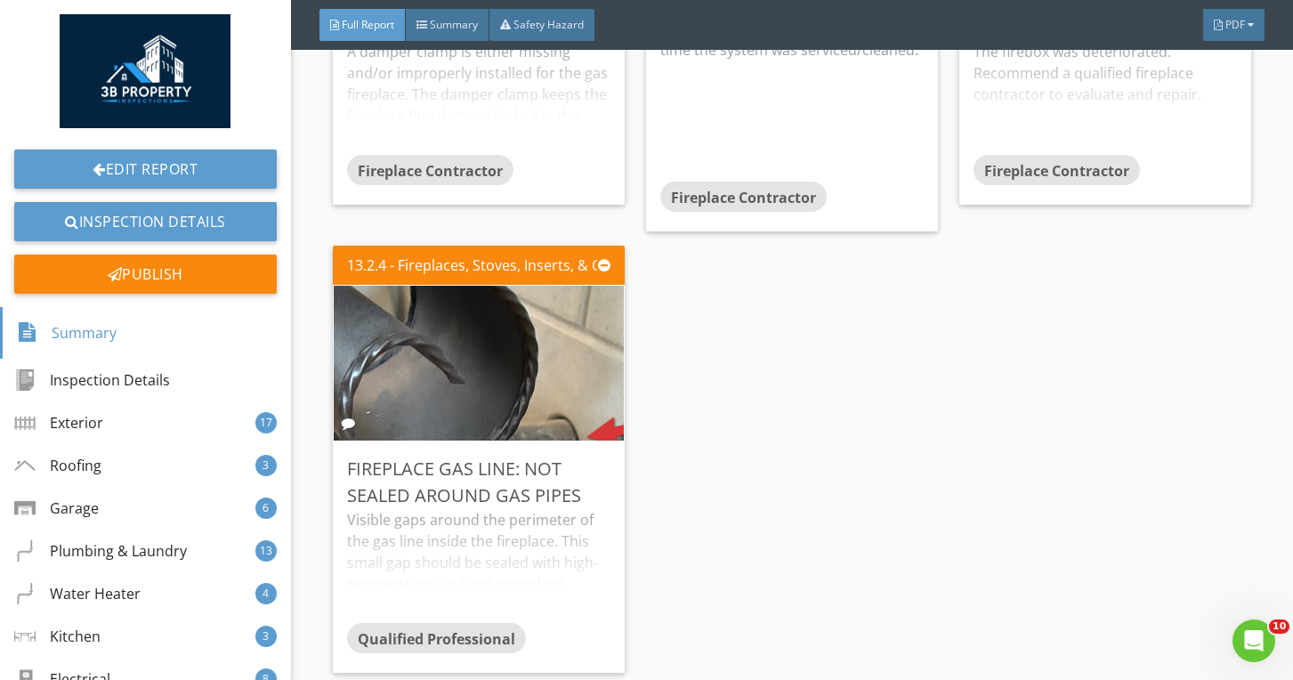
scroll to position [39040, 0]
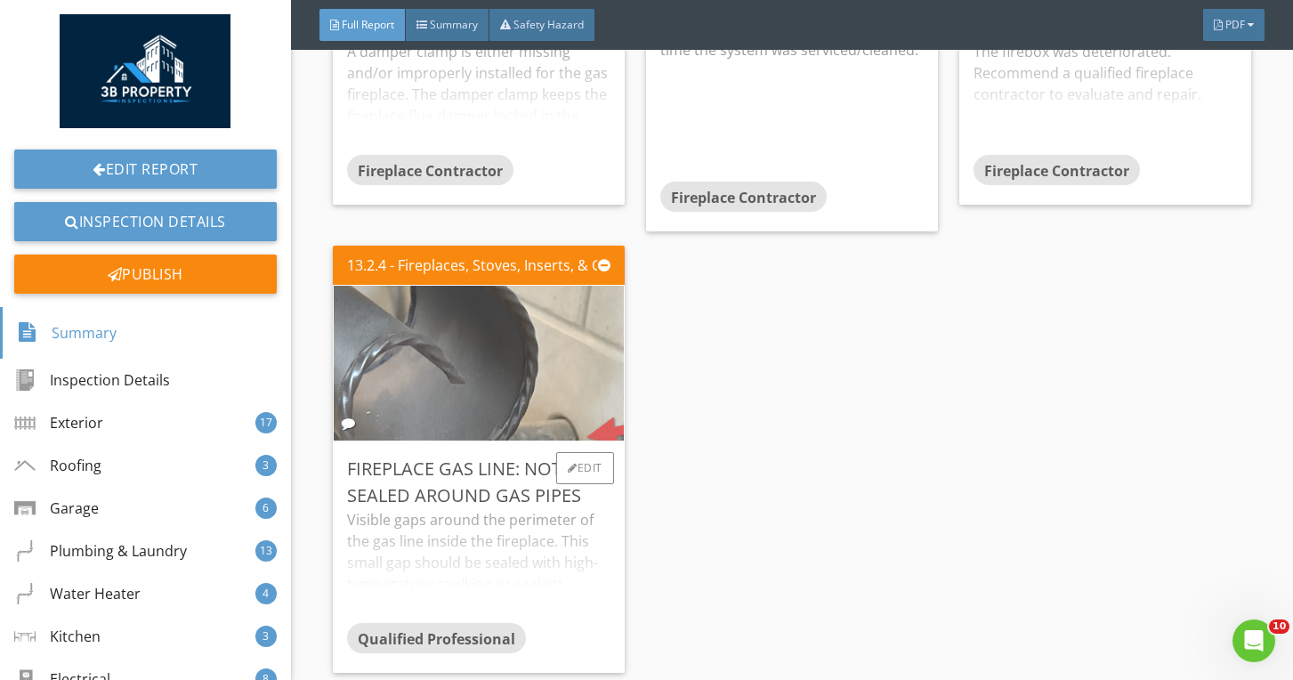
click at [553, 359] on img at bounding box center [479, 362] width 516 height 387
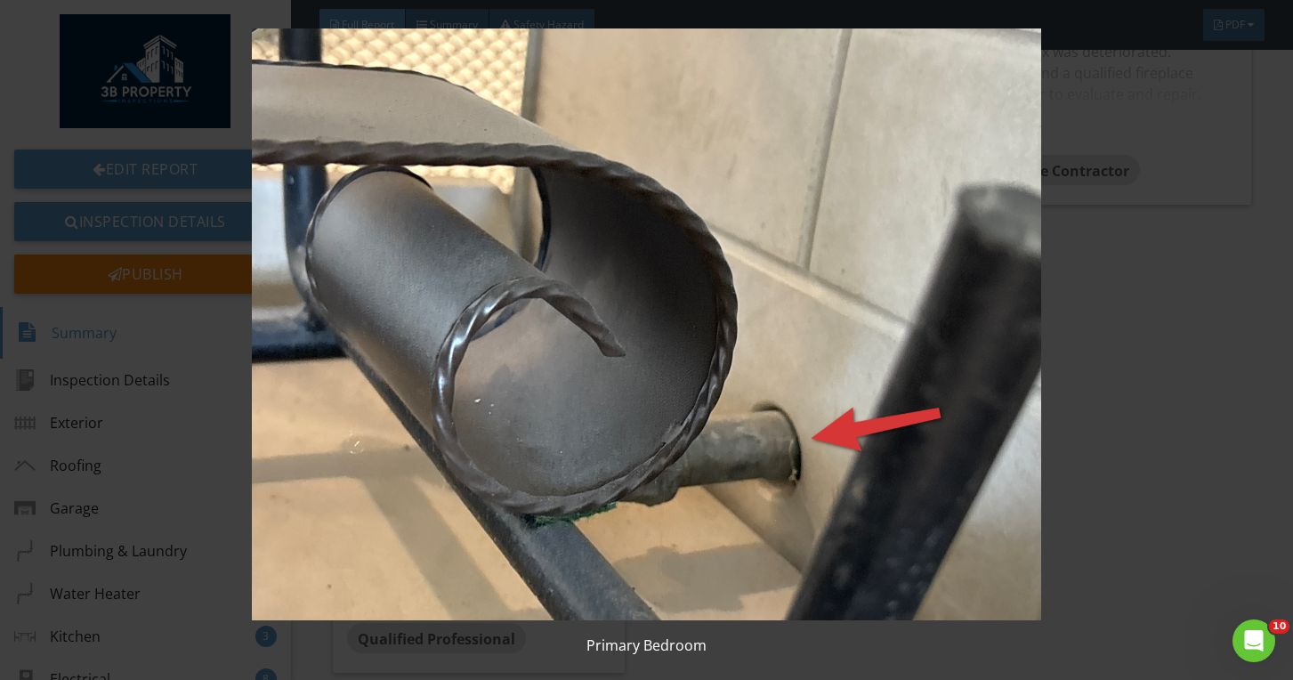
click at [553, 359] on img at bounding box center [647, 324] width 1175 height 592
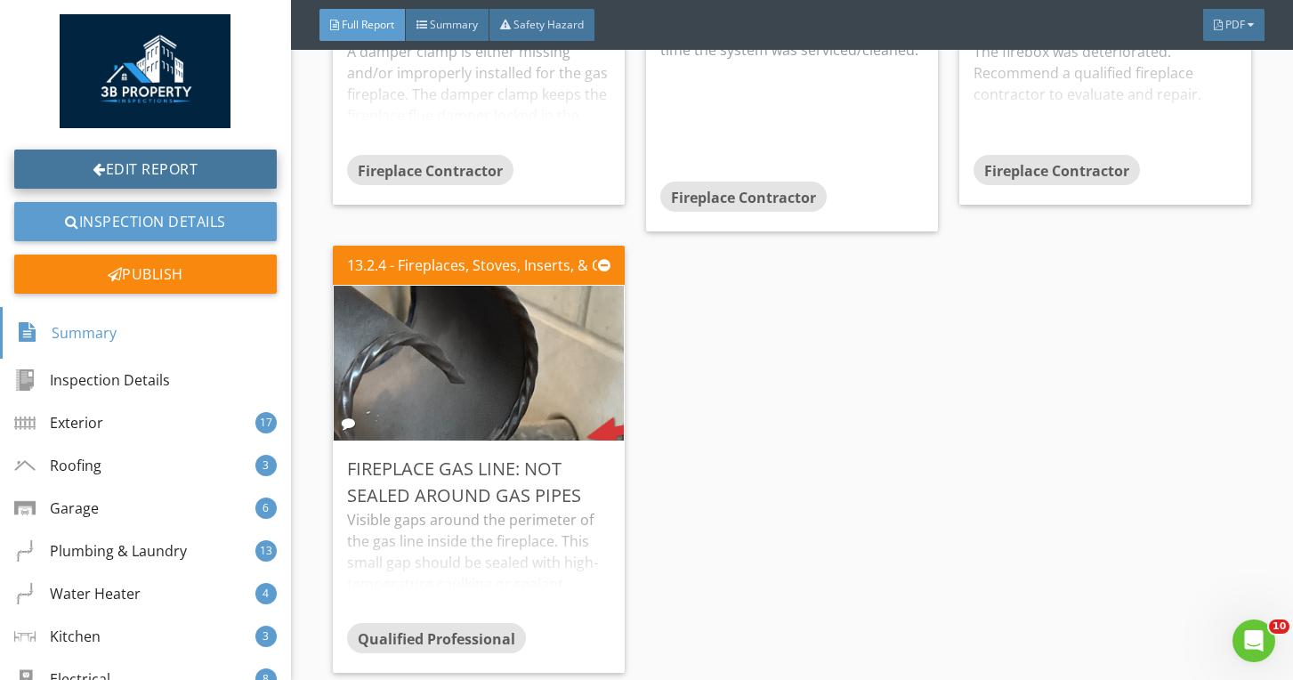
click at [247, 160] on link "Edit Report" at bounding box center [145, 169] width 263 height 39
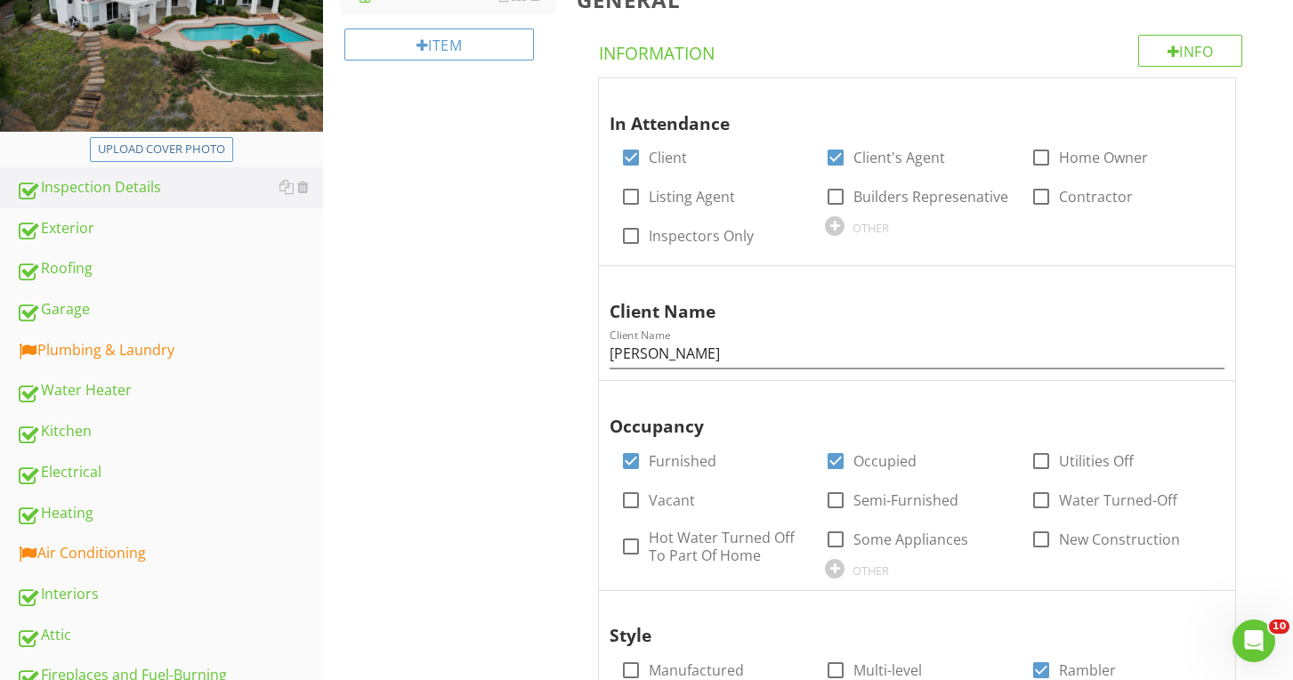
scroll to position [305, 0]
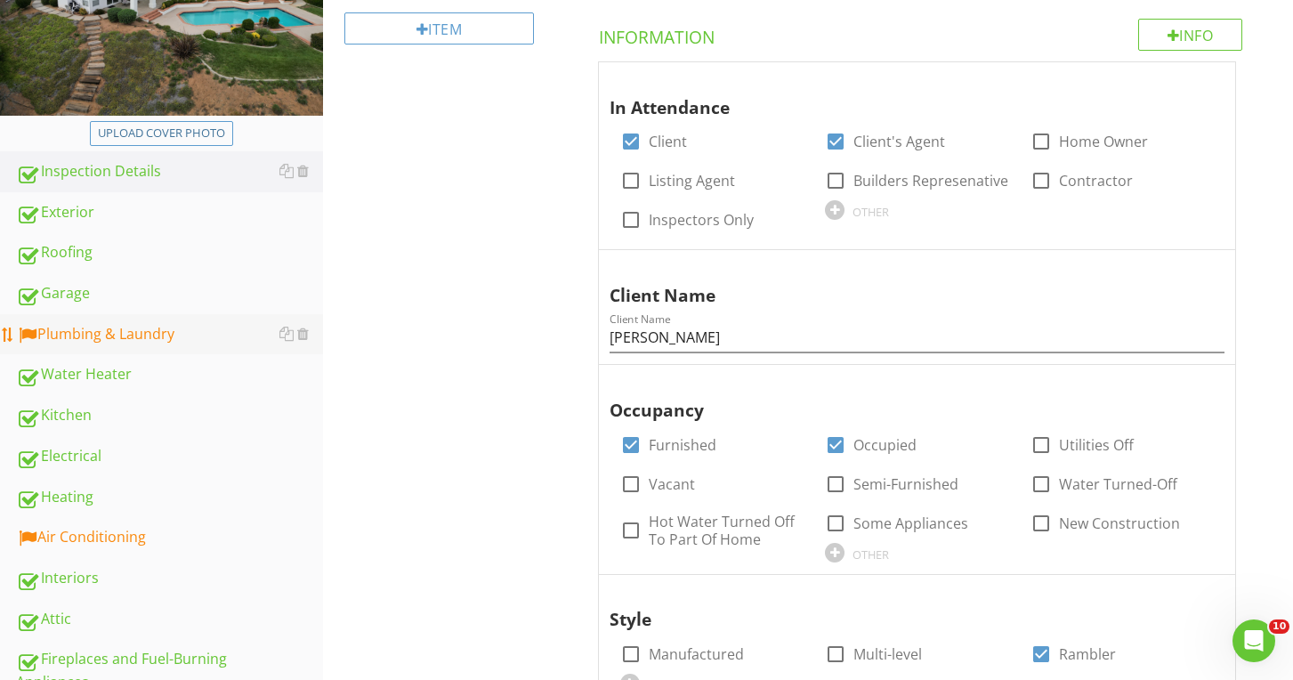
click at [131, 325] on div "Plumbing & Laundry" at bounding box center [169, 334] width 307 height 23
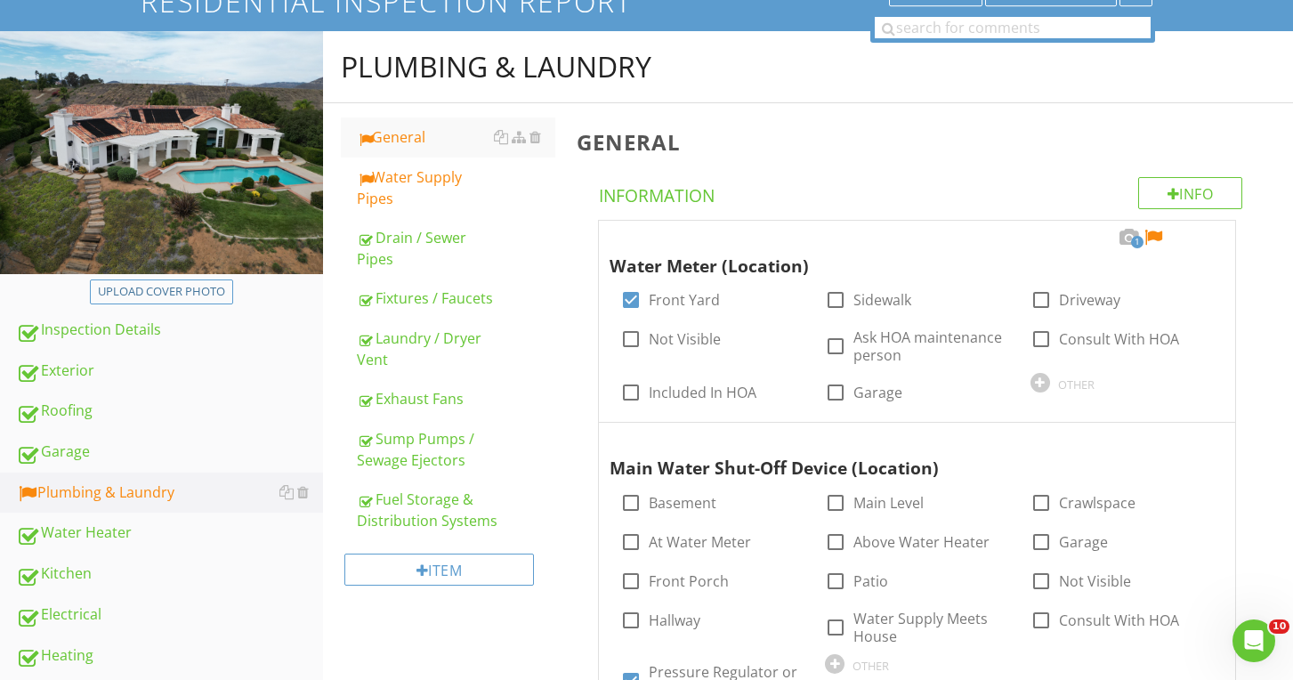
scroll to position [138, 0]
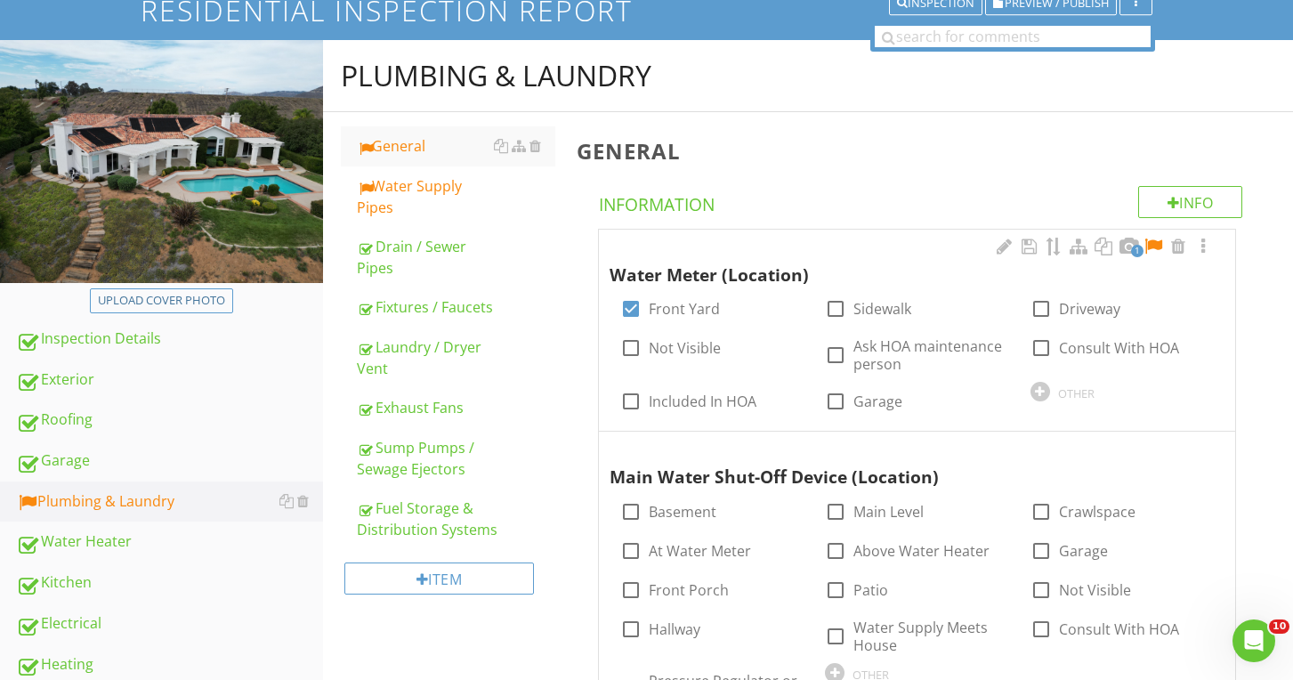
click at [1156, 242] on div at bounding box center [1153, 247] width 21 height 18
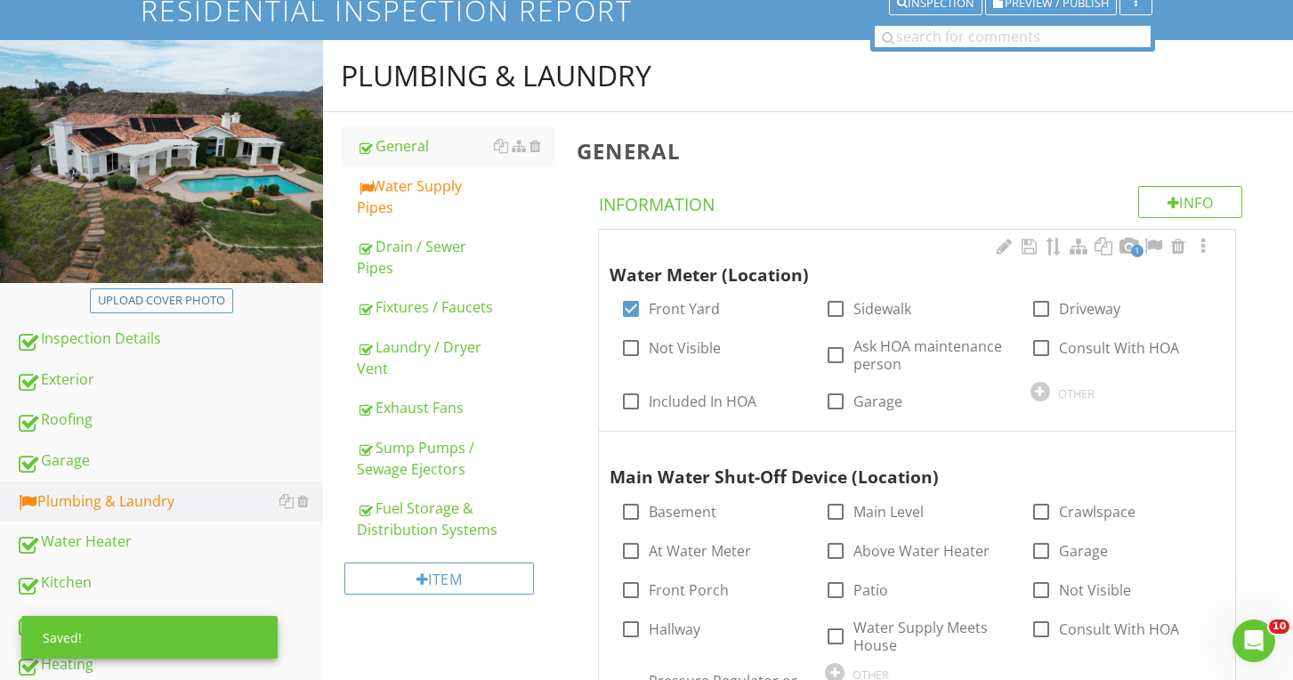
click at [1138, 245] on span "1" at bounding box center [1137, 251] width 12 height 12
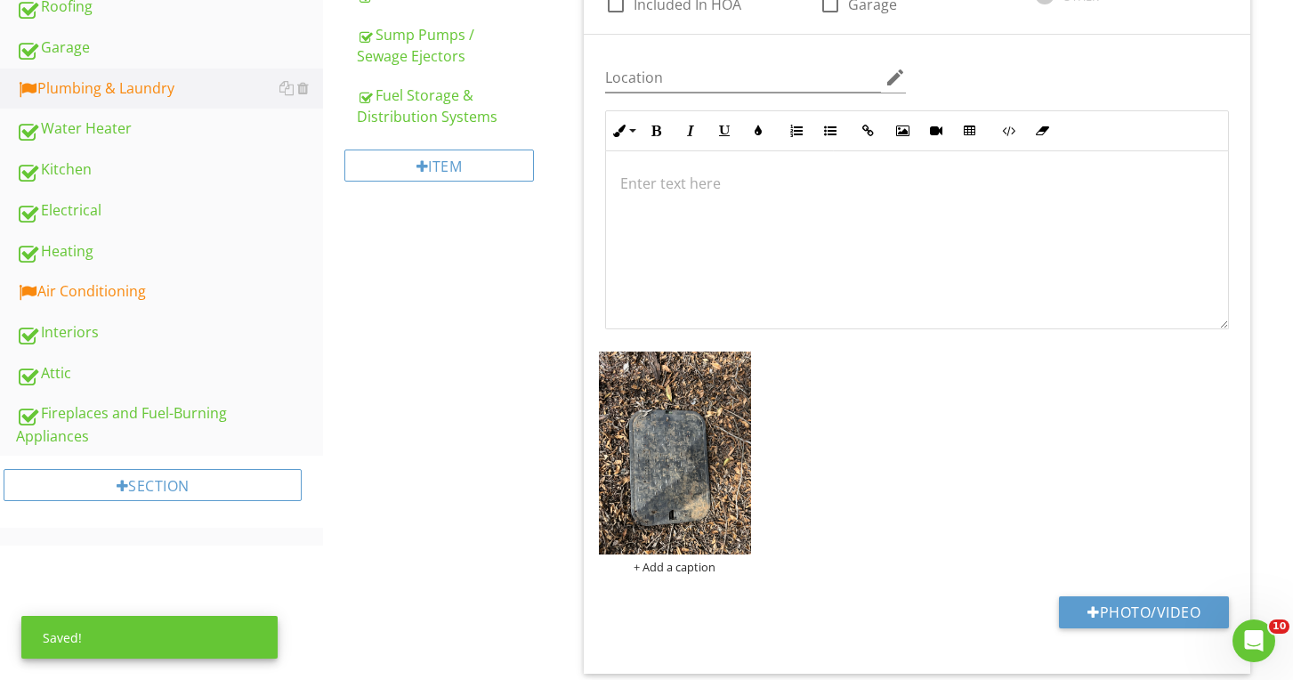
scroll to position [556, 0]
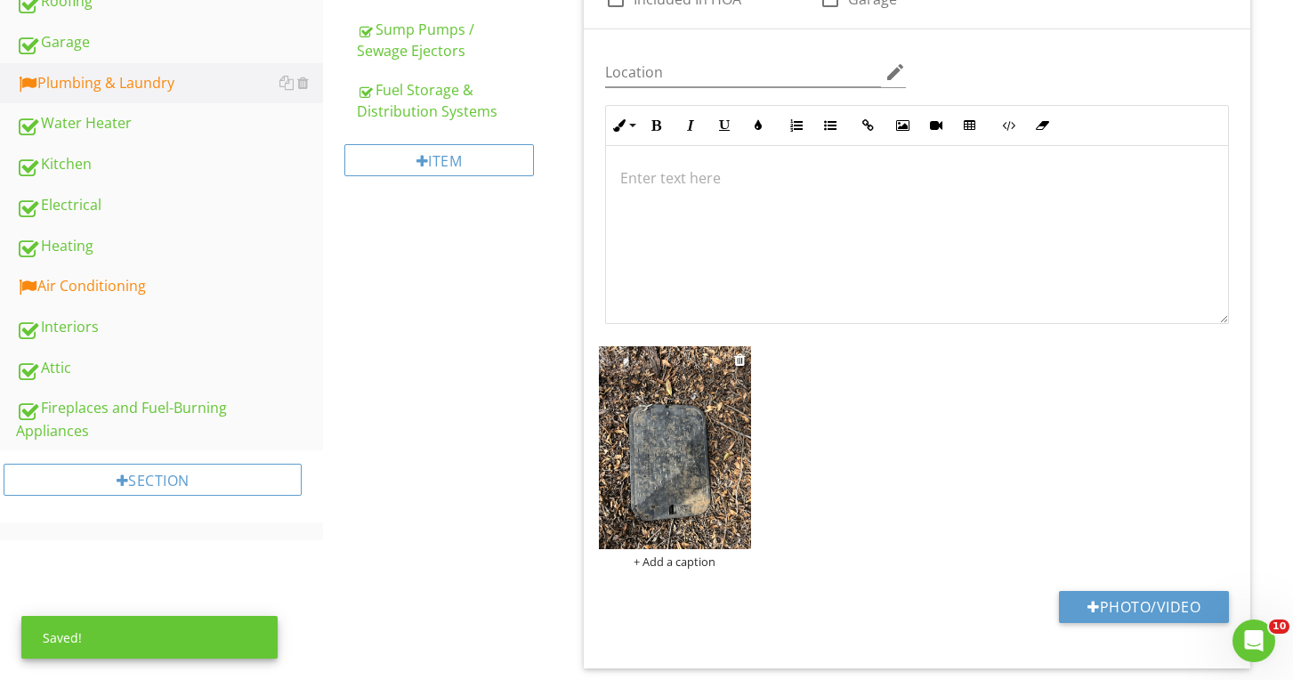
click at [665, 424] on img at bounding box center [675, 447] width 152 height 203
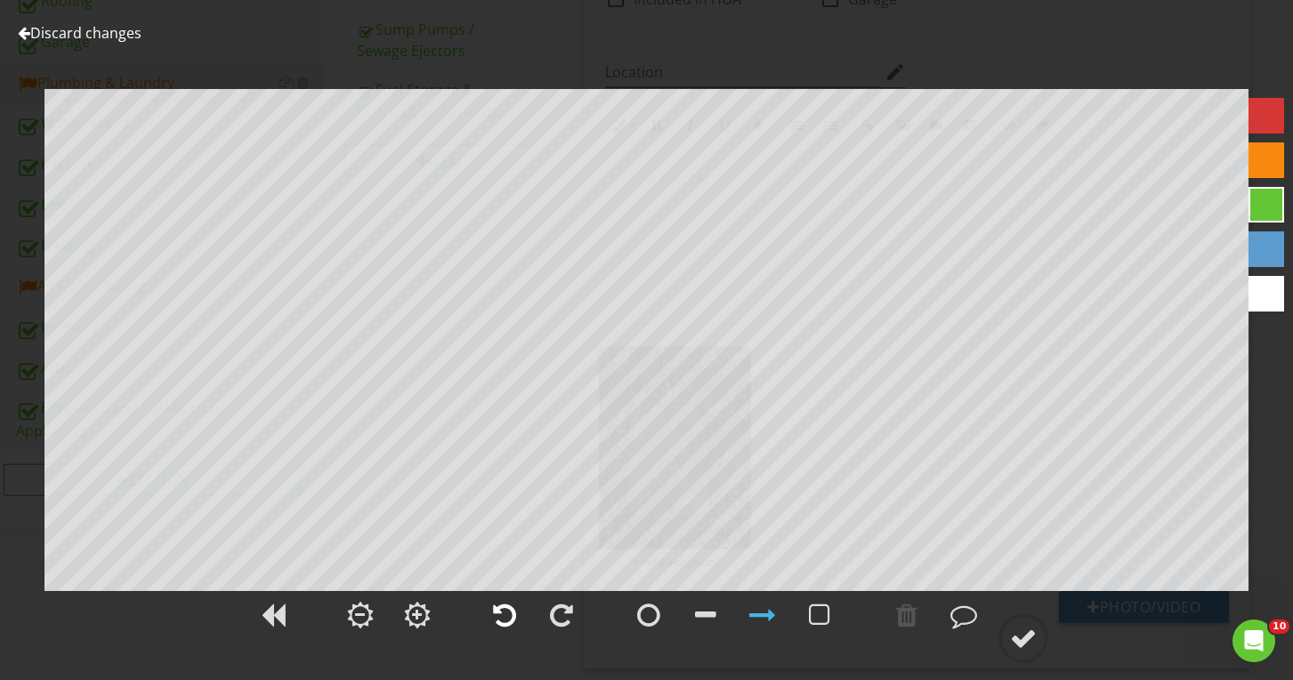
click at [504, 618] on div at bounding box center [504, 615] width 23 height 27
click at [500, 617] on div at bounding box center [504, 615] width 23 height 27
click at [1021, 636] on div at bounding box center [1023, 638] width 27 height 27
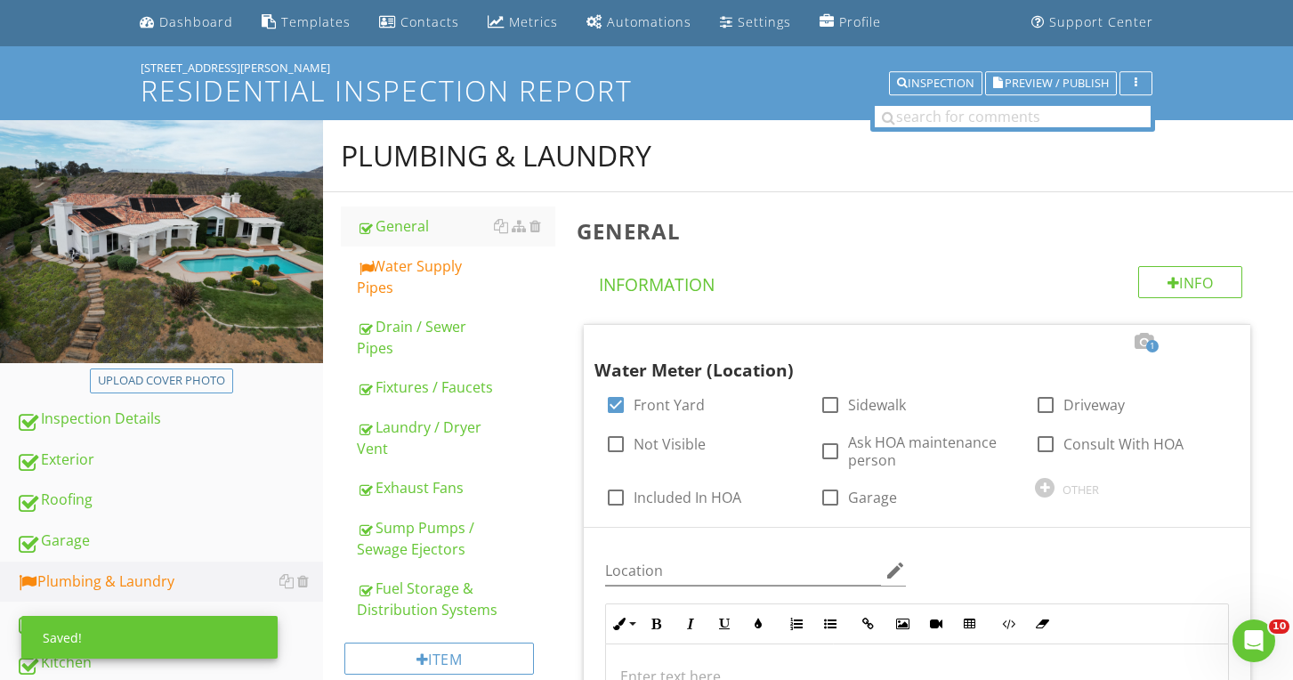
scroll to position [55, 0]
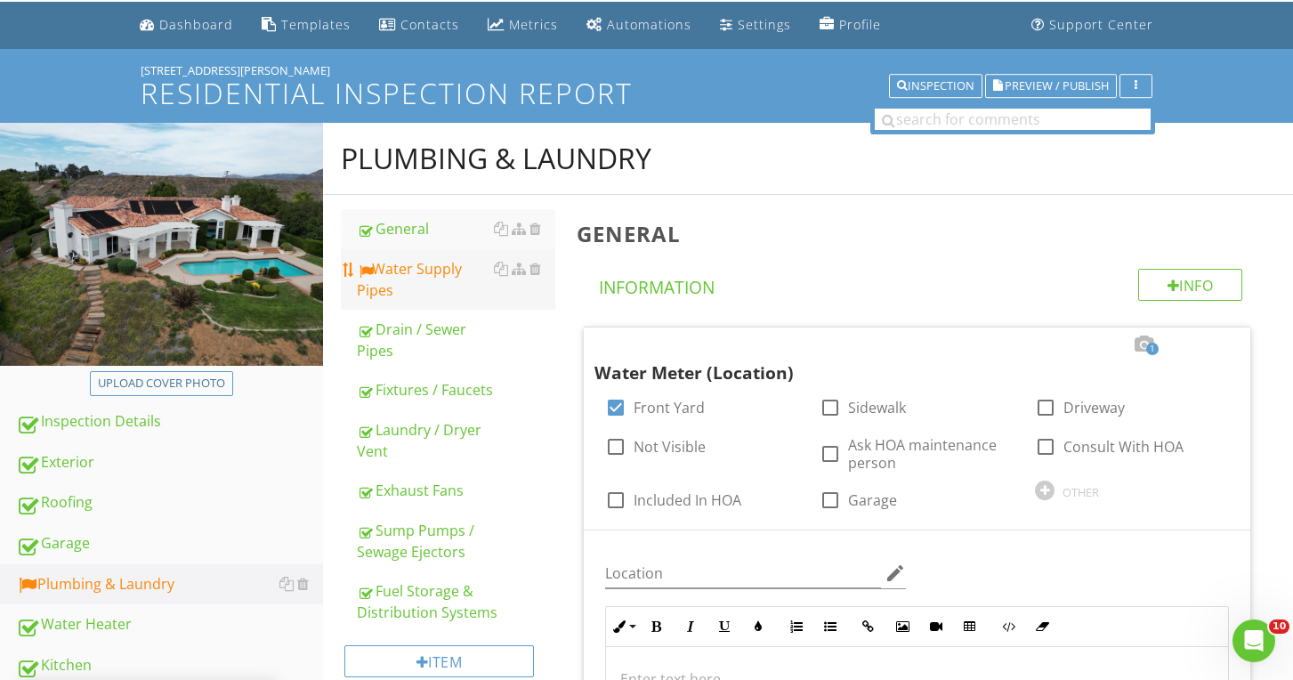
click at [431, 284] on div "Water Supply Pipes" at bounding box center [456, 279] width 198 height 43
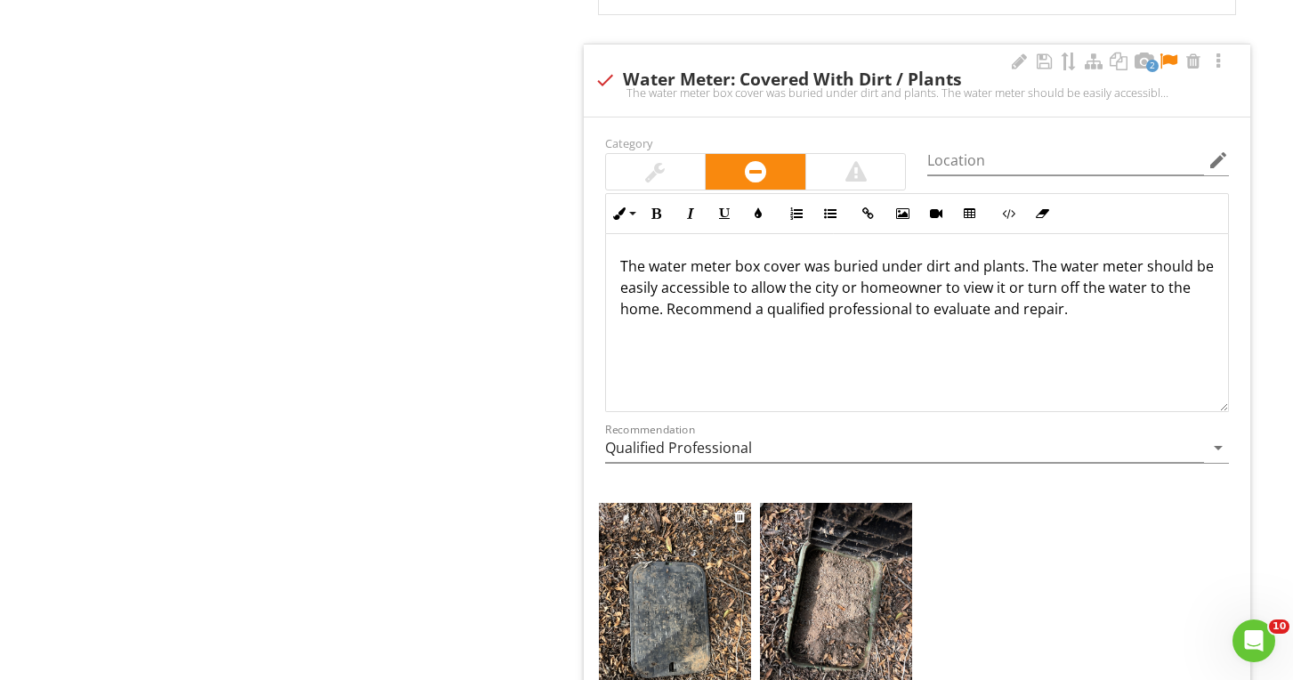
scroll to position [2482, 0]
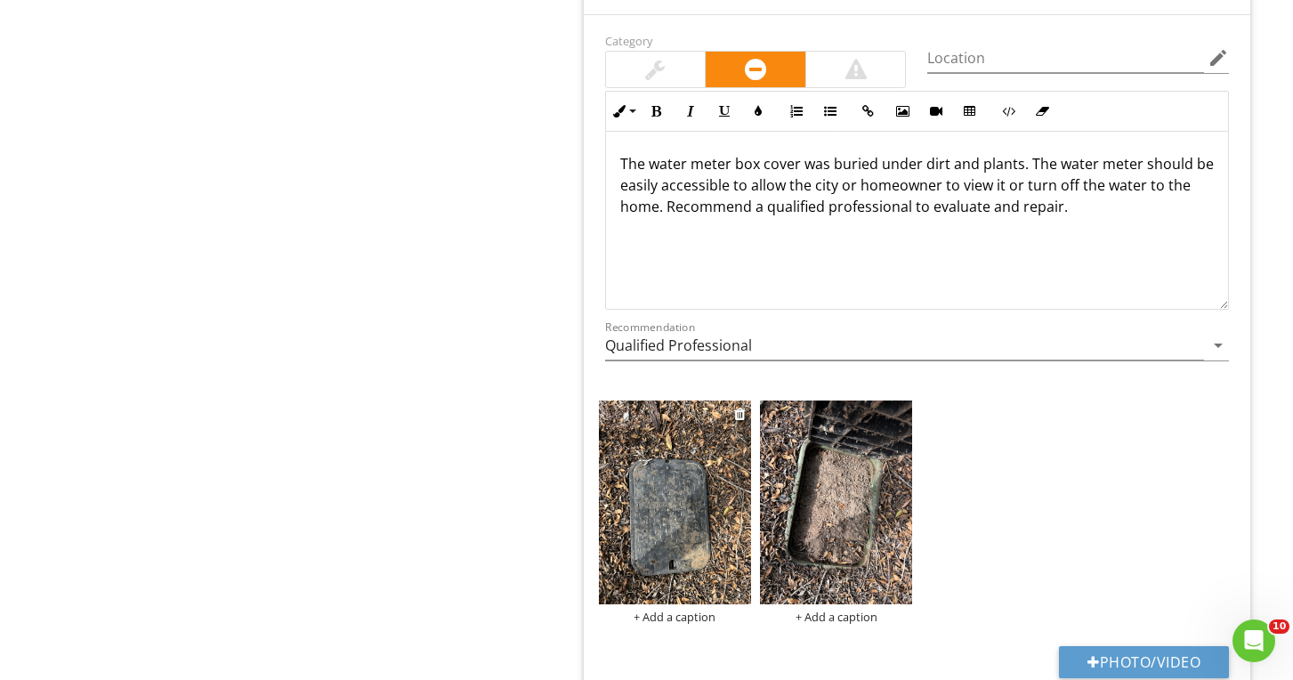
click at [676, 485] on img at bounding box center [675, 501] width 152 height 203
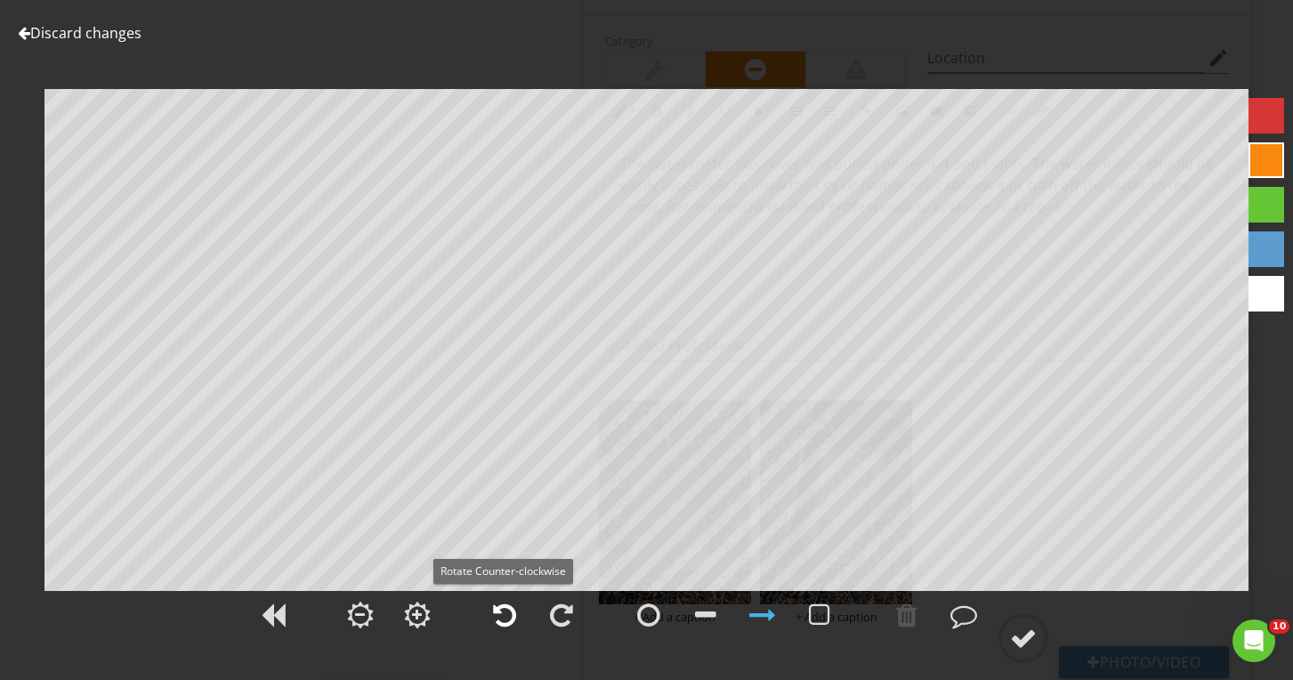
click at [509, 620] on div at bounding box center [504, 615] width 23 height 27
click at [500, 600] on div at bounding box center [504, 615] width 44 height 44
click at [1016, 624] on circle at bounding box center [1023, 638] width 46 height 46
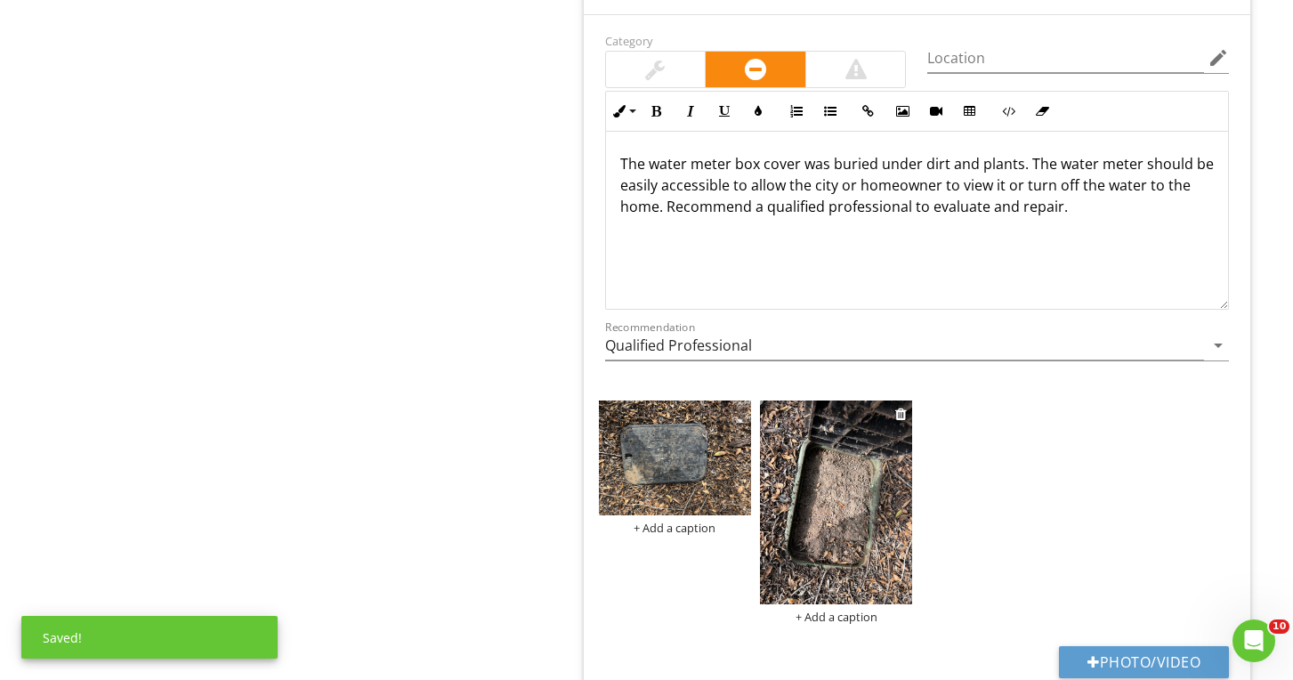
click at [892, 414] on img at bounding box center [836, 501] width 152 height 203
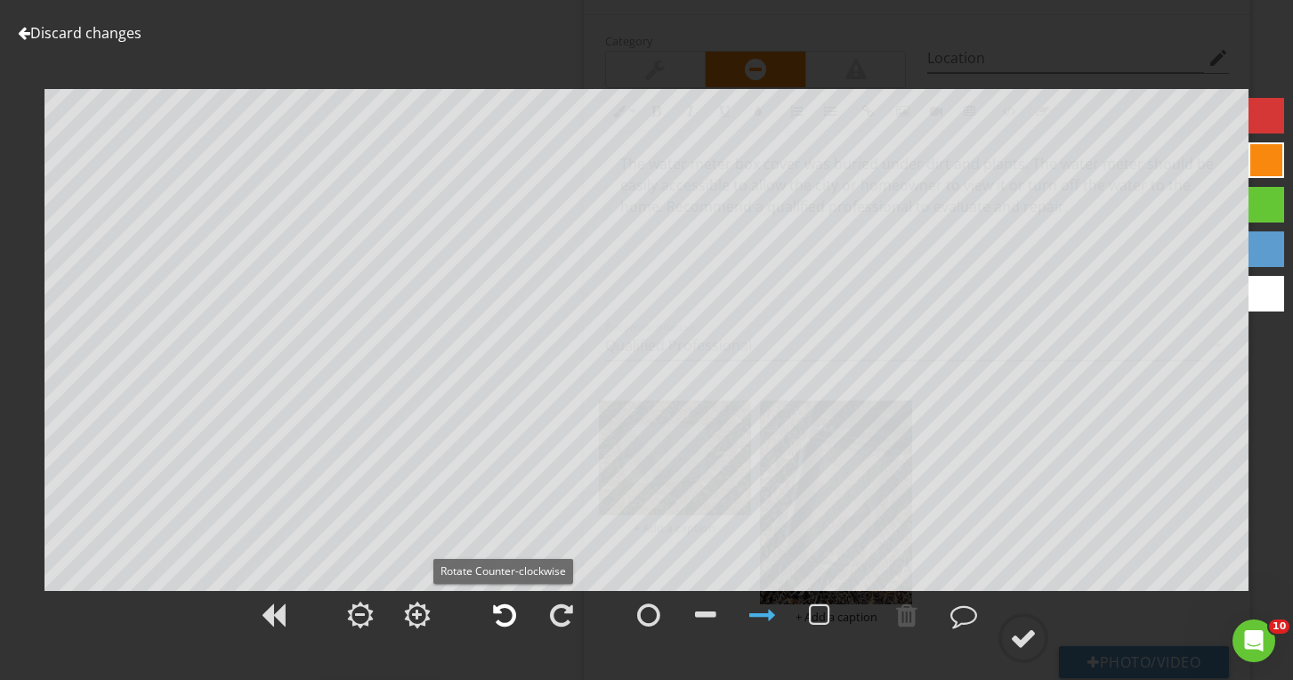
click at [513, 610] on div at bounding box center [504, 615] width 23 height 27
click at [1008, 633] on circle at bounding box center [1023, 638] width 46 height 46
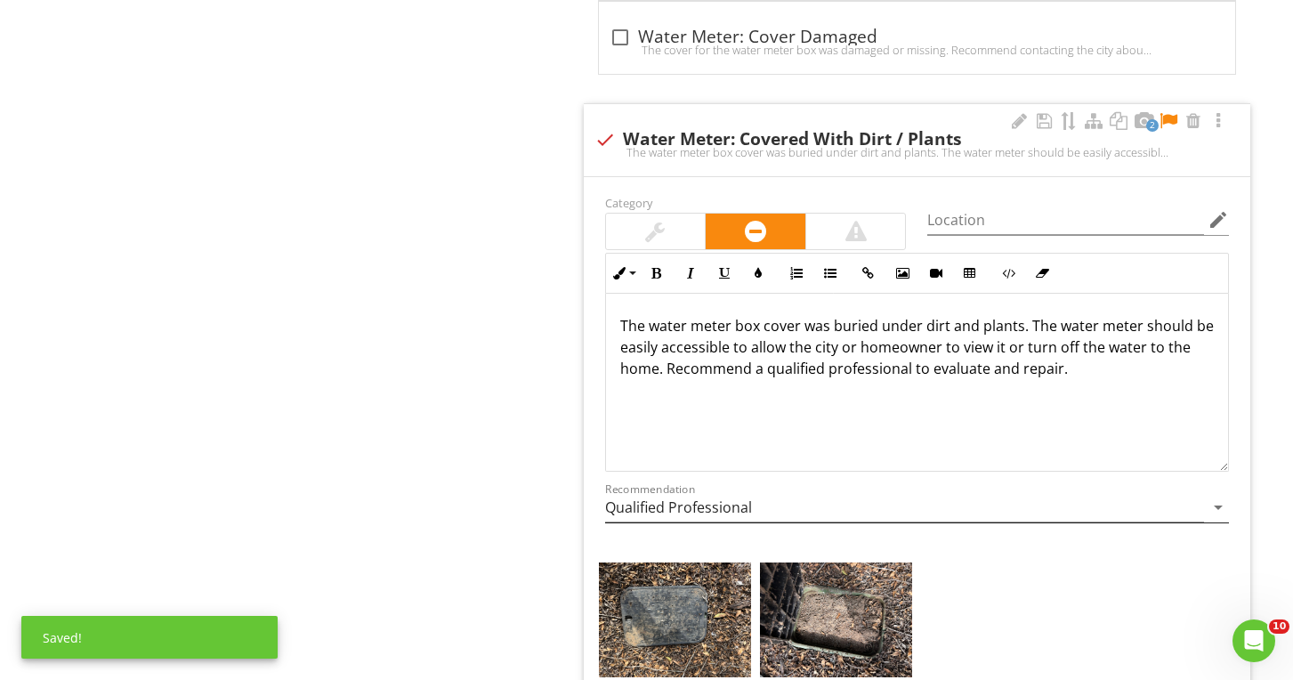
scroll to position [2317, 0]
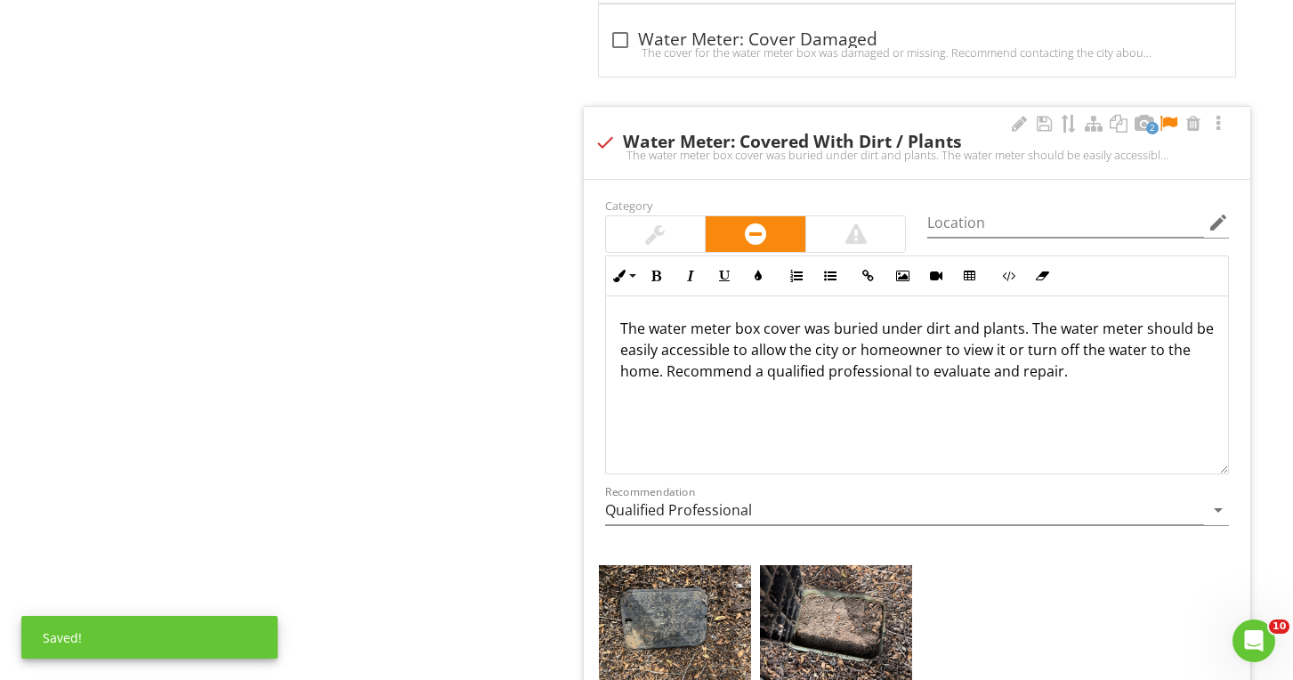
click at [1168, 124] on div at bounding box center [1168, 124] width 21 height 18
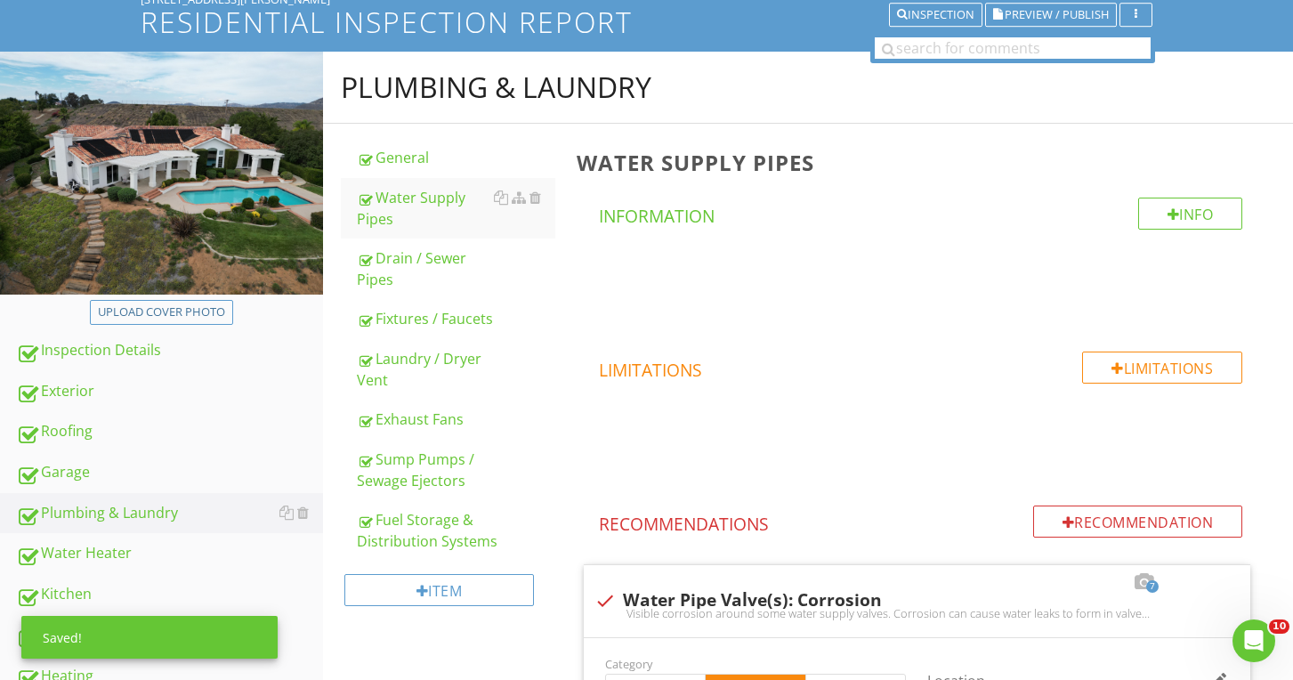
scroll to position [286, 0]
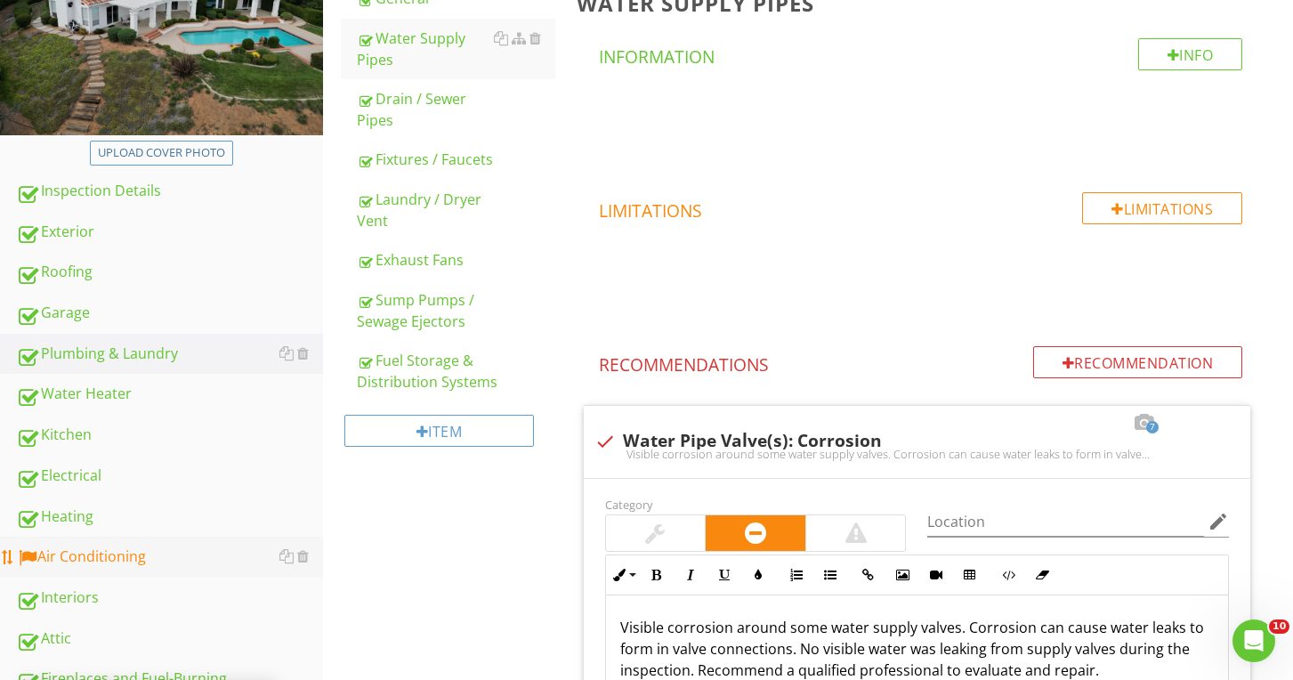
click at [150, 552] on div "Air Conditioning" at bounding box center [169, 557] width 307 height 23
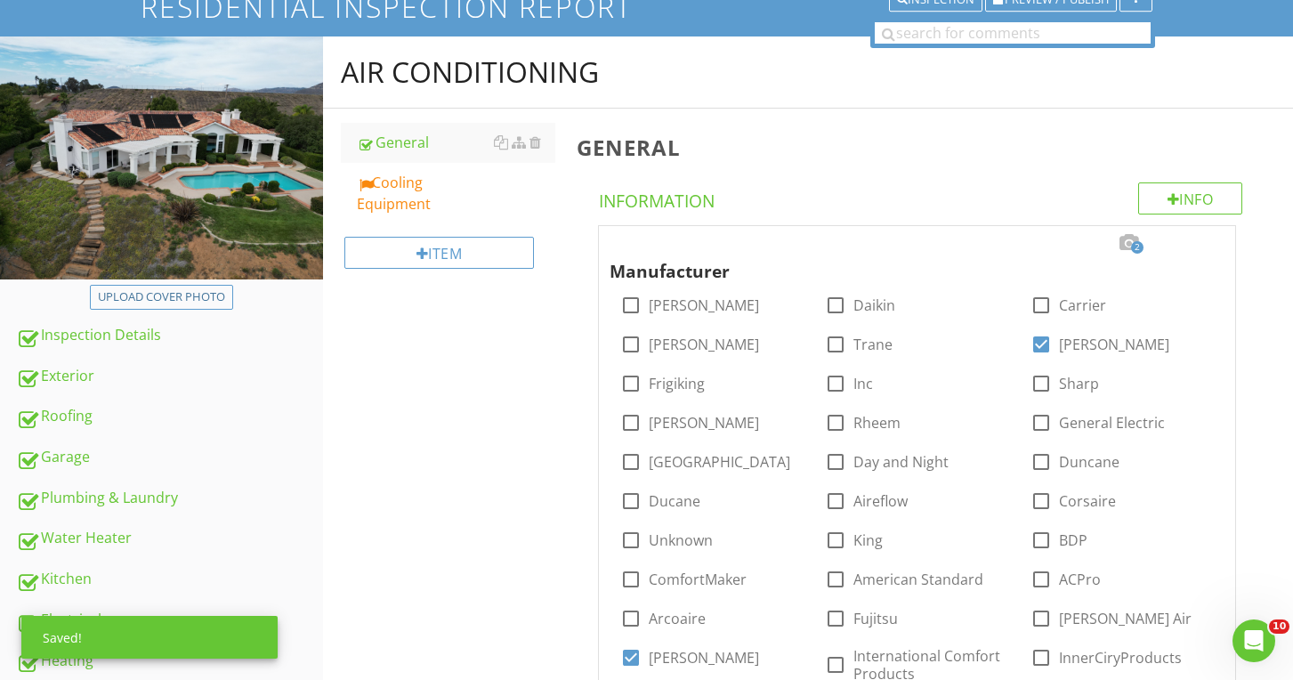
scroll to position [124, 0]
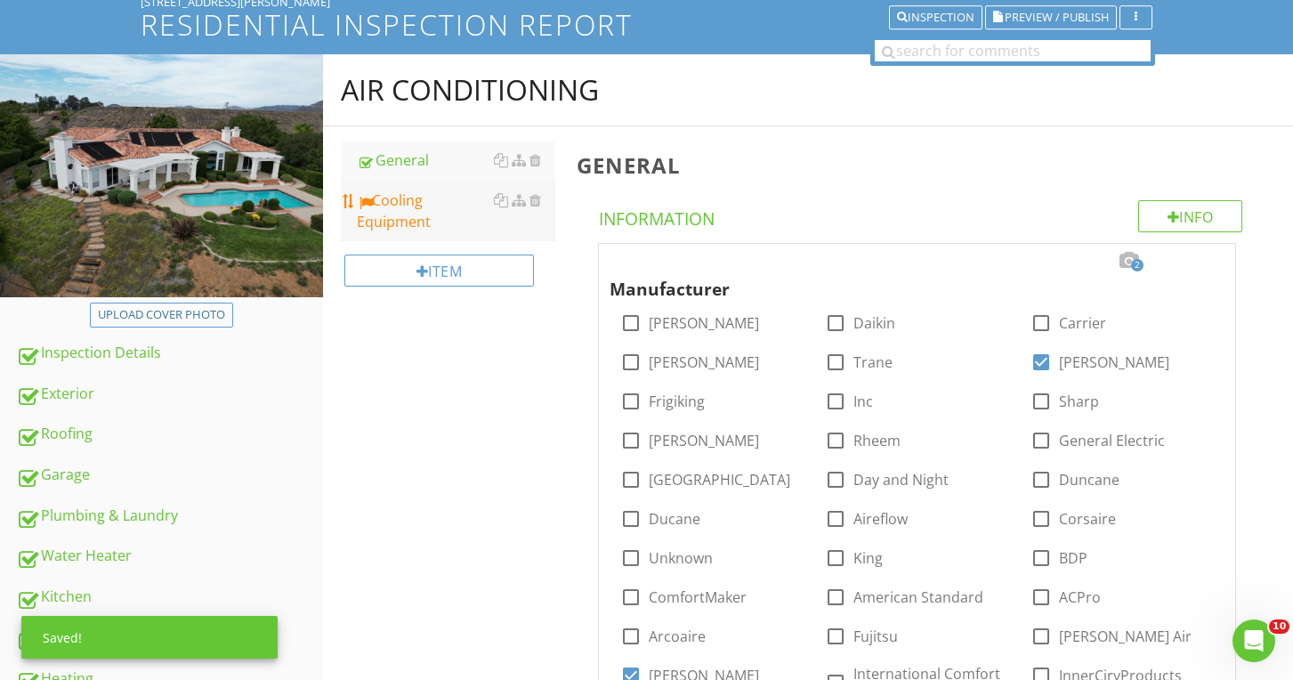
click at [459, 202] on div "Cooling Equipment" at bounding box center [456, 211] width 198 height 43
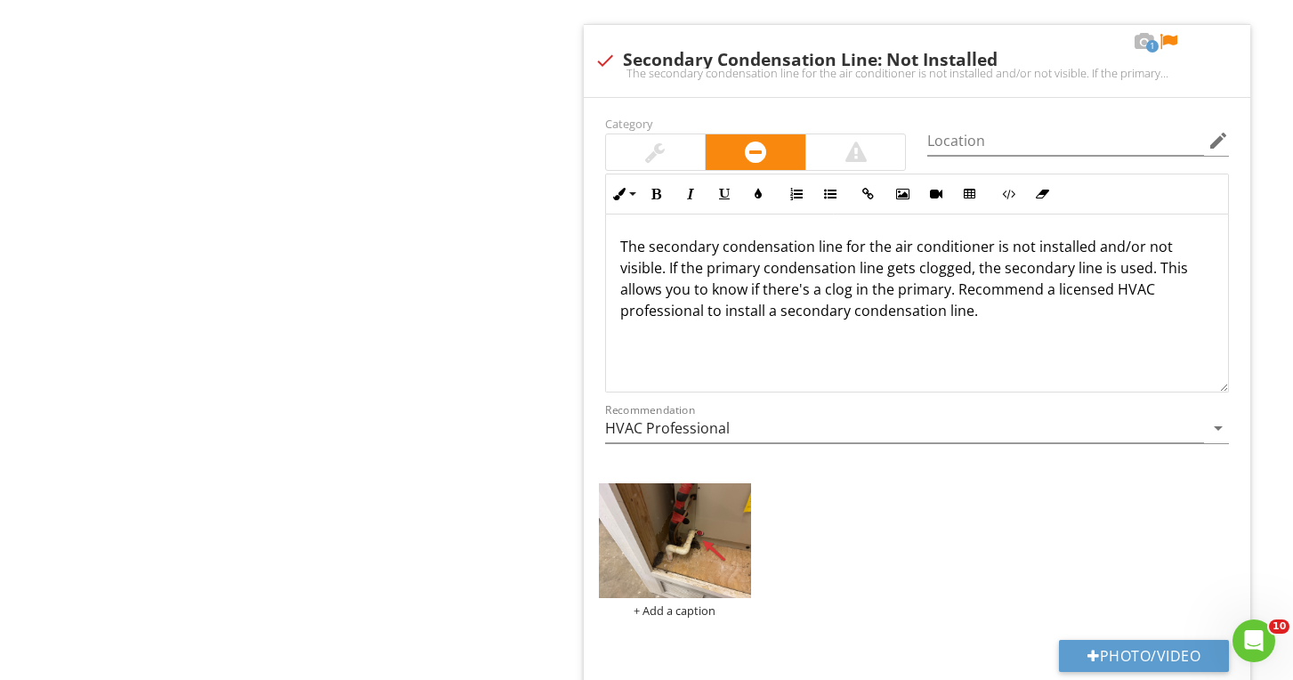
scroll to position [3933, 0]
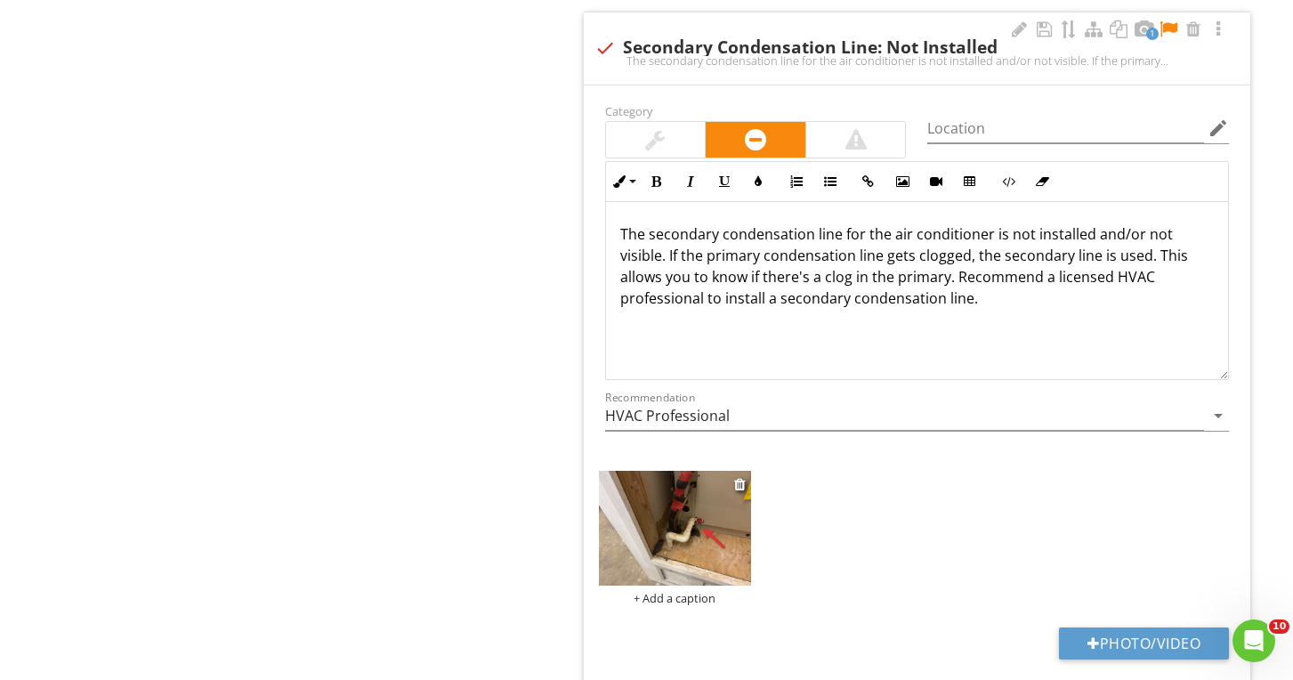
click at [663, 594] on div "+ Add a caption" at bounding box center [675, 598] width 152 height 14
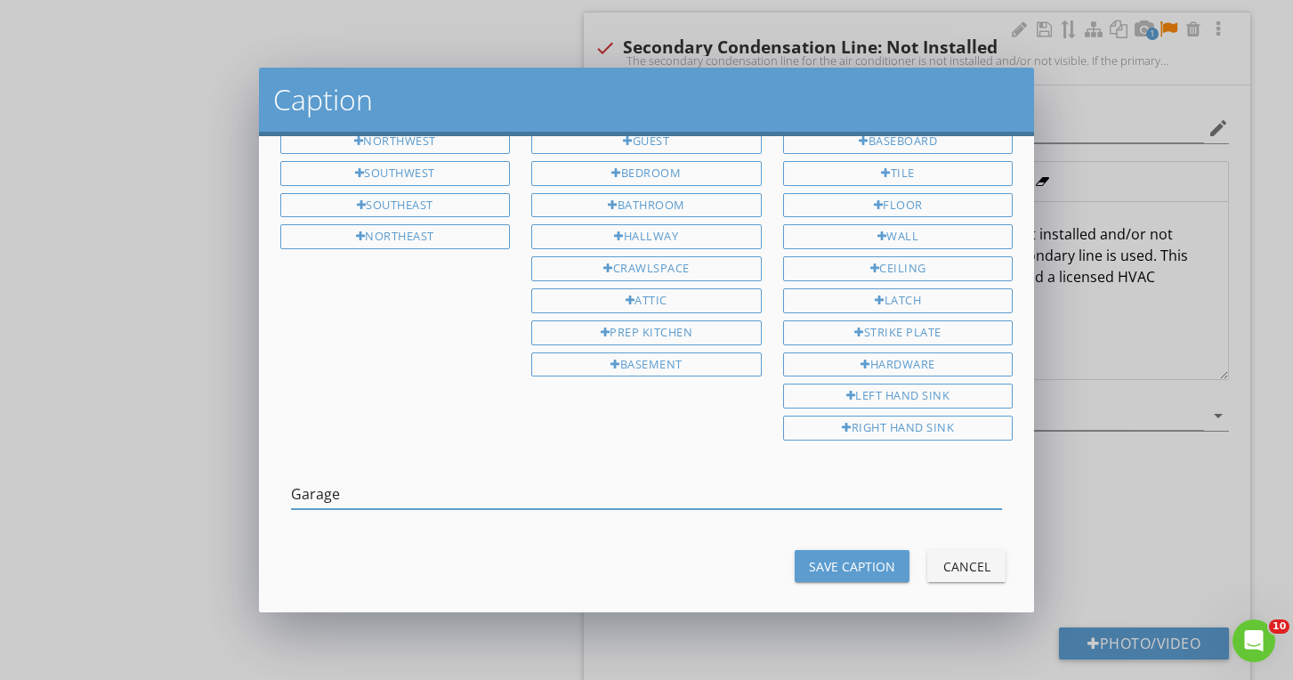
type input "Garage"
click at [864, 550] on button "Save Caption" at bounding box center [852, 566] width 115 height 32
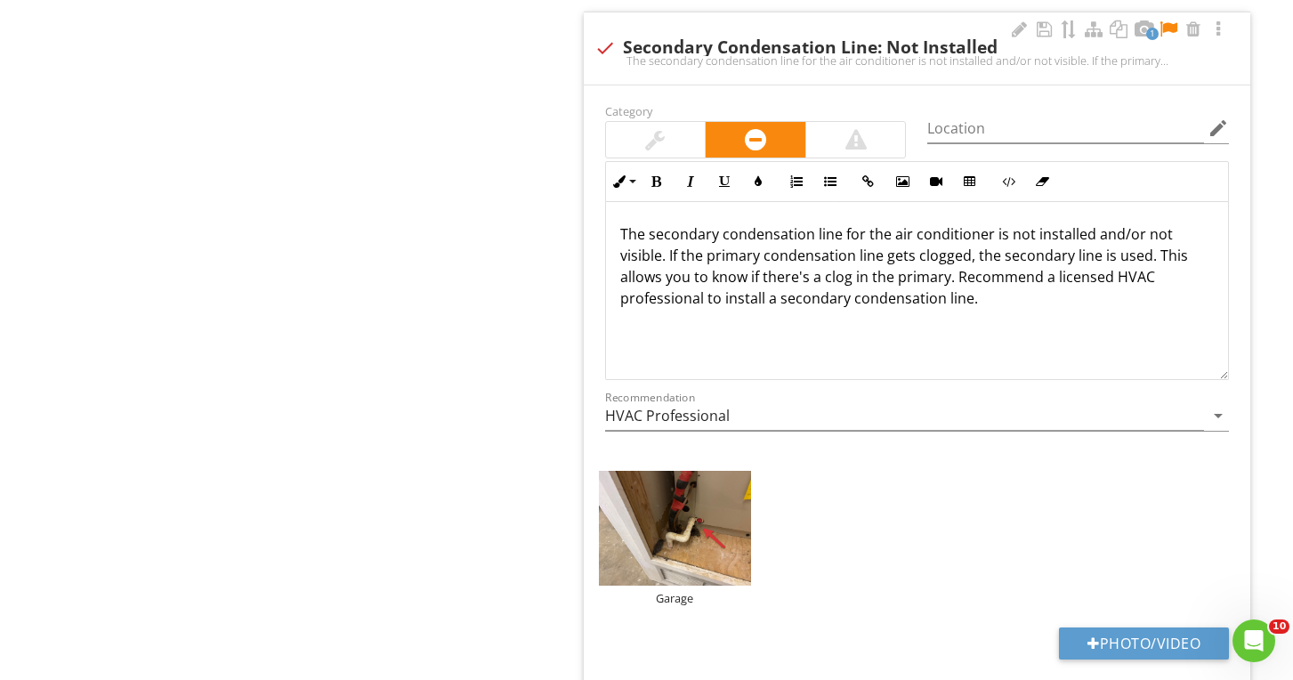
scroll to position [3795, 0]
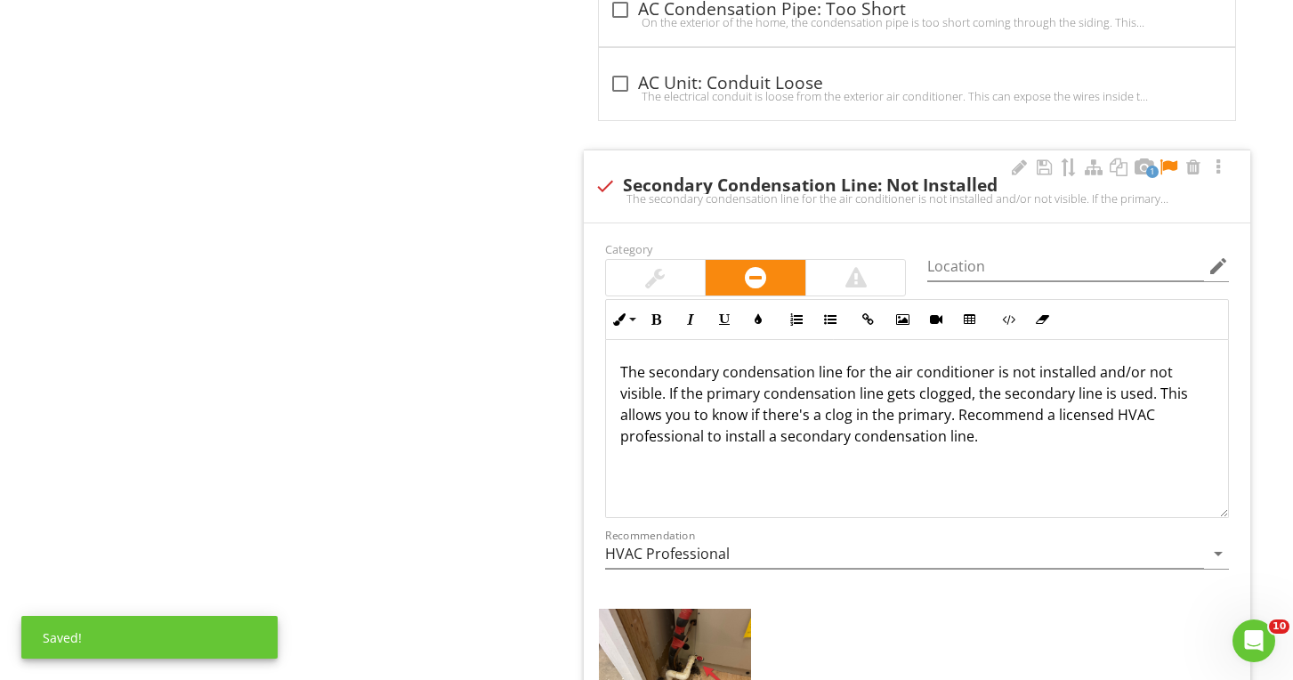
click at [1173, 159] on div at bounding box center [1168, 167] width 21 height 18
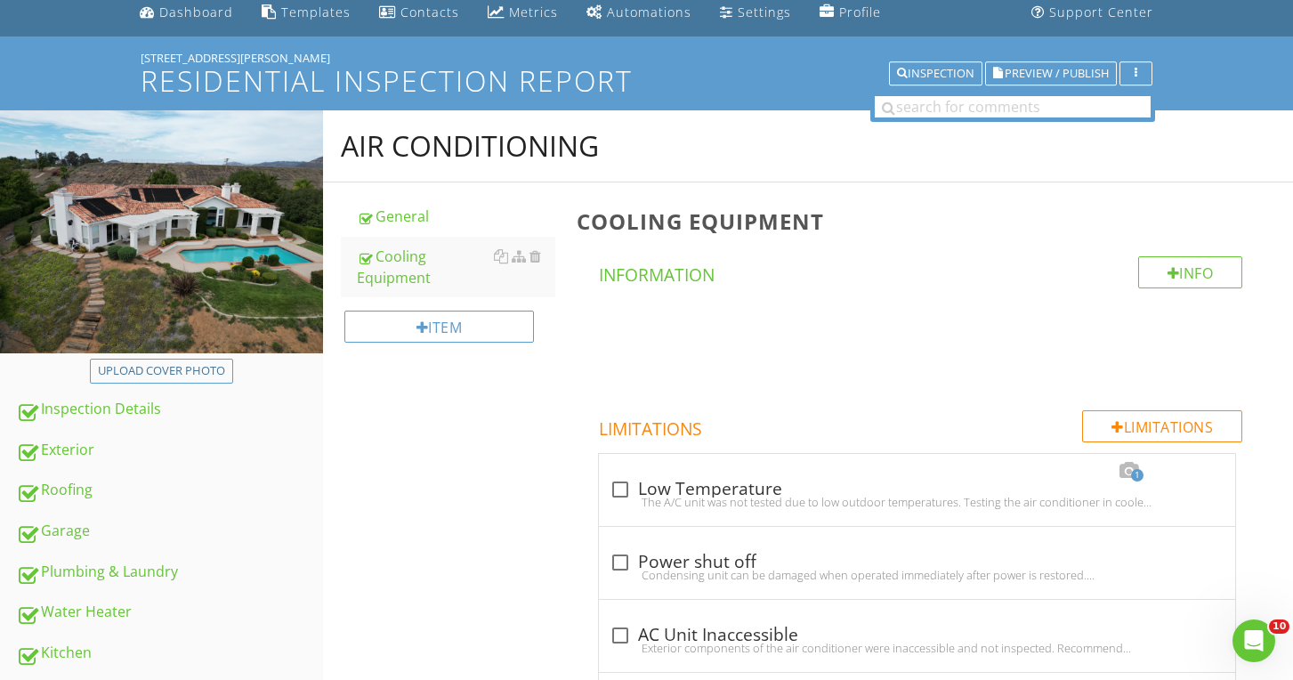
scroll to position [68, 0]
click at [1002, 77] on icon "button" at bounding box center [998, 74] width 10 height 12
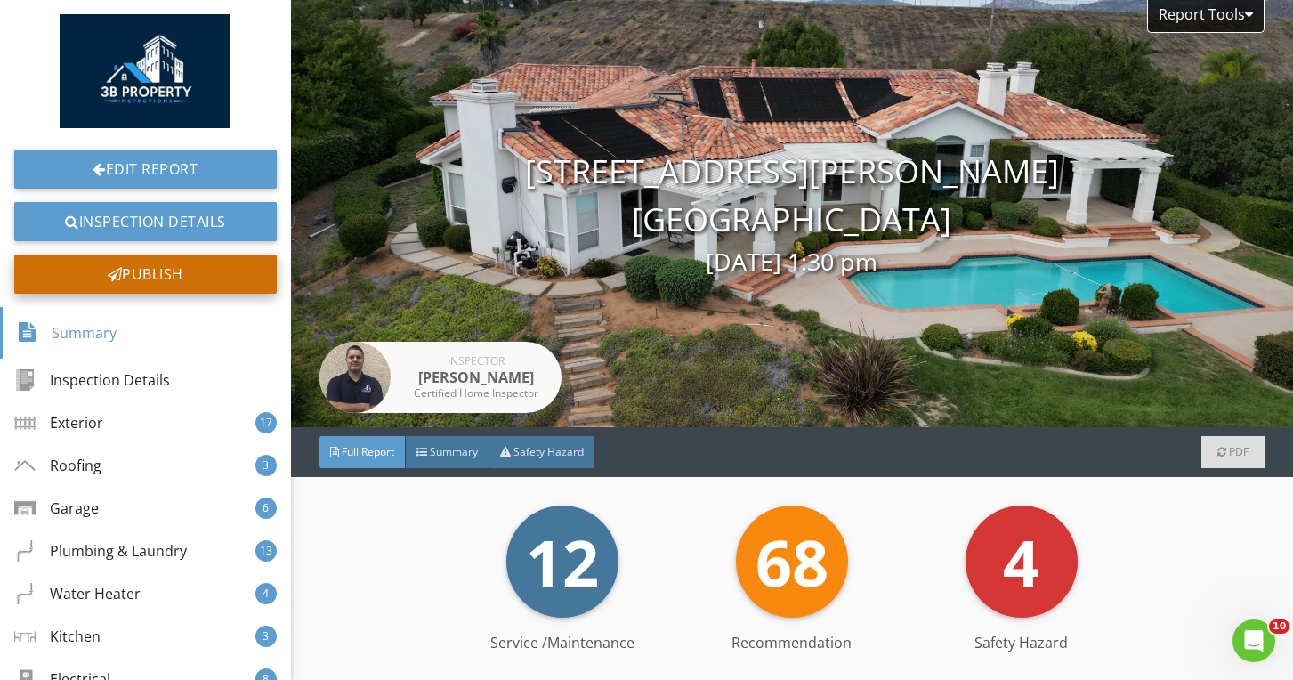
click at [148, 269] on div "Publish" at bounding box center [145, 274] width 263 height 39
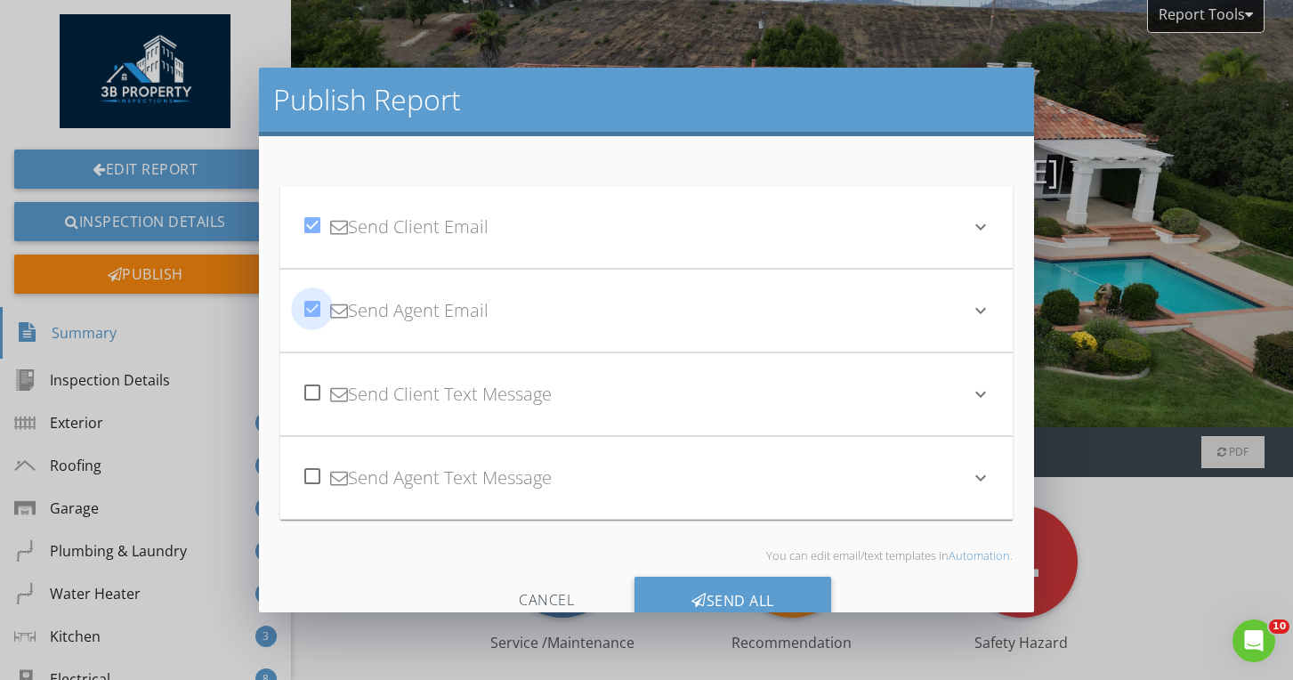
click at [314, 318] on div at bounding box center [312, 309] width 30 height 30
checkbox input "false"
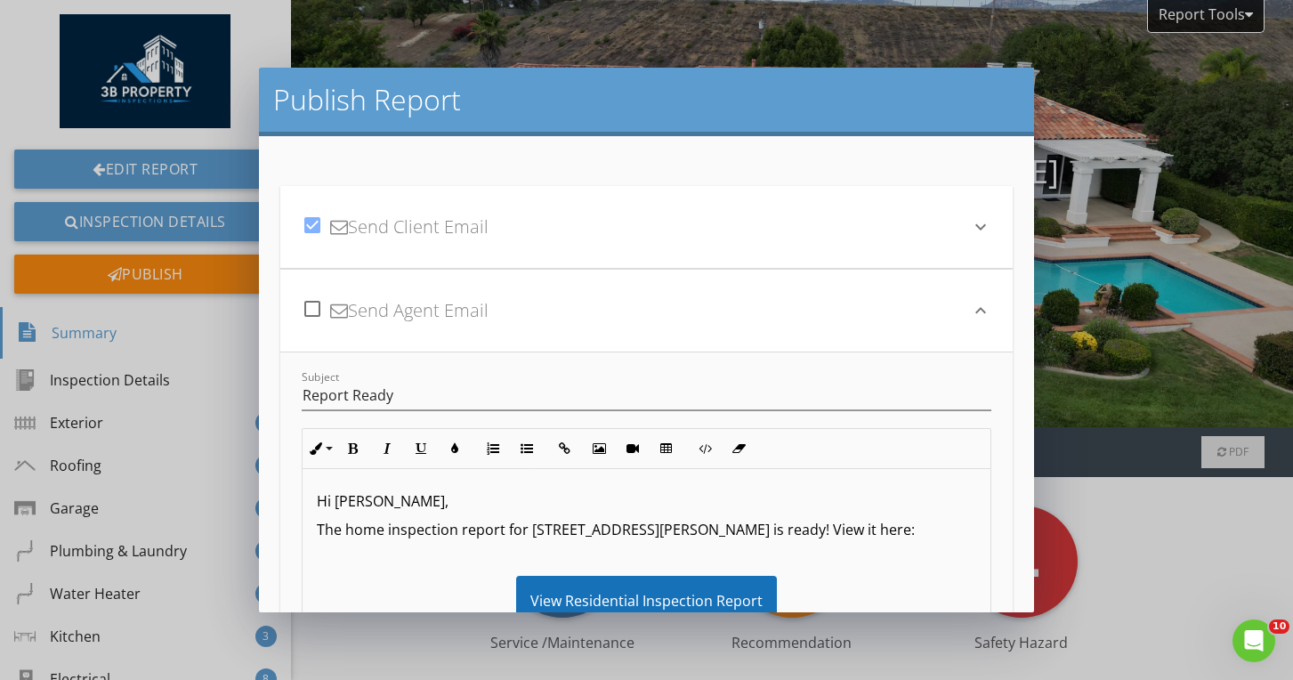
click at [311, 231] on div at bounding box center [312, 225] width 30 height 30
checkbox input "false"
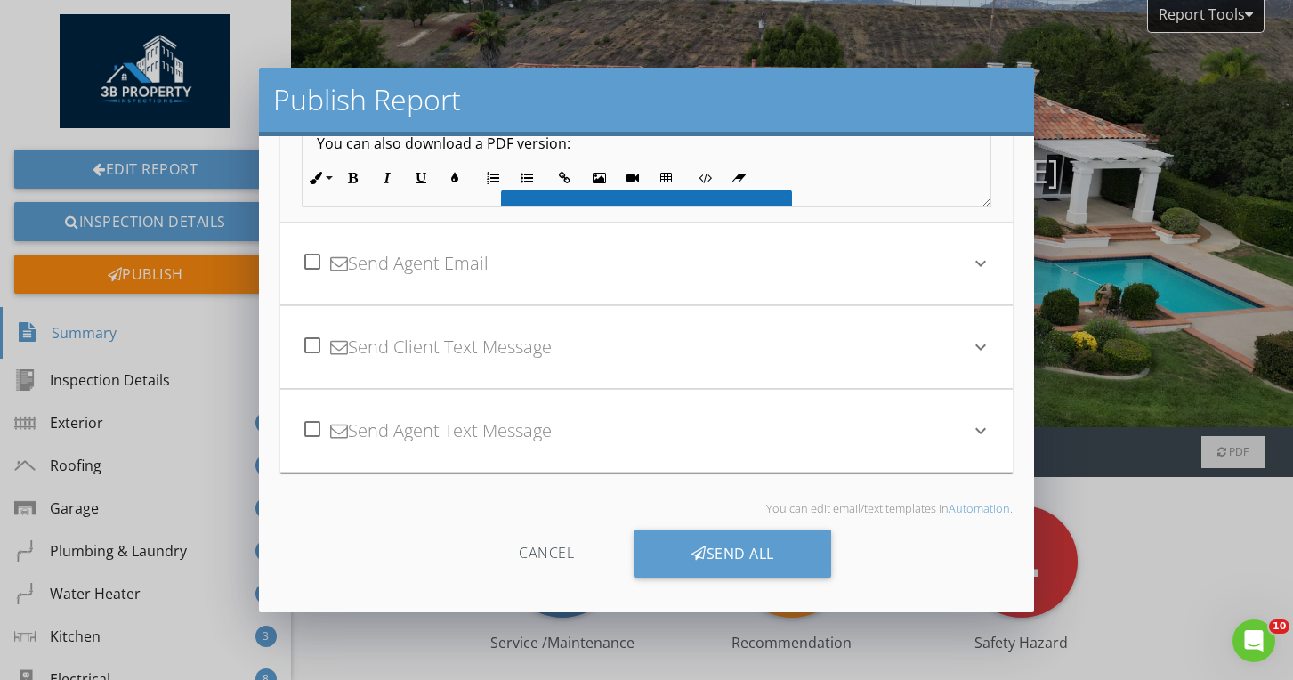
scroll to position [445, 0]
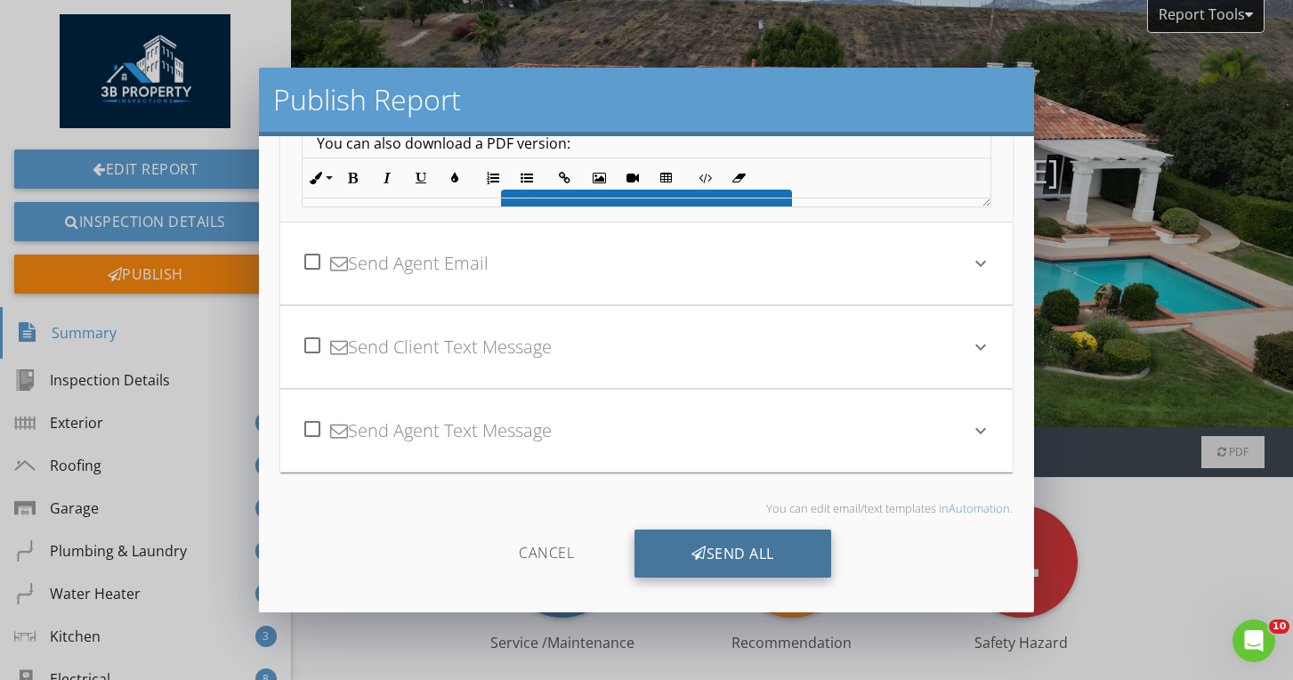
click at [781, 570] on div "Send All" at bounding box center [733, 554] width 197 height 48
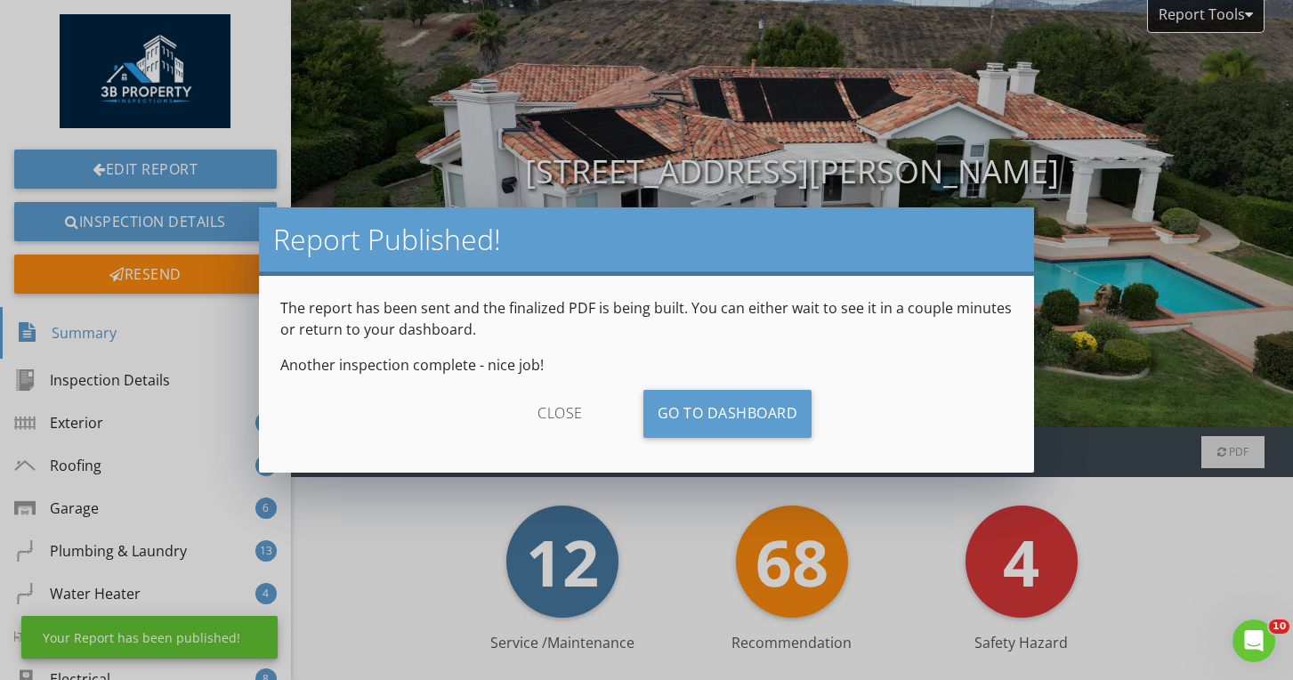
scroll to position [249, 0]
click at [590, 403] on div "close" at bounding box center [560, 414] width 159 height 48
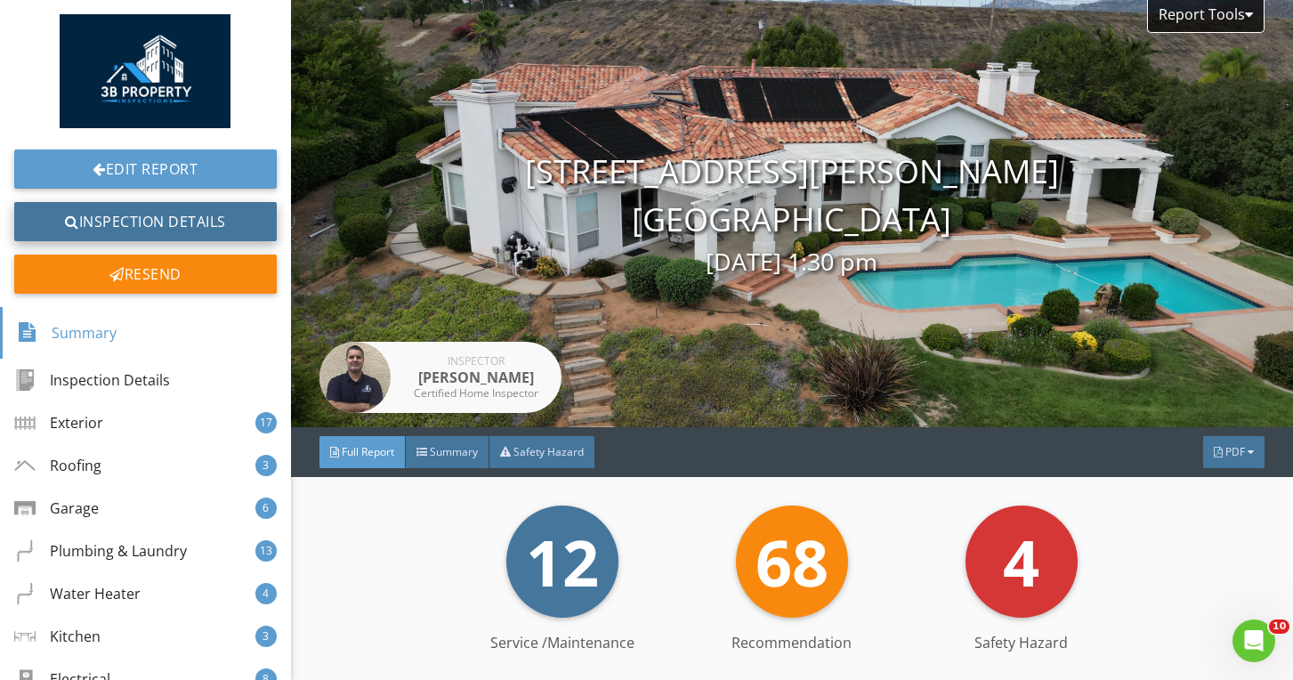
click at [204, 234] on link "Inspection Details" at bounding box center [145, 221] width 263 height 39
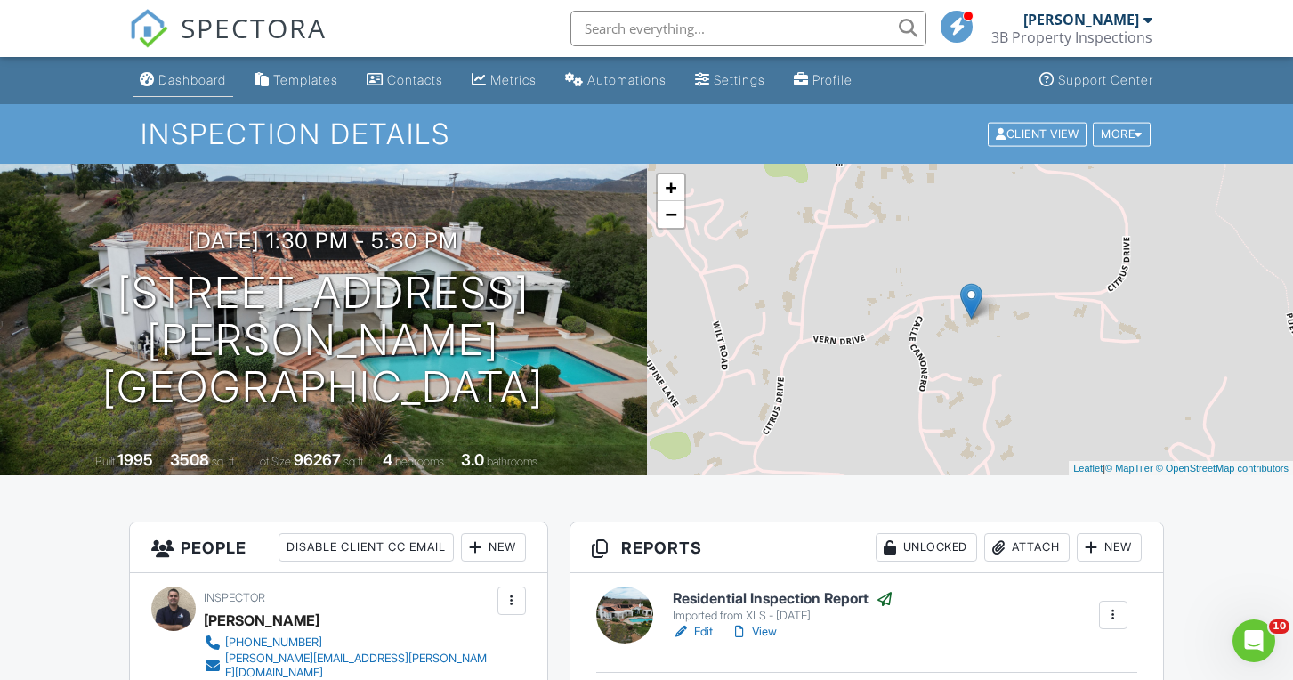
click at [192, 85] on div "Dashboard" at bounding box center [192, 79] width 68 height 15
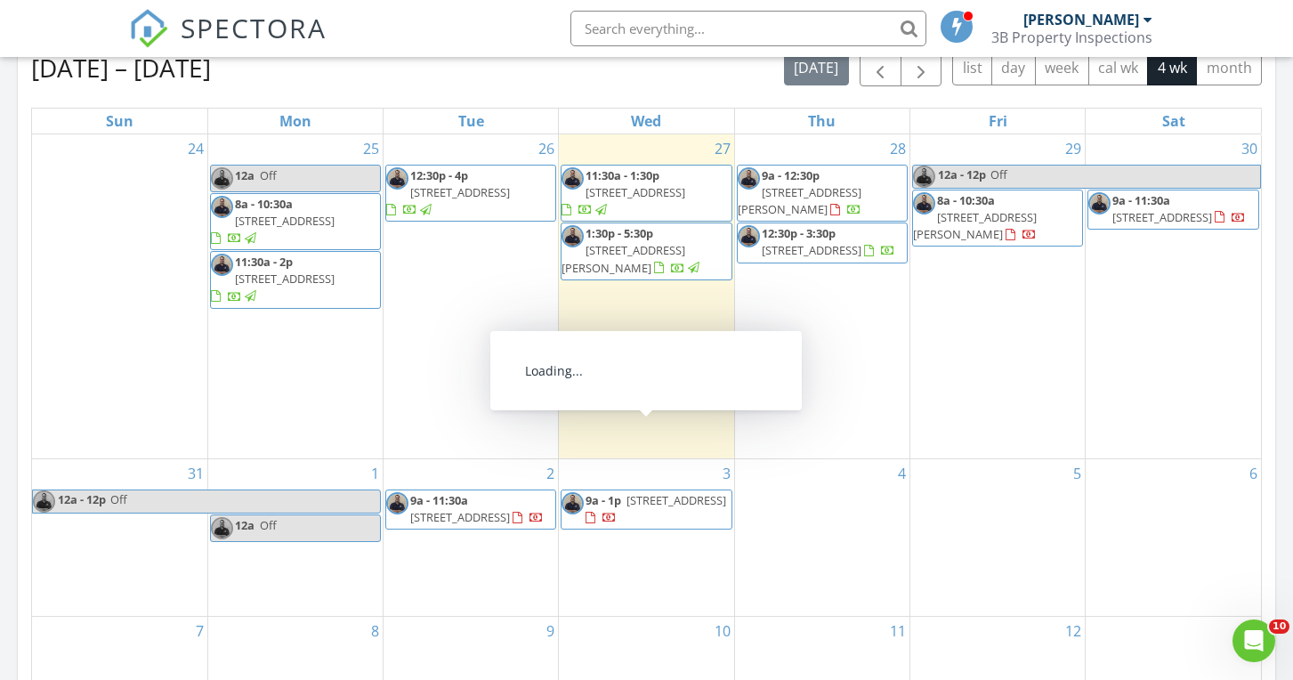
scroll to position [800, 0]
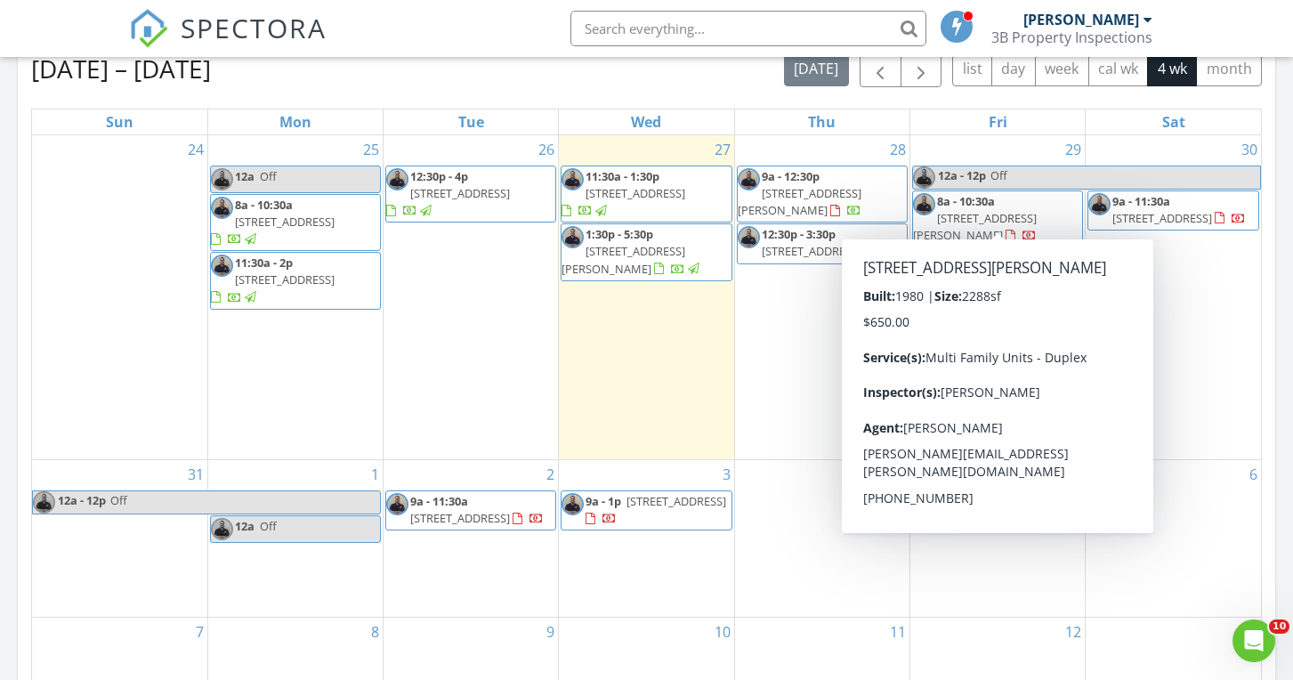
click at [1025, 220] on span "[STREET_ADDRESS][PERSON_NAME]" at bounding box center [975, 226] width 124 height 33
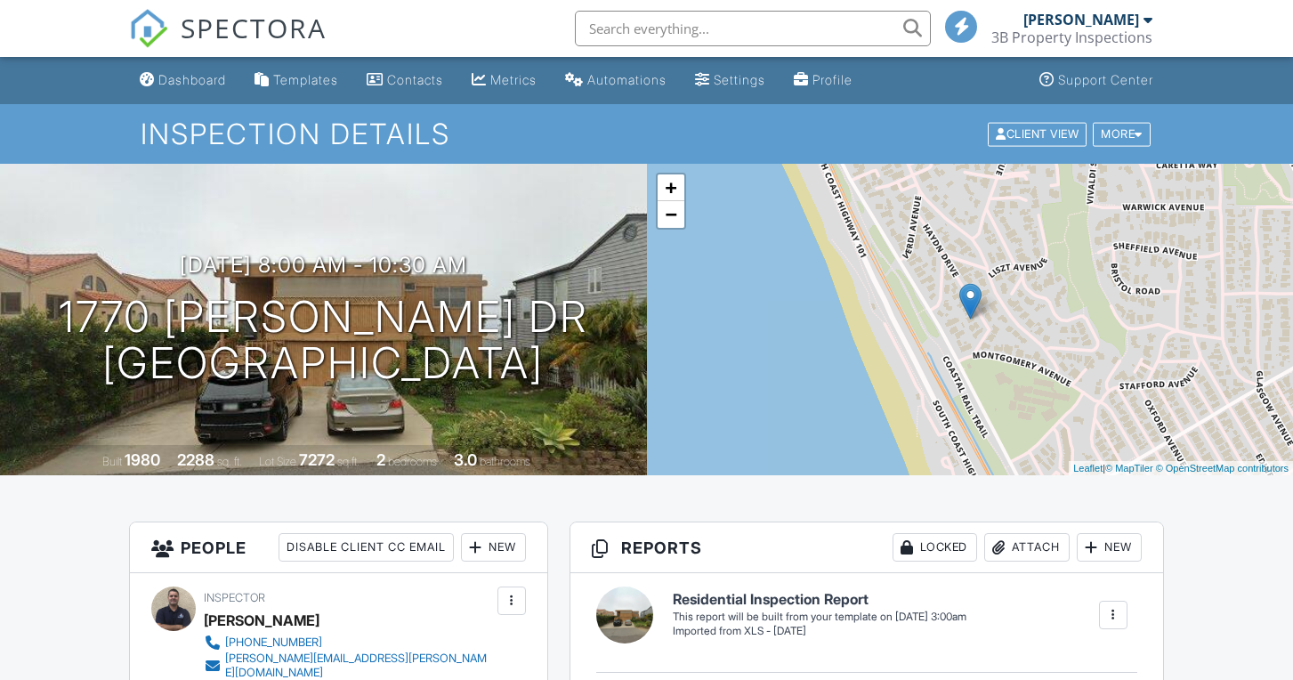
scroll to position [223, 0]
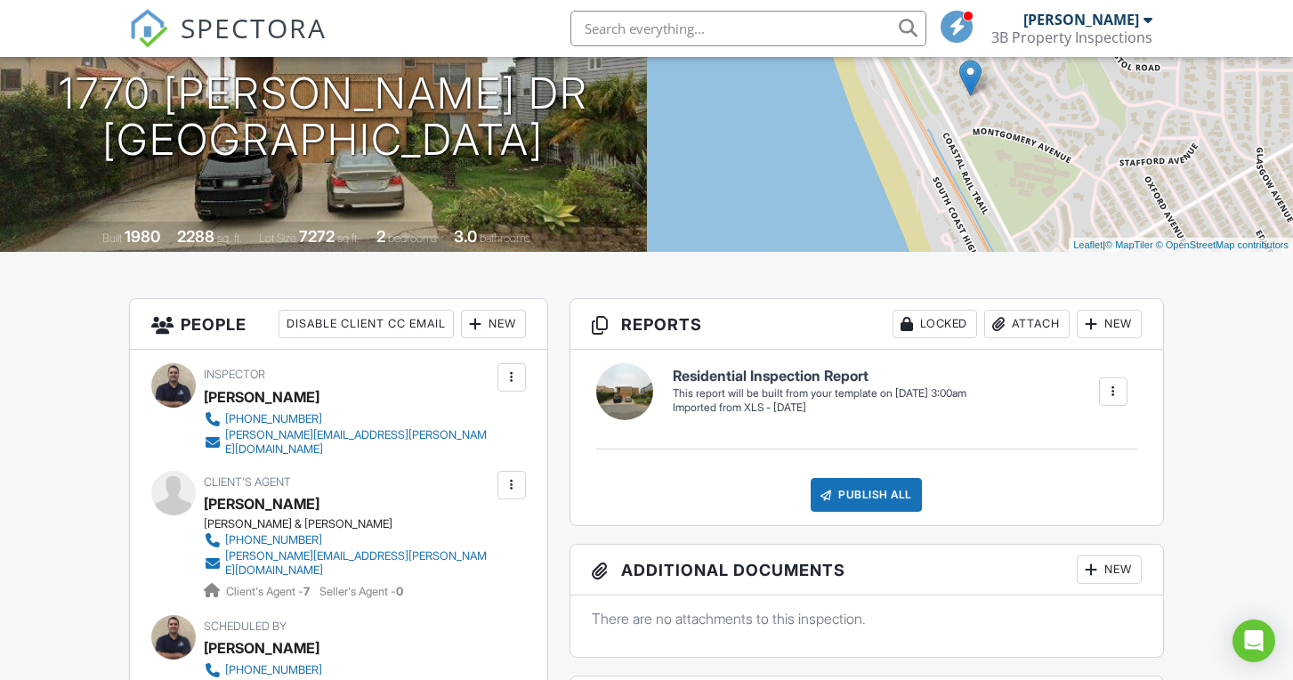
click at [497, 332] on div "New" at bounding box center [493, 324] width 65 height 28
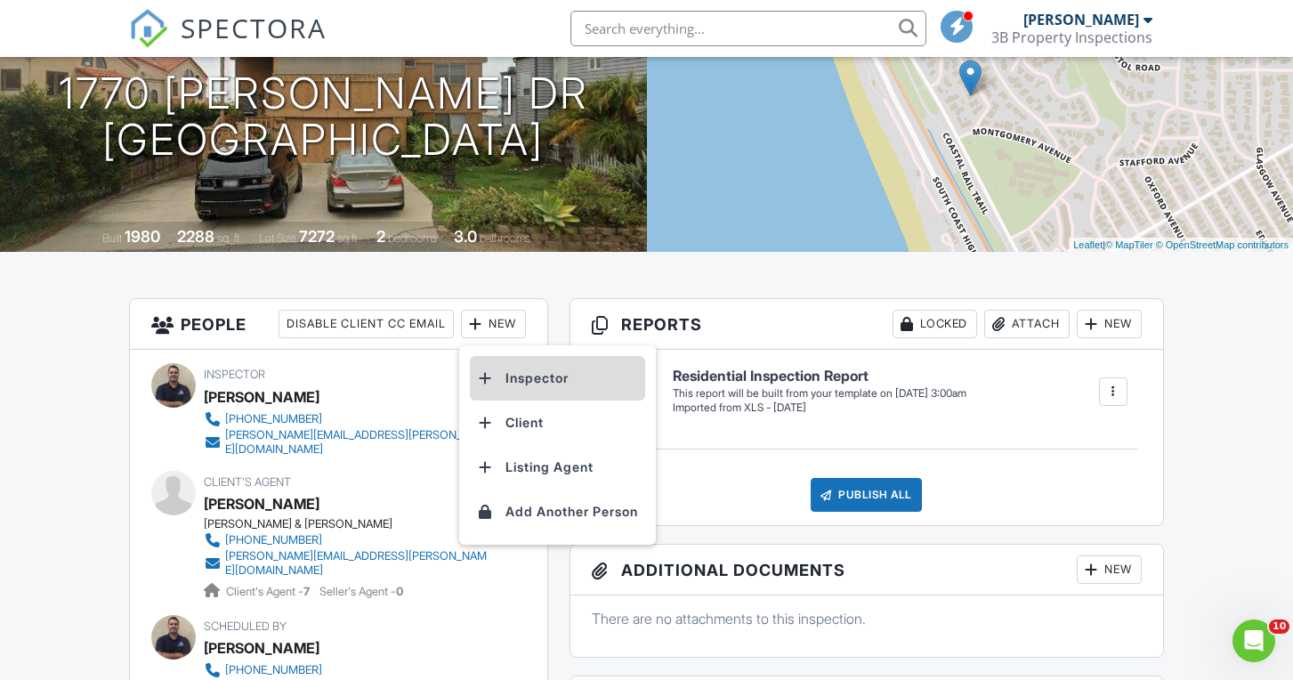
click at [532, 386] on li "Inspector" at bounding box center [557, 378] width 175 height 44
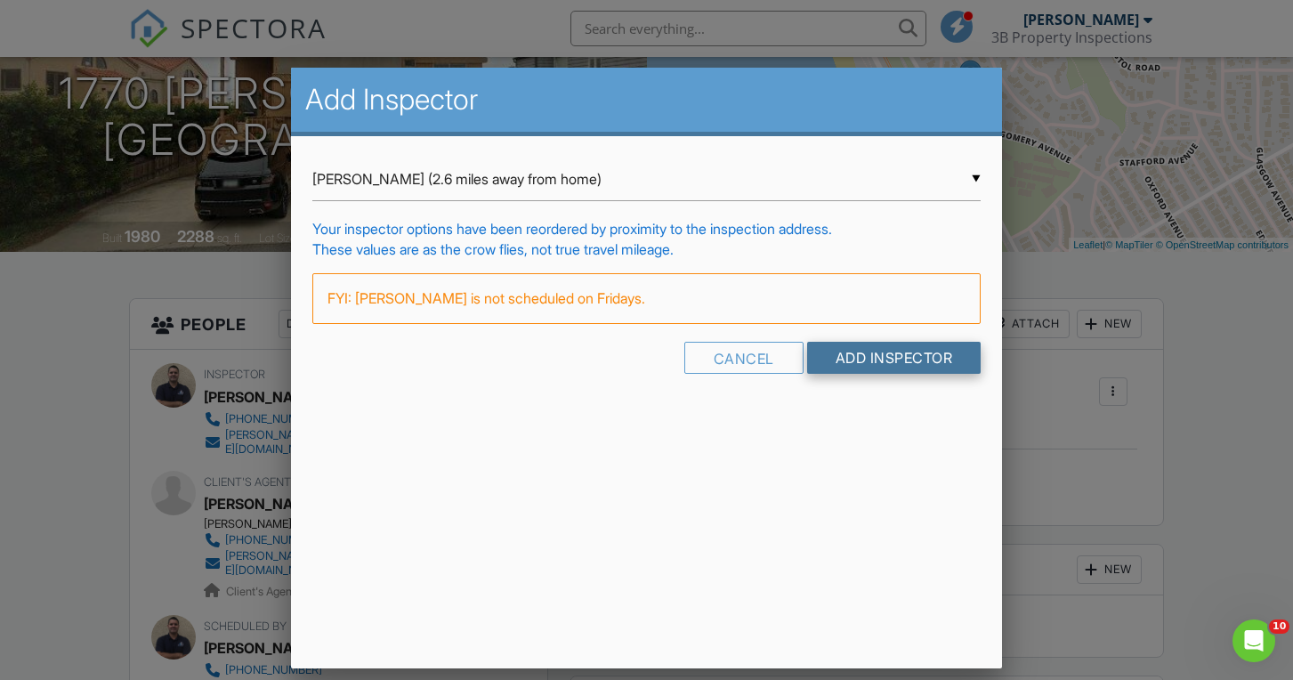
click at [837, 372] on input "Add Inspector" at bounding box center [894, 358] width 174 height 32
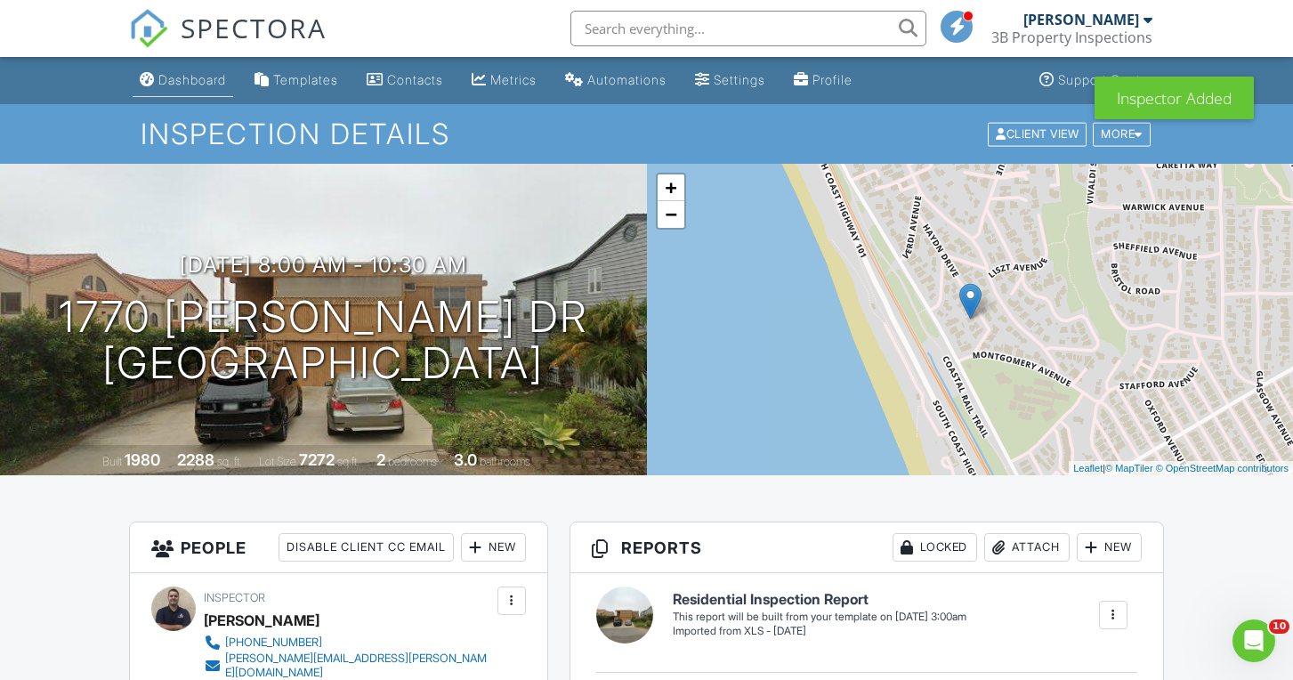
click at [218, 85] on div "Dashboard" at bounding box center [192, 79] width 68 height 15
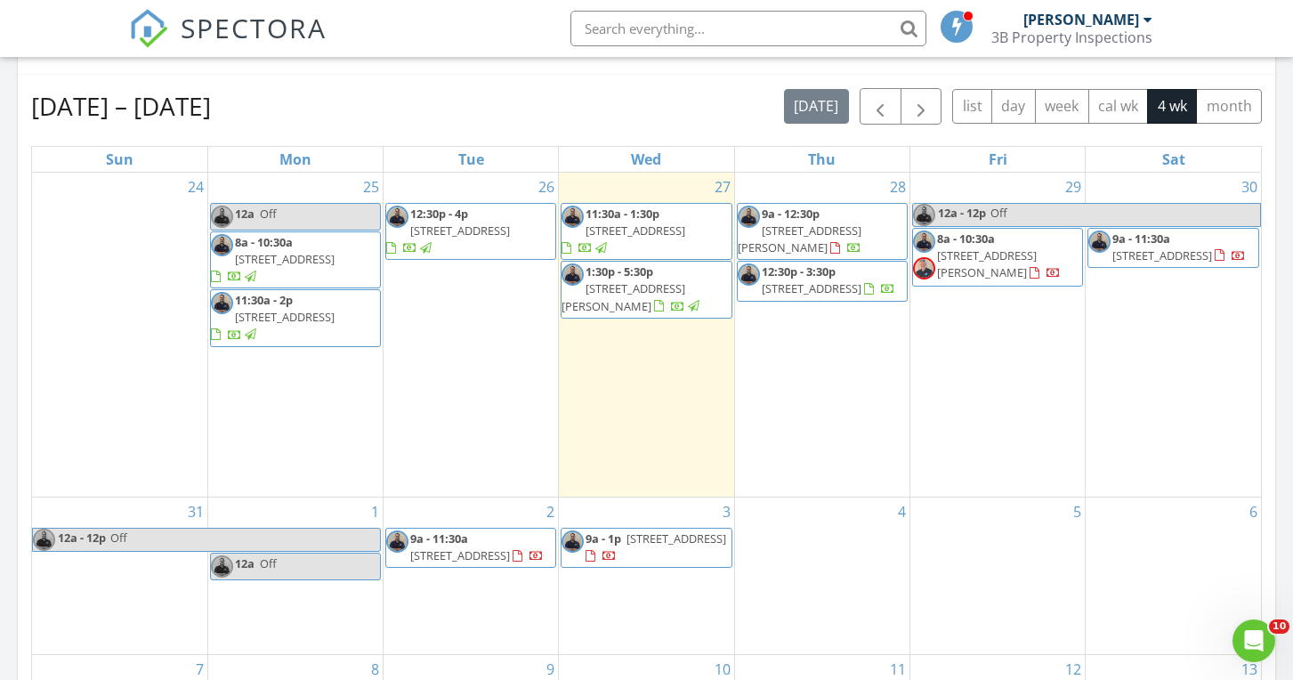
scroll to position [763, 0]
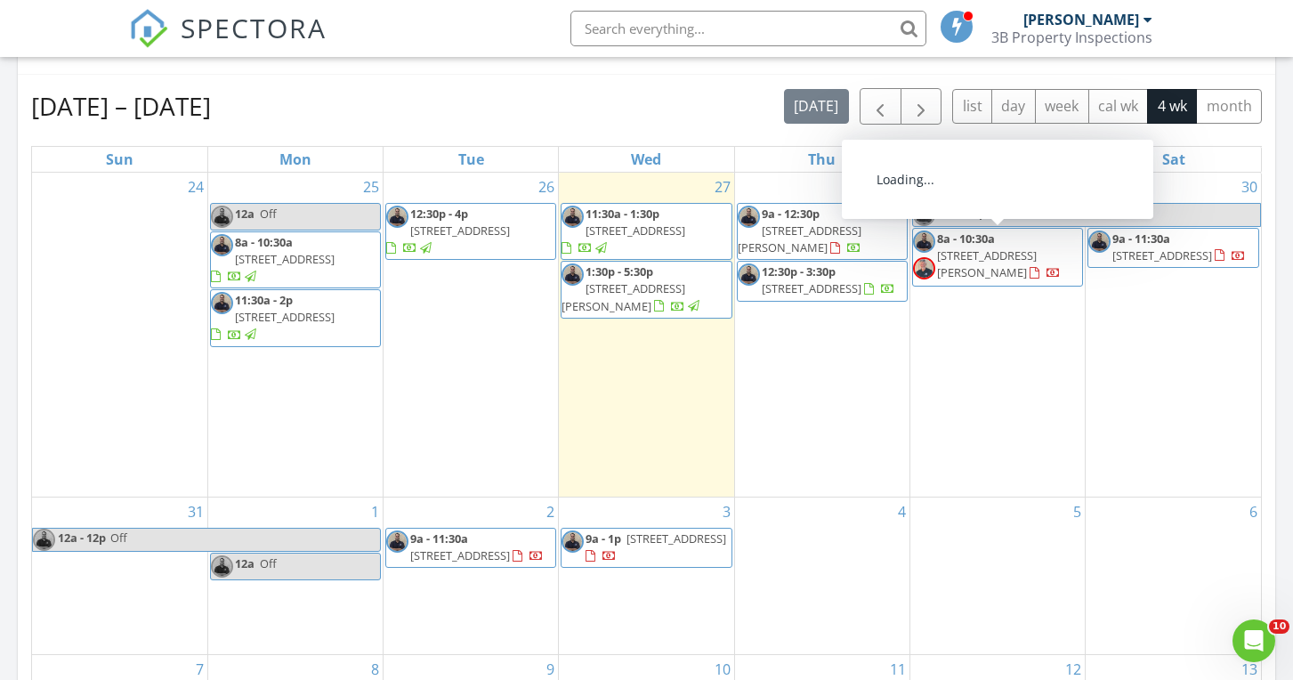
click at [1275, 203] on div "[DATE] [PERSON_NAME] 11:30 am [STREET_ADDRESS] [PERSON_NAME] 38 minutes drive t…" at bounding box center [646, 279] width 1293 height 1620
